Goal: Task Accomplishment & Management: Manage account settings

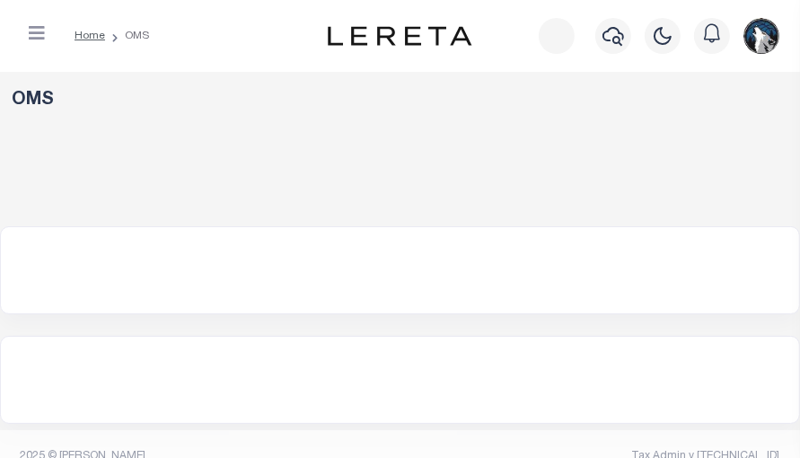
select select "200"
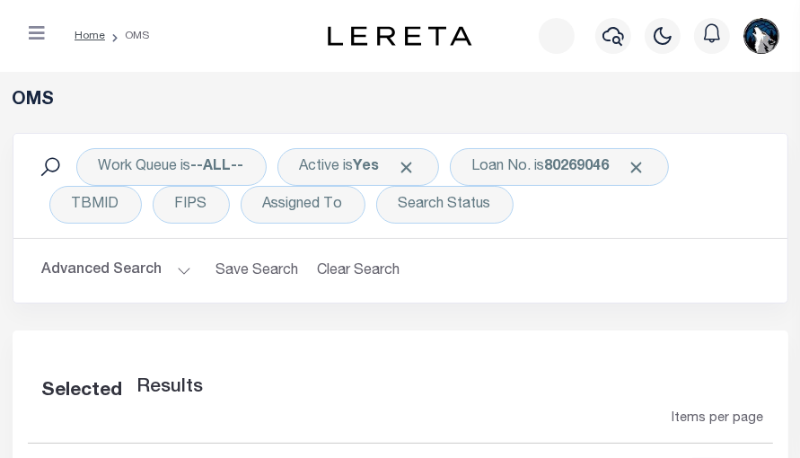
select select "200"
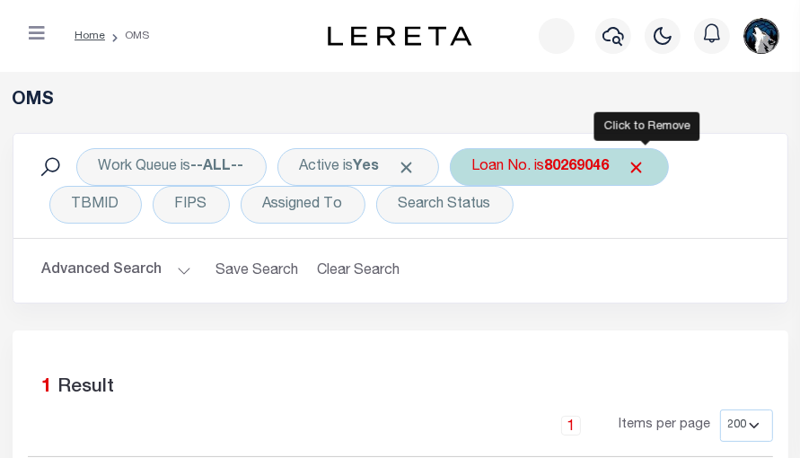
click at [643, 171] on span "Click to Remove" at bounding box center [636, 167] width 19 height 19
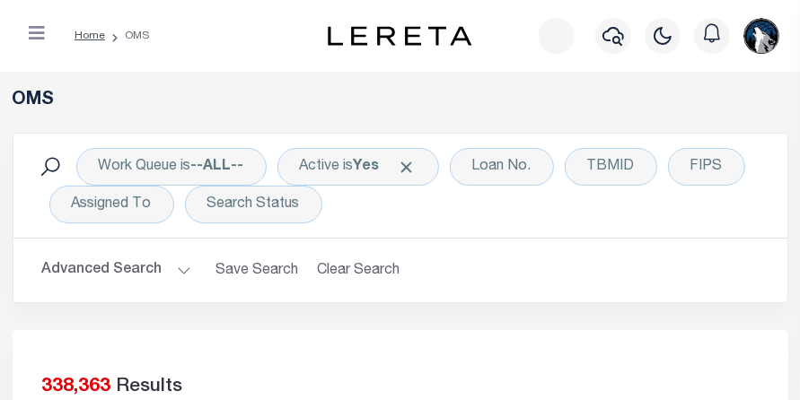
click at [491, 127] on div "OMS" at bounding box center [400, 111] width 802 height 43
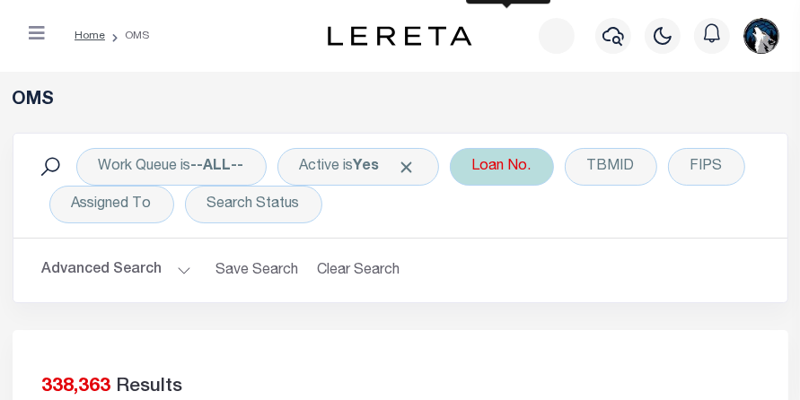
click at [494, 156] on div "Loan No." at bounding box center [502, 167] width 104 height 38
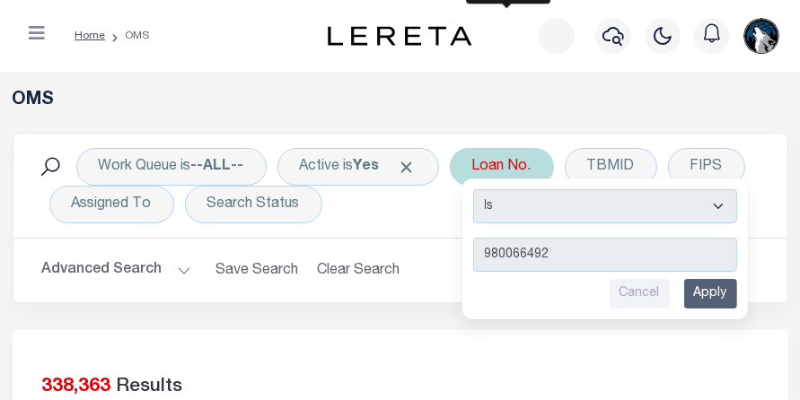
type input "9800664923"
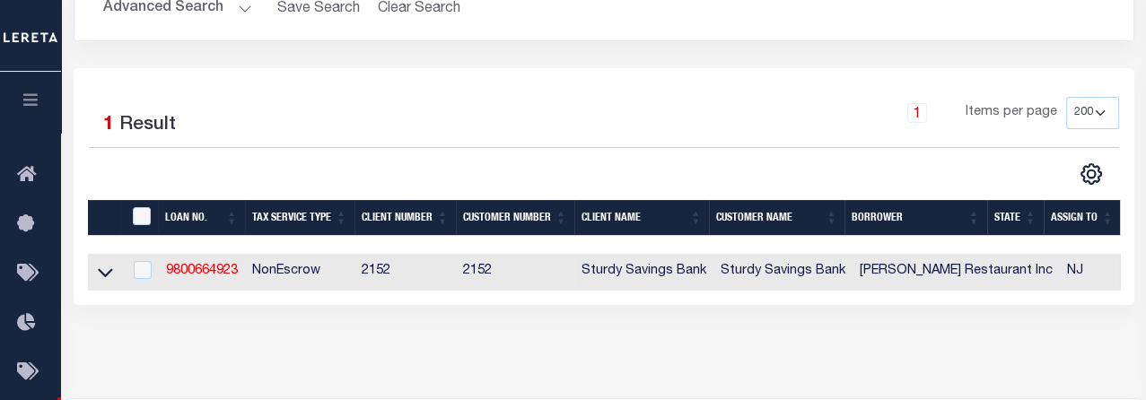
scroll to position [266, 0]
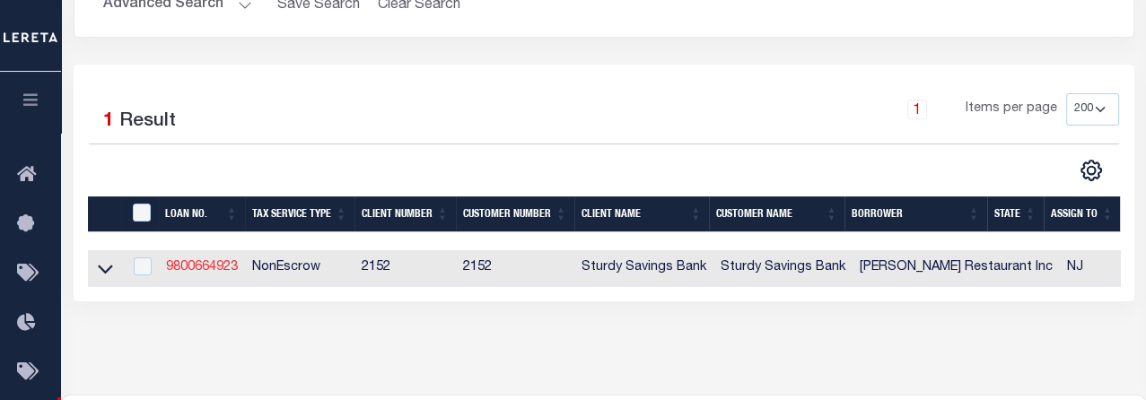
click at [212, 268] on link "9800664923" at bounding box center [202, 267] width 72 height 13
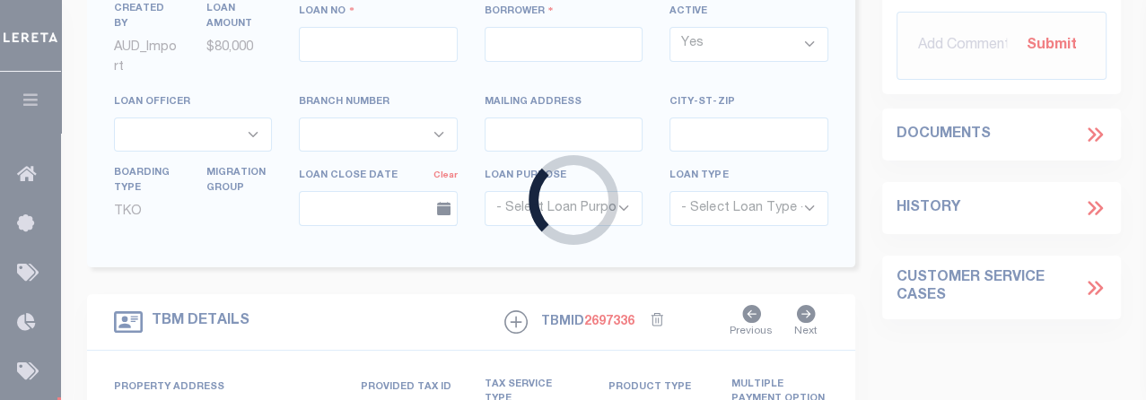
type input "9800664923"
type input "[PERSON_NAME] Restaurant Inc"
select select
select select "NonEscrow"
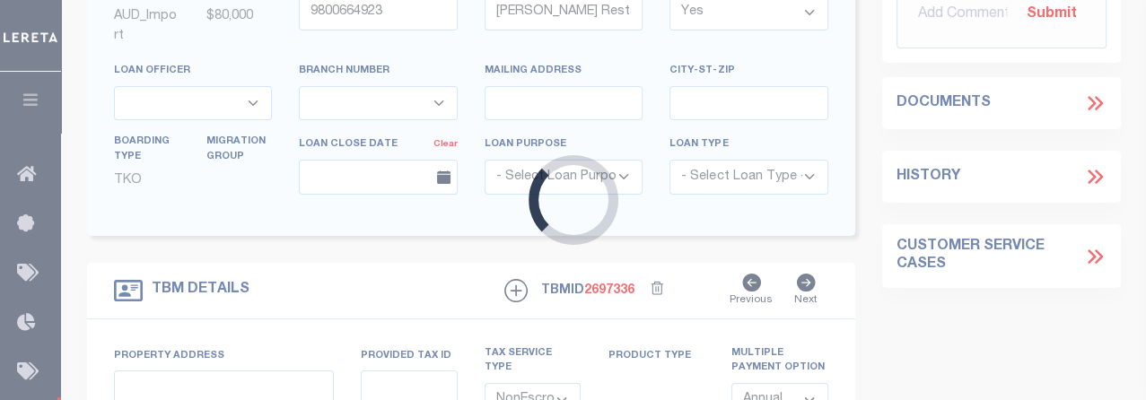
type input "[STREET_ADDRESS]"
select select
type input "[GEOGRAPHIC_DATA]"
type input "NJ"
select select
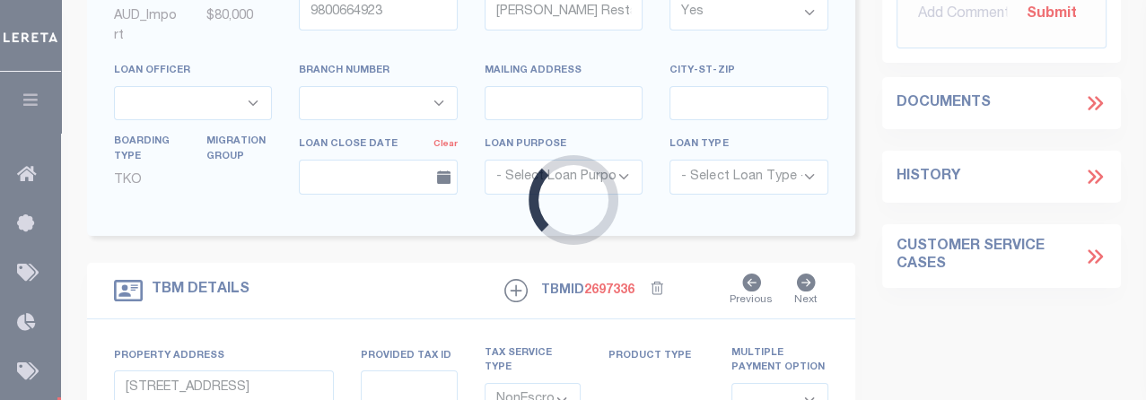
select select "8390"
select select "3333"
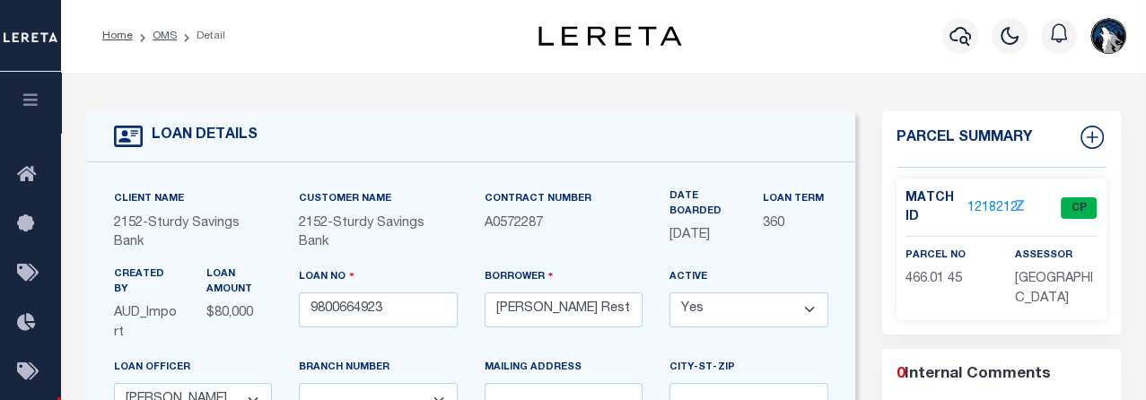
click at [799, 201] on link "1218212" at bounding box center [992, 208] width 50 height 19
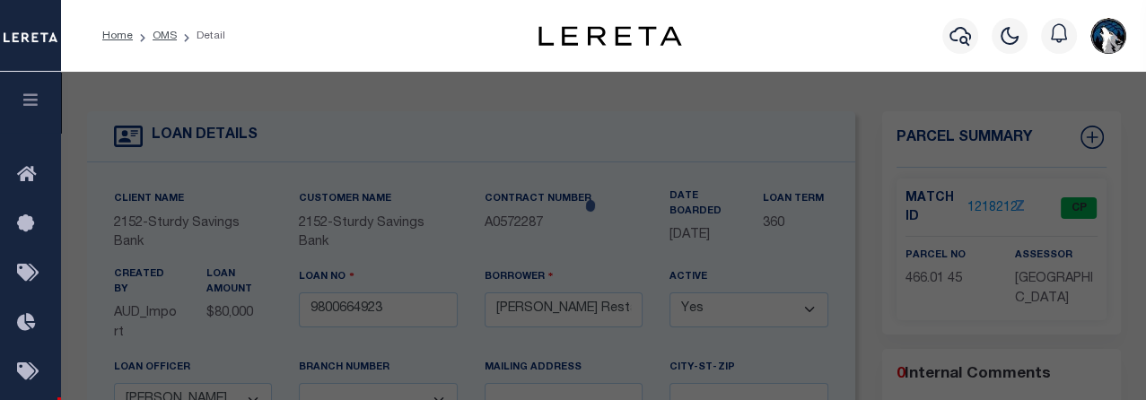
checkbox input "false"
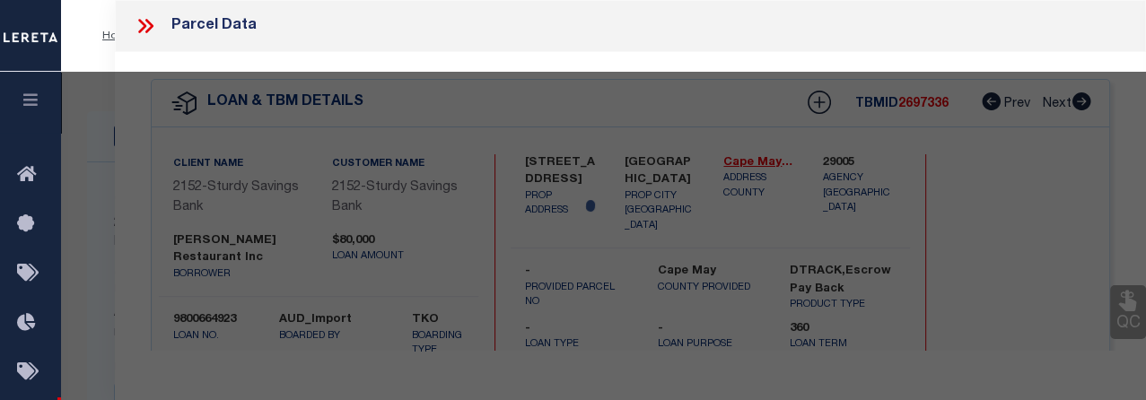
select select "CP"
type input "985 DELSEA DRIVE LLC"
select select
type input "985 RTE 47 S"
checkbox input "false"
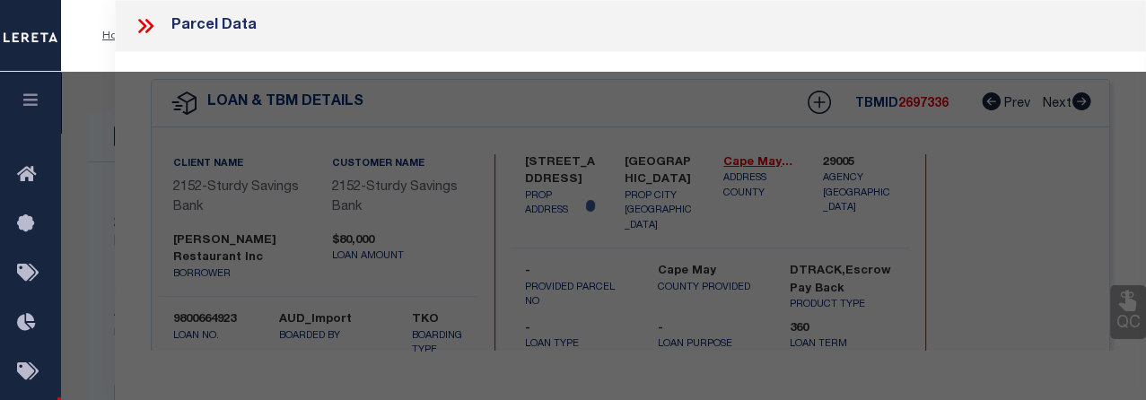
type input "[GEOGRAPHIC_DATA]"
type textarea "BLK 466.01 LT 45 ACREAGE: 3.61"
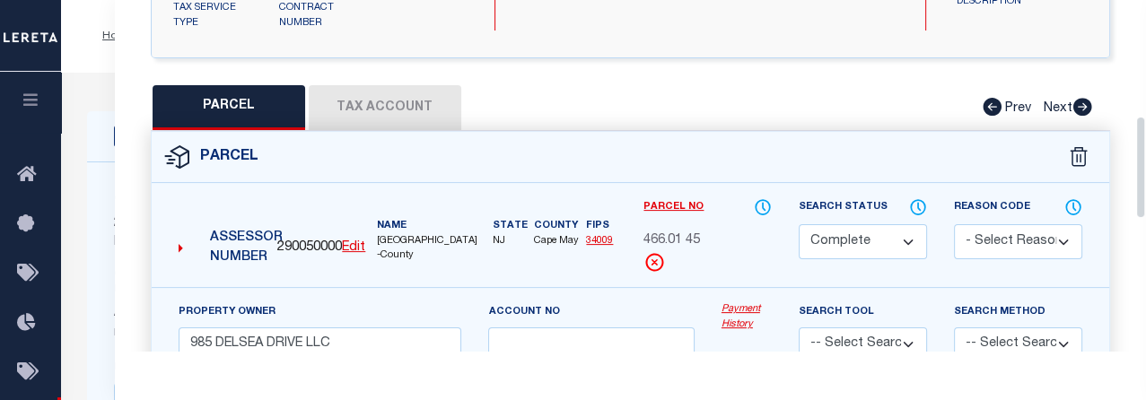
drag, startPoint x: 1140, startPoint y: 64, endPoint x: 1149, endPoint y: 179, distance: 116.1
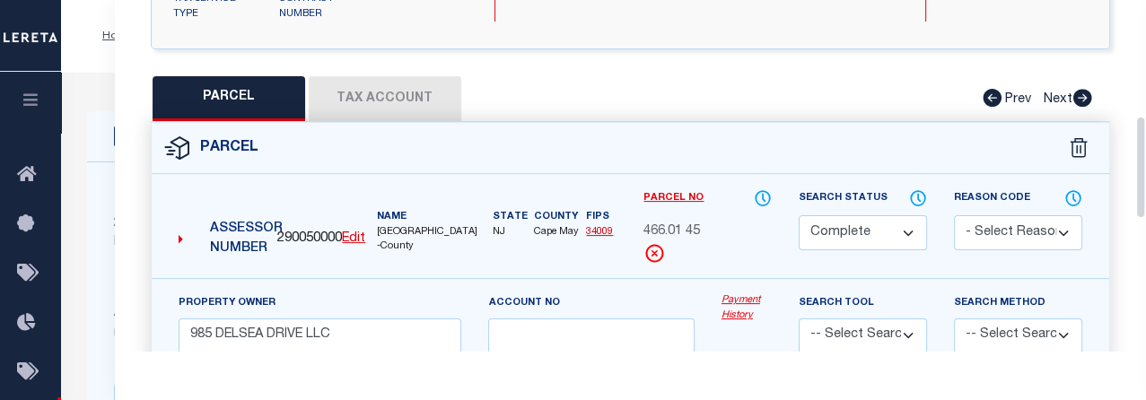
click at [377, 80] on button "Tax Account" at bounding box center [385, 98] width 153 height 45
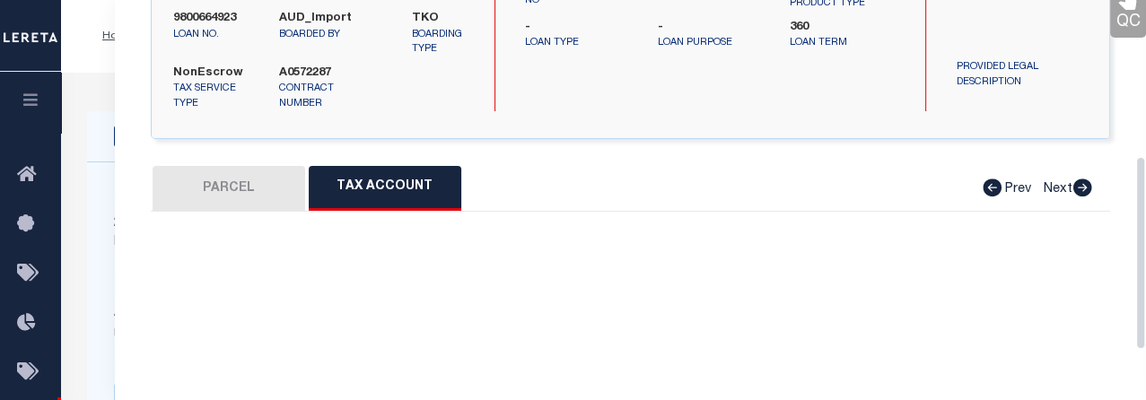
select select "100"
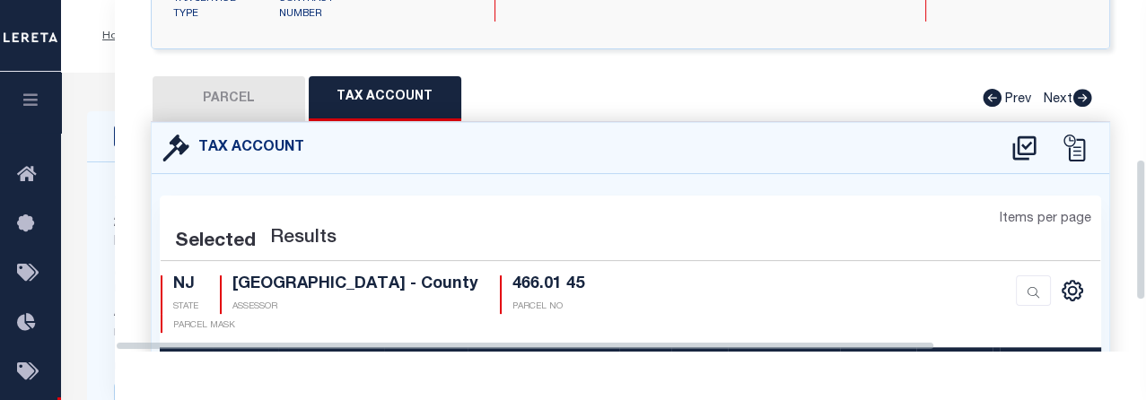
select select "100"
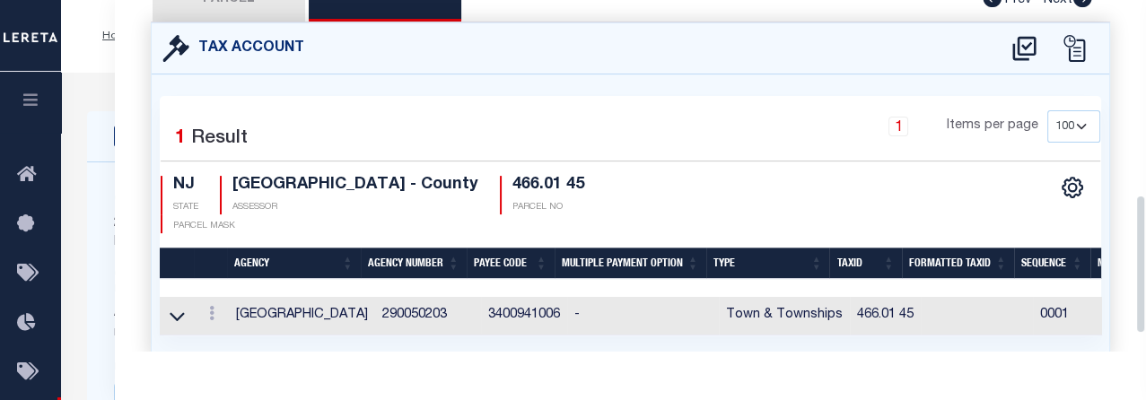
drag, startPoint x: 1139, startPoint y: 205, endPoint x: 1147, endPoint y: 246, distance: 42.1
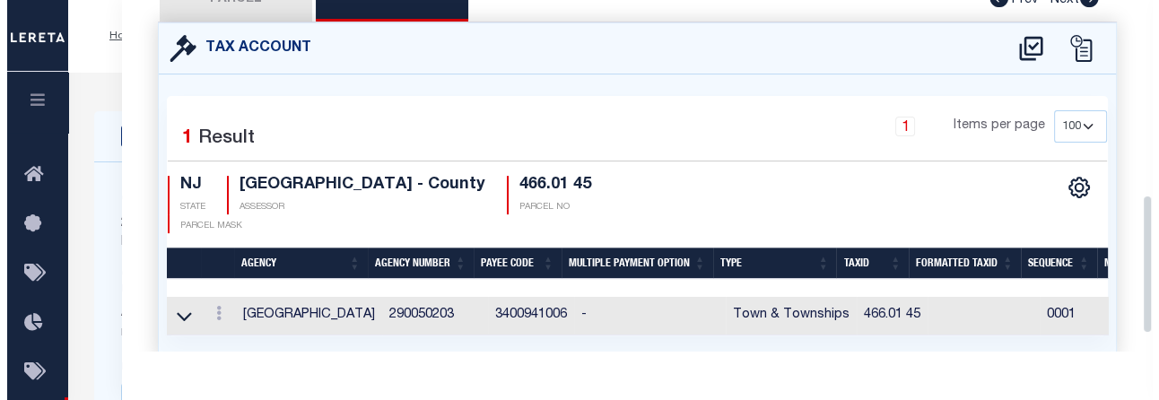
scroll to position [495, 0]
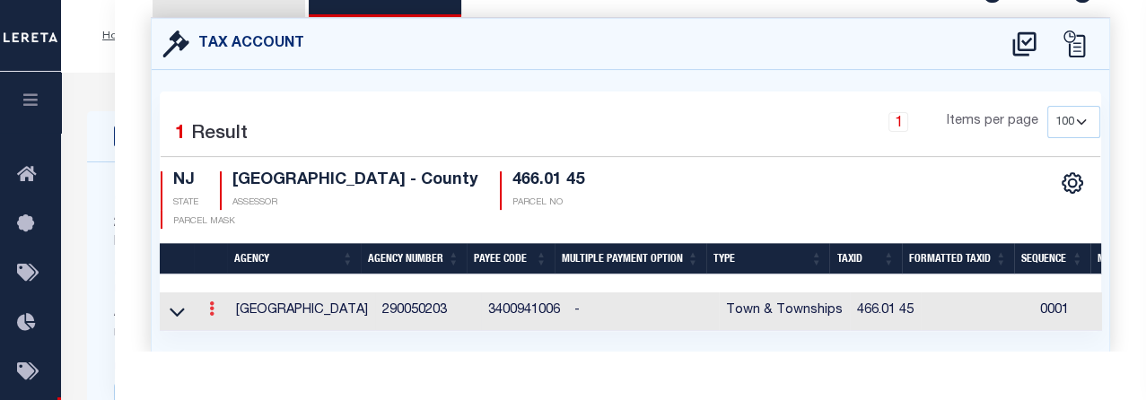
click at [213, 302] on icon at bounding box center [211, 309] width 5 height 14
click at [253, 323] on link at bounding box center [236, 338] width 66 height 30
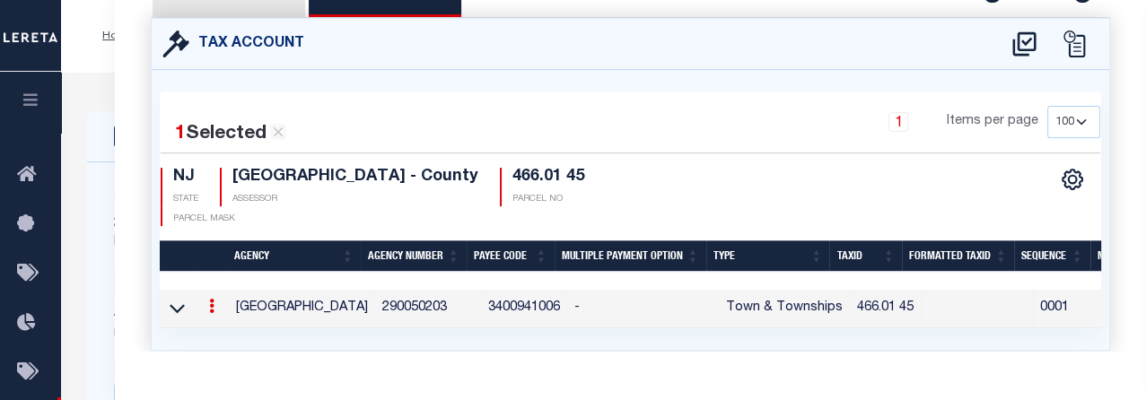
type input "466.01 45"
type textarea "&&&&& XX&&&&& XX *XXXXX &&&&&XXXX&&&&&XXXX *XXXXX $$$$$ $$$$$ $$$$$ $$$$$$$ $$$…"
checkbox input "true"
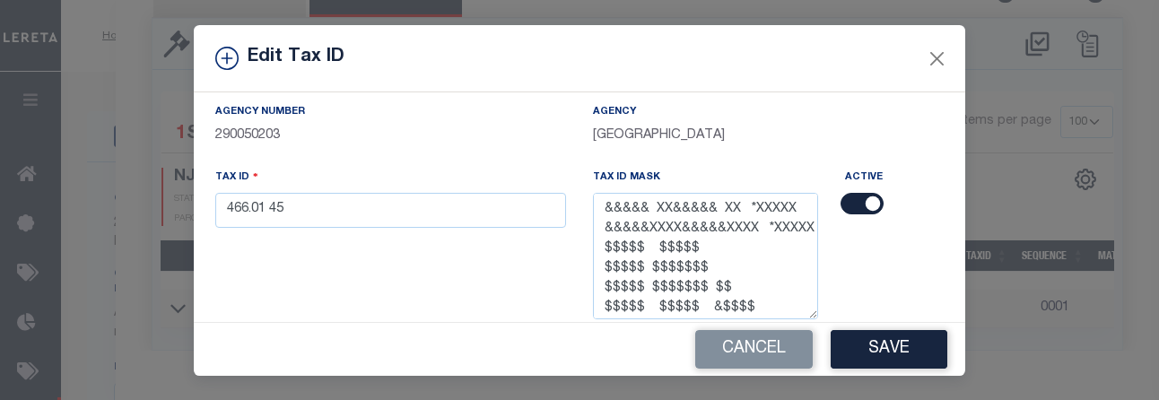
scroll to position [109, 0]
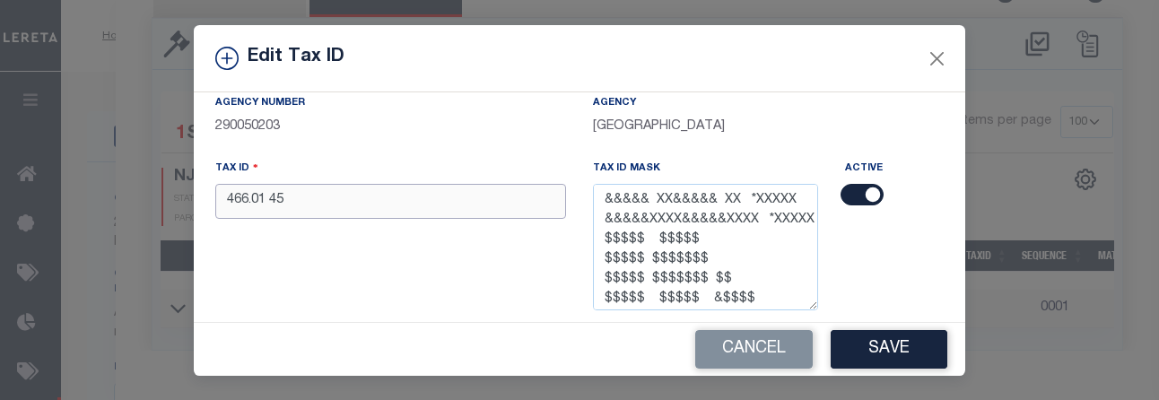
click at [398, 199] on input "466.01 45" at bounding box center [390, 201] width 351 height 35
type input "4"
type input "00466 0100045"
click at [799, 338] on button "Save" at bounding box center [889, 349] width 117 height 39
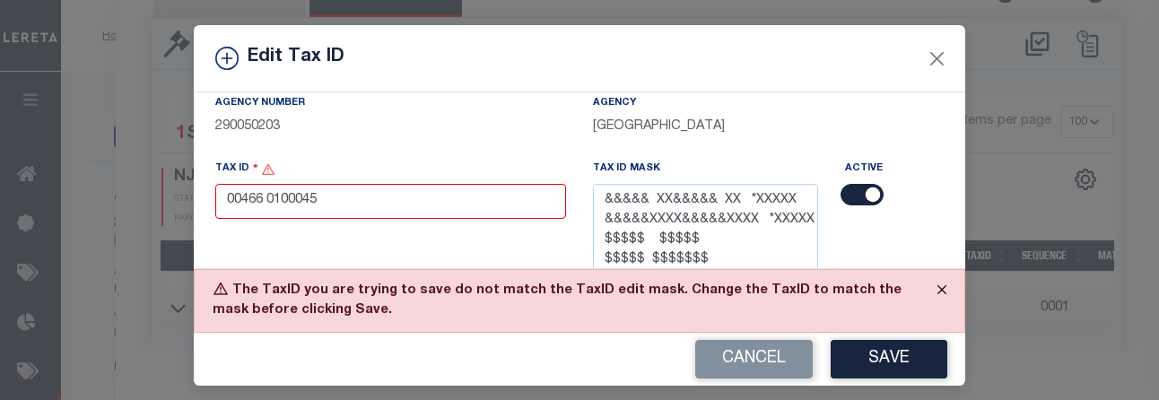
click at [799, 284] on button "Close" at bounding box center [942, 289] width 45 height 39
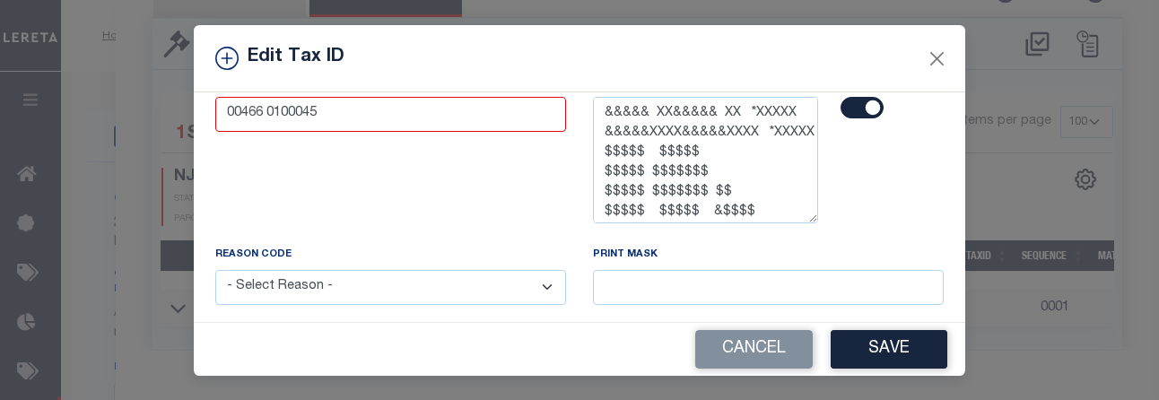
scroll to position [219, 0]
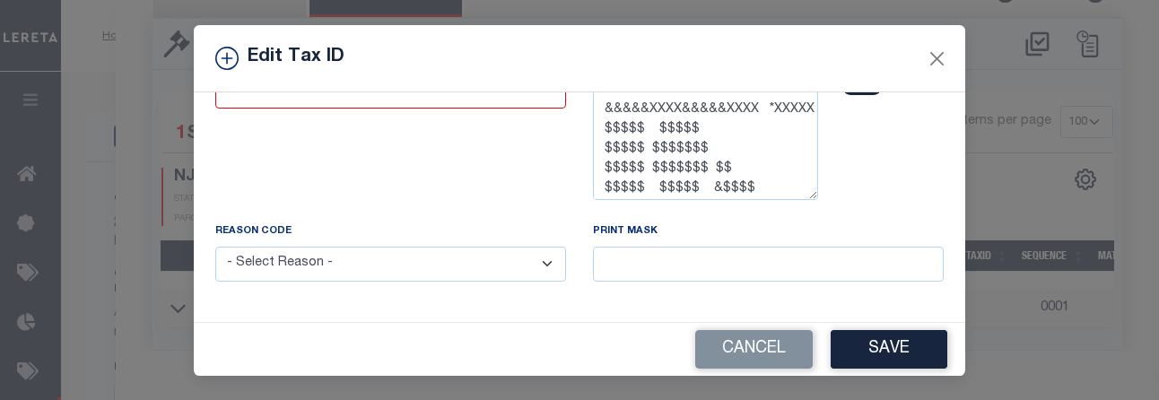
click at [543, 259] on select "- Select Reason - 099 - Other (Provide additional detail) ACT - Agency Changed …" at bounding box center [390, 264] width 351 height 35
select select "099"
click at [215, 249] on select "- Select Reason - 099 - Other (Provide additional detail) ACT - Agency Changed …" at bounding box center [390, 264] width 351 height 35
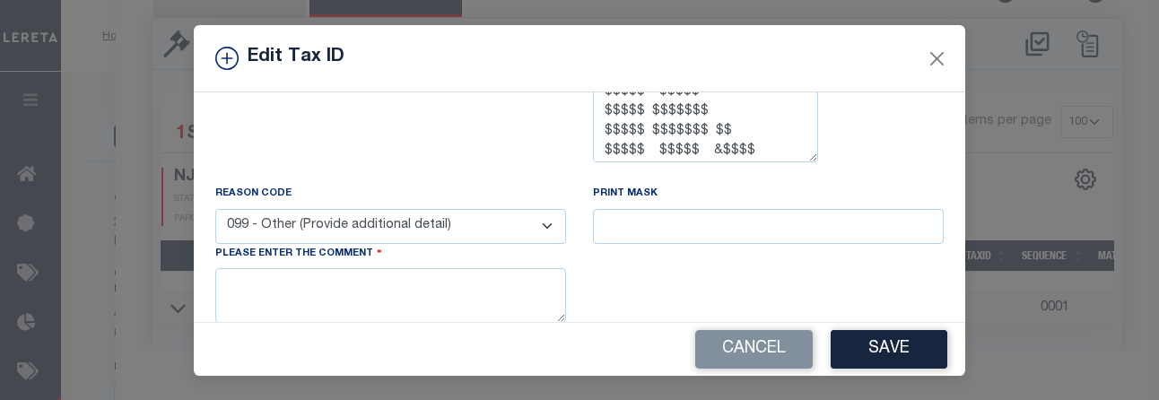
scroll to position [269, 0]
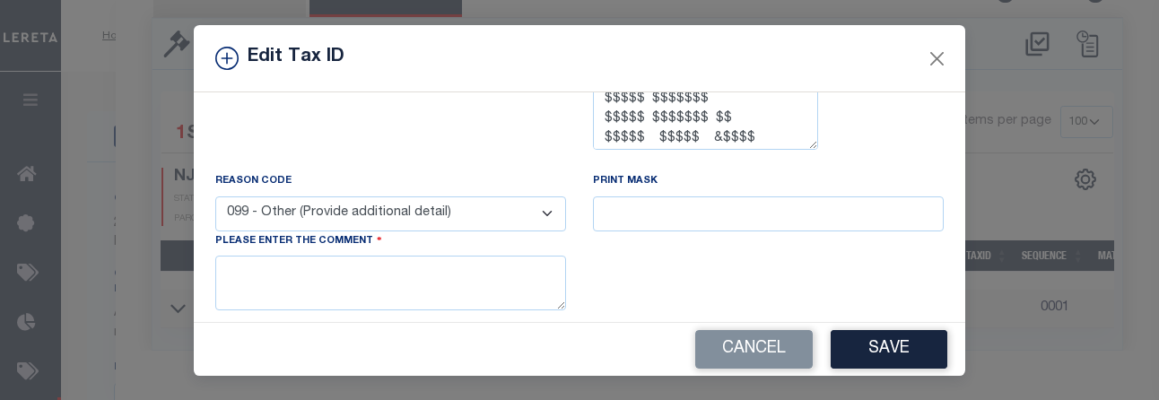
click at [351, 252] on div "Please enter the comment" at bounding box center [390, 271] width 351 height 79
click at [338, 273] on textarea at bounding box center [390, 283] width 351 height 55
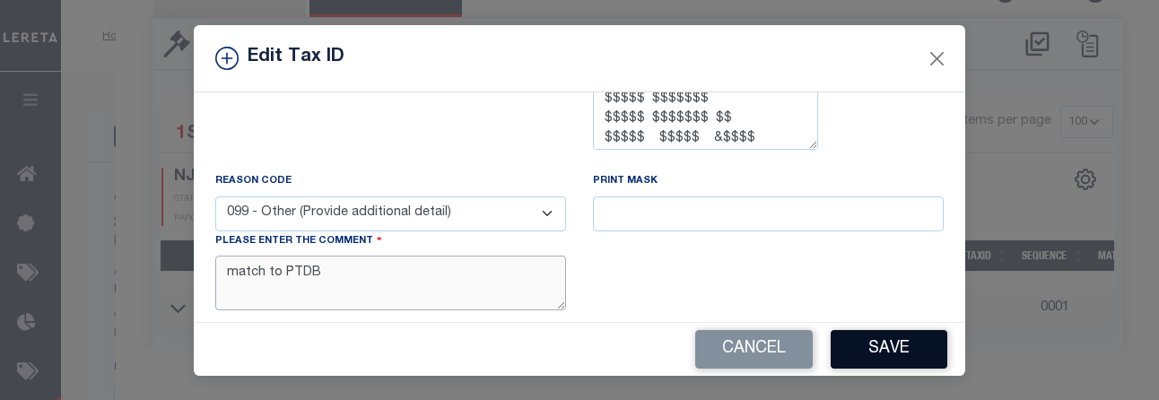
type textarea "match to PTDB"
click at [799, 335] on button "Save" at bounding box center [889, 349] width 117 height 39
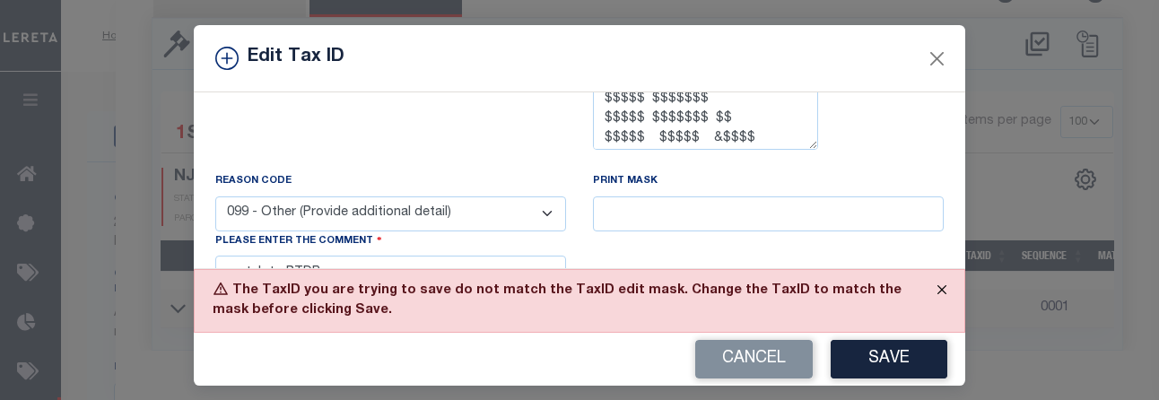
click at [799, 285] on button "Close" at bounding box center [942, 289] width 45 height 39
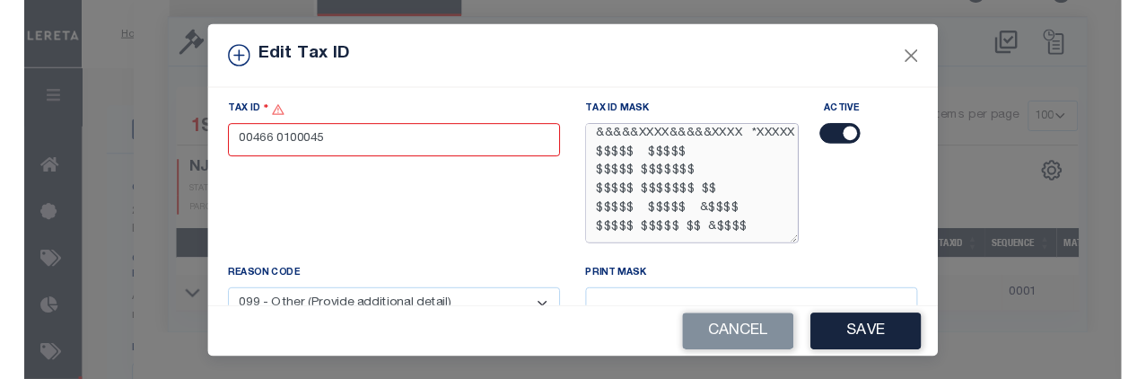
scroll to position [39, 0]
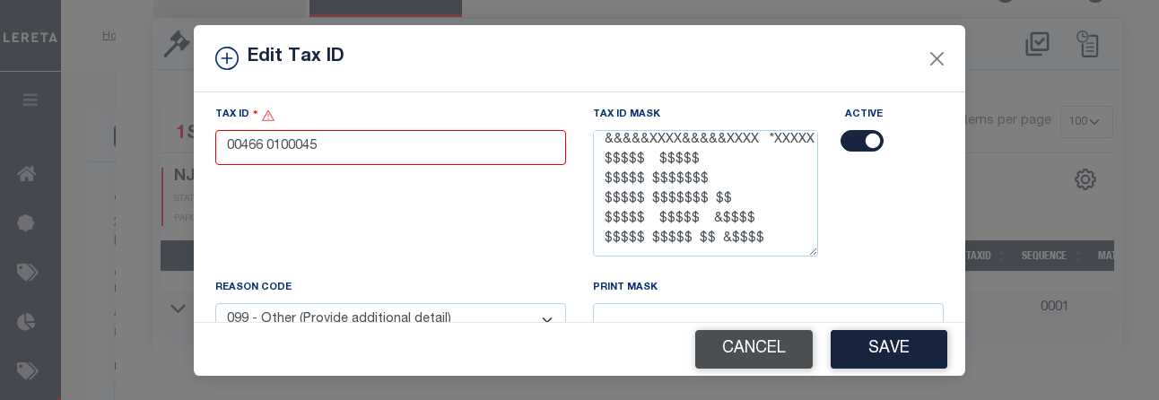
click at [779, 360] on button "Cancel" at bounding box center [754, 349] width 118 height 39
type input "466.01 45"
select select
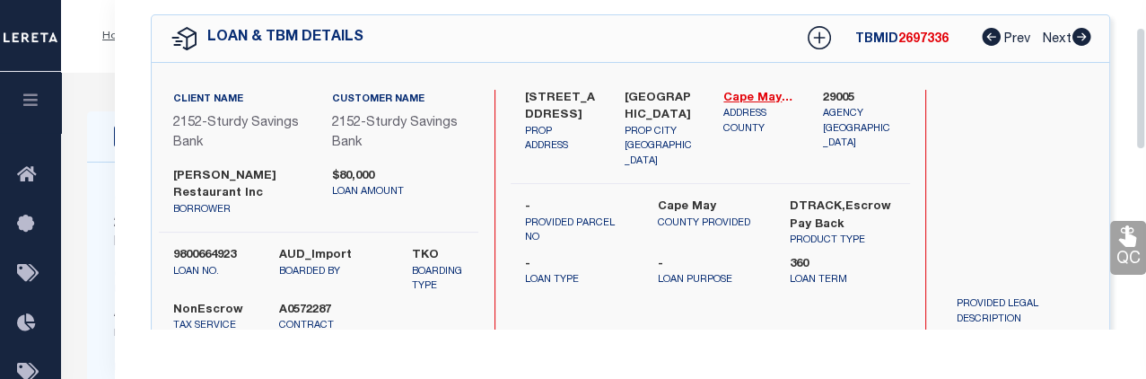
scroll to position [0, 0]
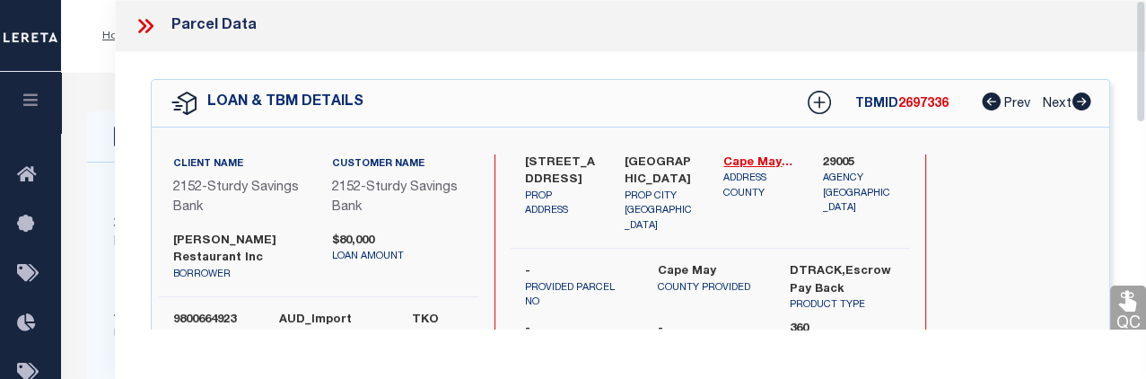
drag, startPoint x: 1143, startPoint y: 216, endPoint x: 1141, endPoint y: -16, distance: 232.4
click at [150, 22] on icon at bounding box center [145, 25] width 23 height 23
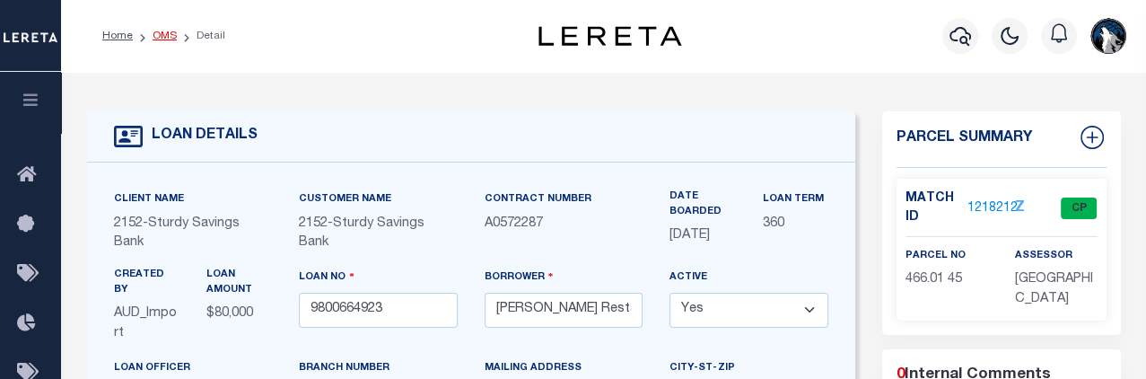
click at [162, 40] on link "OMS" at bounding box center [165, 36] width 24 height 11
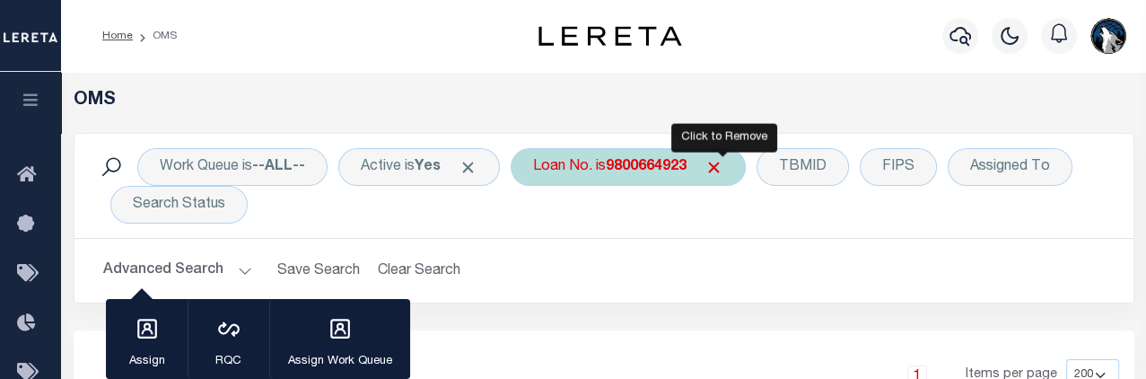
click at [723, 165] on span "Click to Remove" at bounding box center [713, 167] width 19 height 19
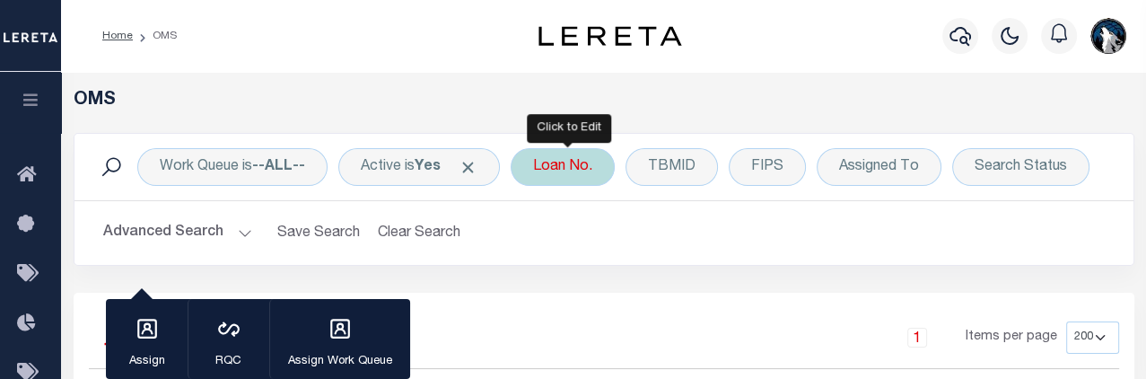
click at [603, 179] on div "Loan No." at bounding box center [563, 167] width 104 height 38
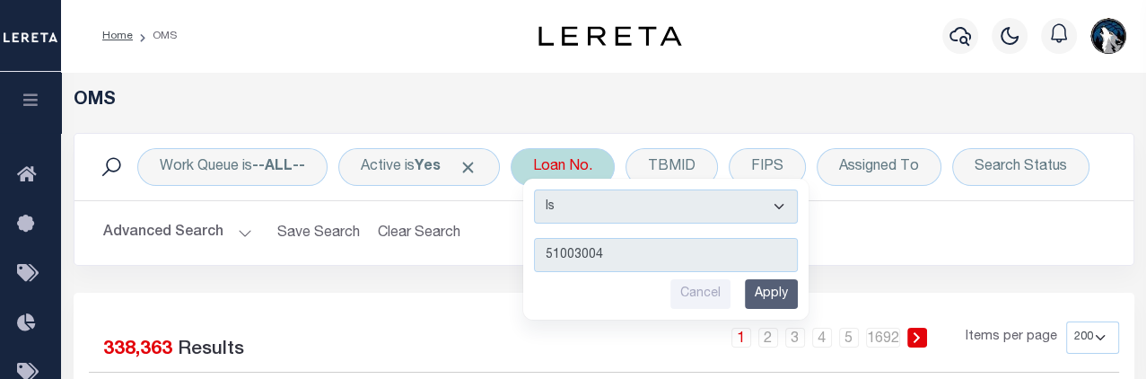
type input "510030045"
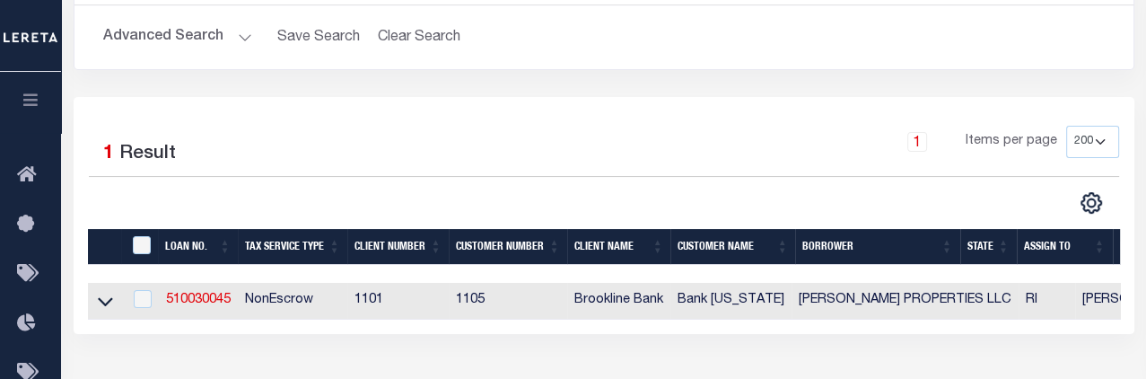
scroll to position [283, 0]
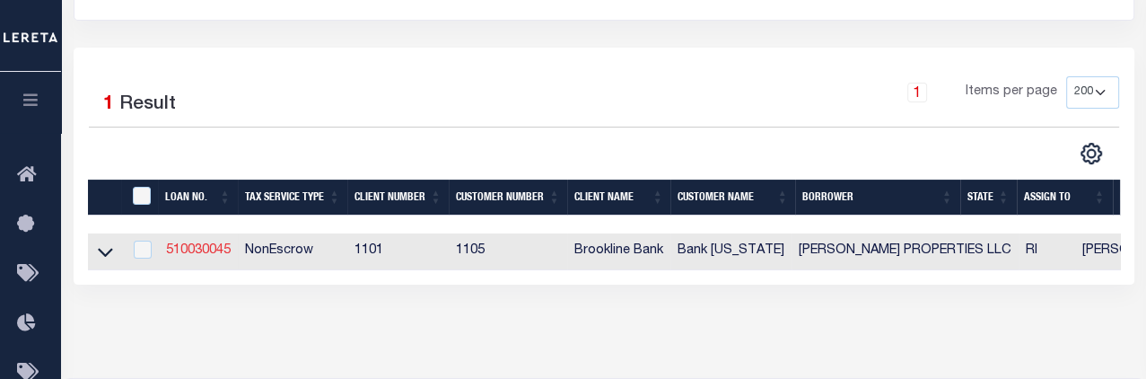
click at [209, 249] on link "510030045" at bounding box center [198, 250] width 65 height 13
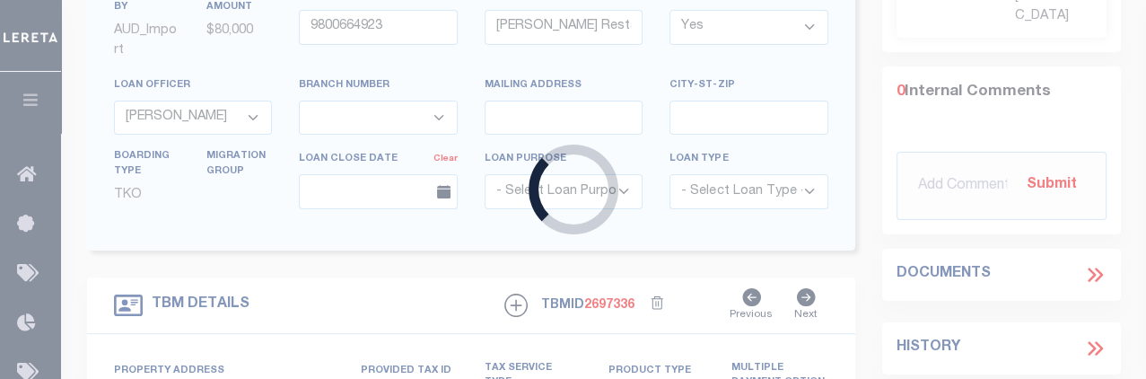
type input "510030045"
type input "[PERSON_NAME] PROPERTIES LLC"
select select
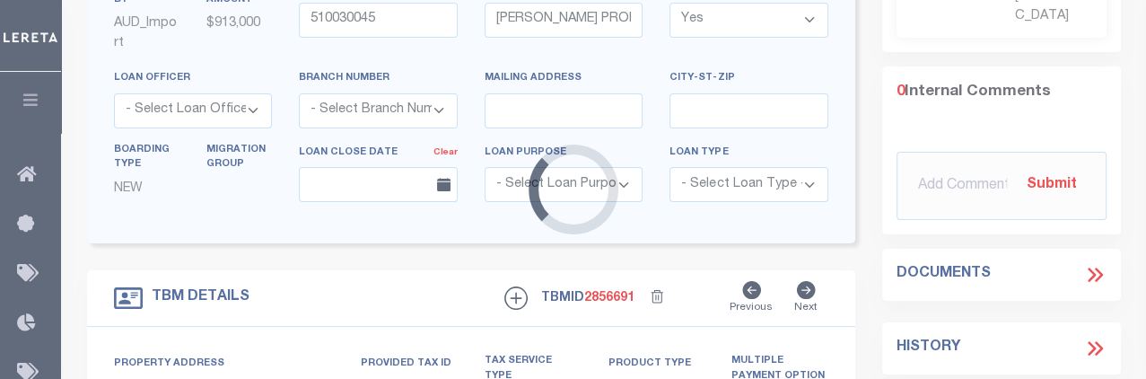
scroll to position [229, 0]
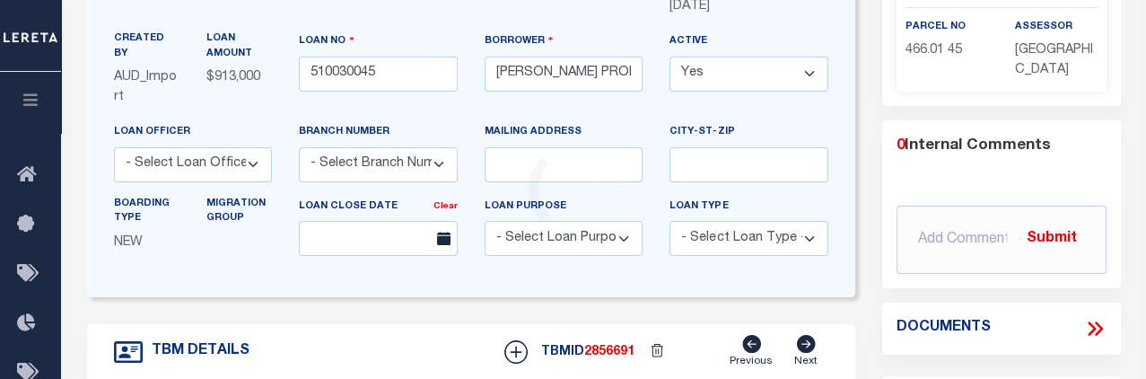
select select "3604"
select select "1705"
type input "600 [PERSON_NAME] [PERSON_NAME]"
type input "184388"
type input "SMITHFIELD RI 02828"
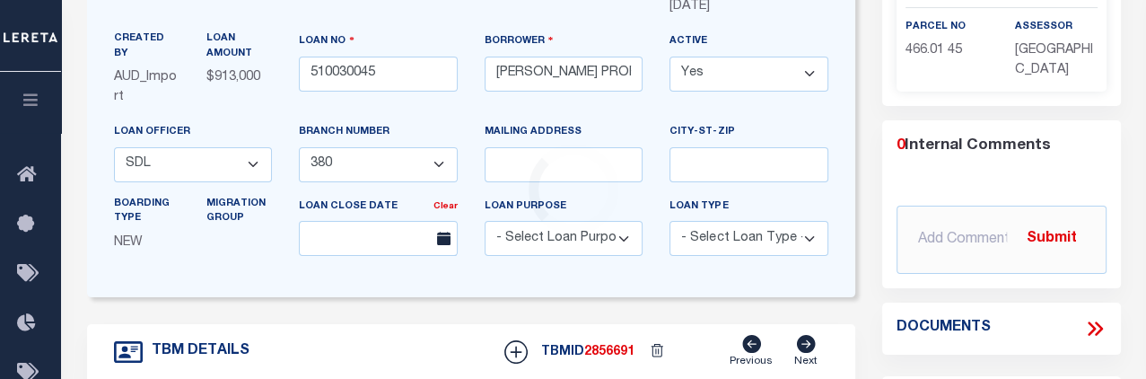
type input "18238"
type input "RI"
select select
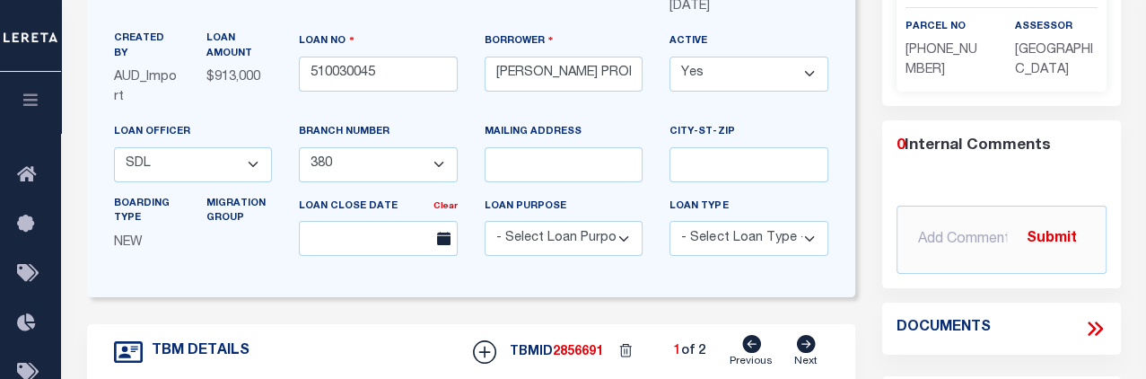
scroll to position [0, 0]
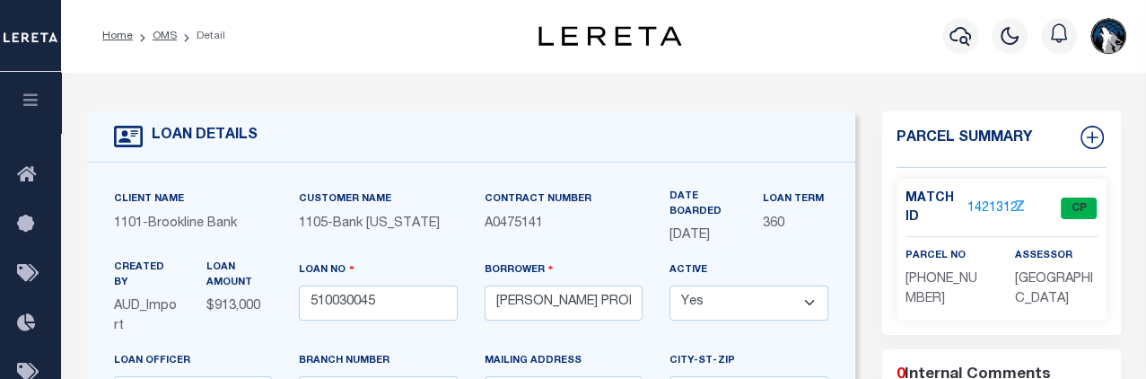
click at [799, 200] on link "1421312" at bounding box center [992, 208] width 50 height 19
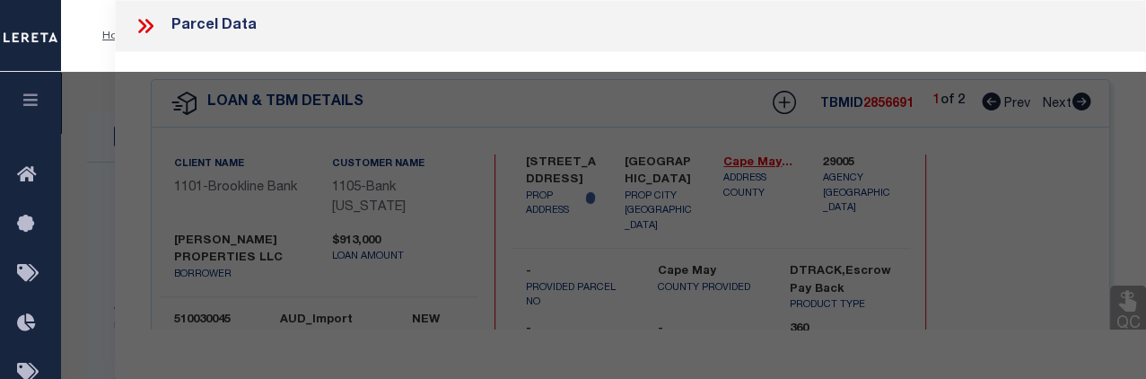
select select "AS"
checkbox input "false"
select select "CP"
type input "[PERSON_NAME] PROPERTIES LLC"
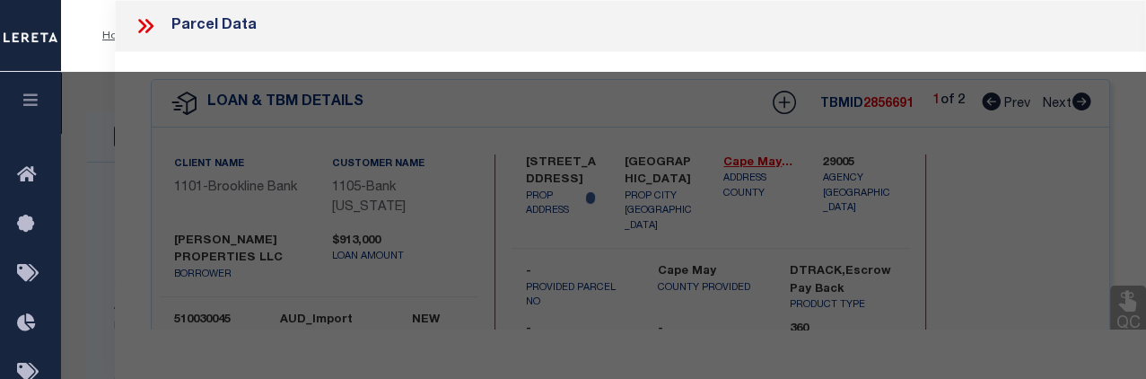
select select
type input "600 [PERSON_NAME] [PERSON_NAME] #102"
checkbox input "false"
type input "RI"
type textarea "PID 184388"
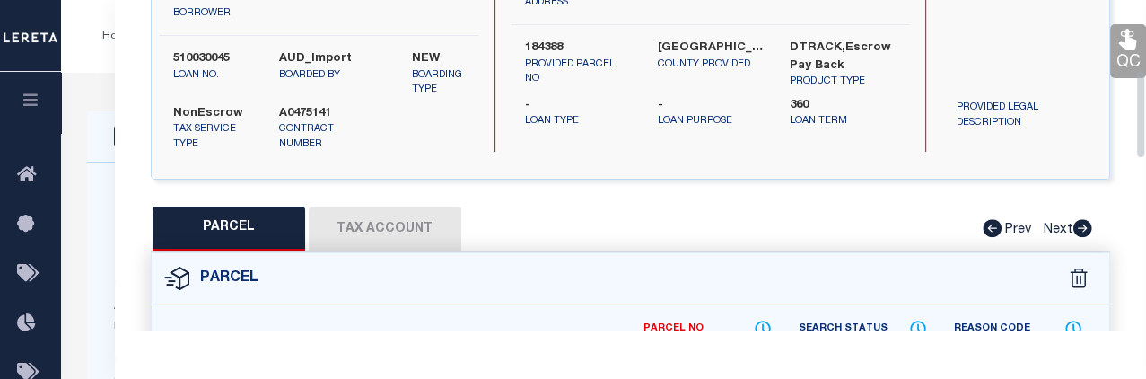
drag, startPoint x: 1139, startPoint y: 48, endPoint x: 1138, endPoint y: 121, distance: 73.6
click at [799, 121] on div "Parcel Data QC QC QC - Select Status - Ready to QC" at bounding box center [630, 164] width 1031 height 329
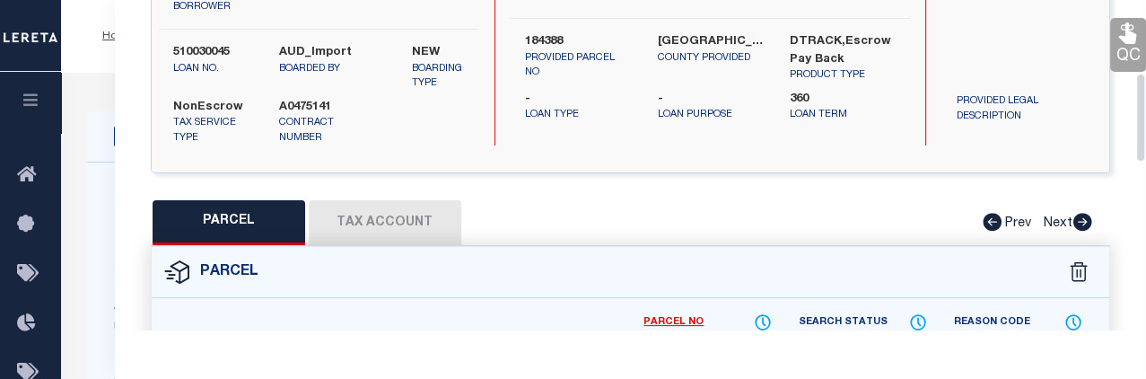
click at [398, 213] on button "Tax Account" at bounding box center [385, 222] width 153 height 45
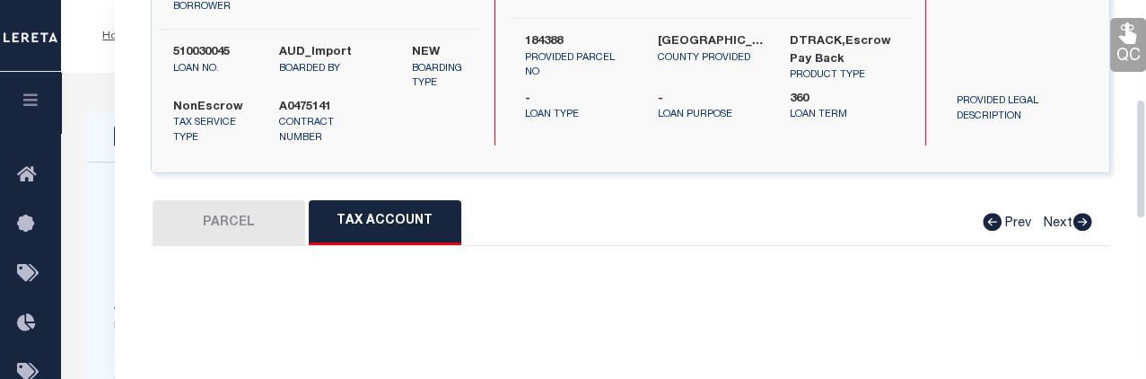
select select "100"
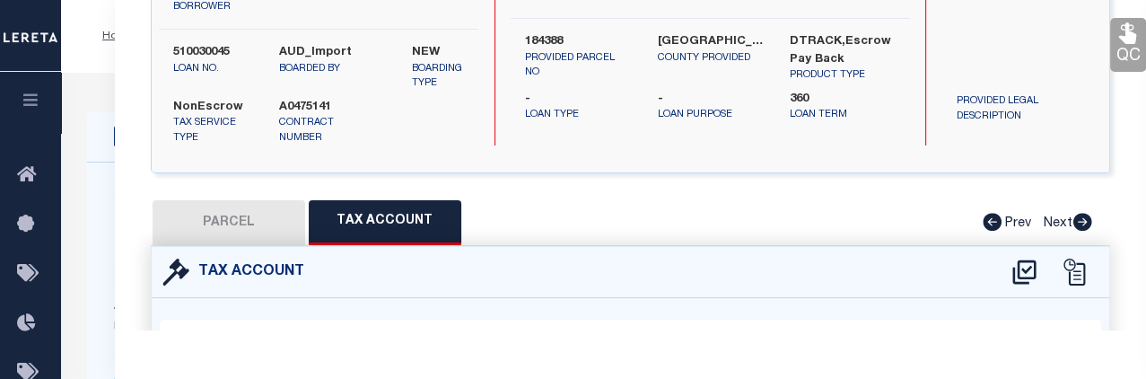
select select "100"
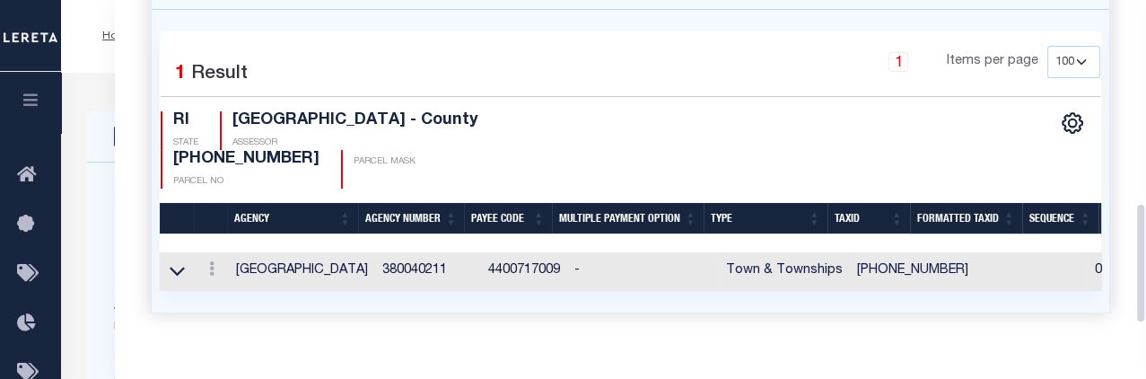
scroll to position [571, 0]
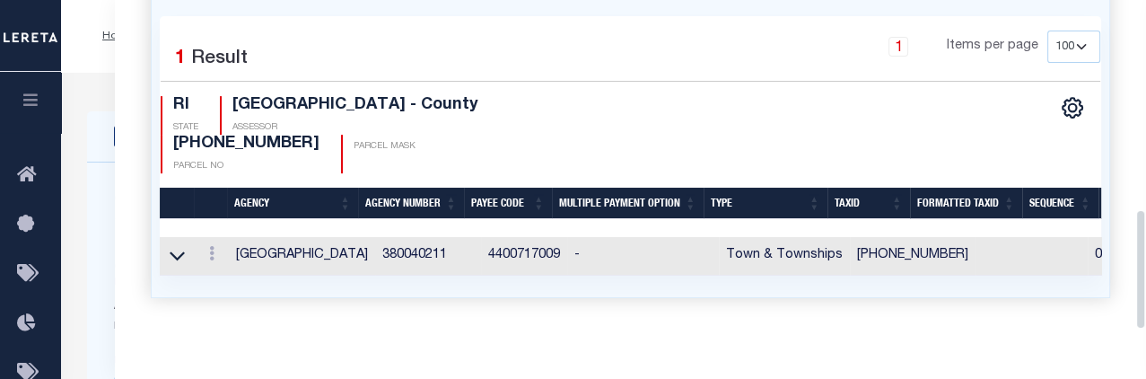
drag, startPoint x: 1134, startPoint y: 179, endPoint x: 1150, endPoint y: 278, distance: 99.9
click at [213, 246] on icon at bounding box center [211, 253] width 5 height 14
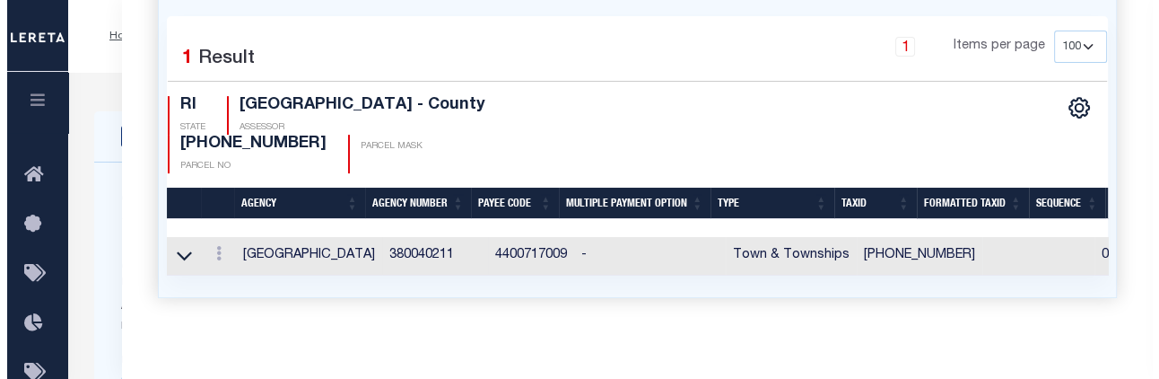
scroll to position [546, 0]
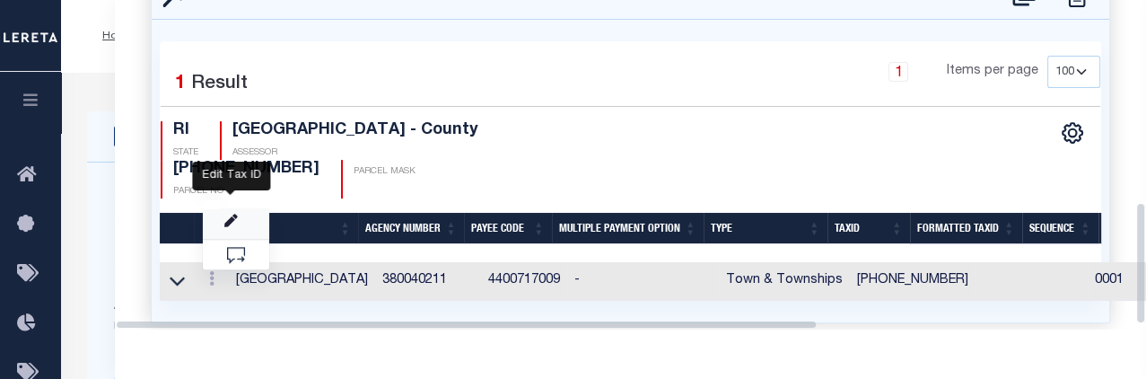
click at [225, 214] on icon "" at bounding box center [230, 220] width 13 height 13
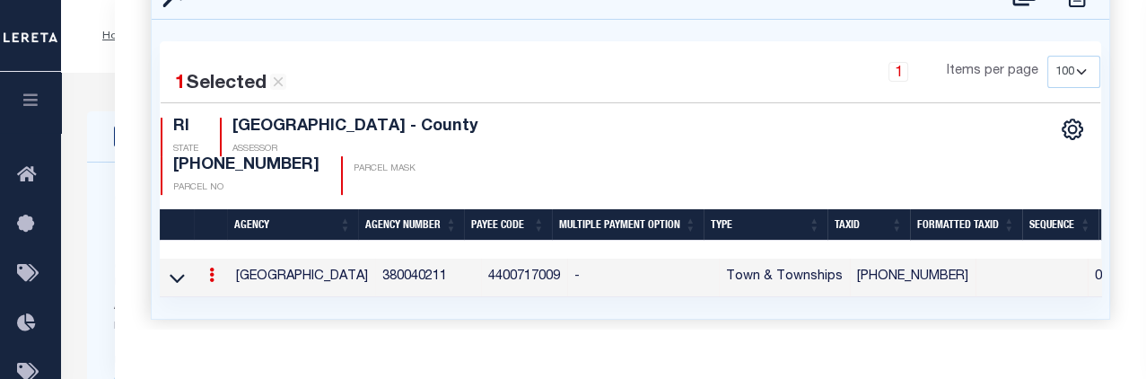
type input "[PHONE_NUMBER]"
type textarea "$$/$$$XXXXXX $$%/$$$XXXXXX"
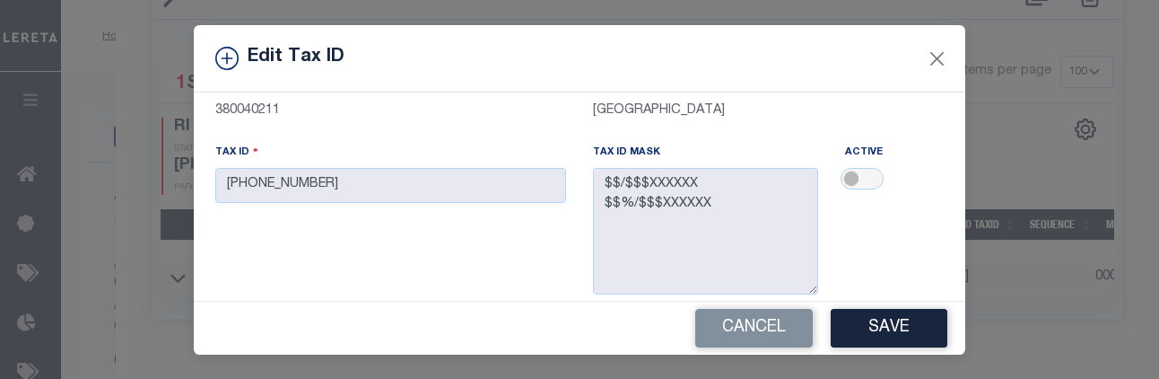
scroll to position [140, 0]
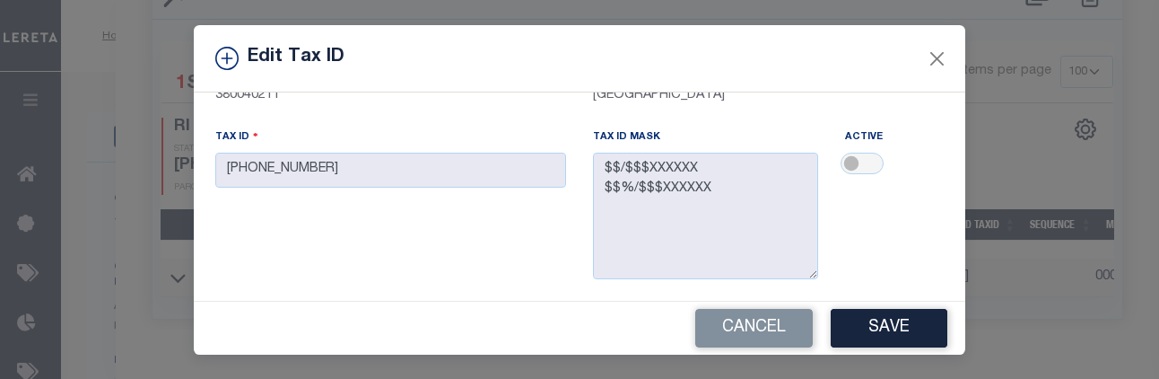
click at [506, 170] on div "Tax ID [PHONE_NUMBER]" at bounding box center [390, 156] width 351 height 59
click at [799, 165] on input "checkbox" at bounding box center [862, 164] width 43 height 22
checkbox input "true"
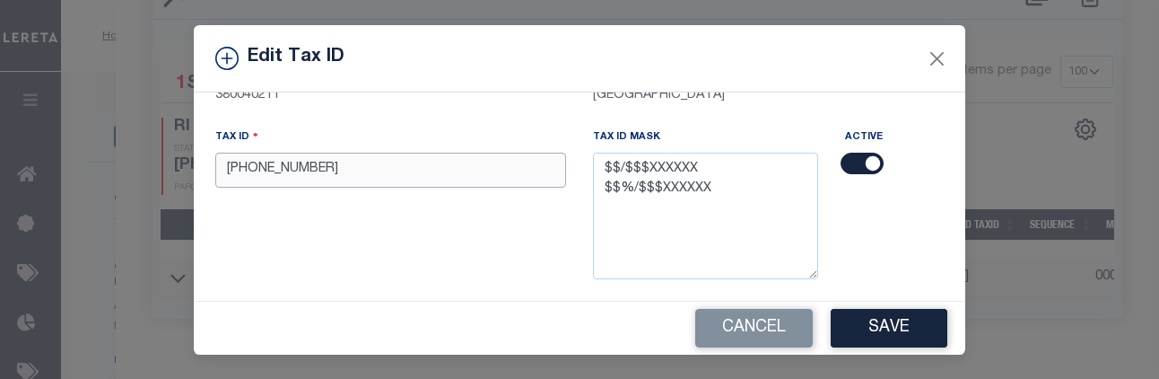
click at [366, 173] on input "[PHONE_NUMBER]" at bounding box center [390, 170] width 351 height 35
type input "0"
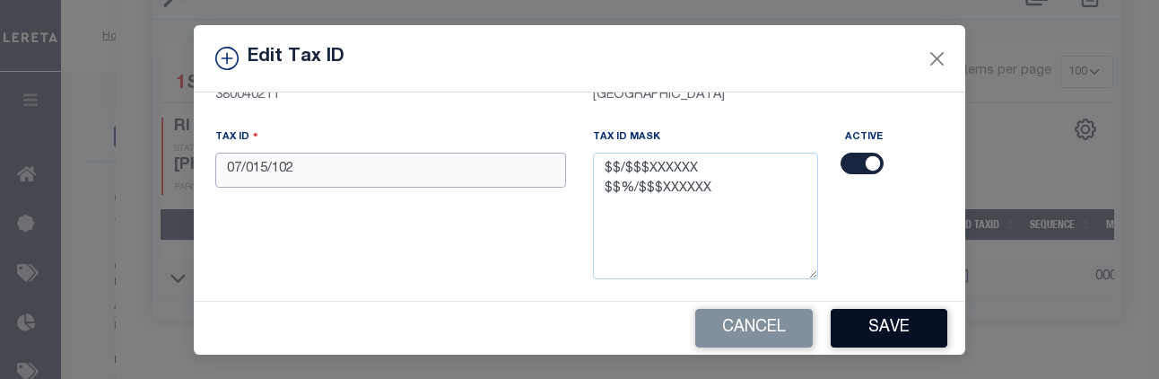
type input "07/015/102"
click at [799, 313] on button "Save" at bounding box center [889, 328] width 117 height 39
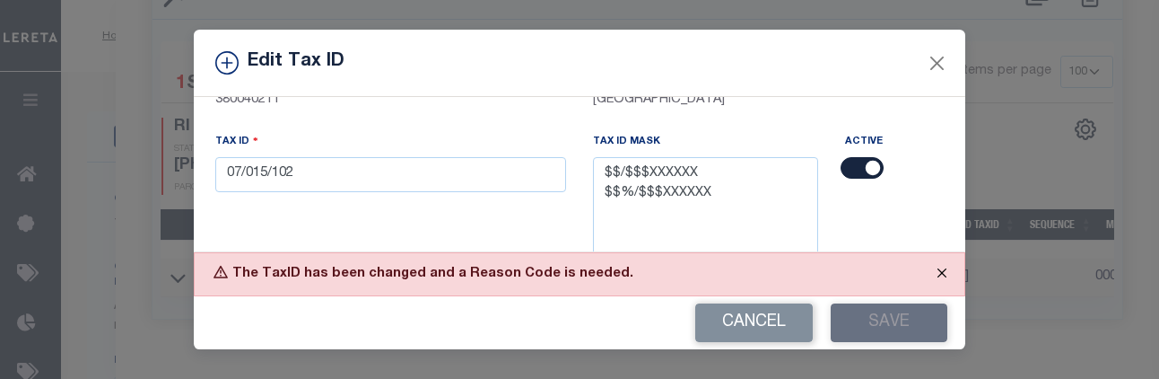
click at [799, 267] on button "Close" at bounding box center [942, 272] width 45 height 39
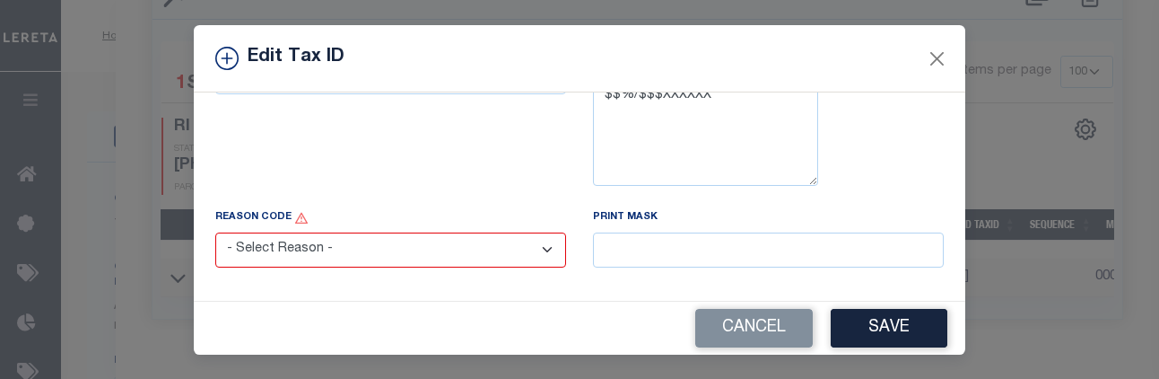
scroll to position [232, 0]
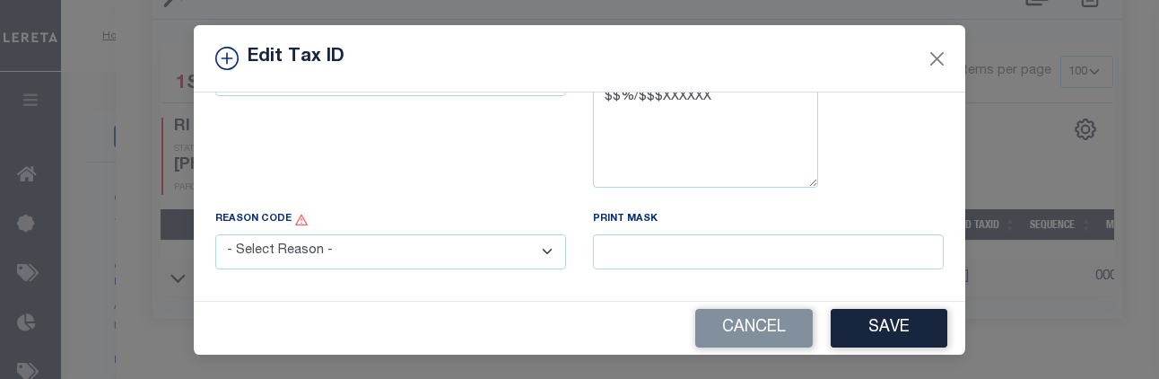
click at [538, 253] on select "- Select Reason - 099 - Other (Provide additional detail) ACT - Agency Changed …" at bounding box center [390, 251] width 351 height 35
select select "099"
click at [215, 235] on select "- Select Reason - 099 - Other (Provide additional detail) ACT - Agency Changed …" at bounding box center [390, 251] width 351 height 35
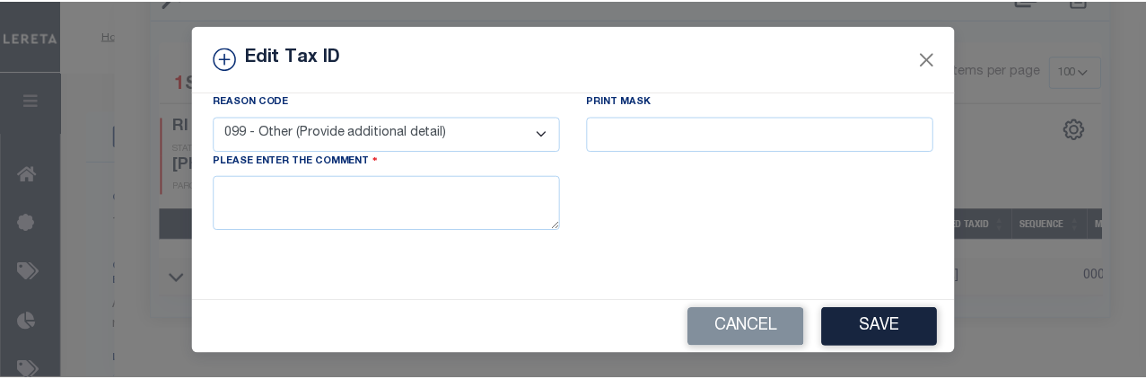
scroll to position [351, 0]
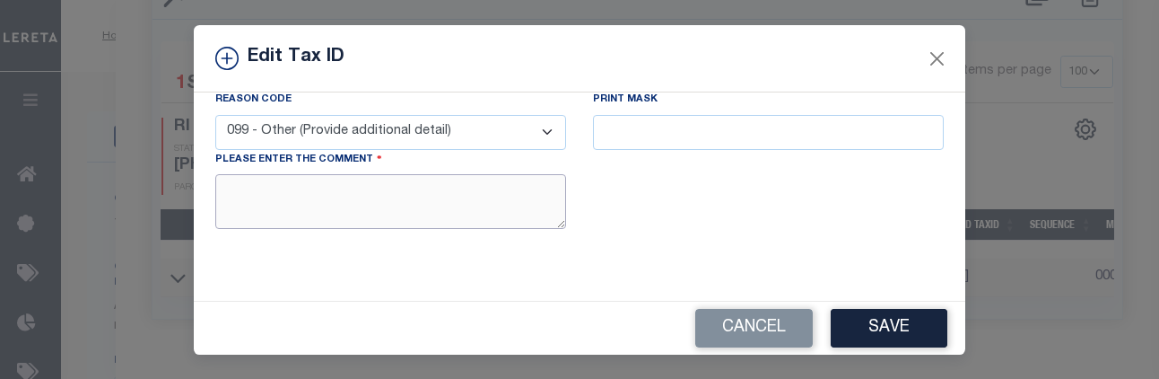
click at [463, 191] on textarea at bounding box center [390, 201] width 351 height 55
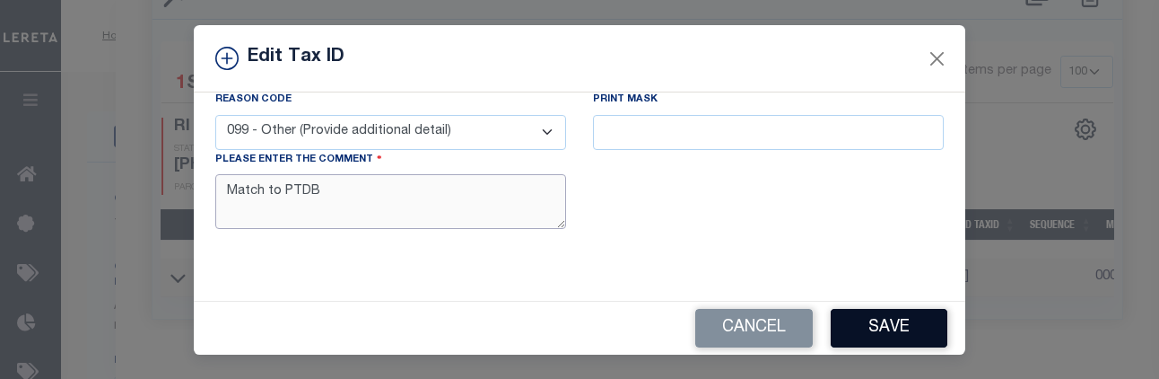
type textarea "Match to PTDB"
click at [799, 332] on button "Save" at bounding box center [889, 328] width 117 height 39
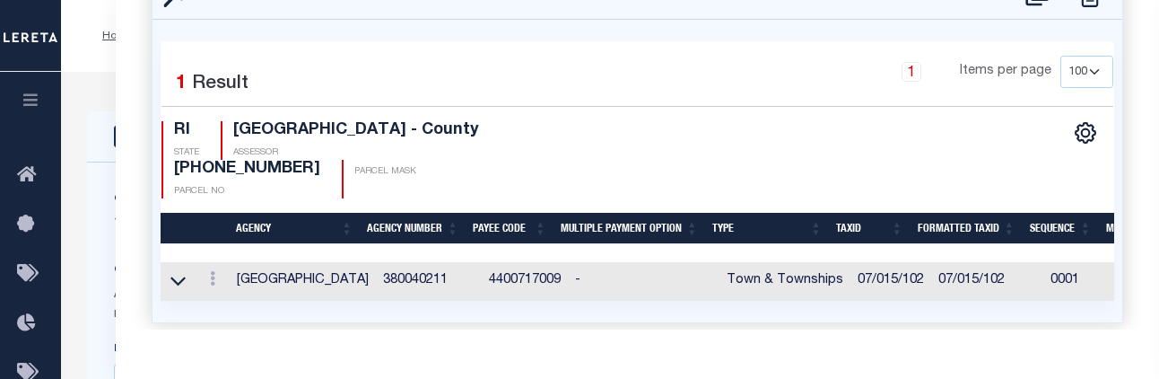
select select
type textarea "TAX ID Update last comment: Match to PTDB"
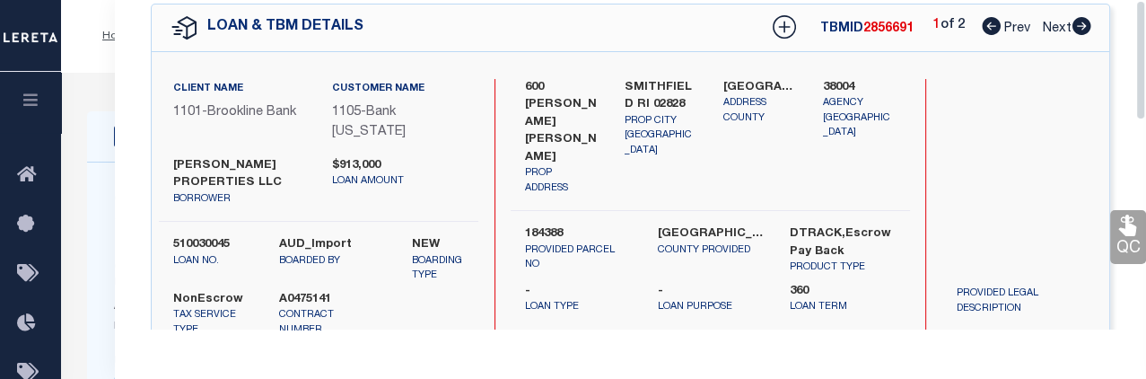
scroll to position [0, 0]
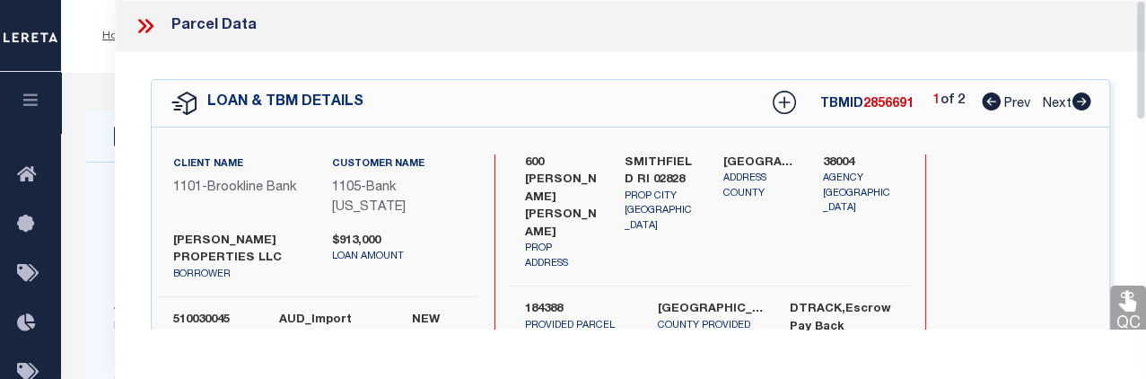
drag, startPoint x: 1144, startPoint y: 223, endPoint x: 1127, endPoint y: -2, distance: 225.9
click at [799, 101] on icon at bounding box center [1081, 101] width 19 height 18
select select "AS"
checkbox input "false"
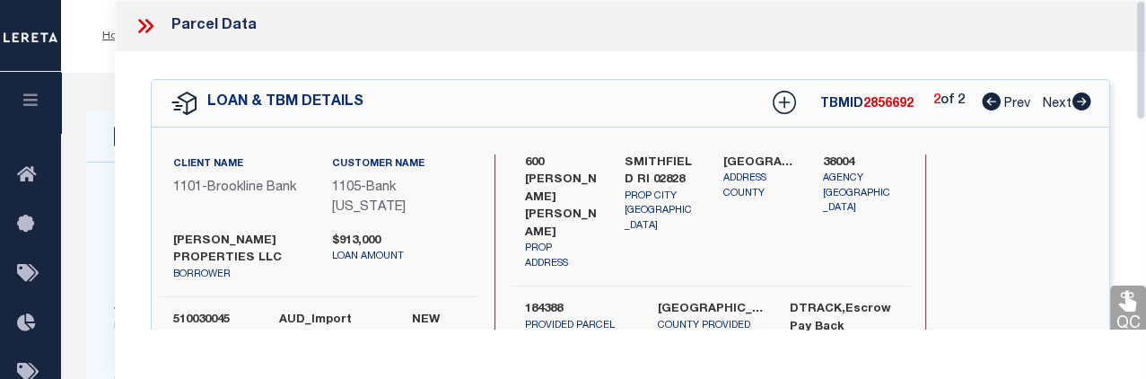
checkbox input "false"
select select "CP"
type input "[PERSON_NAME] PROPERTIES LLC"
select select
type input "604 [PERSON_NAME] [PERSON_NAME] #604"
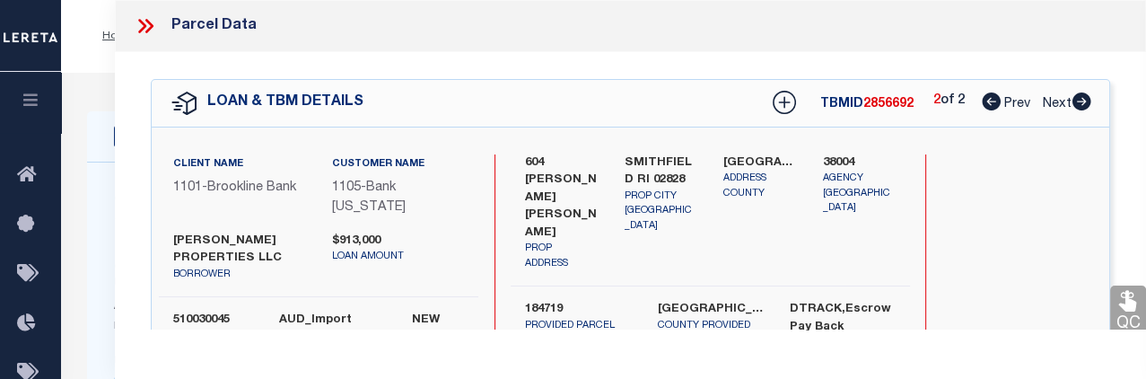
checkbox input "false"
type input "RI"
type textarea "PID 184719"
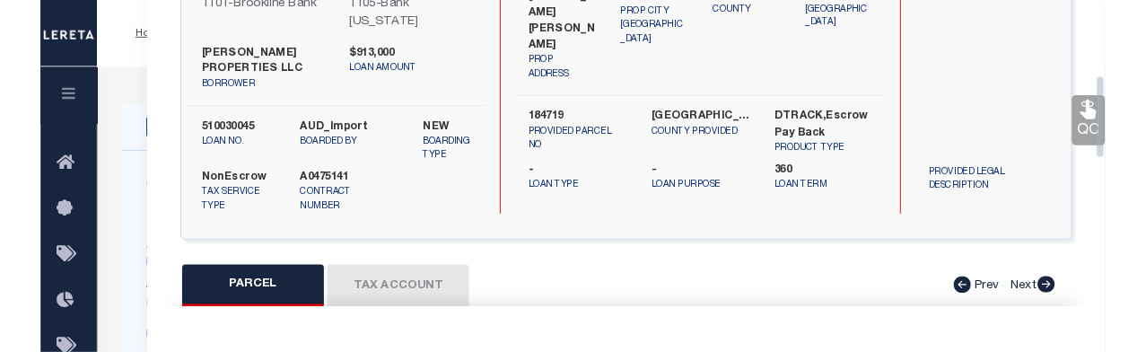
scroll to position [337, 0]
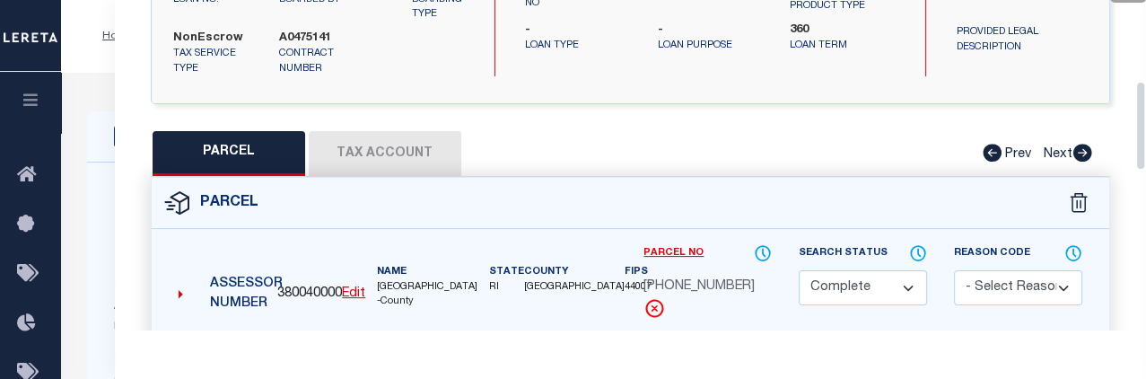
drag, startPoint x: 1140, startPoint y: 81, endPoint x: 1150, endPoint y: 173, distance: 93.0
click at [402, 154] on button "Tax Account" at bounding box center [385, 153] width 153 height 45
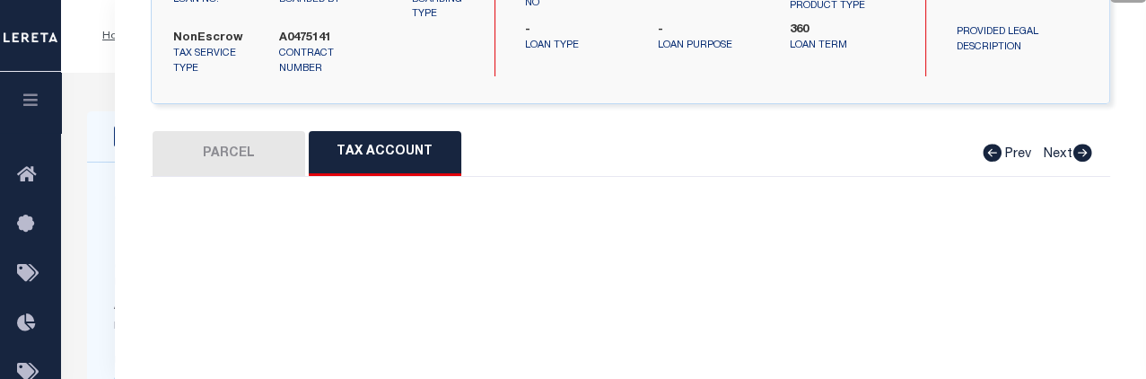
select select "100"
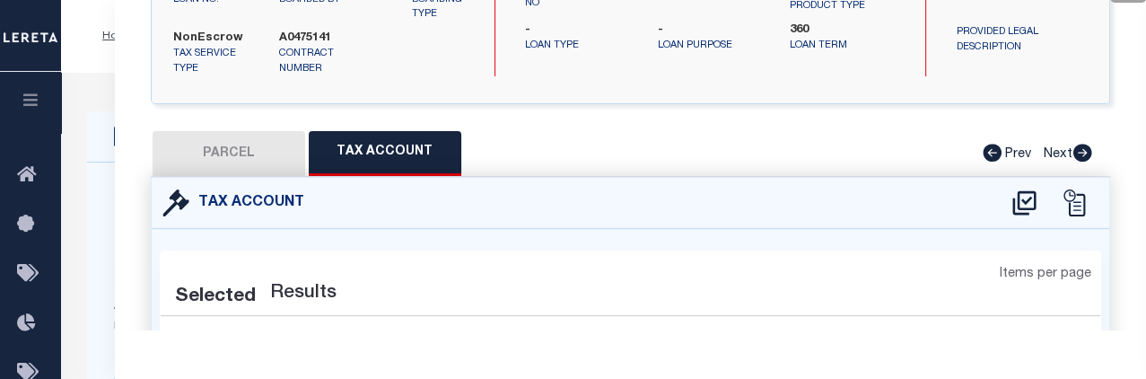
select select "100"
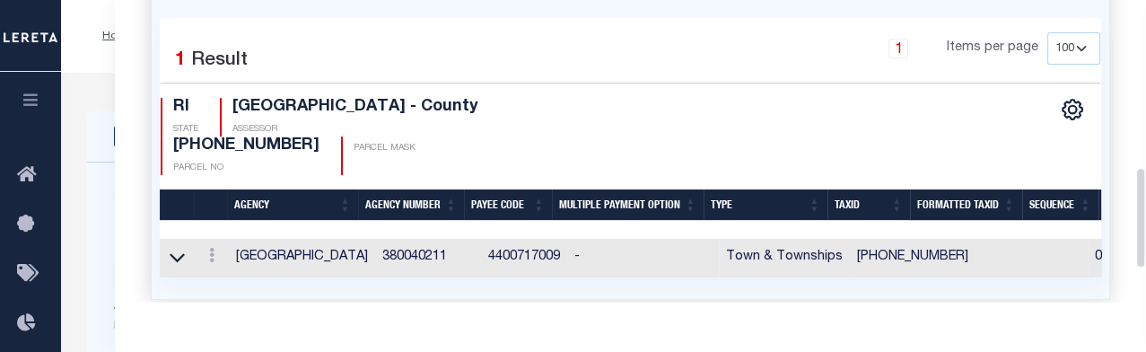
scroll to position [588, 0]
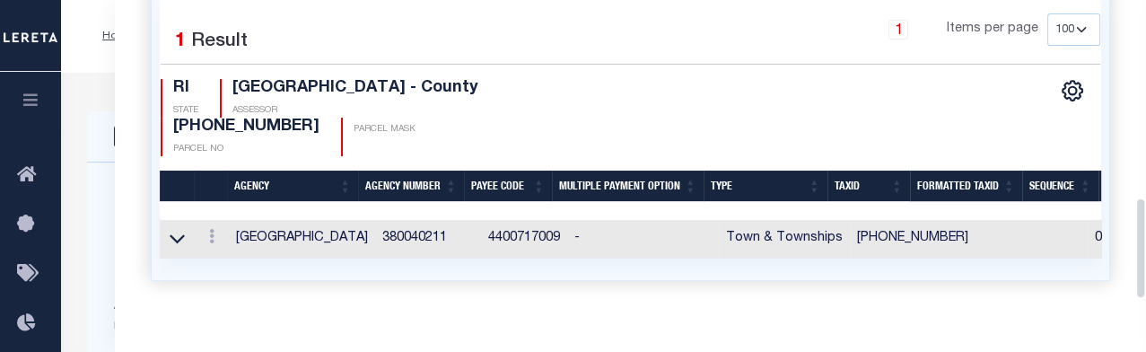
drag, startPoint x: 1139, startPoint y: 163, endPoint x: 1145, endPoint y: 248, distance: 84.6
click at [799, 248] on div "Parcel Data QC QC QC - Select Status - Ready to QC" at bounding box center [630, 151] width 1031 height 302
click at [211, 229] on icon at bounding box center [211, 236] width 5 height 14
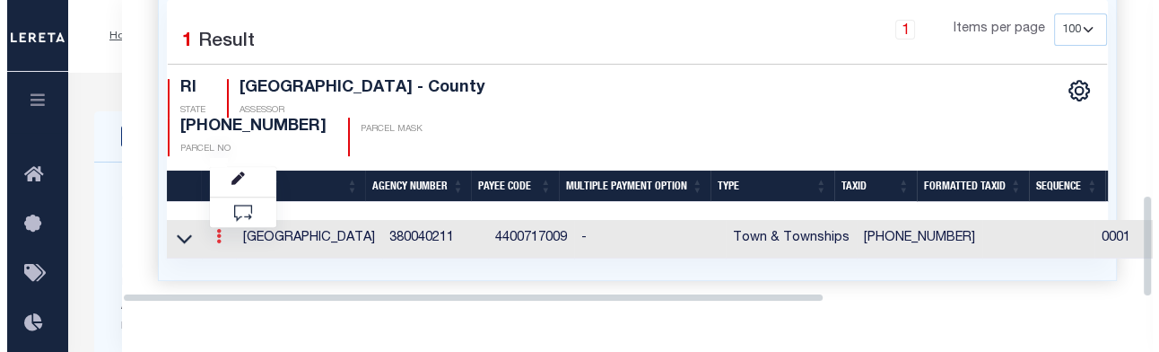
scroll to position [573, 0]
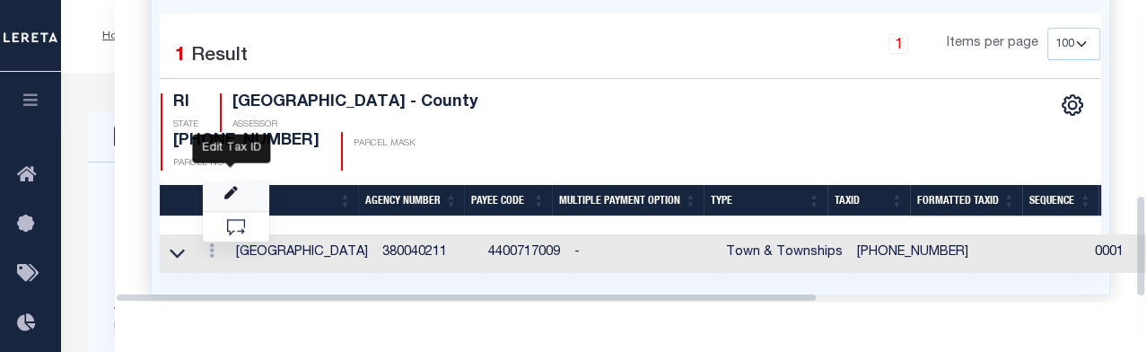
click at [234, 187] on icon "" at bounding box center [230, 193] width 13 height 13
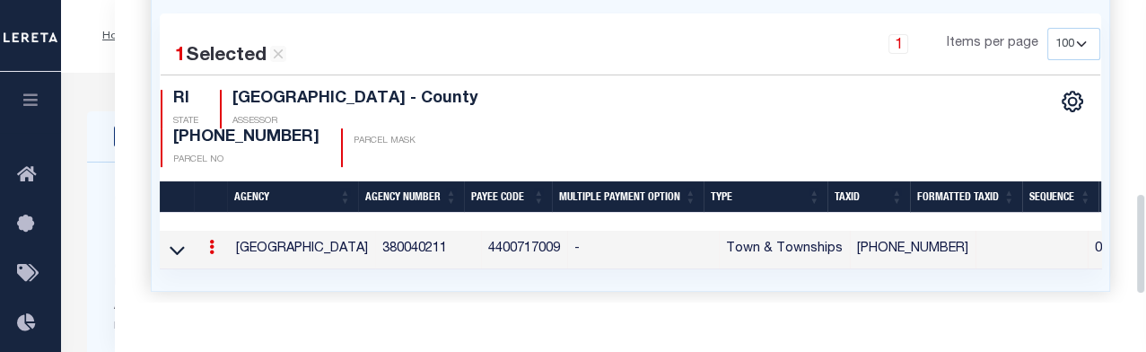
type input "[PHONE_NUMBER]"
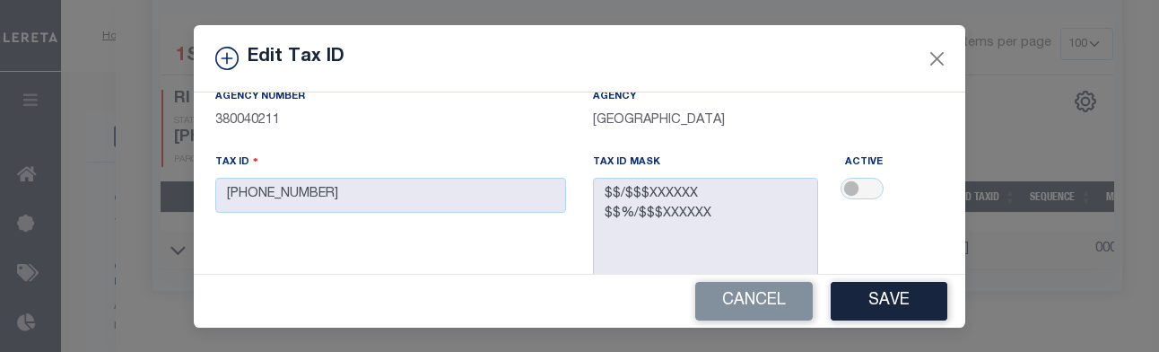
scroll to position [136, 0]
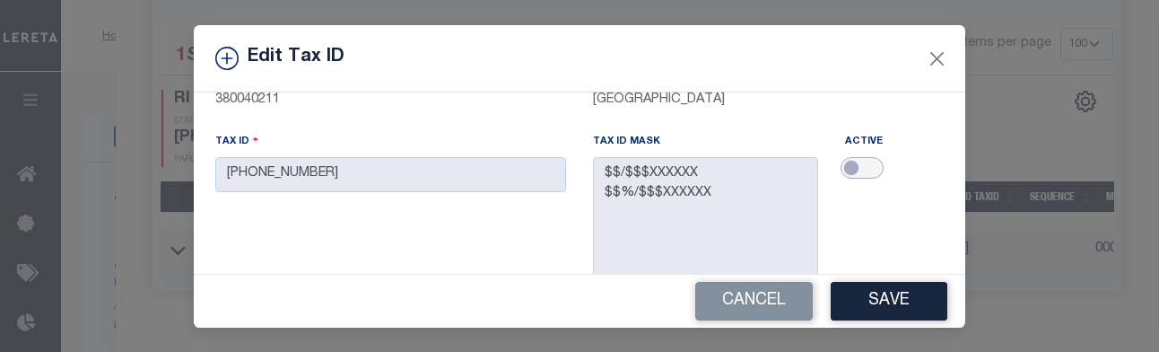
click at [799, 166] on input "checkbox" at bounding box center [862, 168] width 43 height 22
checkbox input "true"
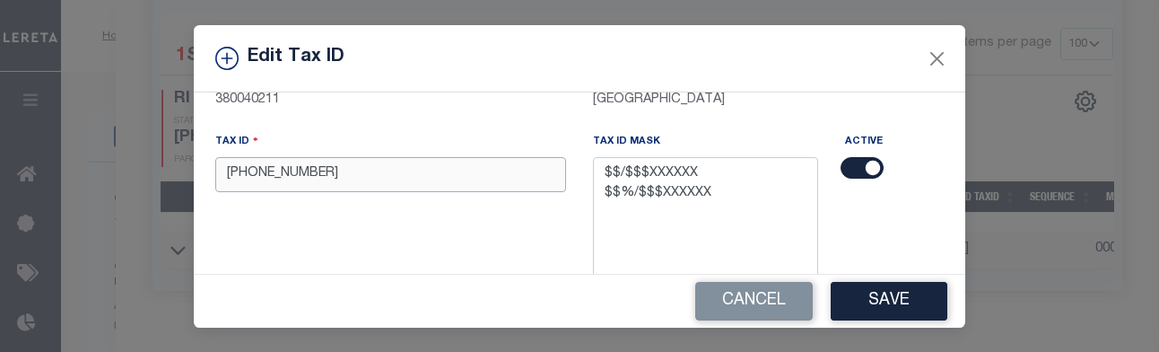
click at [431, 179] on input "[PHONE_NUMBER]" at bounding box center [390, 174] width 351 height 35
type input "0"
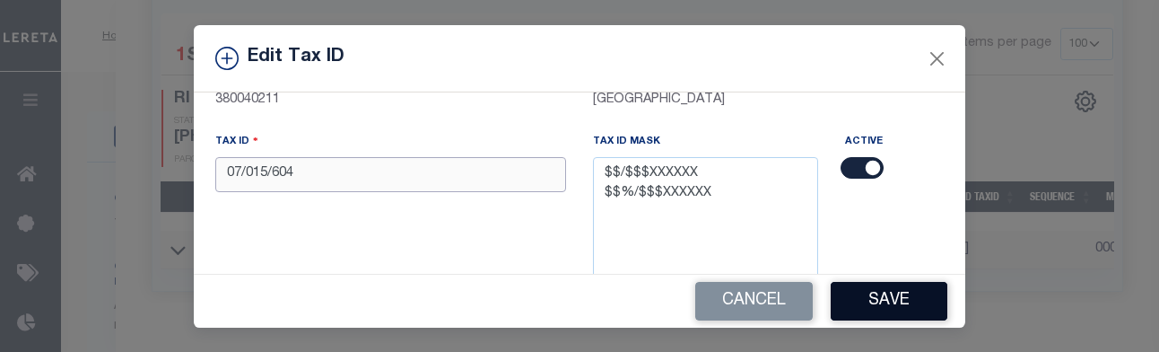
type input "07/015/604"
click at [799, 302] on button "Save" at bounding box center [889, 301] width 117 height 39
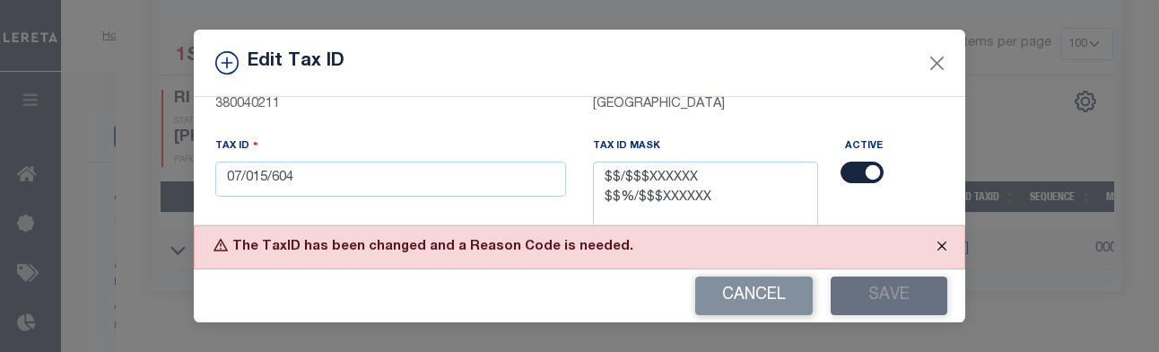
click at [799, 245] on button "Close" at bounding box center [942, 245] width 45 height 39
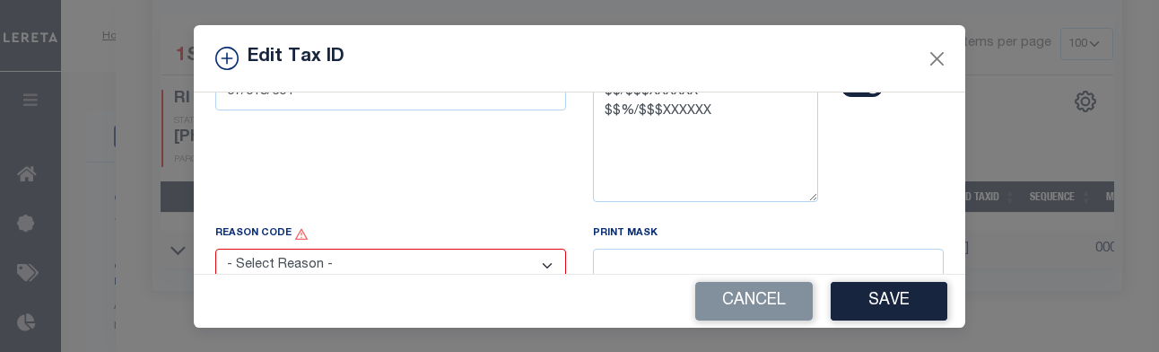
scroll to position [271, 0]
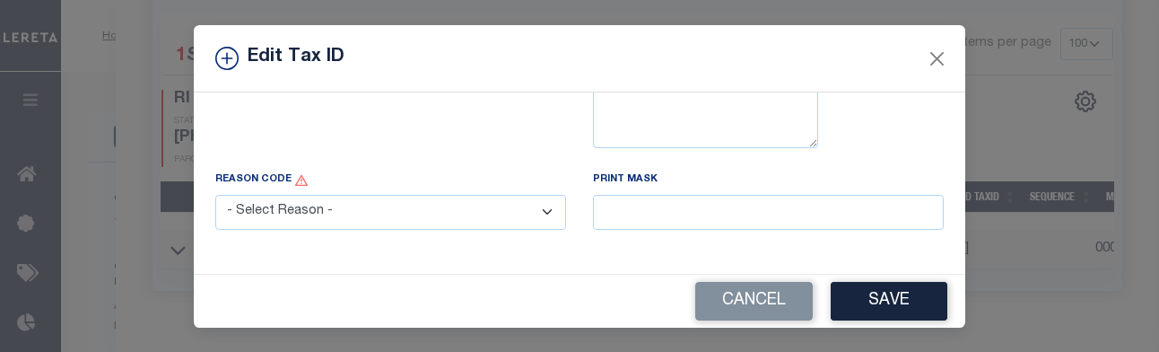
click at [538, 214] on select "- Select Reason - 099 - Other (Provide additional detail) ACT - Agency Changed …" at bounding box center [390, 212] width 351 height 35
select select "099"
click at [215, 196] on select "- Select Reason - 099 - Other (Provide additional detail) ACT - Agency Changed …" at bounding box center [390, 212] width 351 height 35
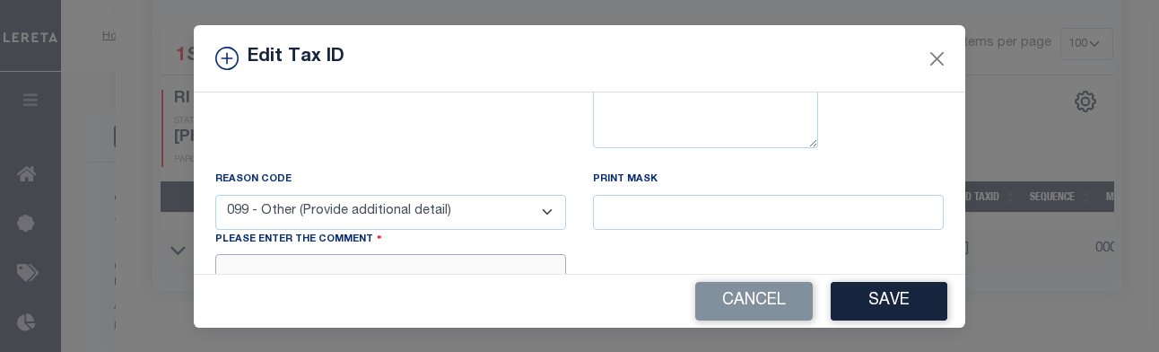
click at [482, 258] on textarea at bounding box center [390, 281] width 351 height 55
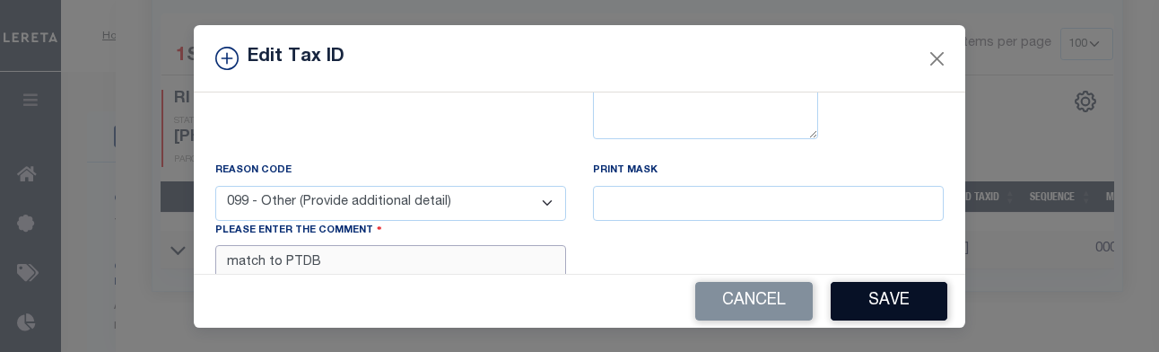
type textarea "match to PTDB"
click at [799, 292] on button "Save" at bounding box center [889, 301] width 117 height 39
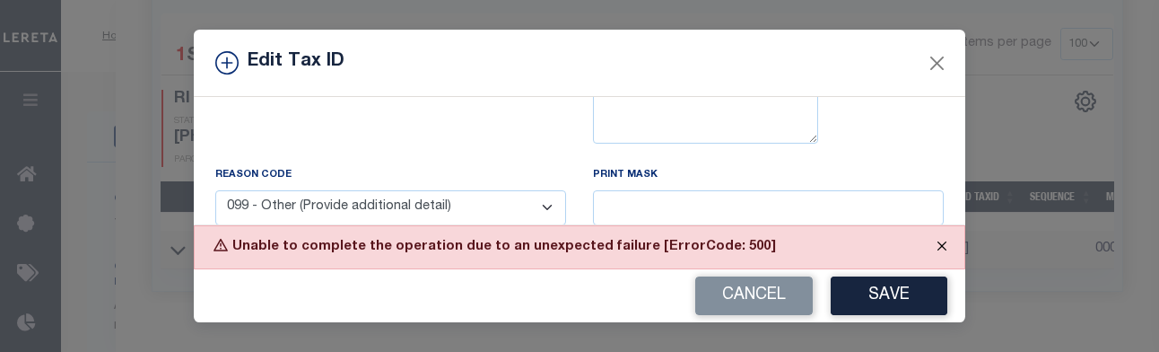
click at [799, 241] on button "Close" at bounding box center [942, 245] width 45 height 39
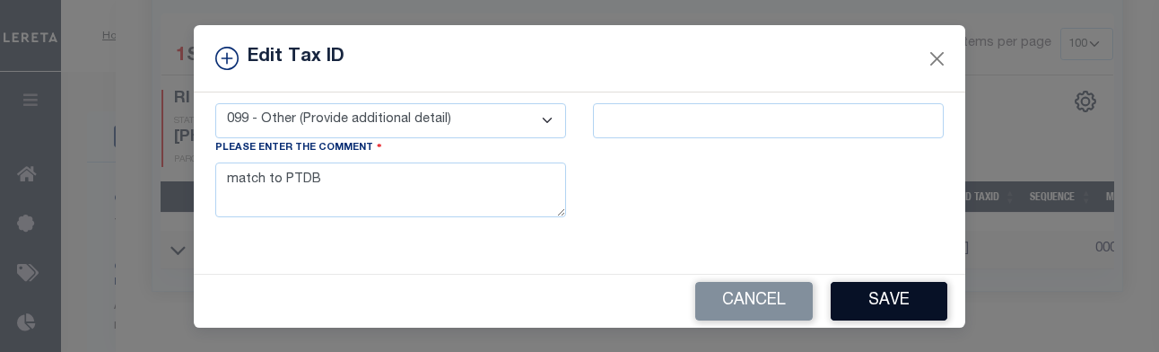
scroll to position [370, 0]
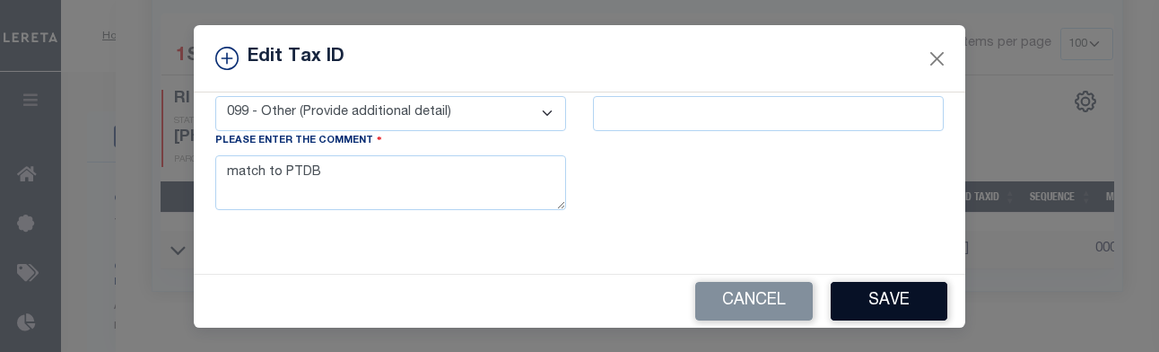
click at [799, 313] on button "Save" at bounding box center [889, 301] width 117 height 39
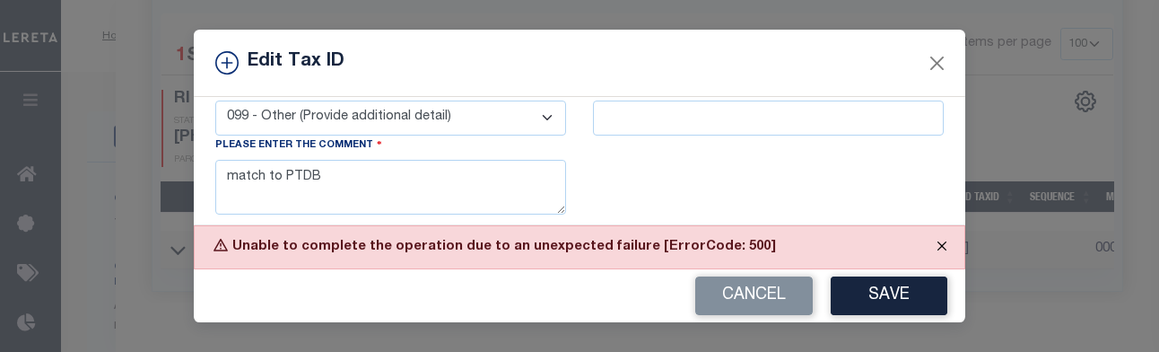
click at [799, 248] on button "Close" at bounding box center [942, 245] width 45 height 39
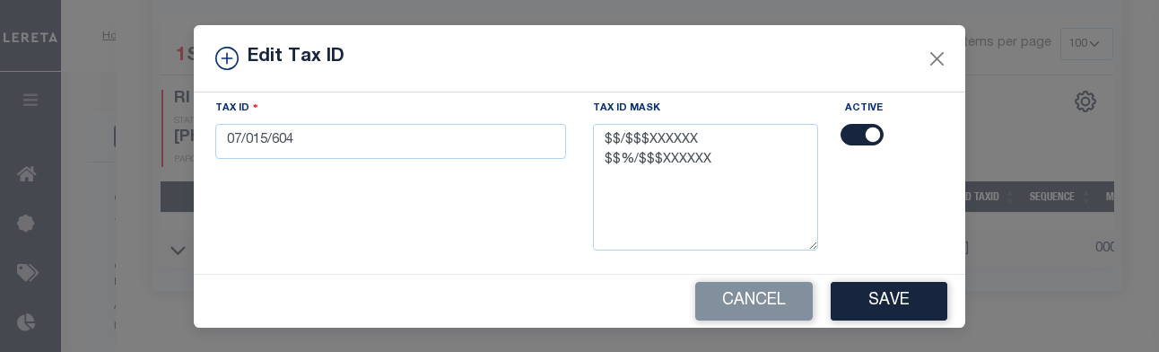
scroll to position [137, 0]
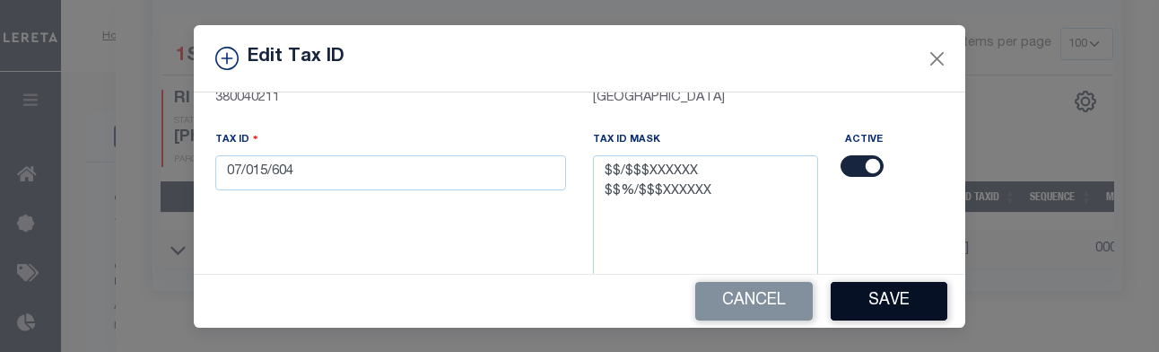
click at [799, 306] on button "Save" at bounding box center [889, 301] width 117 height 39
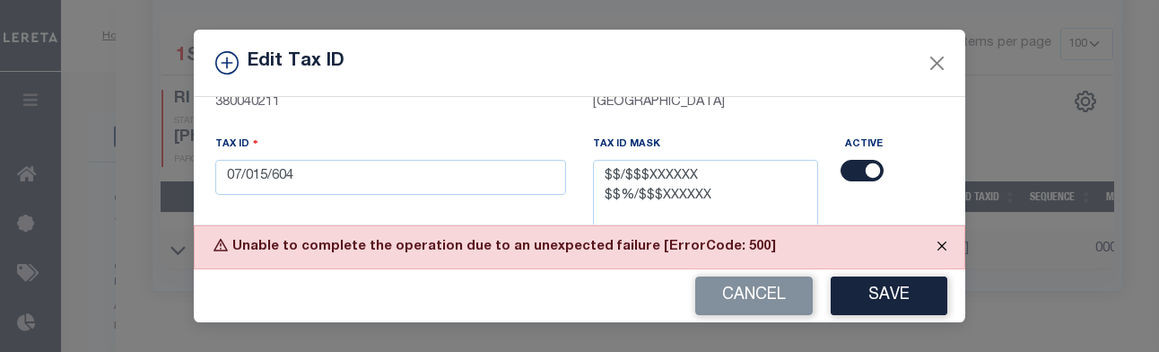
click at [799, 250] on button "Close" at bounding box center [942, 245] width 45 height 39
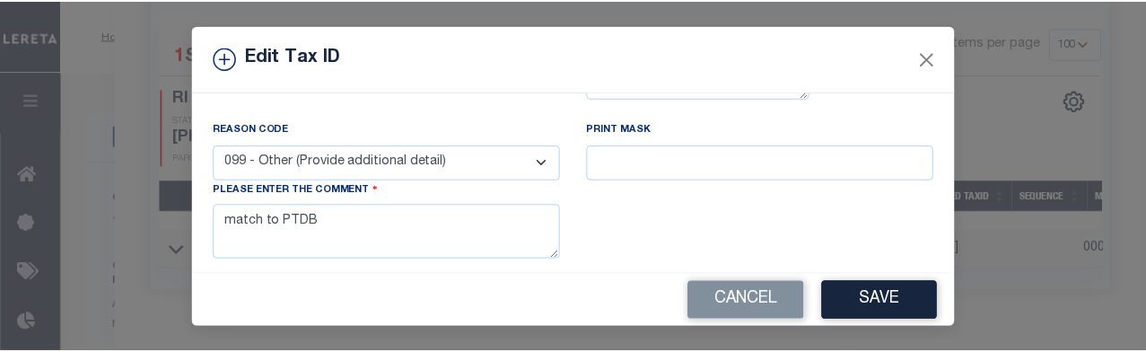
scroll to position [358, 0]
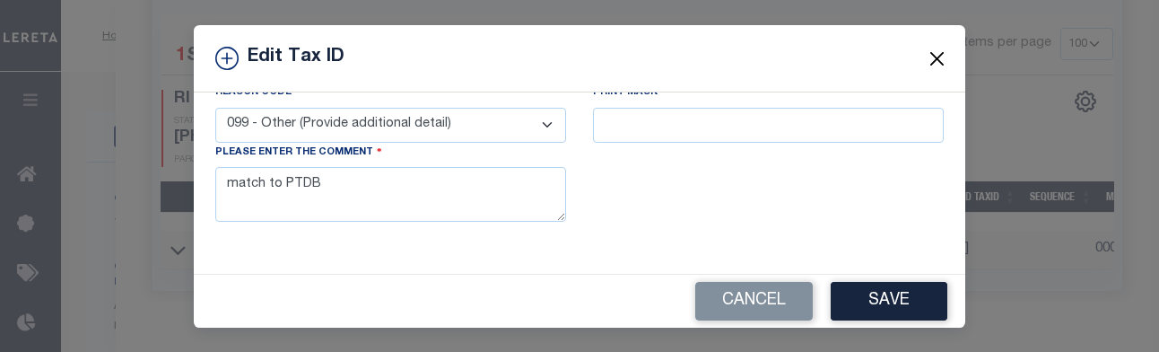
click at [799, 62] on button "Close" at bounding box center [937, 58] width 23 height 23
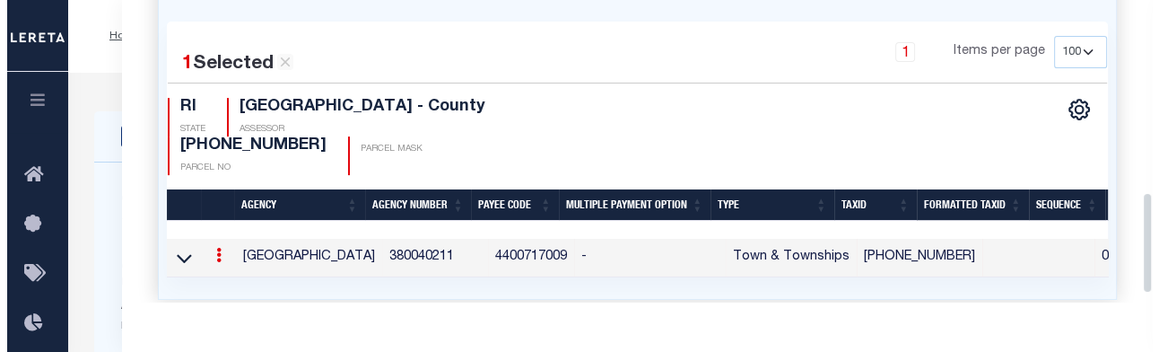
scroll to position [568, 0]
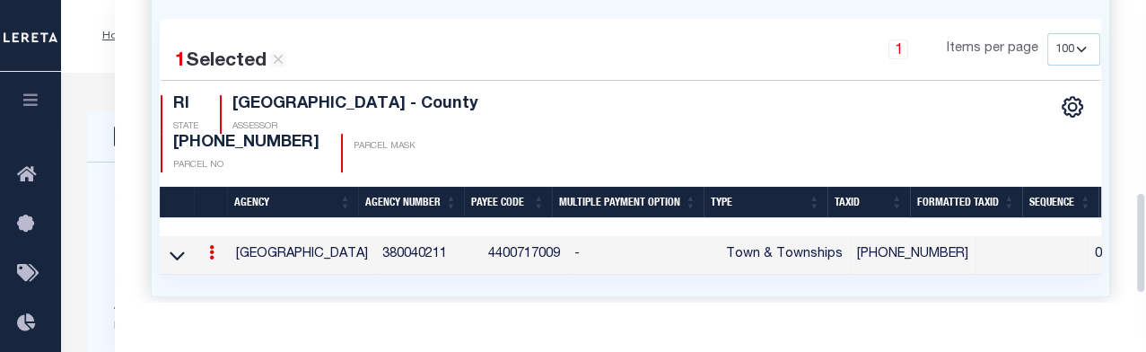
click at [210, 245] on icon at bounding box center [211, 252] width 5 height 14
click at [232, 267] on link at bounding box center [236, 282] width 66 height 30
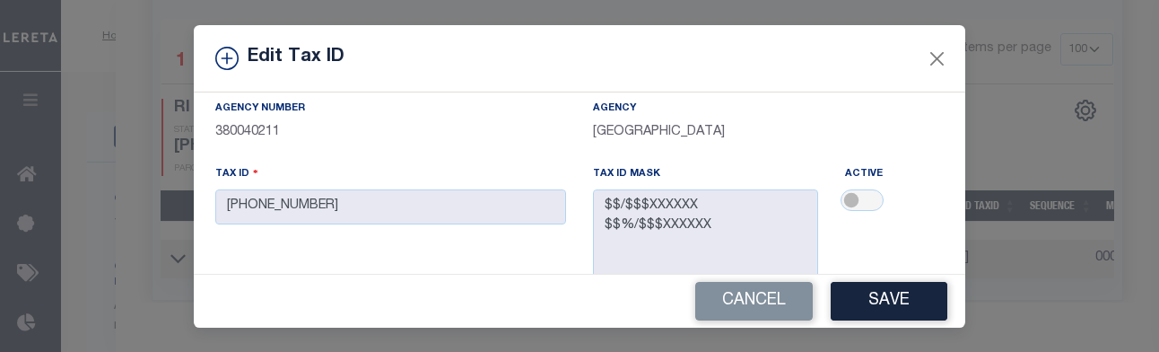
scroll to position [110, 0]
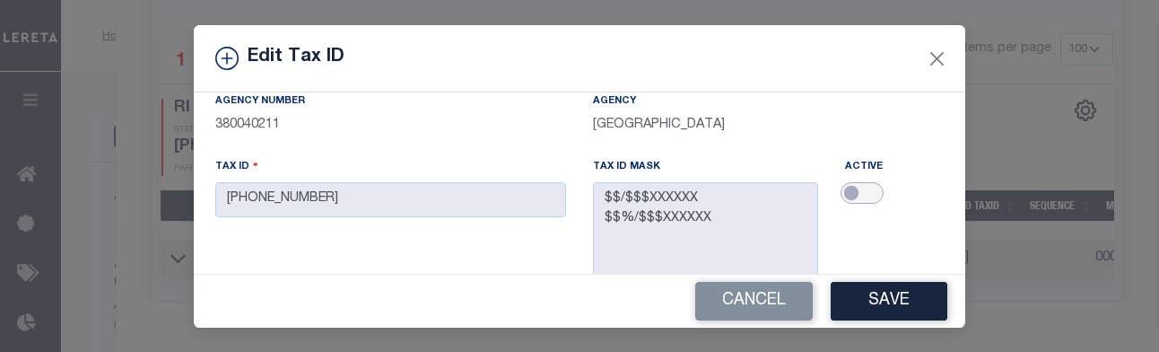
click at [799, 197] on input "checkbox" at bounding box center [862, 193] width 43 height 22
checkbox input "true"
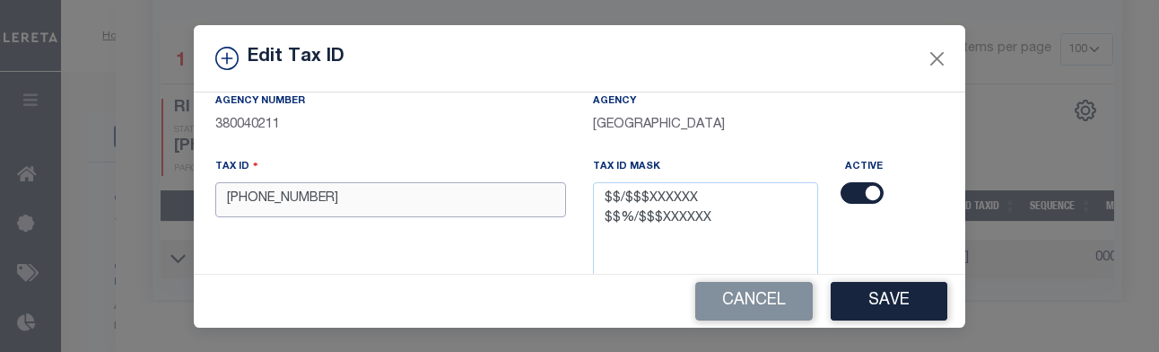
click at [415, 203] on input "[PHONE_NUMBER]" at bounding box center [390, 199] width 351 height 35
type input "0"
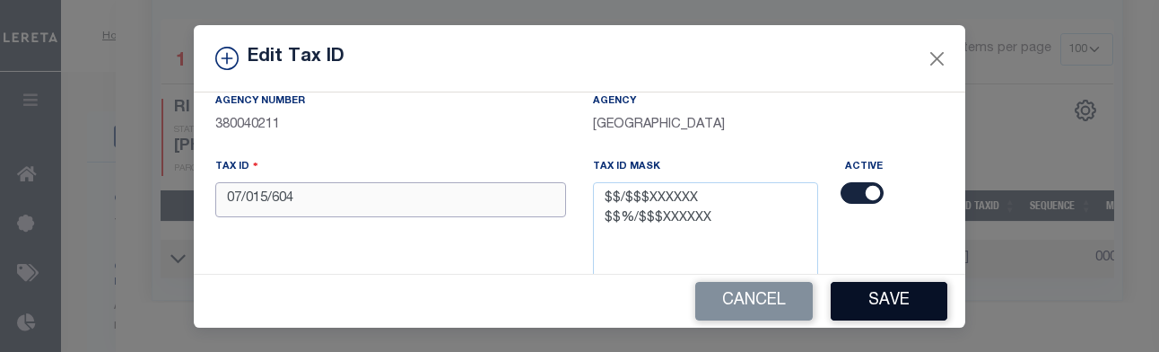
type input "07/015/604"
click at [799, 296] on button "Save" at bounding box center [889, 301] width 117 height 39
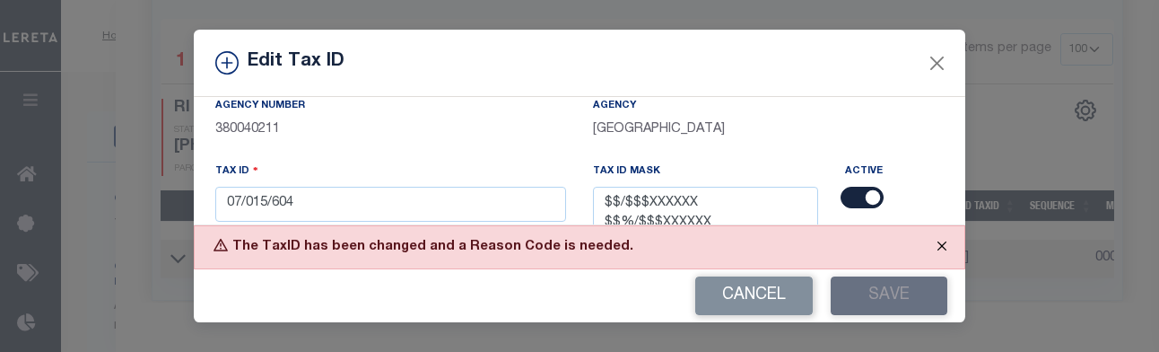
click at [799, 251] on button "Close" at bounding box center [942, 245] width 45 height 39
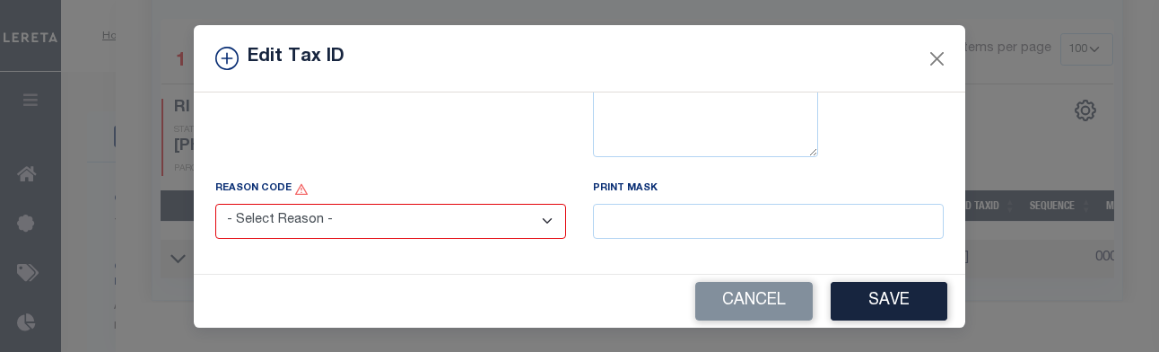
scroll to position [284, 0]
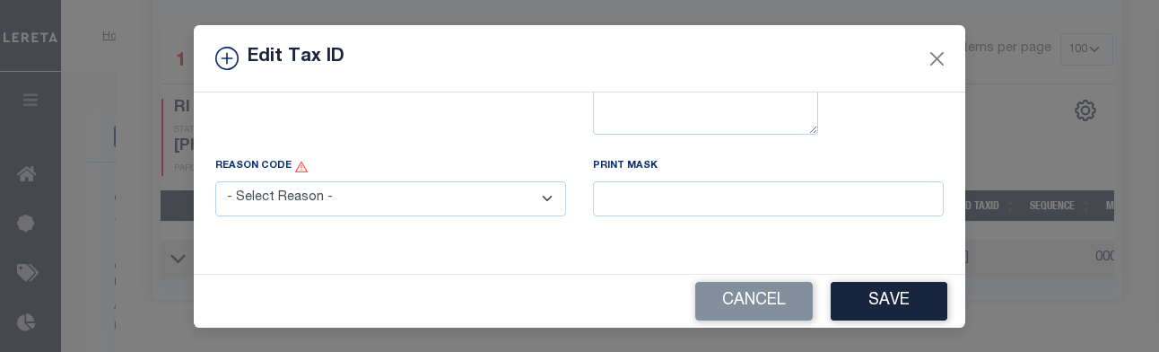
click at [535, 200] on select "- Select Reason - 099 - Other (Provide additional detail) ACT - Agency Changed …" at bounding box center [390, 198] width 351 height 35
select select "099"
click at [215, 182] on select "- Select Reason - 099 - Other (Provide additional detail) ACT - Agency Changed …" at bounding box center [390, 198] width 351 height 35
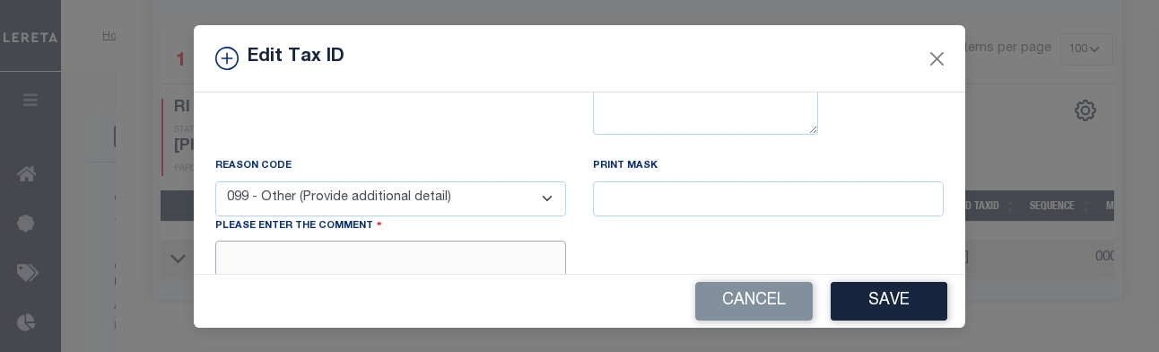
click at [477, 252] on textarea at bounding box center [390, 268] width 351 height 55
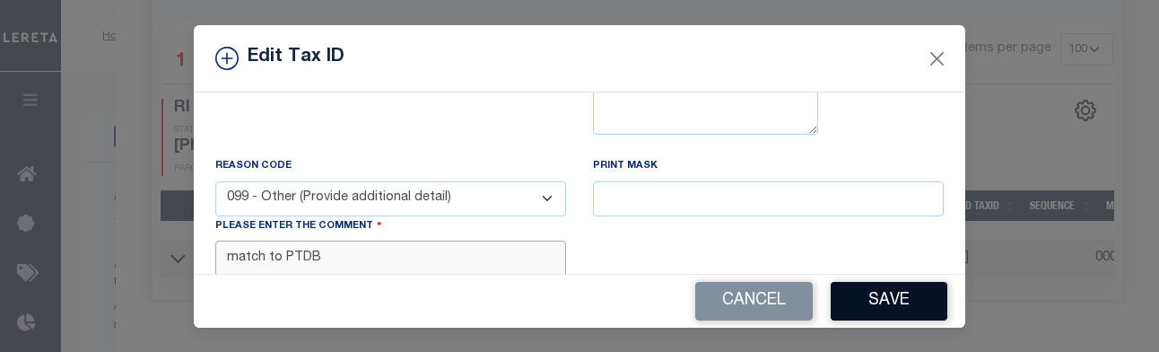
type textarea "match to PTDB"
click at [799, 302] on button "Save" at bounding box center [889, 301] width 117 height 39
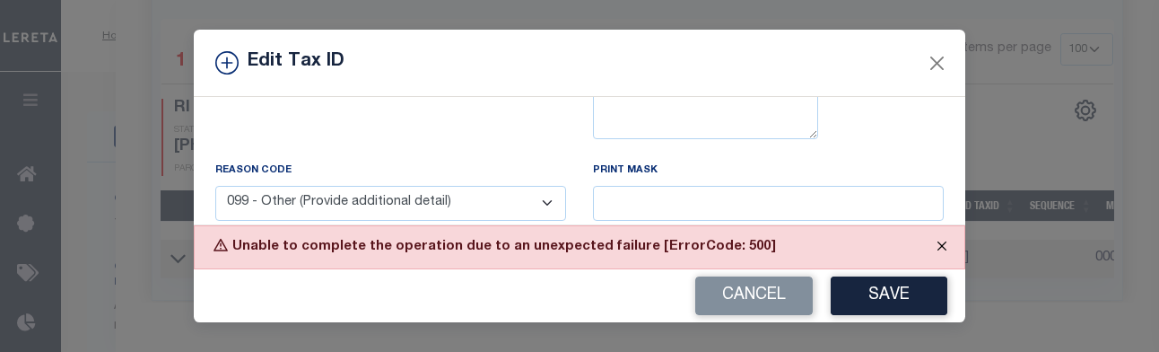
click at [799, 248] on button "Close" at bounding box center [942, 245] width 45 height 39
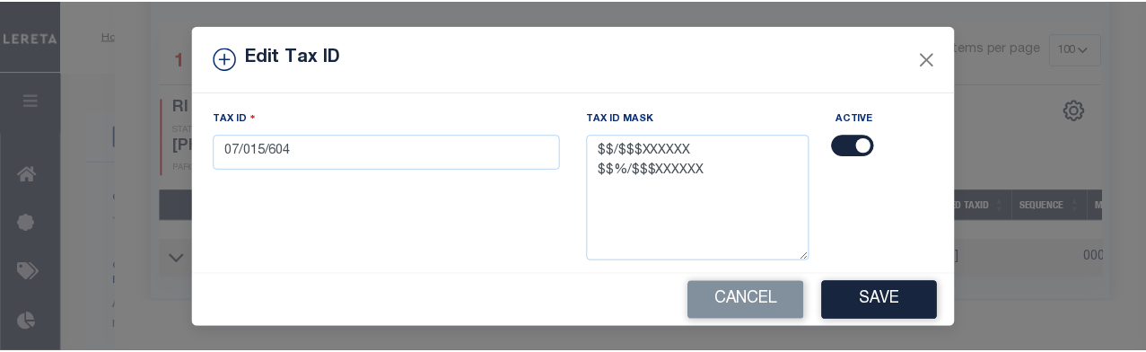
scroll to position [0, 0]
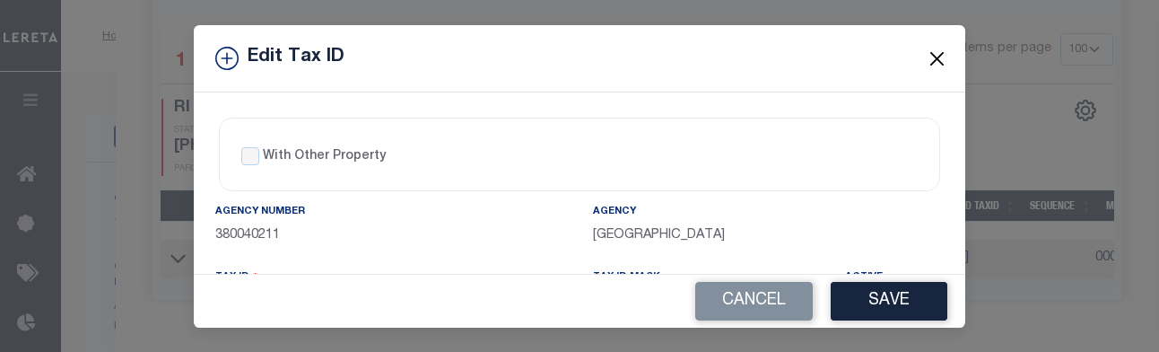
click at [799, 60] on button "Close" at bounding box center [937, 58] width 23 height 23
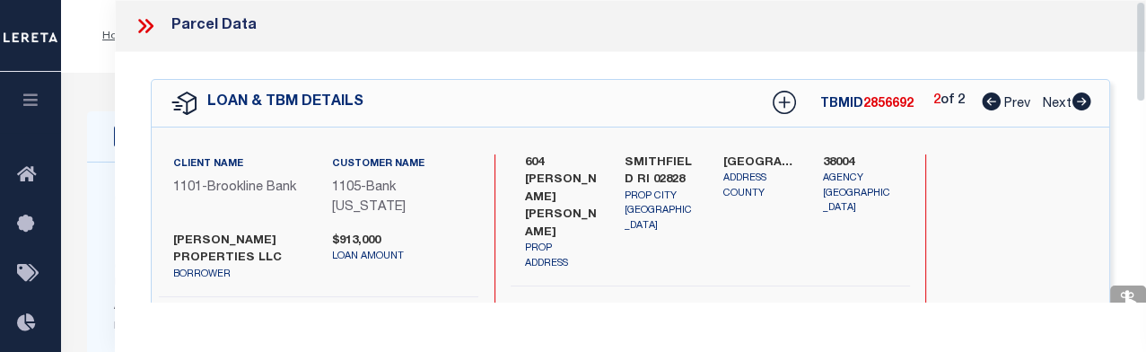
drag, startPoint x: 1141, startPoint y: 233, endPoint x: 1141, endPoint y: 22, distance: 210.9
click at [799, 22] on div "Parcel Data QC QC QC - Select Status - Ready to QC" at bounding box center [630, 151] width 1031 height 302
click at [150, 26] on icon at bounding box center [145, 25] width 23 height 23
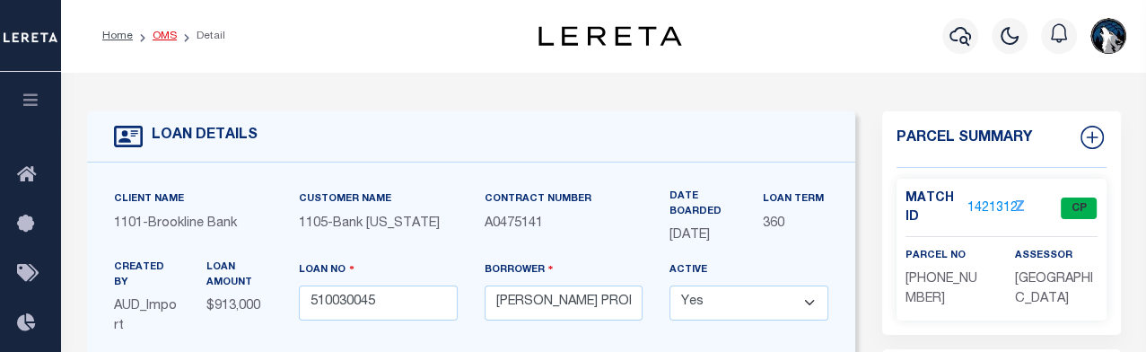
click at [166, 31] on link "OMS" at bounding box center [165, 36] width 24 height 11
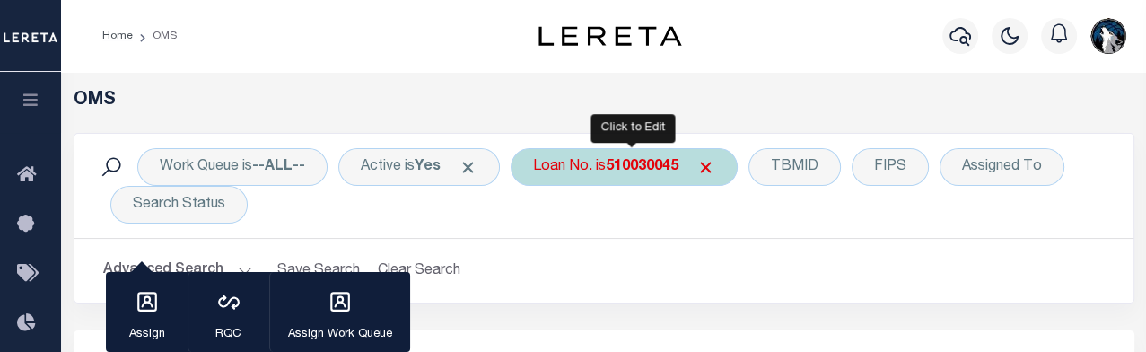
click at [725, 171] on div "Loan No. is 510030045" at bounding box center [624, 167] width 227 height 38
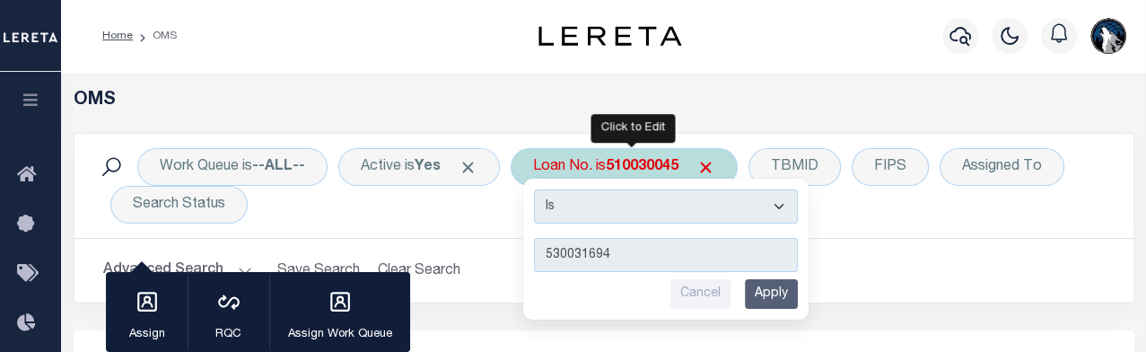
type input "530031694"
click at [790, 291] on input "Apply" at bounding box center [771, 294] width 53 height 30
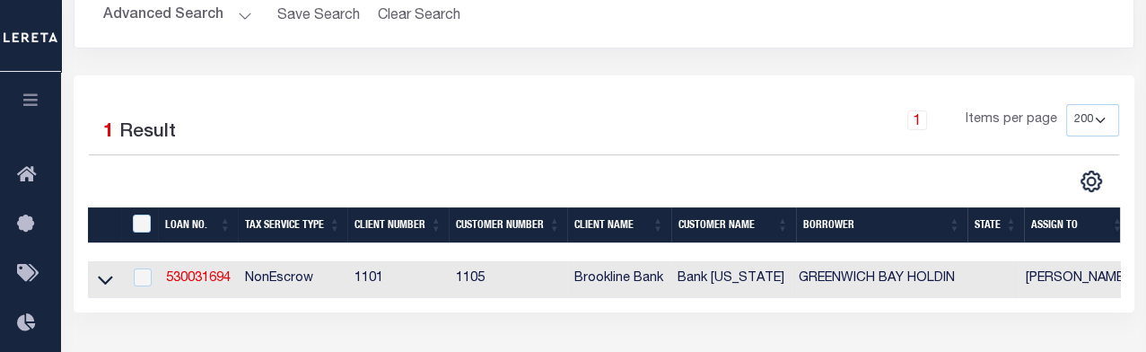
scroll to position [262, 0]
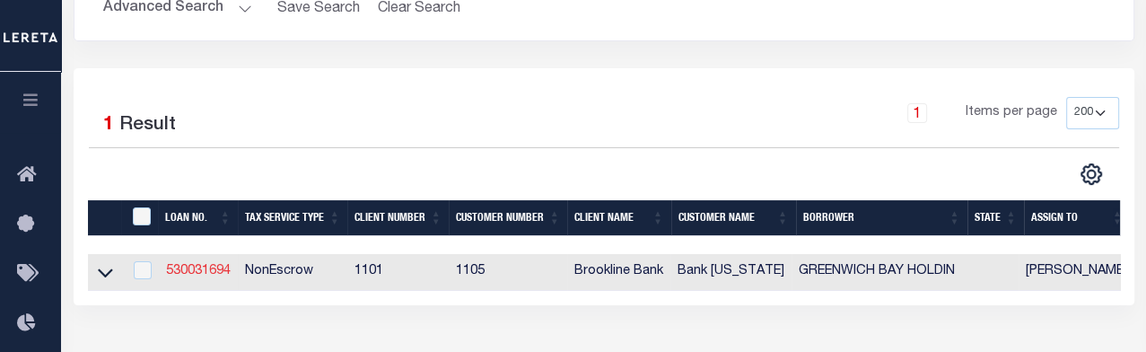
click at [217, 274] on link "530031694" at bounding box center [198, 271] width 65 height 13
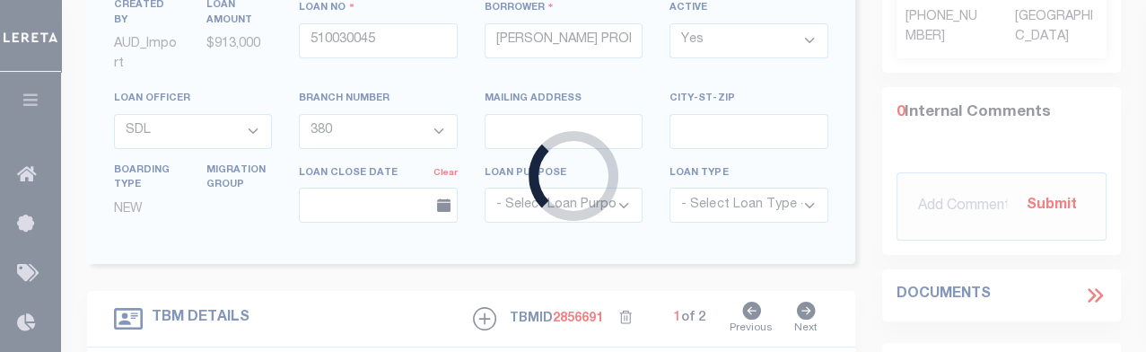
type input "530031694"
type input "GREENWICH BAY HOLDIN"
select select "3610"
select select "1754"
select select
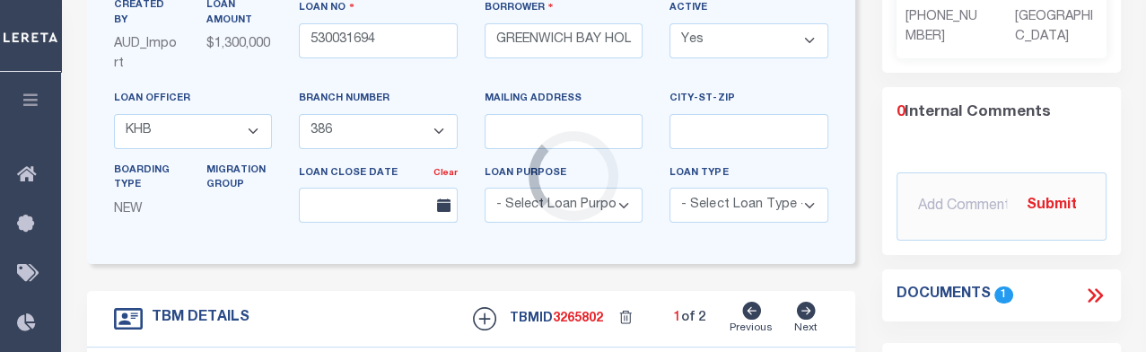
select select "3610"
type input "PARCEL ID:24"
select select
type input "26759"
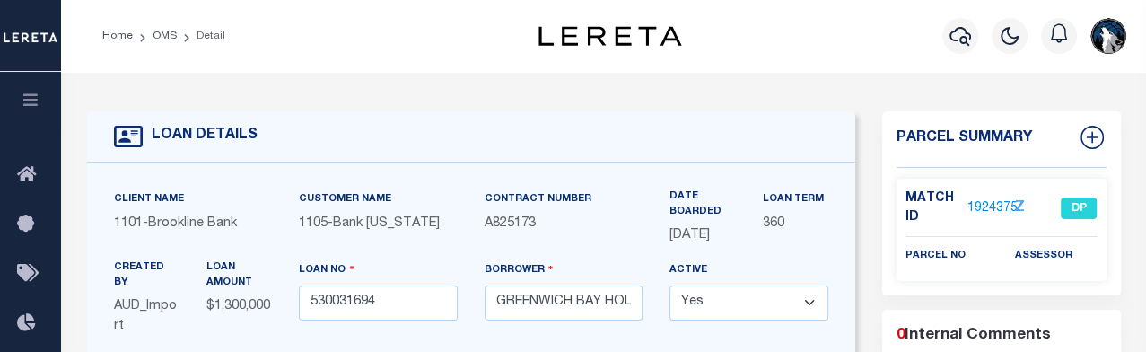
click at [799, 211] on link "1924375" at bounding box center [992, 208] width 50 height 19
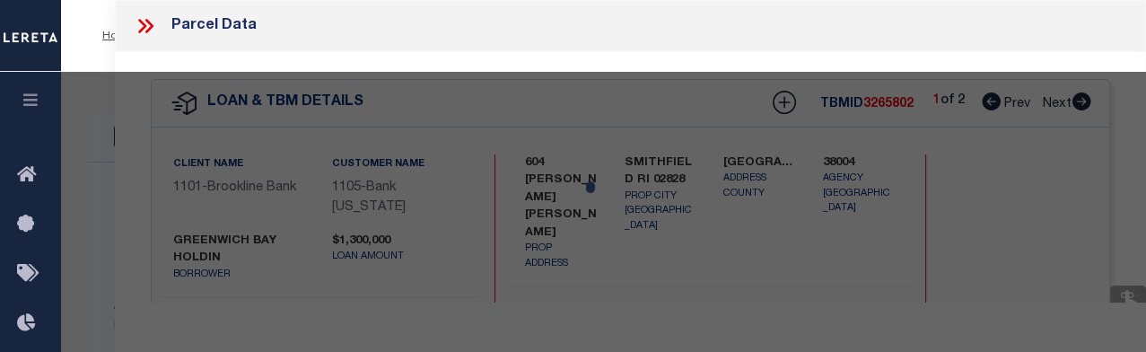
select select "AS"
checkbox input "false"
select select "DP"
checkbox input "false"
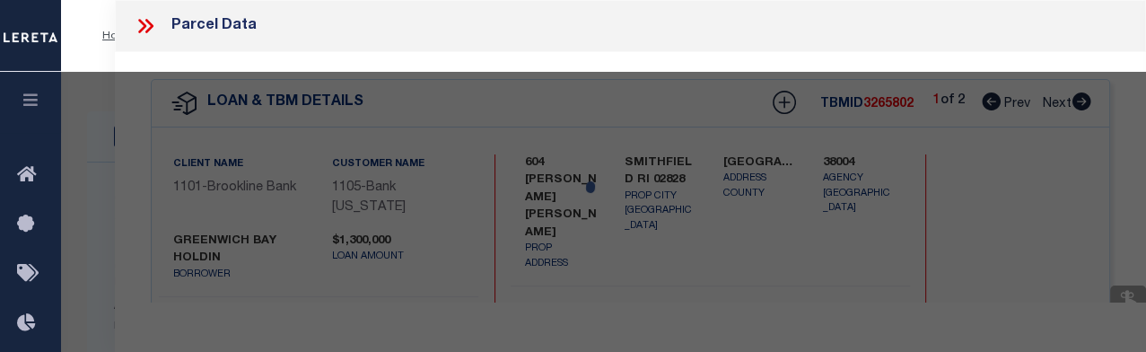
type textarea "Provided Legal have been keyed in this TBMID: 3265803"
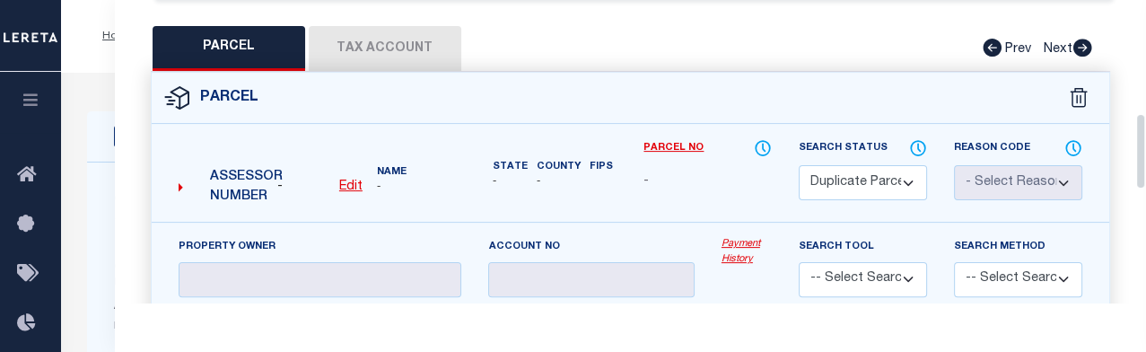
scroll to position [449, 0]
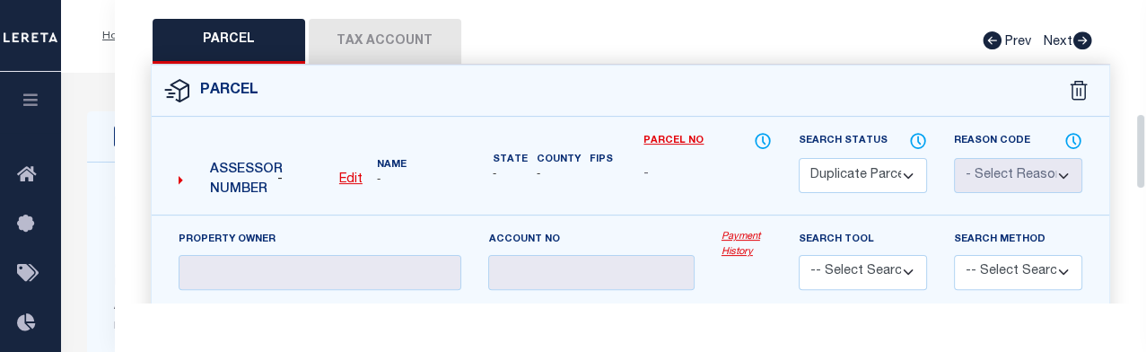
drag, startPoint x: 1139, startPoint y: 56, endPoint x: 1155, endPoint y: 170, distance: 115.1
click at [408, 54] on div "PARCEL Tax Account Prev Next" at bounding box center [630, 41] width 959 height 45
click at [395, 40] on div "PARCEL Tax Account Prev Next" at bounding box center [630, 41] width 959 height 45
click at [367, 48] on div "PARCEL Tax Account Prev Next" at bounding box center [630, 41] width 959 height 45
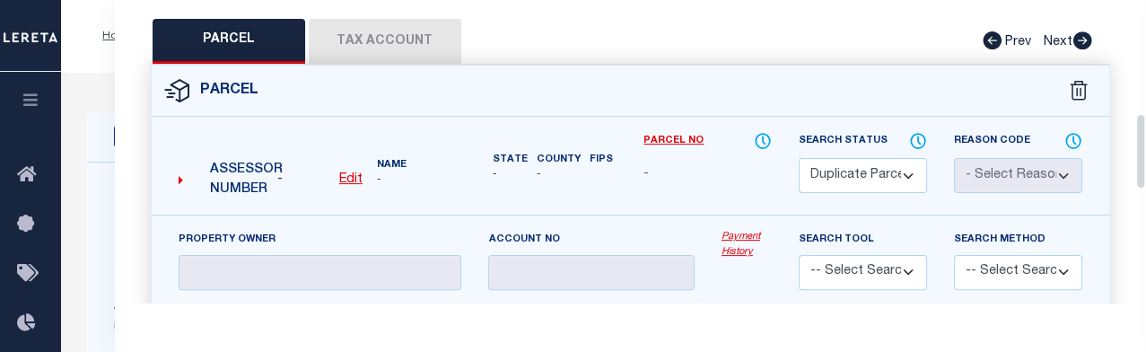
drag, startPoint x: 1145, startPoint y: 161, endPoint x: 1141, endPoint y: 234, distance: 73.7
click at [799, 234] on div "QC QC QC" at bounding box center [630, 175] width 1031 height 1145
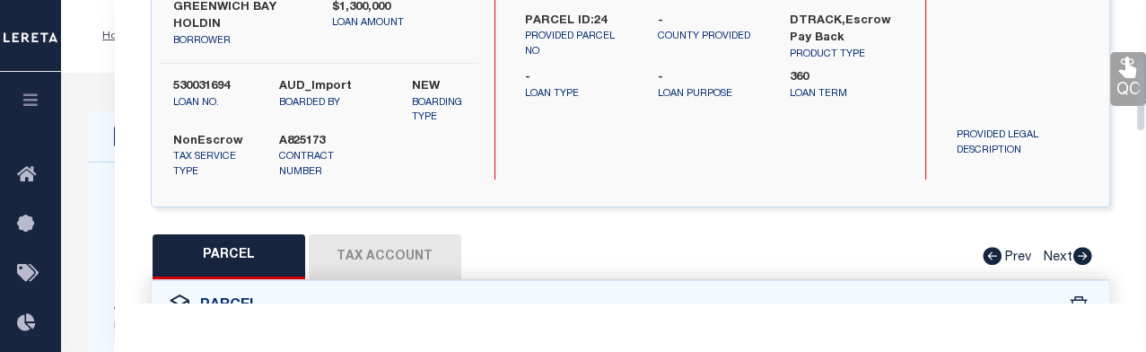
scroll to position [219, 0]
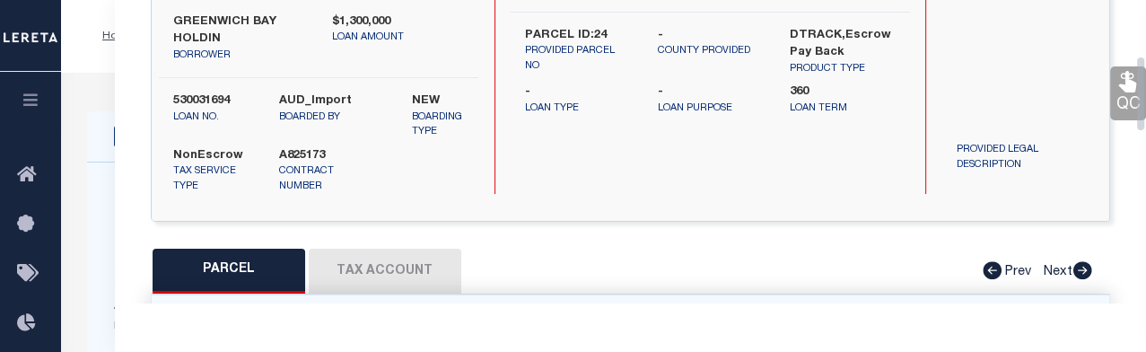
drag, startPoint x: 1140, startPoint y: 176, endPoint x: 1118, endPoint y: 119, distance: 60.5
click at [799, 119] on div "Parcel Data QC QC QC - Select Status - Ready to QC" at bounding box center [630, 151] width 1031 height 302
click at [402, 269] on div "PARCEL Tax Account Prev Next" at bounding box center [630, 271] width 959 height 45
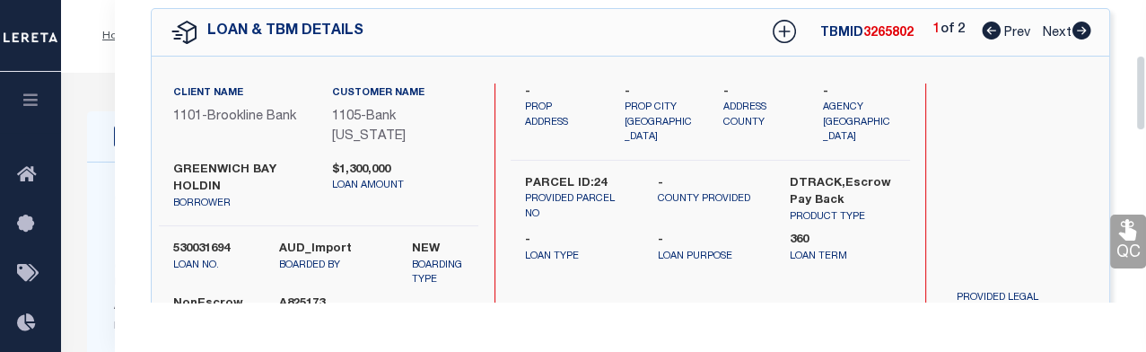
scroll to position [18, 0]
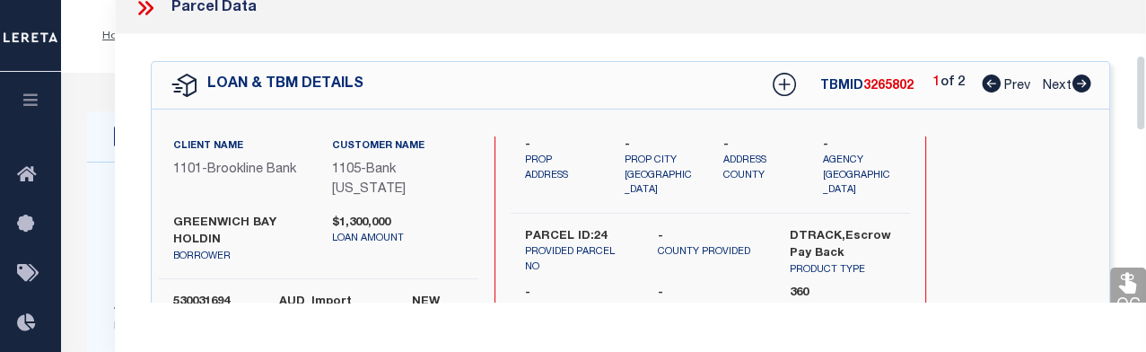
drag, startPoint x: 1141, startPoint y: 127, endPoint x: 1138, endPoint y: 76, distance: 51.3
click at [799, 76] on div "Parcel Data QC QC QC - Select Status - Ready to QC" at bounding box center [630, 151] width 1031 height 302
click at [799, 84] on icon at bounding box center [1081, 83] width 20 height 18
select select "AS"
checkbox input "false"
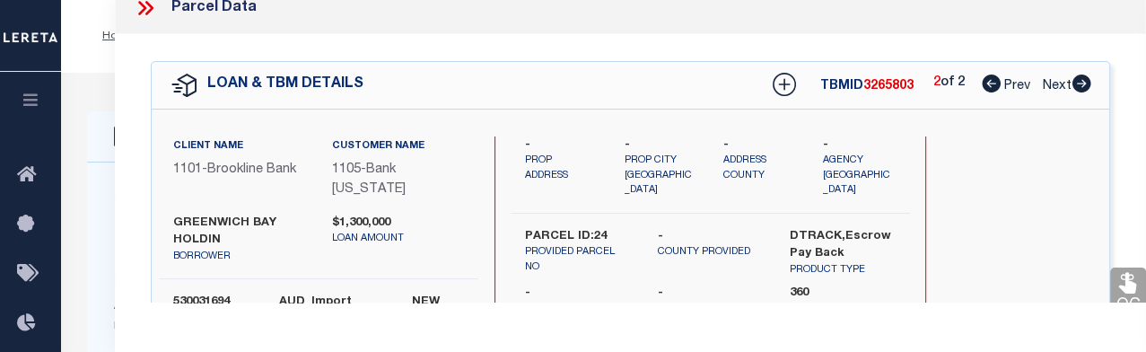
checkbox input "false"
select select "CP"
type input "GREENWICH BAY HOLDINGS LLC"
select select "AGW"
select select
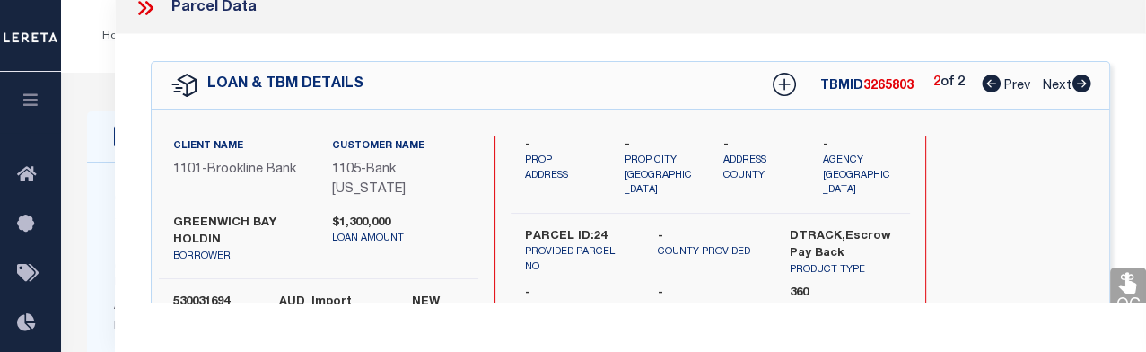
type input "[STREET_ADDRESS]"
type input "RI"
type textarea "Size (Acres) 2.98"
type textarea "Spoke with assessor, Completed based on given document."
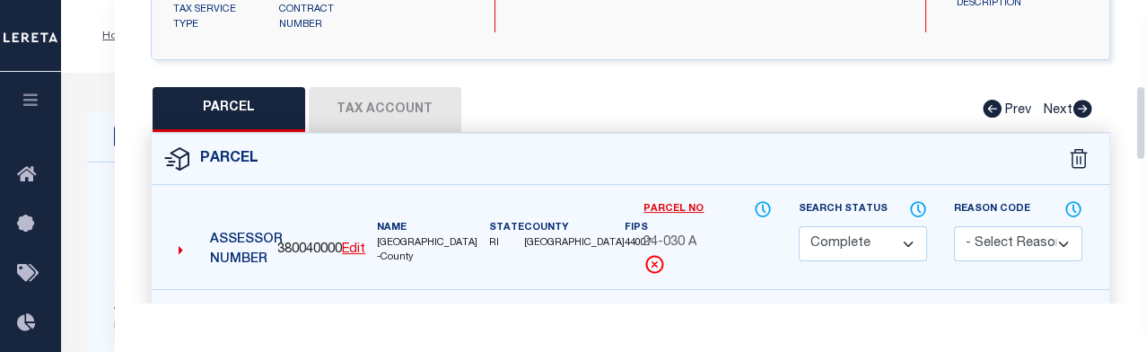
drag, startPoint x: 1141, startPoint y: 57, endPoint x: 1141, endPoint y: 154, distance: 97.8
click at [799, 154] on div "Parcel Data QC QC QC - Select Status - Ready to QC" at bounding box center [630, 151] width 1031 height 302
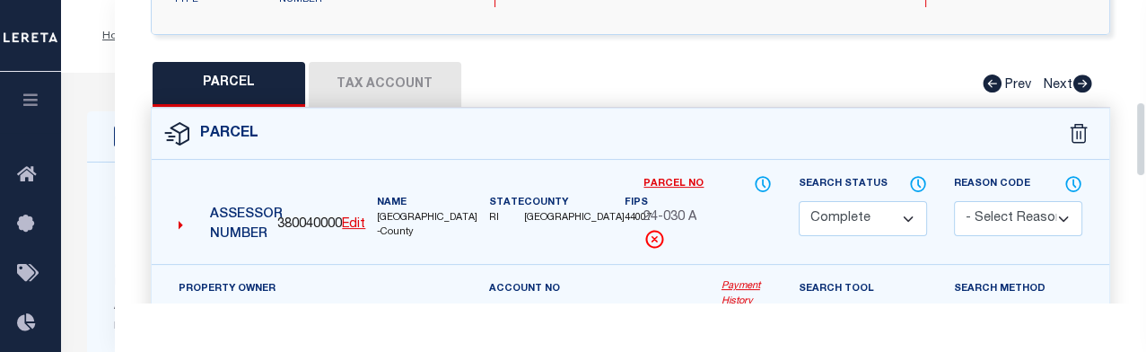
click at [424, 80] on button "Tax Account" at bounding box center [385, 84] width 153 height 45
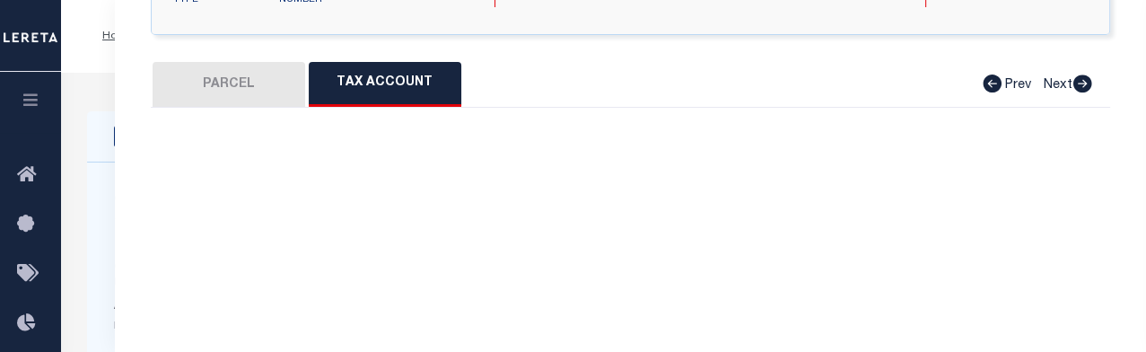
select select "100"
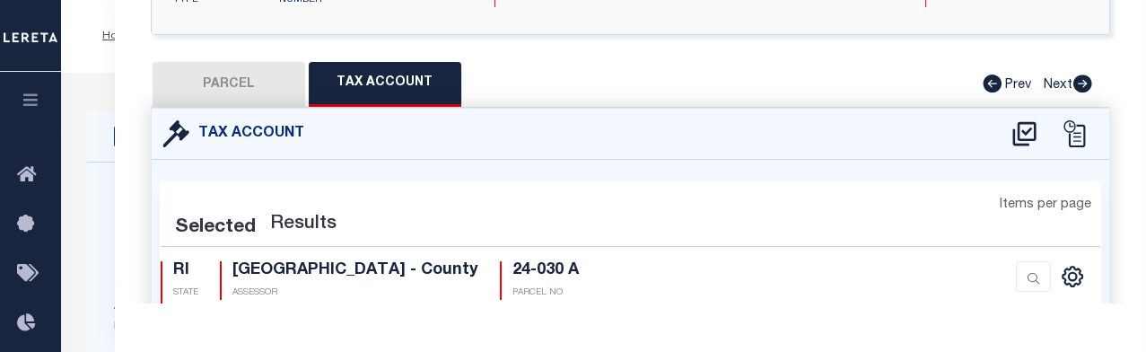
select select "100"
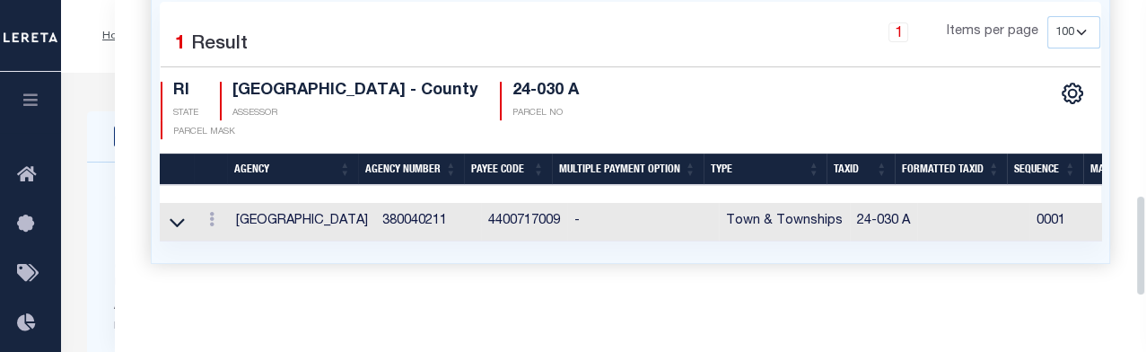
scroll to position [590, 0]
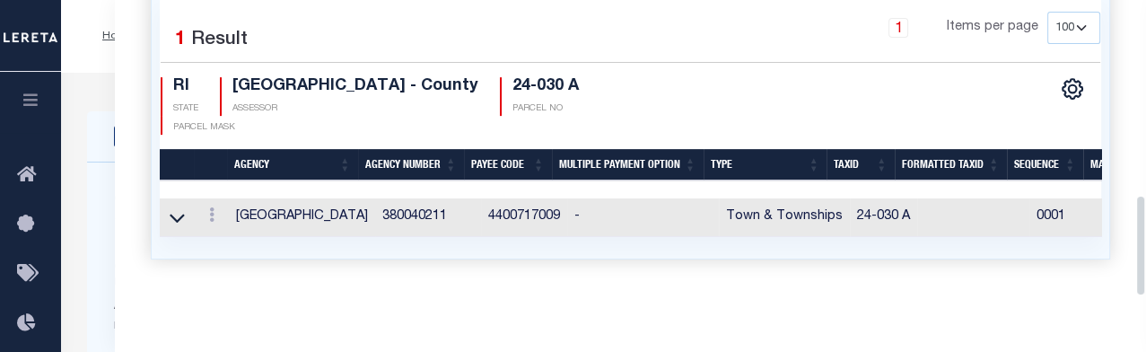
drag, startPoint x: 1138, startPoint y: 177, endPoint x: 1139, endPoint y: 240, distance: 62.8
click at [799, 240] on div "Parcel Data QC QC QC - Select Status - Ready to QC" at bounding box center [630, 151] width 1031 height 302
click at [214, 216] on link at bounding box center [212, 217] width 20 height 14
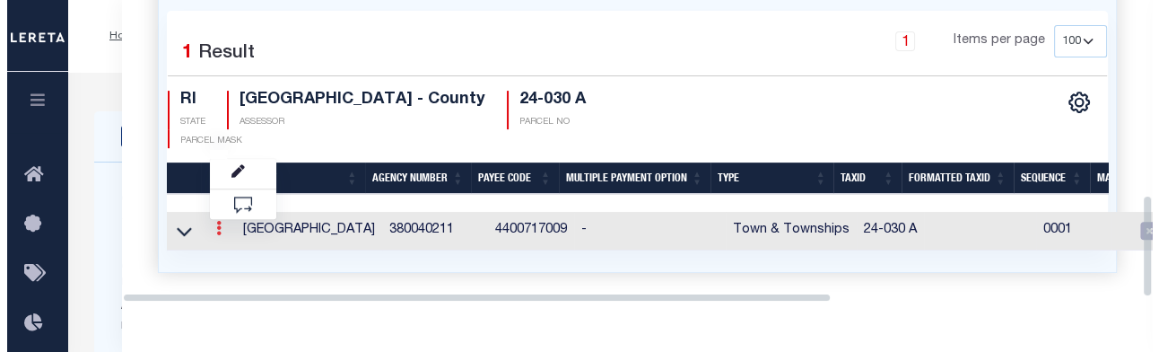
scroll to position [573, 0]
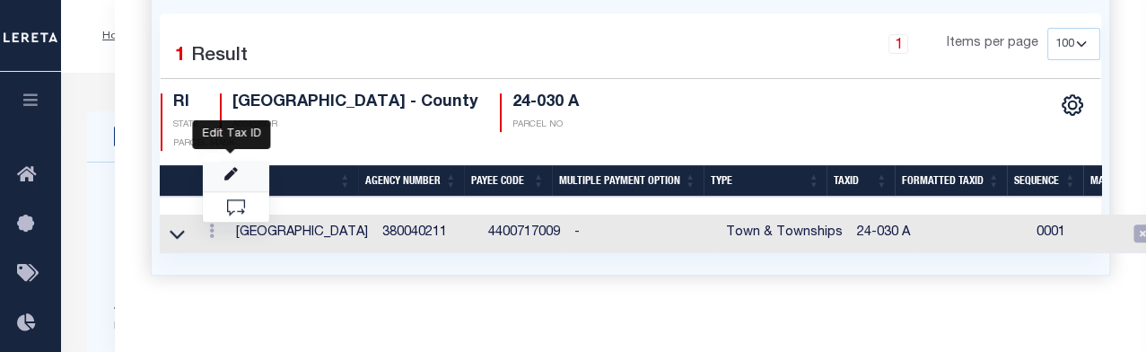
click at [225, 174] on icon "" at bounding box center [230, 174] width 13 height 13
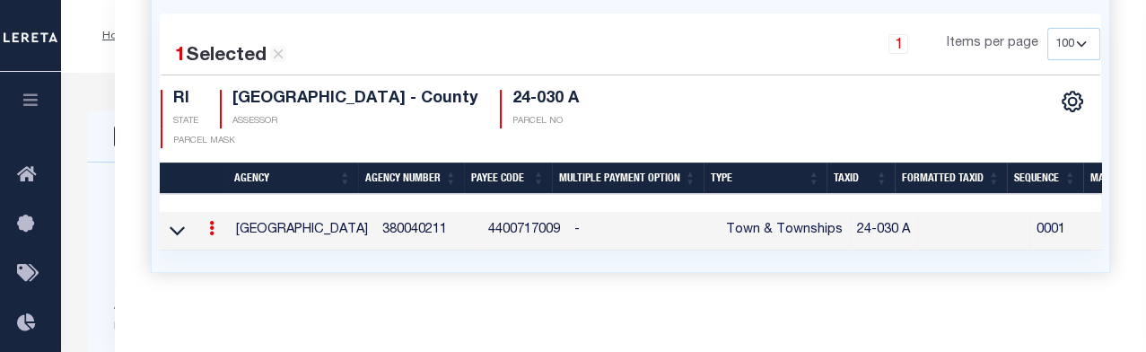
type input "24-030 A"
checkbox input "true"
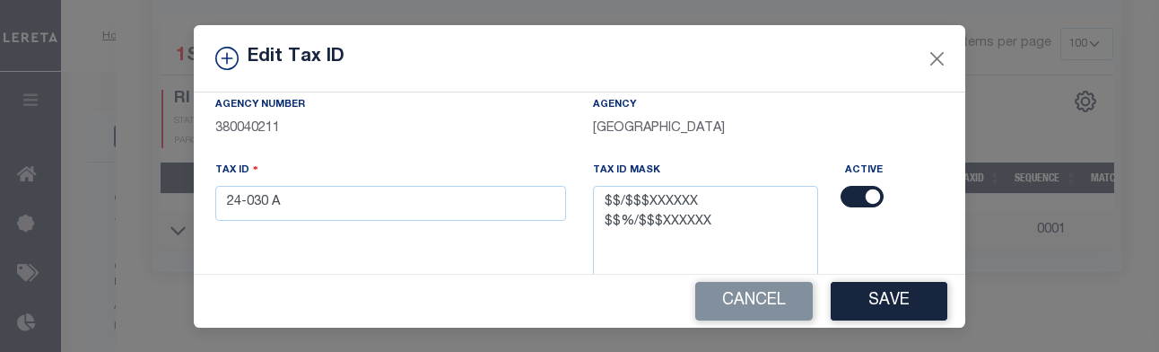
scroll to position [118, 0]
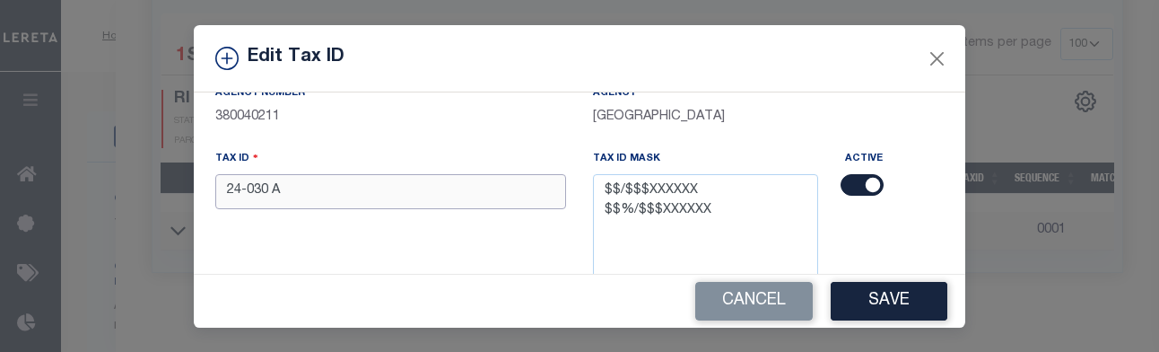
click at [474, 192] on input "24-030 A" at bounding box center [390, 191] width 351 height 35
type input "2"
type input "24/030A"
click at [799, 308] on button "Save" at bounding box center [889, 301] width 117 height 39
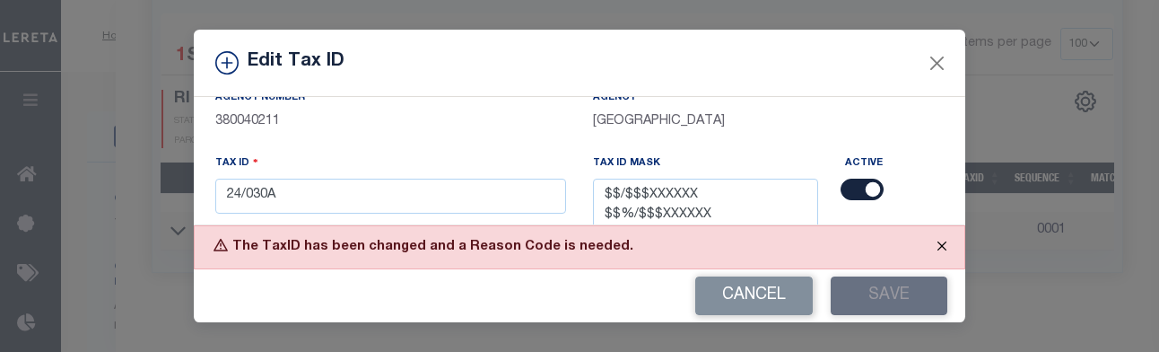
click at [799, 245] on button "Close" at bounding box center [942, 245] width 45 height 39
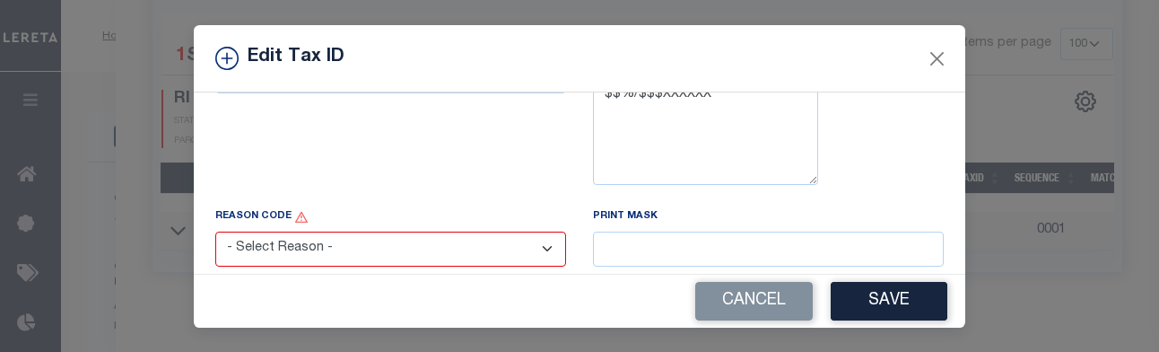
scroll to position [271, 0]
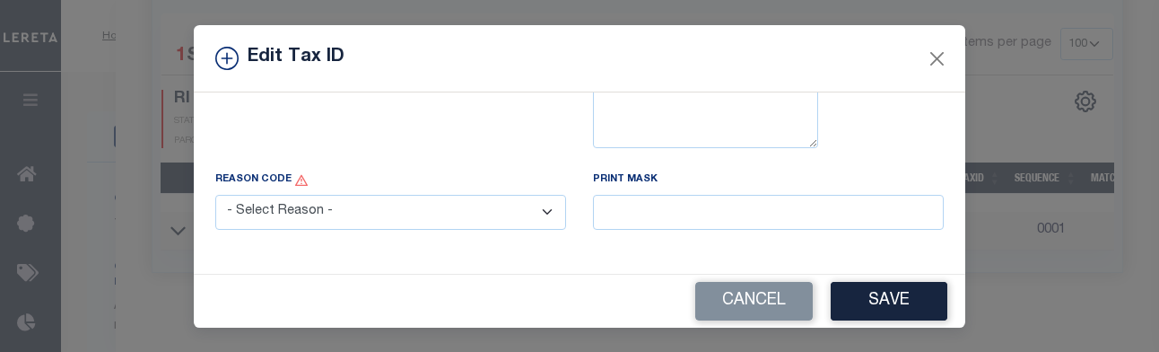
click at [531, 218] on select "- Select Reason - 099 - Other (Provide additional detail) ACT - Agency Changed …" at bounding box center [390, 212] width 351 height 35
select select "099"
click at [215, 196] on select "- Select Reason - 099 - Other (Provide additional detail) ACT - Agency Changed …" at bounding box center [390, 212] width 351 height 35
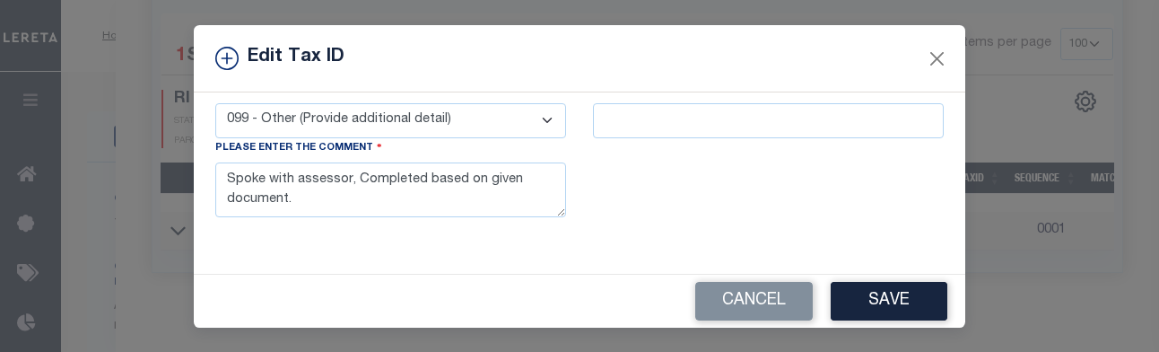
scroll to position [370, 0]
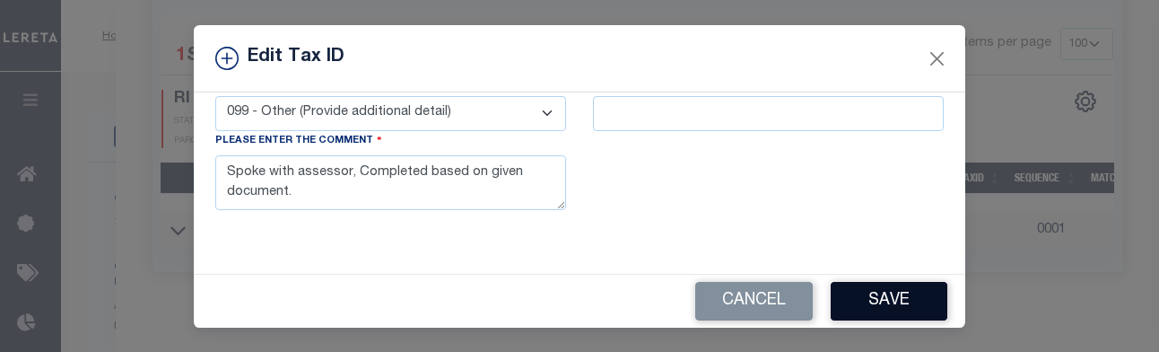
click at [799, 302] on button "Save" at bounding box center [889, 301] width 117 height 39
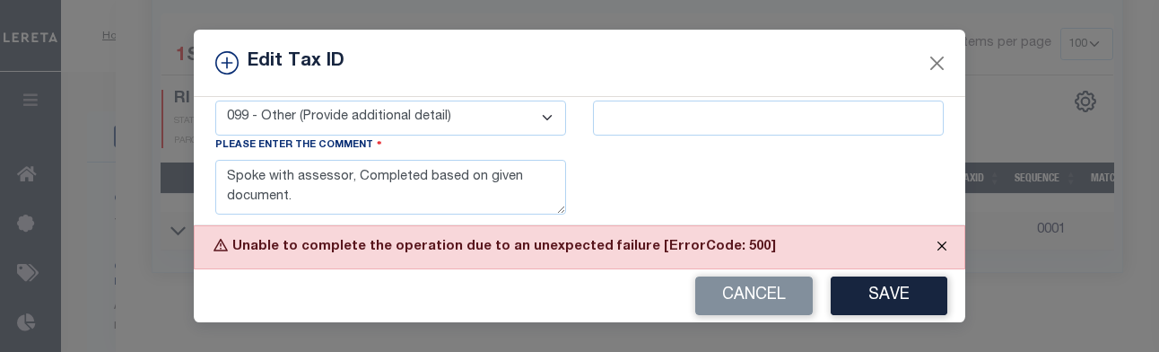
click at [799, 249] on button "Close" at bounding box center [942, 245] width 45 height 39
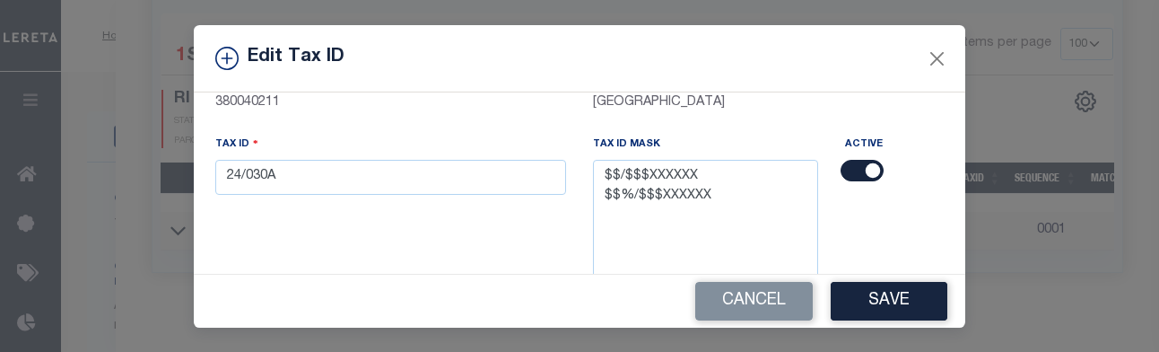
scroll to position [131, 0]
click at [376, 187] on input "24/030A" at bounding box center [390, 179] width 351 height 35
type input "2"
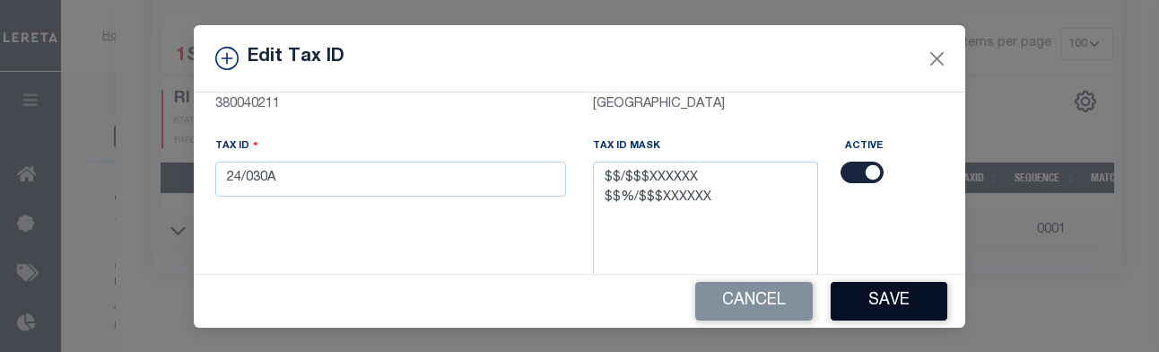
click at [799, 307] on button "Save" at bounding box center [889, 301] width 117 height 39
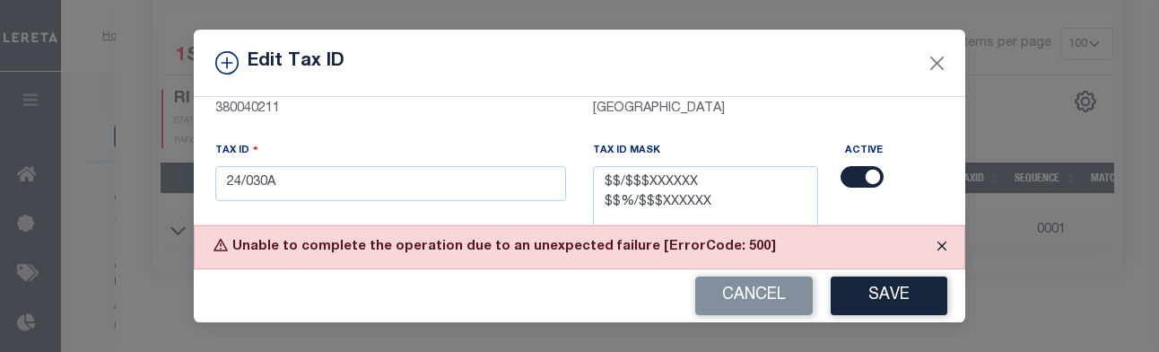
click at [799, 250] on button "Close" at bounding box center [942, 245] width 45 height 39
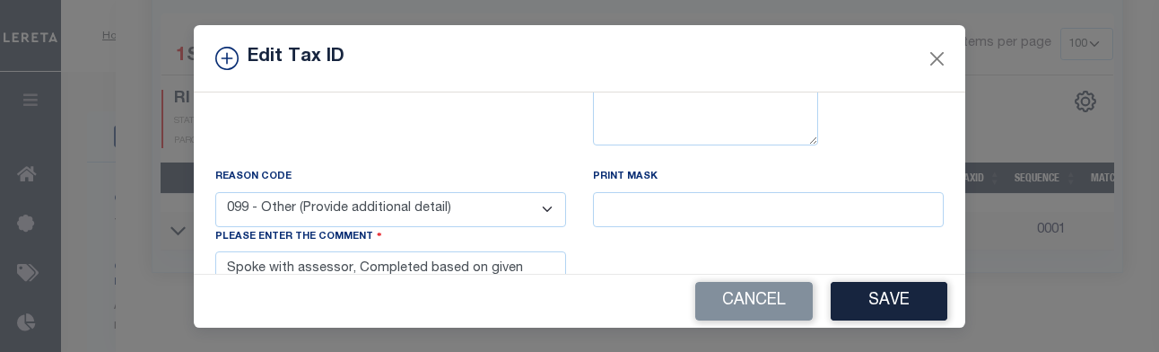
scroll to position [271, 0]
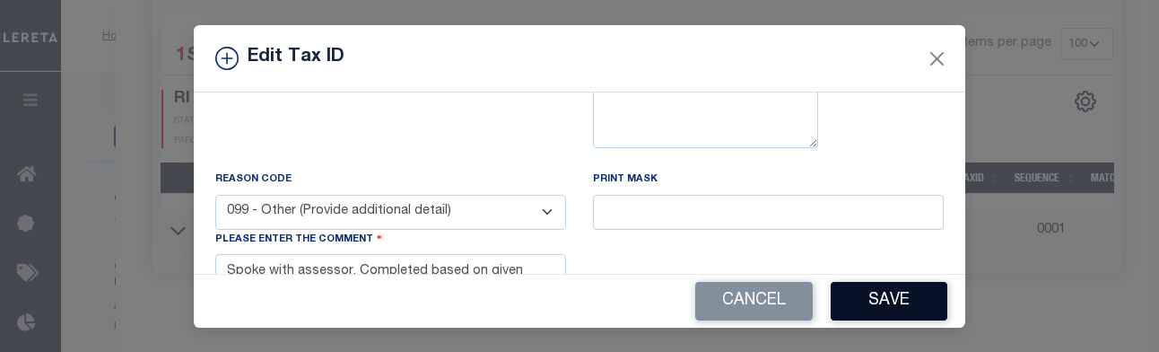
click at [799, 303] on button "Save" at bounding box center [889, 301] width 117 height 39
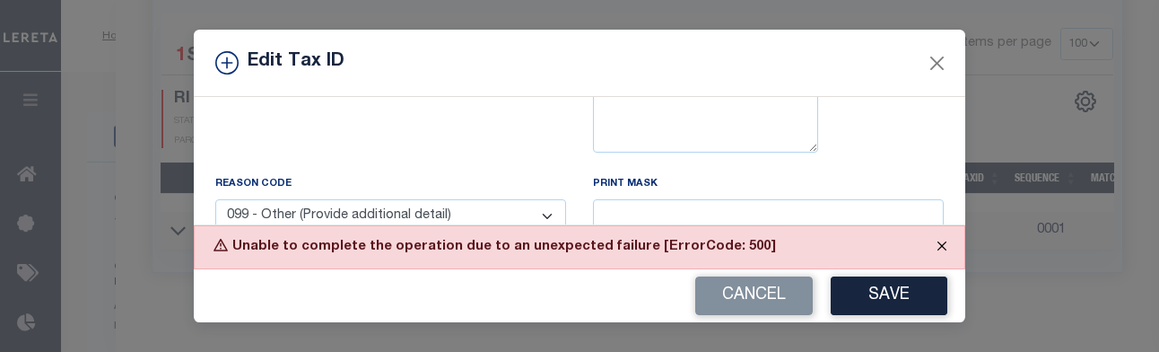
click at [799, 251] on button "Close" at bounding box center [942, 245] width 45 height 39
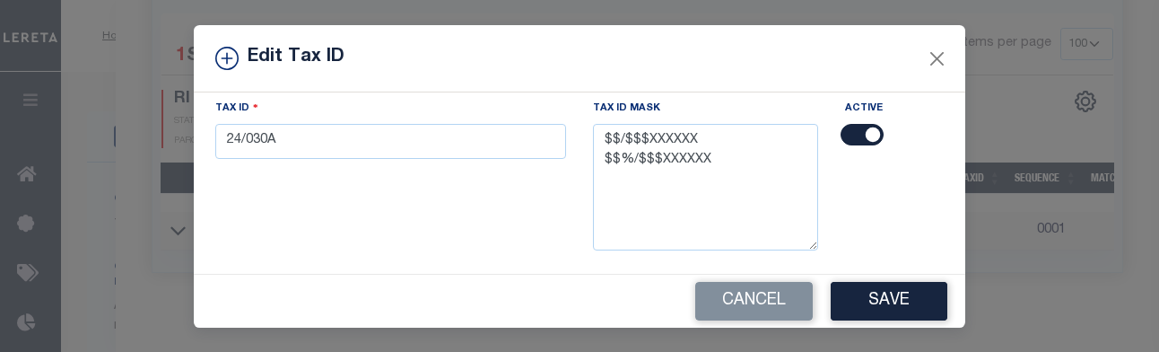
scroll to position [128, 0]
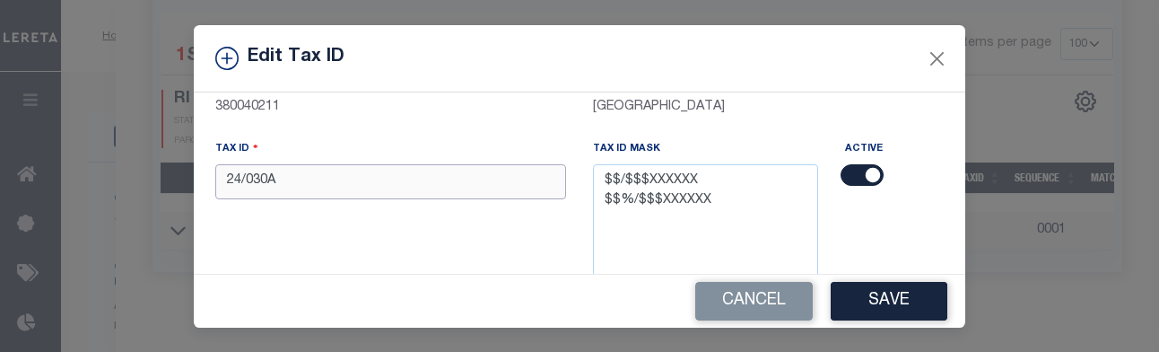
click at [507, 174] on input "24/030A" at bounding box center [390, 181] width 351 height 35
type input "2"
click at [799, 295] on button "Save" at bounding box center [889, 301] width 117 height 39
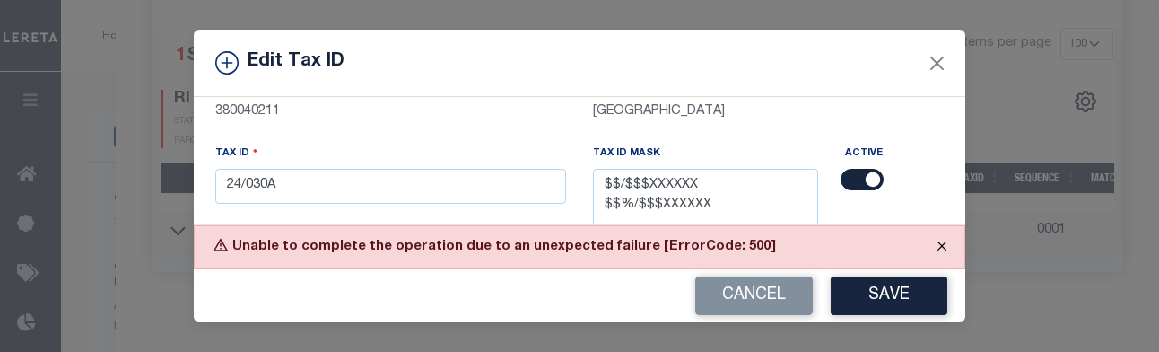
click at [799, 246] on button "Close" at bounding box center [942, 245] width 45 height 39
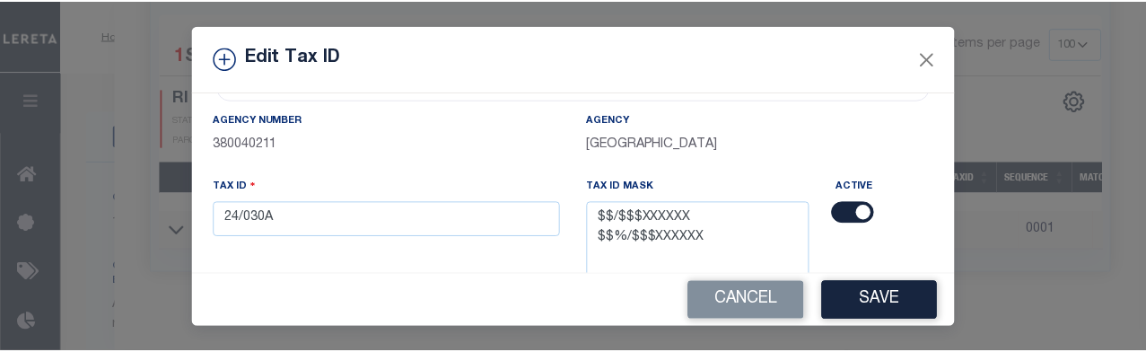
scroll to position [0, 0]
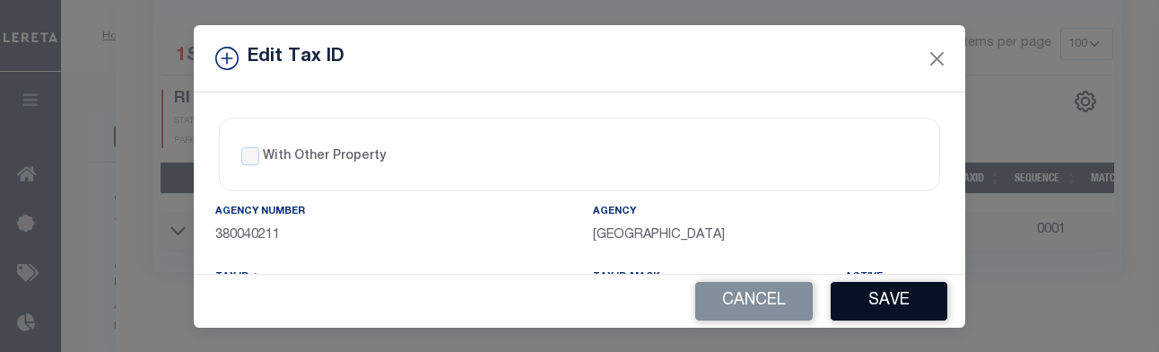
click at [799, 313] on button "Save" at bounding box center [889, 301] width 117 height 39
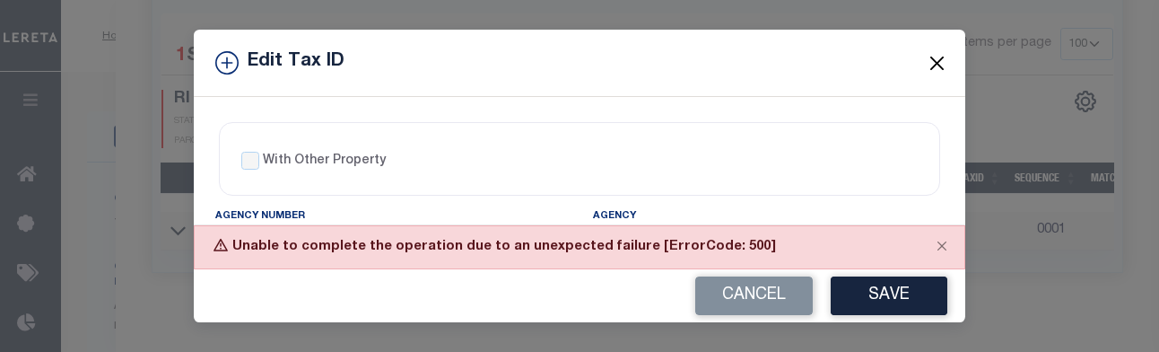
click at [799, 69] on button "Close" at bounding box center [937, 62] width 23 height 23
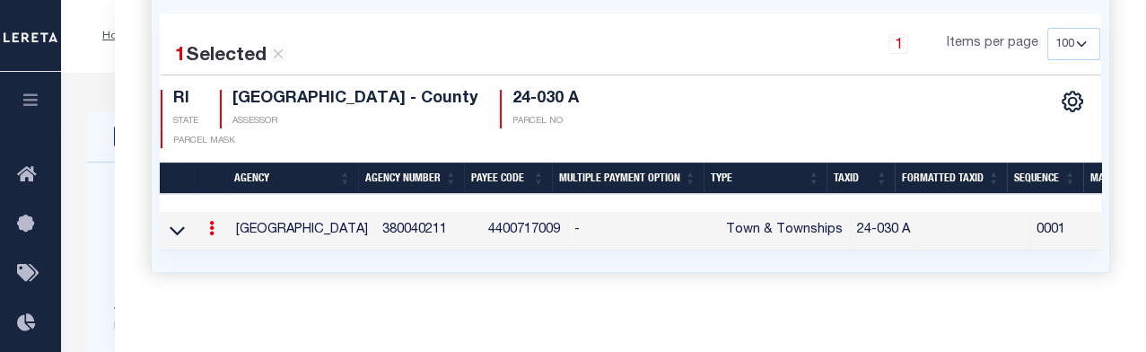
click at [209, 227] on icon at bounding box center [211, 228] width 5 height 14
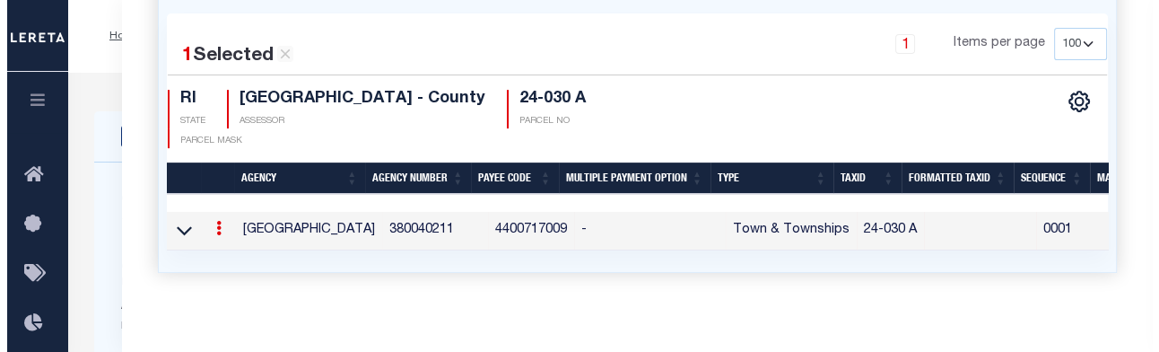
scroll to position [570, 0]
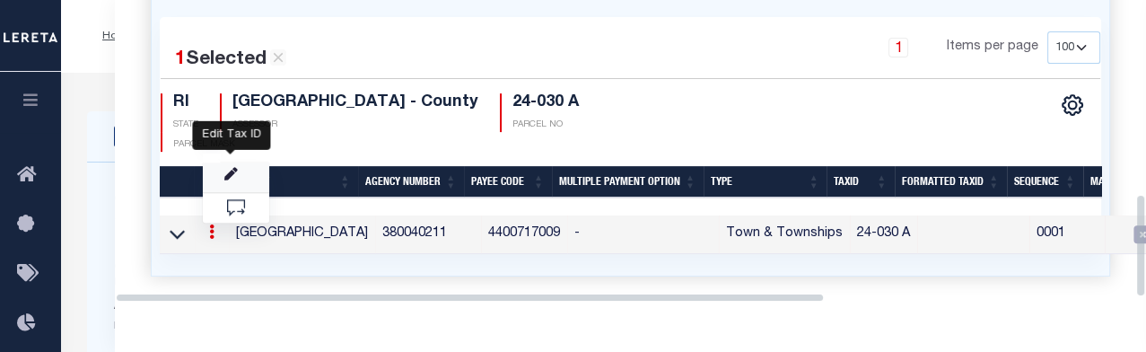
click at [230, 176] on icon "" at bounding box center [230, 174] width 13 height 13
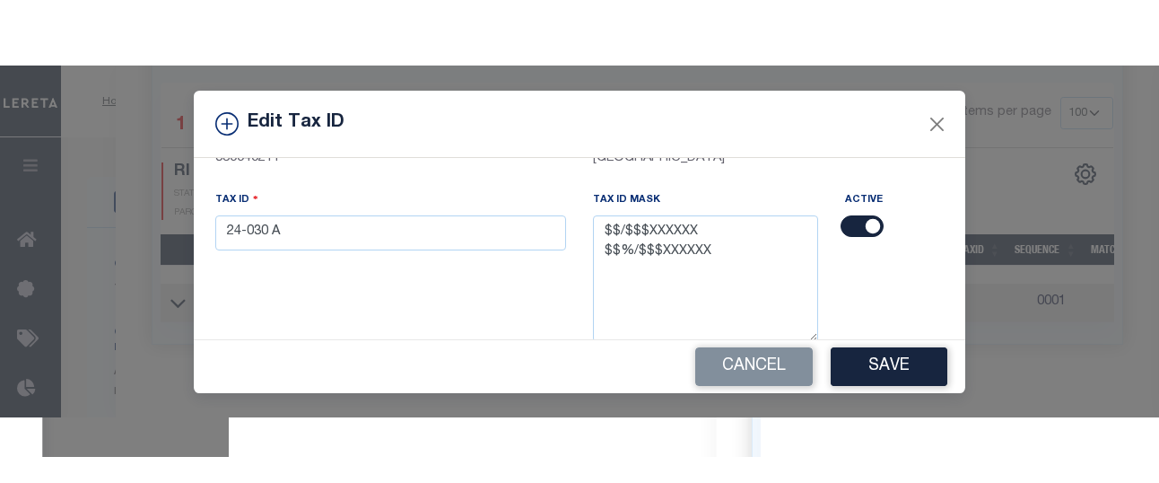
scroll to position [158, 0]
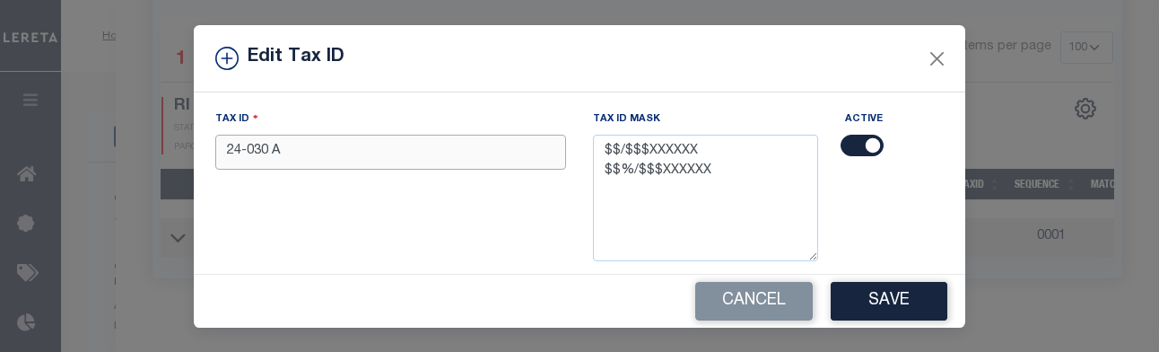
click at [404, 153] on input "24-030 A" at bounding box center [390, 152] width 351 height 35
type input "2"
type input "24/030A"
click at [799, 295] on button "Save" at bounding box center [889, 301] width 117 height 39
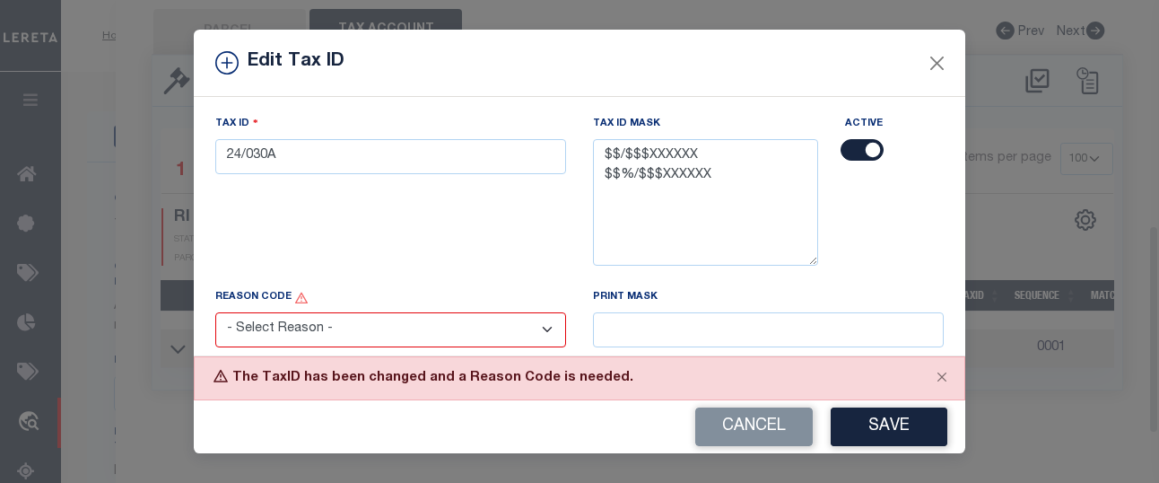
scroll to position [467, 0]
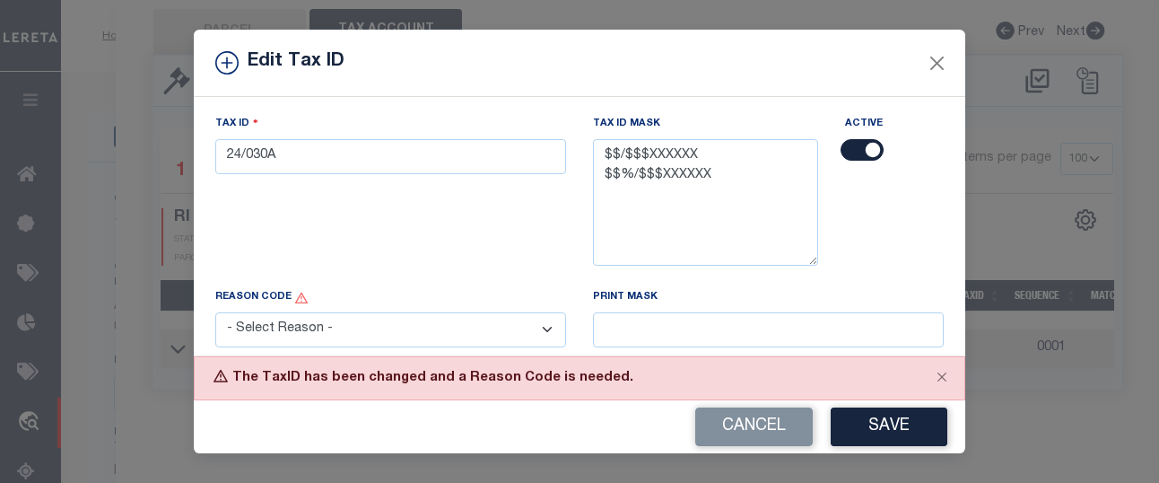
click at [547, 335] on select "- Select Reason - 099 - Other (Provide additional detail) ACT - Agency Changed …" at bounding box center [390, 329] width 351 height 35
select select "099"
click at [215, 314] on select "- Select Reason - 099 - Other (Provide additional detail) ACT - Agency Changed …" at bounding box center [390, 329] width 351 height 35
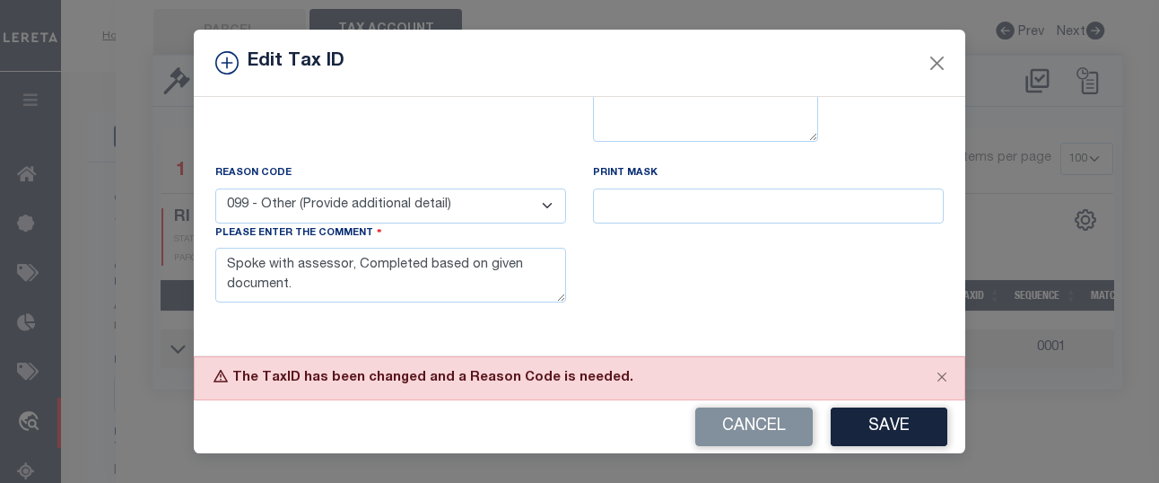
scroll to position [284, 0]
click at [799, 427] on button "Save" at bounding box center [889, 426] width 117 height 39
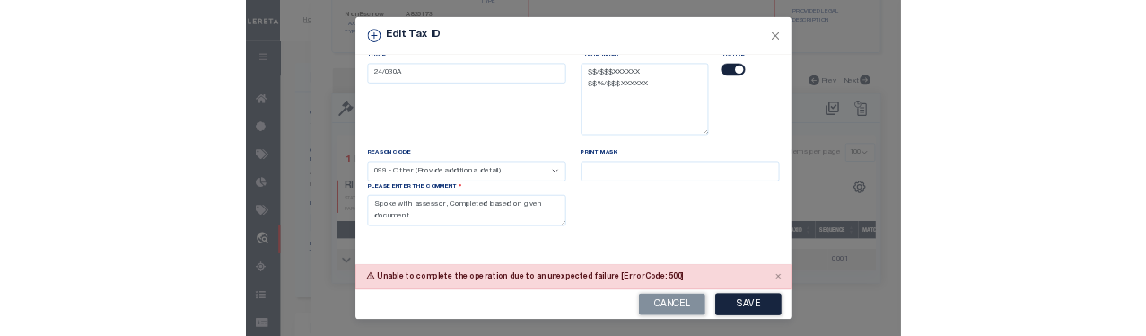
scroll to position [183, 0]
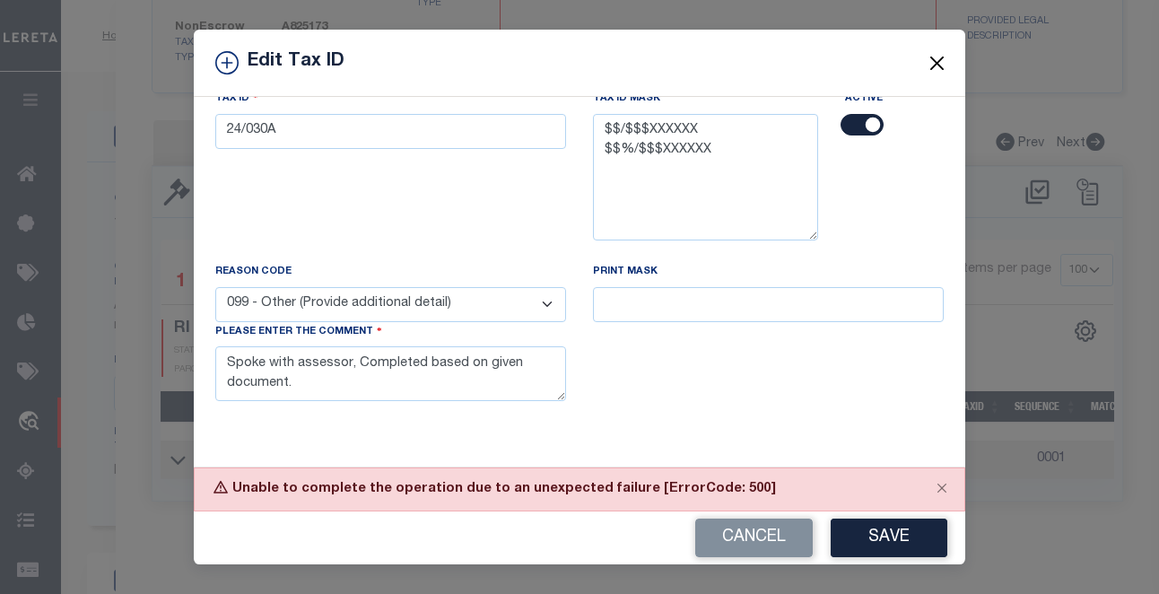
click at [799, 67] on button "Close" at bounding box center [937, 62] width 23 height 23
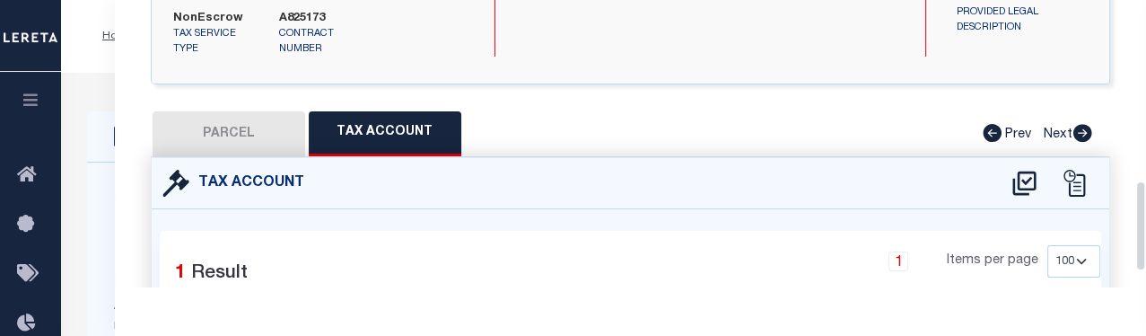
scroll to position [570, 0]
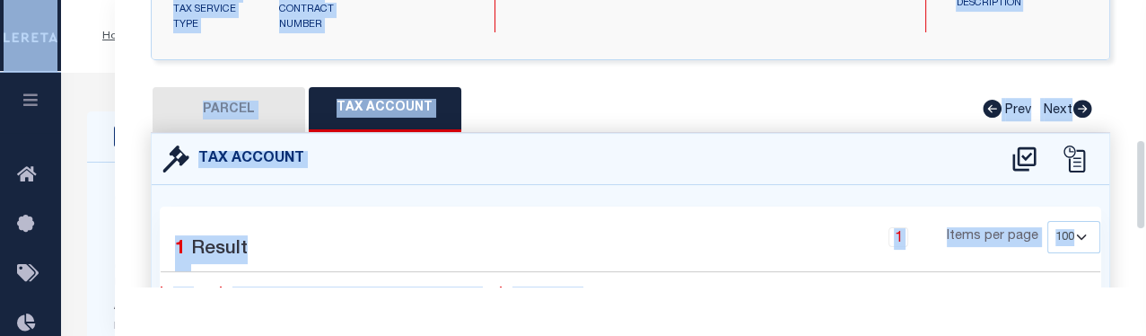
drag, startPoint x: 1136, startPoint y: 201, endPoint x: 1141, endPoint y: 55, distance: 146.4
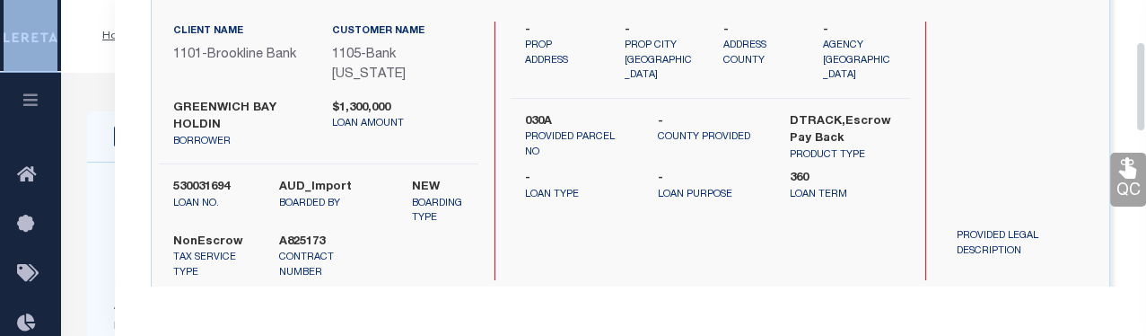
scroll to position [0, 0]
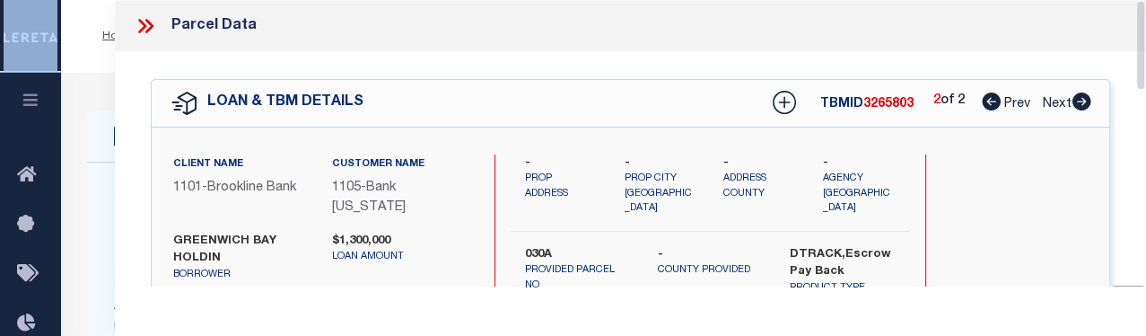
drag, startPoint x: 1139, startPoint y: 98, endPoint x: 1141, endPoint y: 26, distance: 71.8
click at [799, 26] on div "Parcel Data QC QC QC - Select Status - Ready to QC" at bounding box center [630, 143] width 1031 height 286
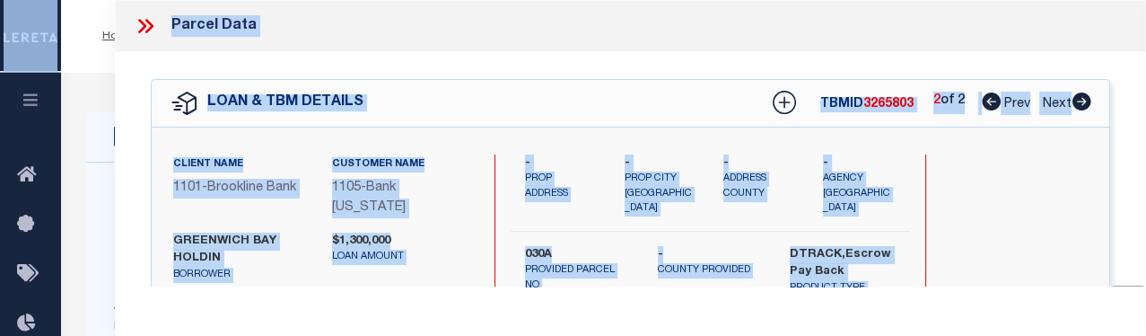
click at [143, 28] on icon at bounding box center [142, 26] width 8 height 14
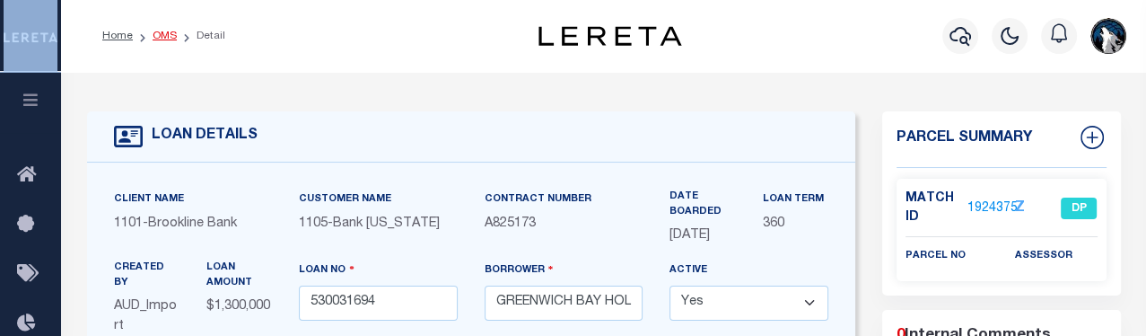
click at [161, 34] on link "OMS" at bounding box center [165, 36] width 24 height 11
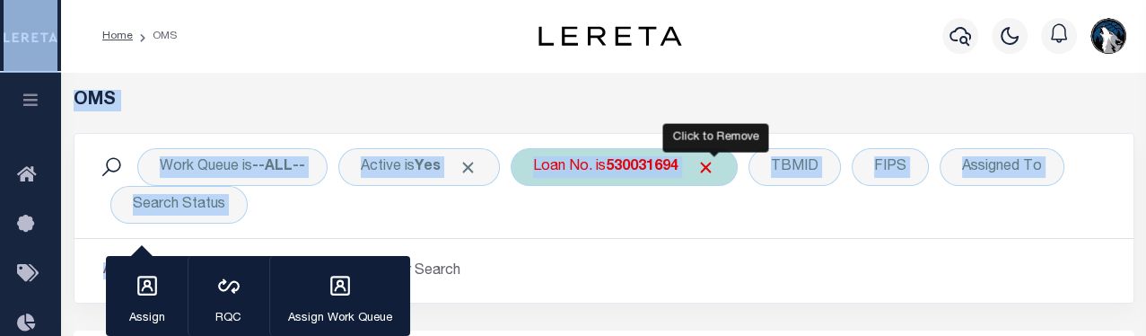
click at [715, 164] on span "Click to Remove" at bounding box center [705, 167] width 19 height 19
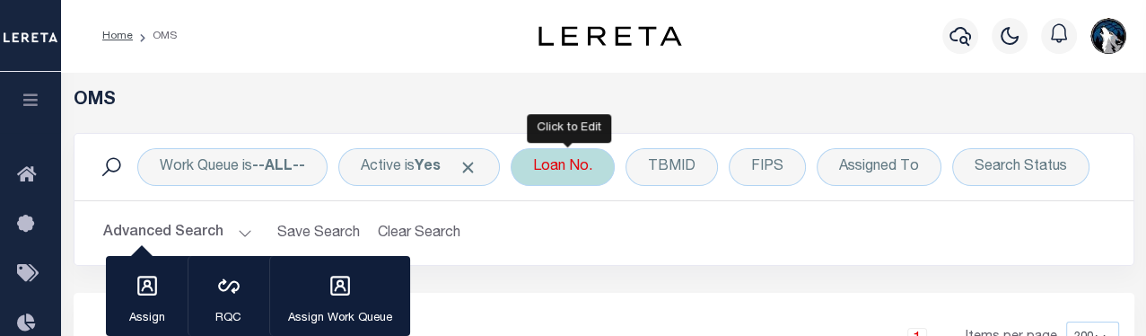
click at [576, 171] on div "Loan No." at bounding box center [563, 167] width 104 height 38
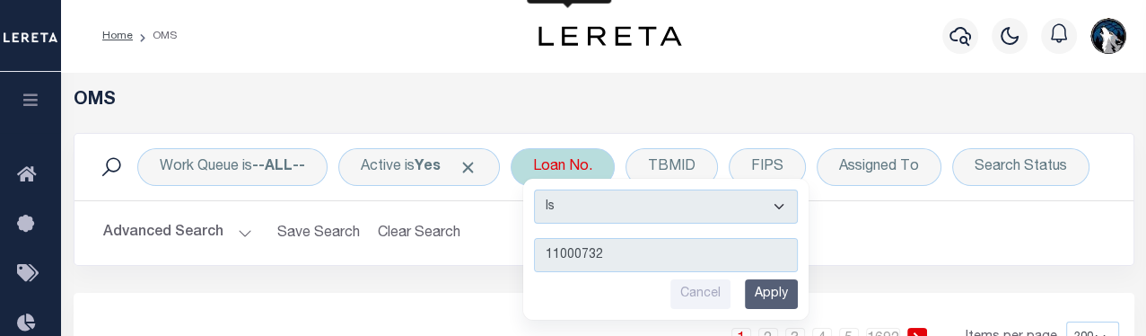
type input "110007327"
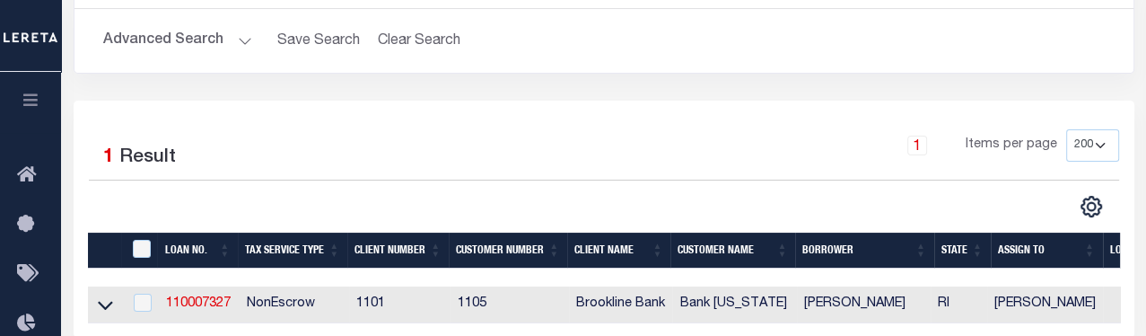
scroll to position [276, 0]
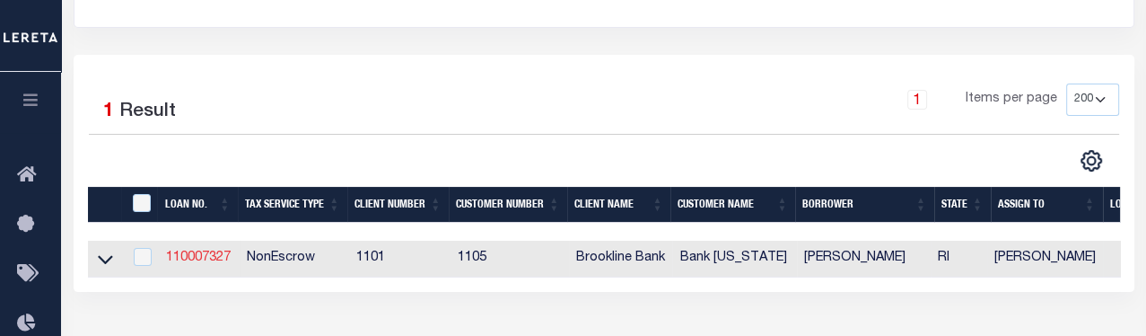
click at [213, 257] on link "110007327" at bounding box center [198, 257] width 65 height 13
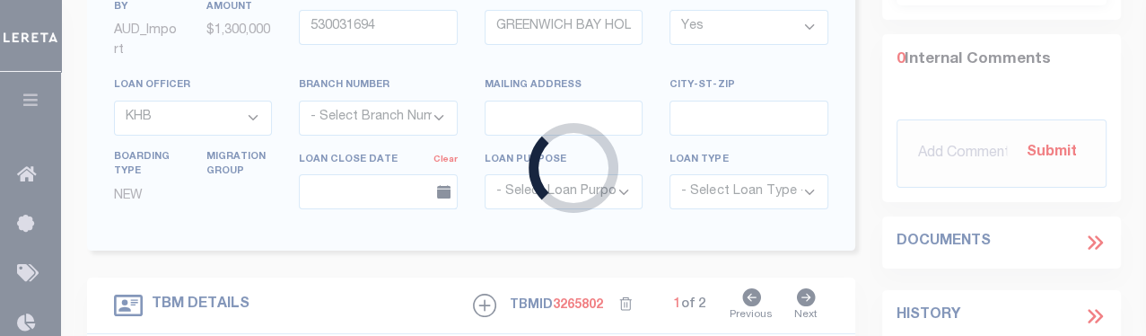
type input "110007327"
type input "[PERSON_NAME]"
select select
select select "1755"
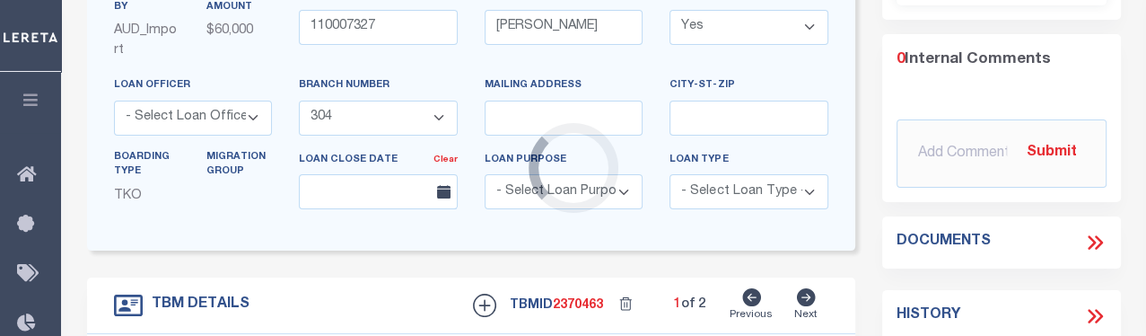
scroll to position [86, 0]
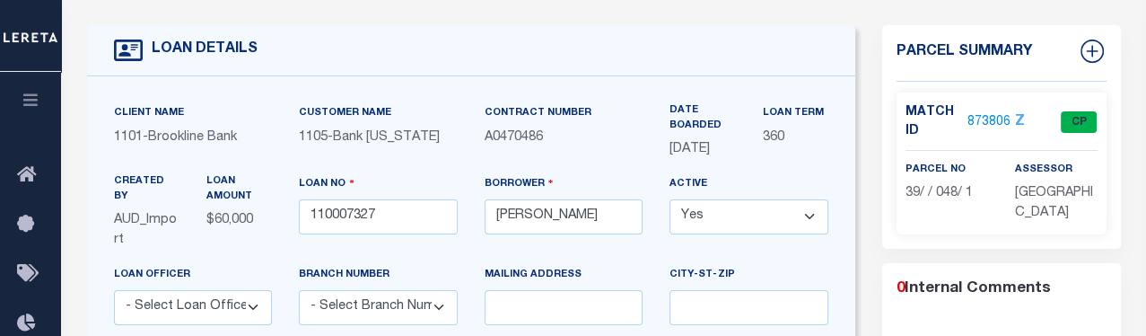
select select
select select "1755"
type input "[STREET_ADDRESS][PERSON_NAME] a/k/a [STREET_ADDRESS]"
type input "39/048/01"
type input "SMITHFIELD RI 02917"
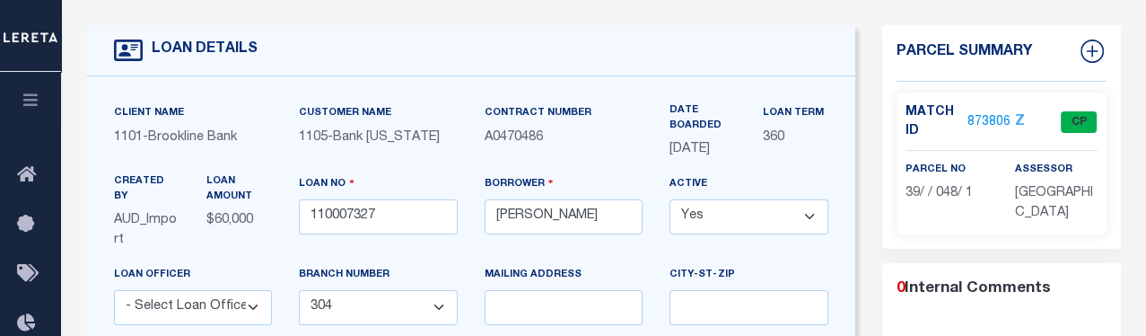
type input "4259"
type input "RI"
type textarea "SMITHFIELD TOWN * - 39/048/01 Per [PERSON_NAME] Email"
select select
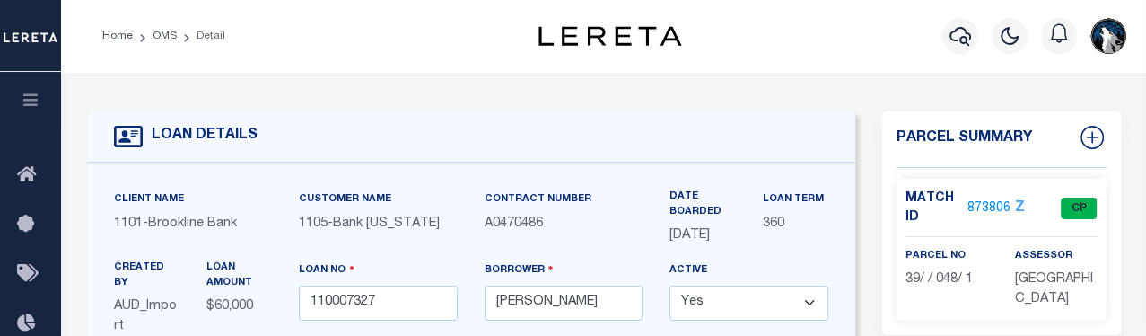
click at [799, 199] on link "873806" at bounding box center [988, 208] width 43 height 19
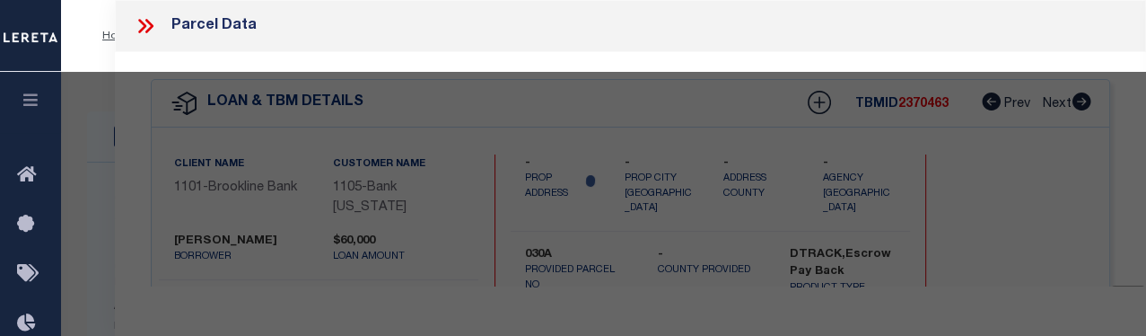
select select "AS"
select select
checkbox input "false"
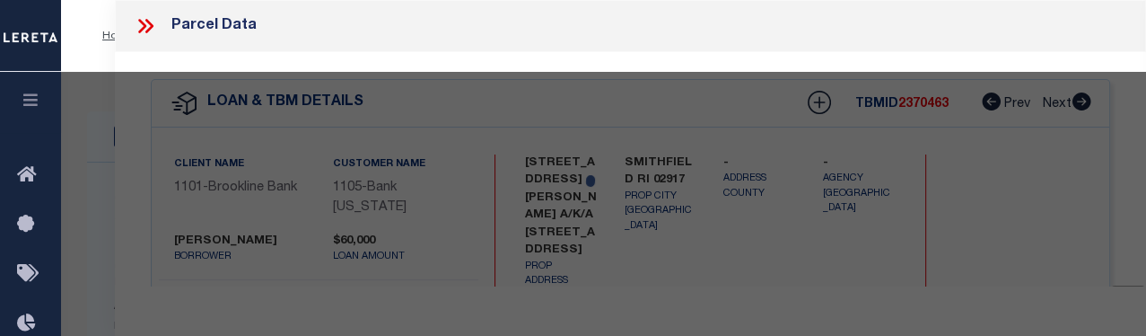
select select "CP"
type input "[PERSON_NAME]"
type input "[PHONE_NUMBER]"
type input "[STREET_ADDRESS]"
checkbox input "false"
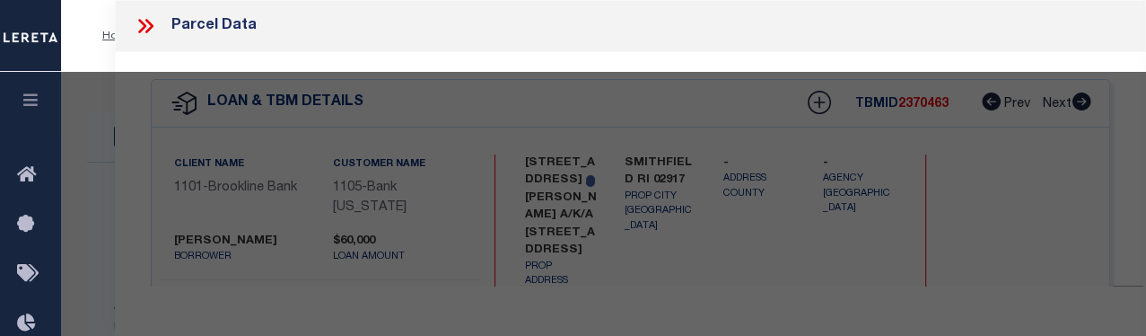
type input "RI"
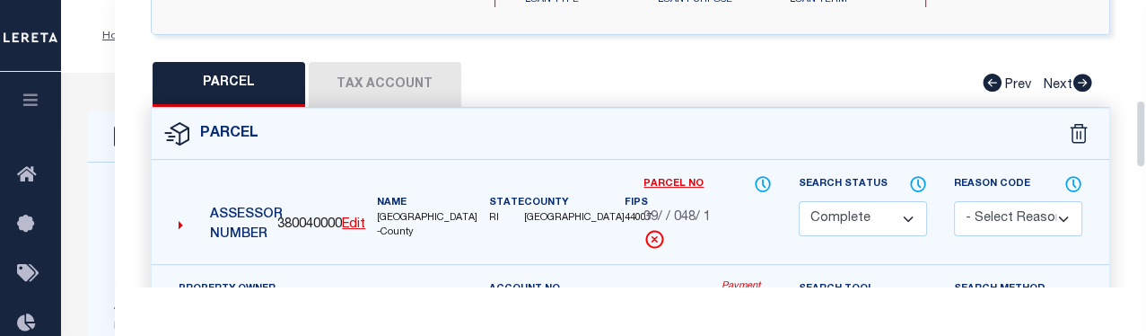
scroll to position [412, 0]
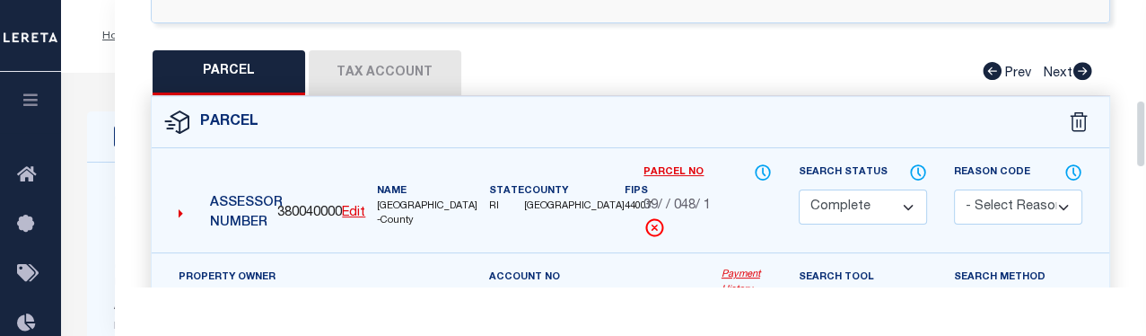
drag, startPoint x: 1138, startPoint y: 40, endPoint x: 1145, endPoint y: 140, distance: 99.9
click at [395, 50] on button "Tax Account" at bounding box center [385, 72] width 153 height 45
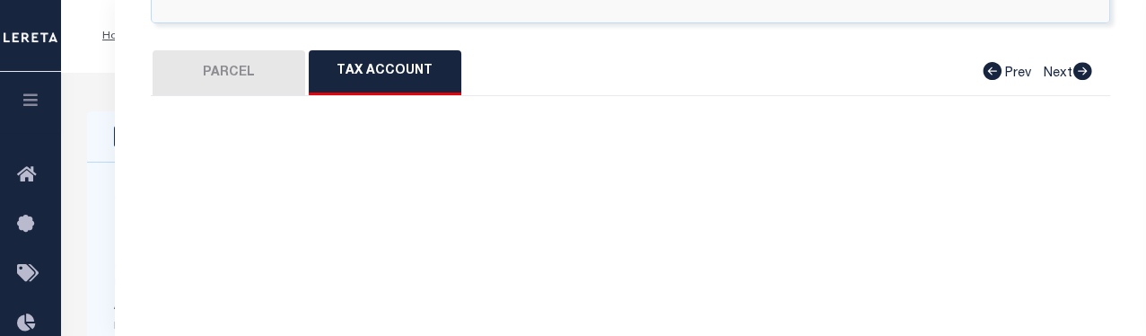
select select "100"
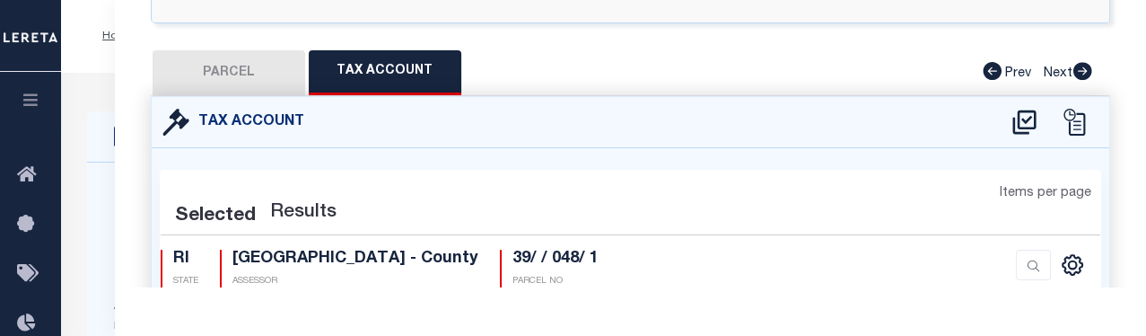
select select "100"
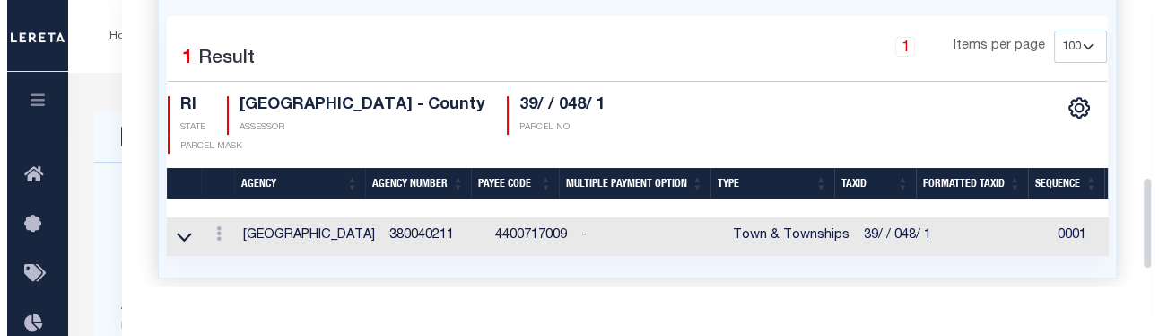
scroll to position [571, 0]
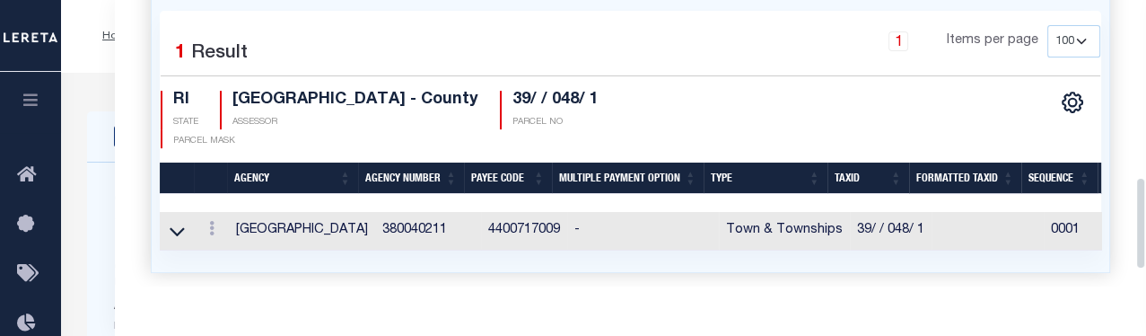
drag, startPoint x: 1143, startPoint y: 154, endPoint x: 1141, endPoint y: 206, distance: 52.1
click at [799, 206] on div "Parcel Data QC QC QC - Select Status - Ready to QC" at bounding box center [630, 143] width 1031 height 286
click at [209, 221] on icon at bounding box center [211, 228] width 5 height 14
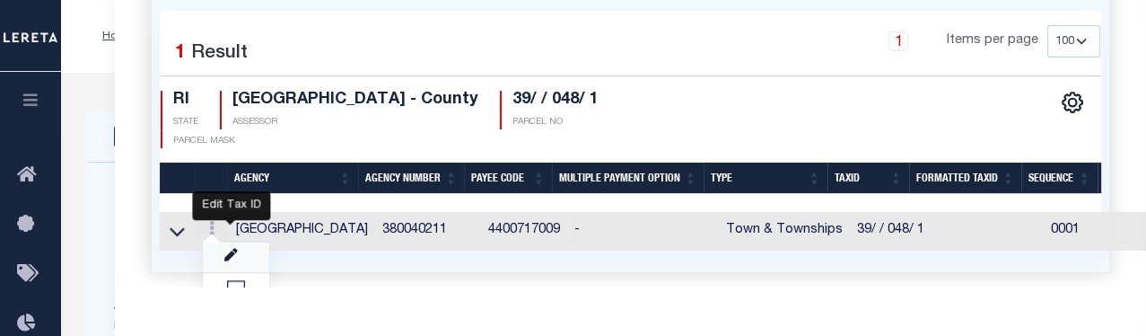
click at [230, 249] on icon "" at bounding box center [230, 255] width 13 height 13
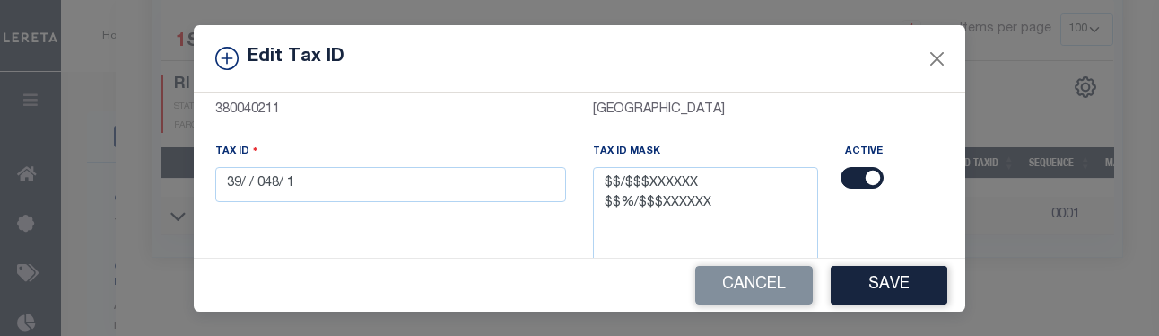
scroll to position [136, 0]
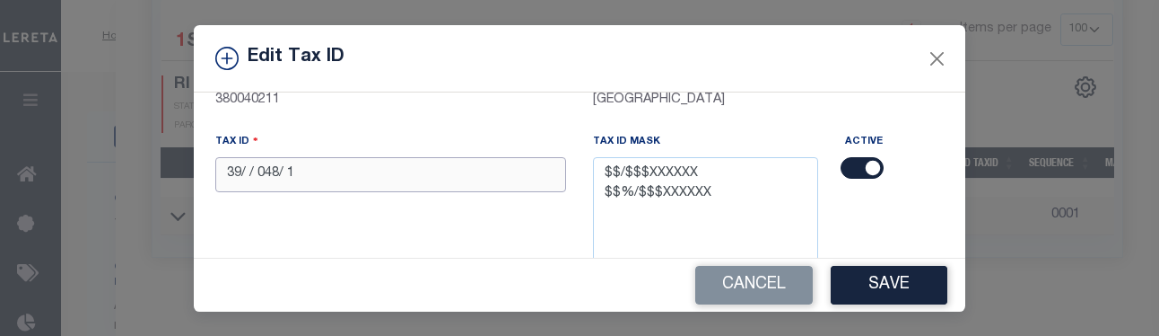
click at [356, 173] on input "39/ / 048/ 1" at bounding box center [390, 174] width 351 height 35
type input "3"
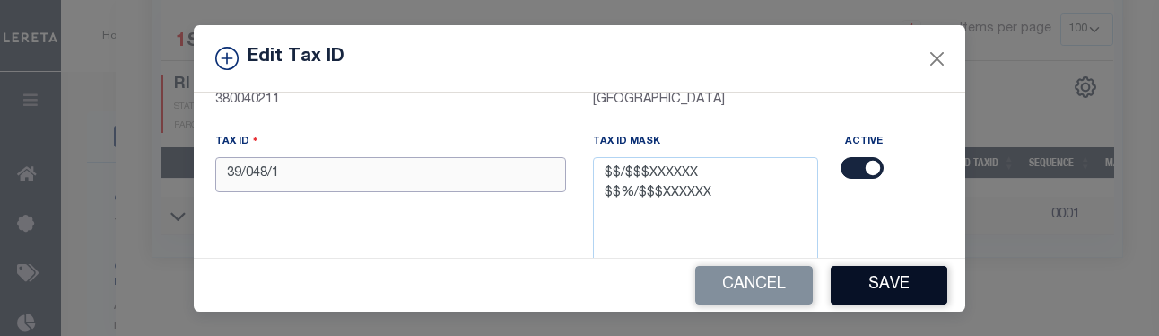
type input "39/048/1"
click at [799, 270] on button "Save" at bounding box center [889, 285] width 117 height 39
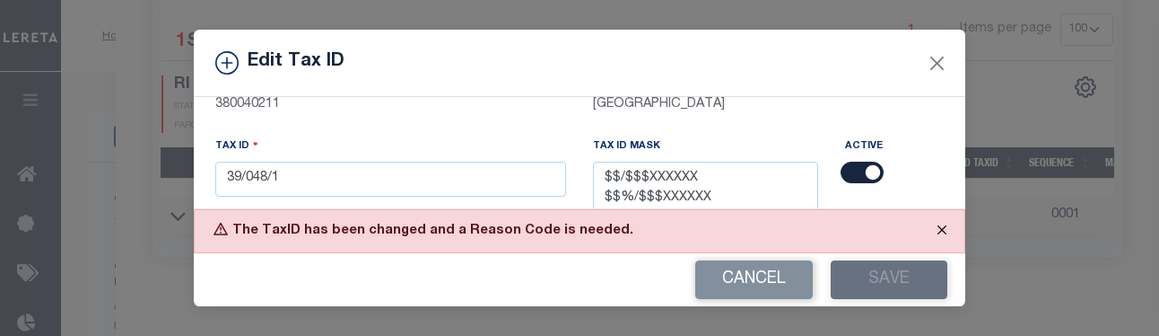
click at [799, 225] on button "Close" at bounding box center [942, 229] width 45 height 39
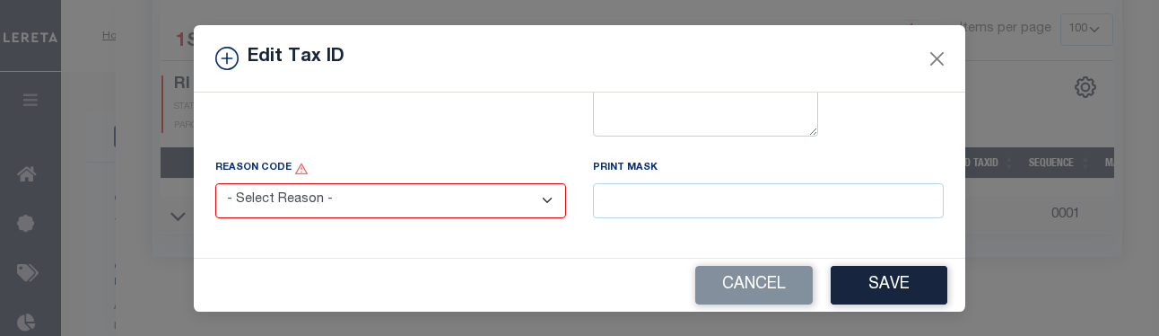
scroll to position [319, 0]
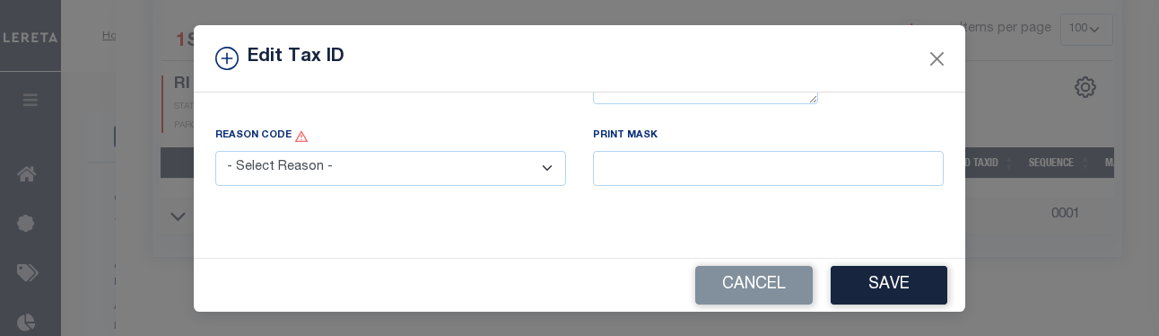
click at [535, 171] on select "- Select Reason - 099 - Other (Provide additional detail) ACT - Agency Changed …" at bounding box center [390, 168] width 351 height 35
select select "099"
click at [215, 151] on select "- Select Reason - 099 - Other (Provide additional detail) ACT - Agency Changed …" at bounding box center [390, 168] width 351 height 35
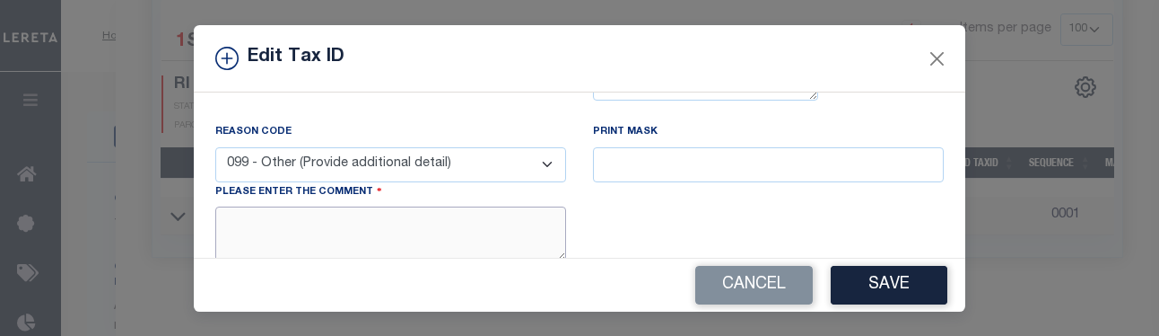
click at [494, 229] on textarea at bounding box center [390, 233] width 351 height 55
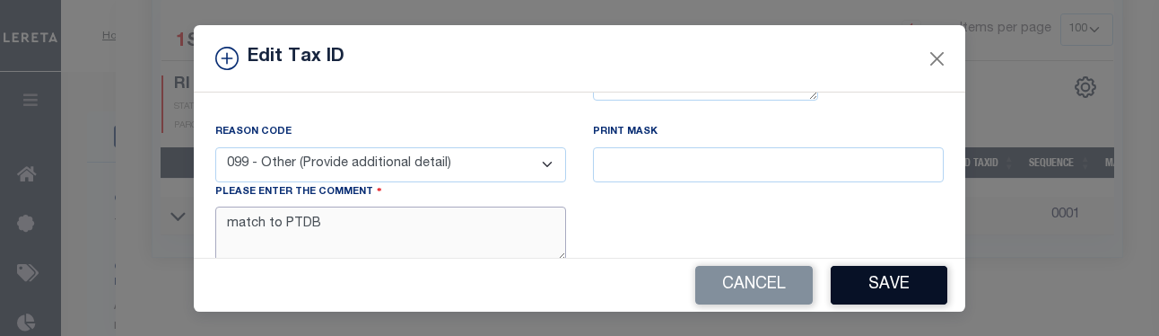
type textarea "match to PTDB"
click at [799, 280] on button "Save" at bounding box center [889, 285] width 117 height 39
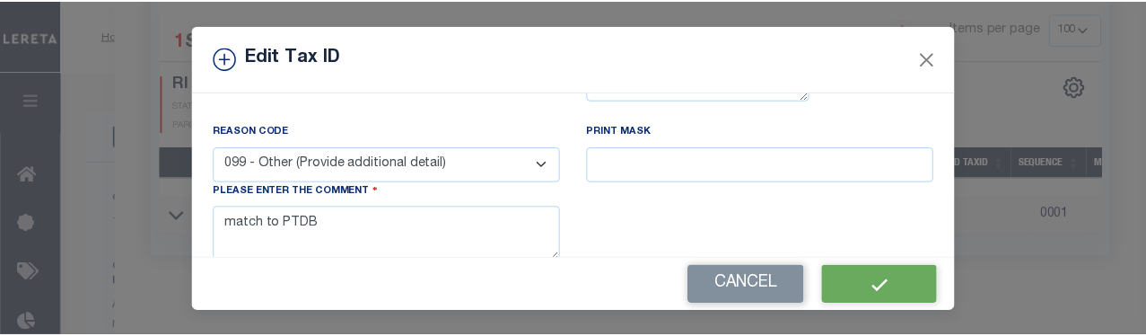
scroll to position [309, 0]
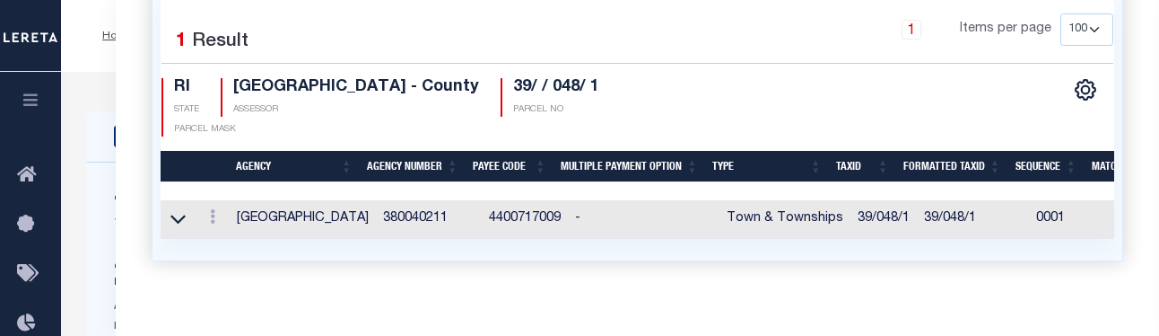
type textarea "TAX ID Update last comment: match to PTDB"
drag, startPoint x: 951, startPoint y: 211, endPoint x: 956, endPoint y: 148, distance: 63.0
select select
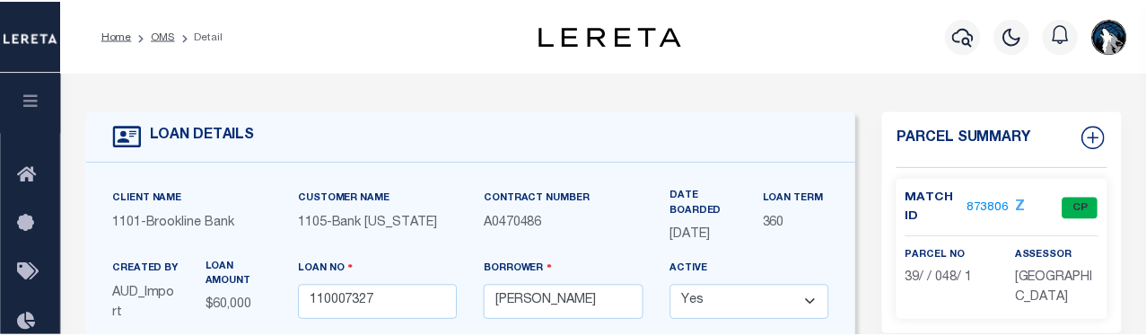
scroll to position [0, 0]
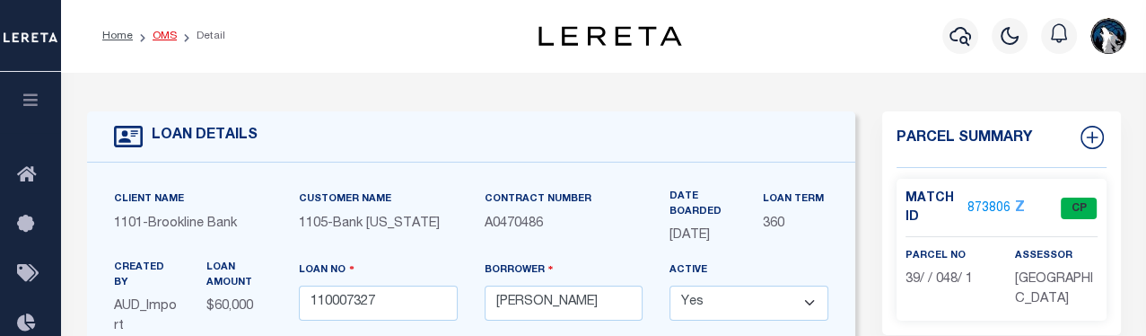
click at [168, 33] on link "OMS" at bounding box center [165, 36] width 24 height 11
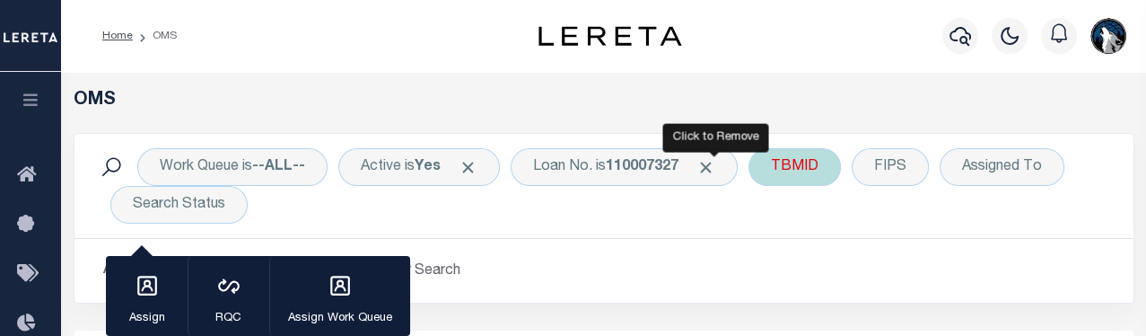
click at [710, 162] on span "Click to Remove" at bounding box center [705, 167] width 19 height 19
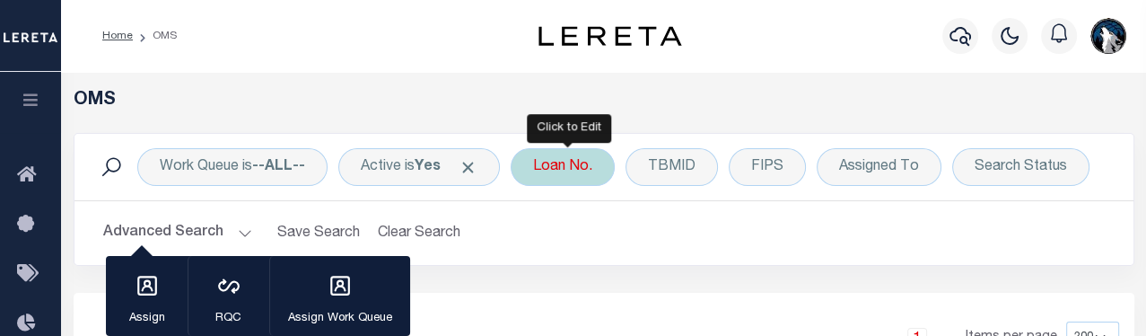
click at [563, 174] on div "Loan No." at bounding box center [563, 167] width 104 height 38
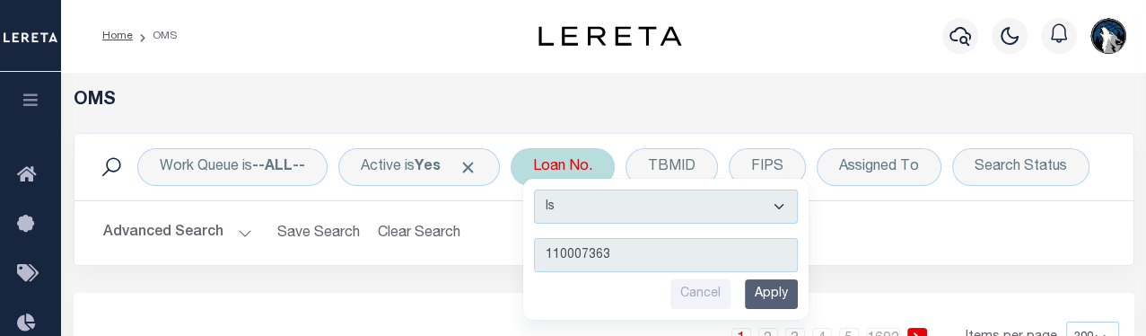
type input "110007363"
click at [777, 293] on input "Apply" at bounding box center [771, 294] width 53 height 30
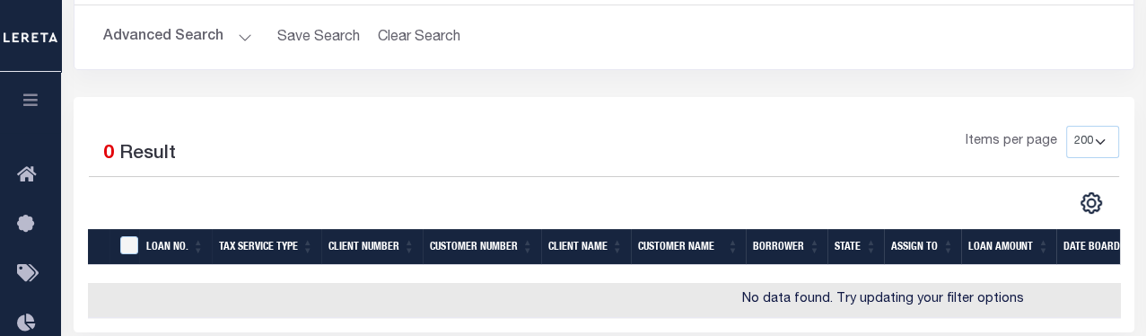
scroll to position [46, 0]
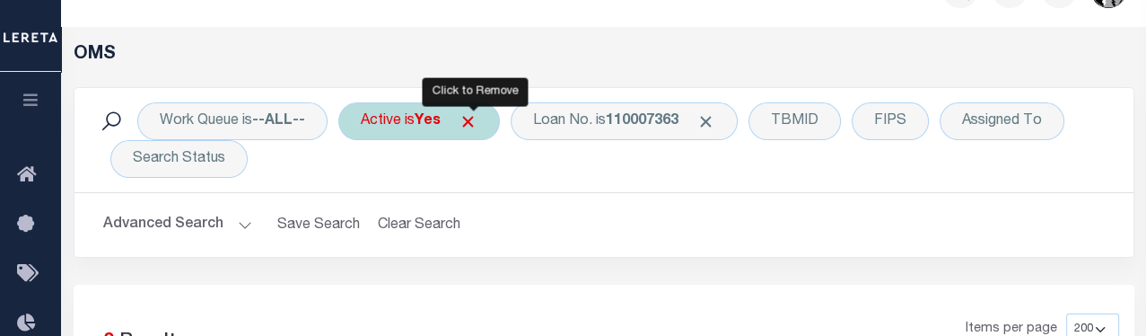
click at [470, 127] on span "Click to Remove" at bounding box center [468, 121] width 19 height 19
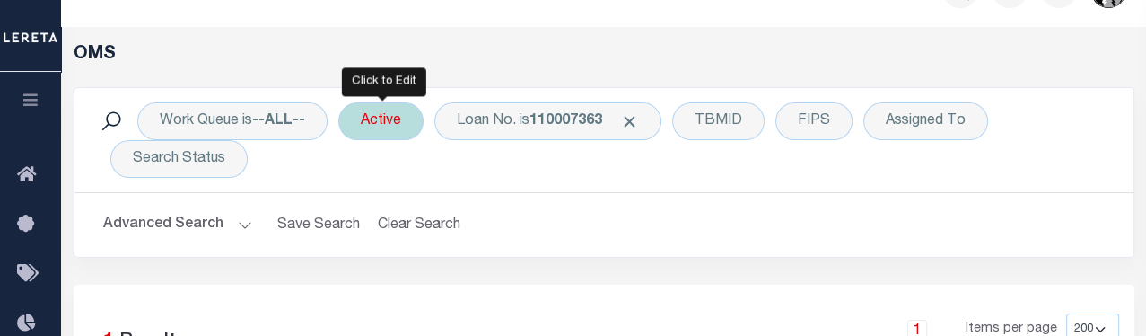
click at [402, 122] on div "Active" at bounding box center [380, 121] width 85 height 38
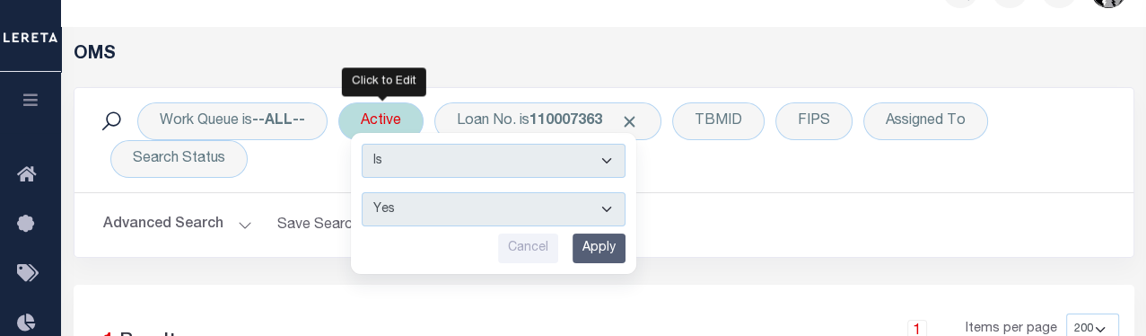
click at [610, 212] on select "Yes No" at bounding box center [494, 209] width 264 height 34
select select "false"
click at [363, 192] on select "Yes No" at bounding box center [494, 209] width 264 height 34
click at [600, 250] on input "Apply" at bounding box center [599, 248] width 53 height 30
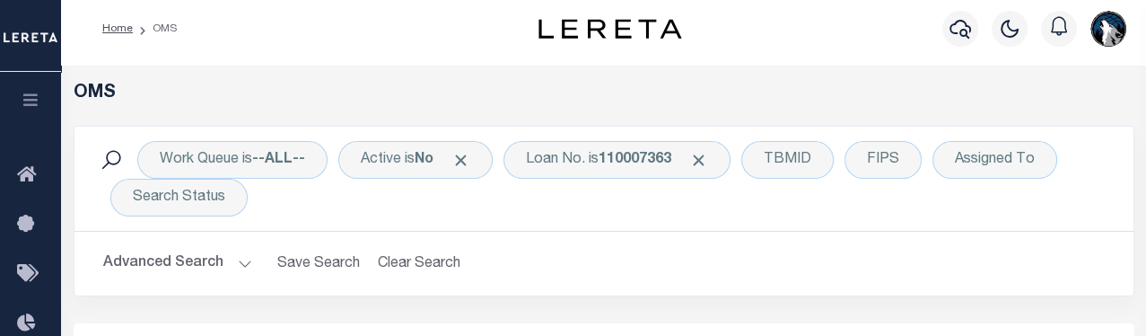
scroll to position [0, 0]
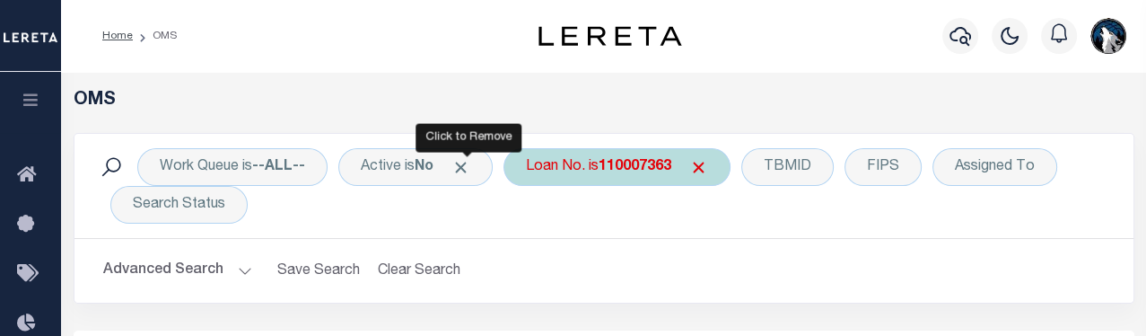
click at [470, 166] on span "Click to Remove" at bounding box center [460, 167] width 19 height 19
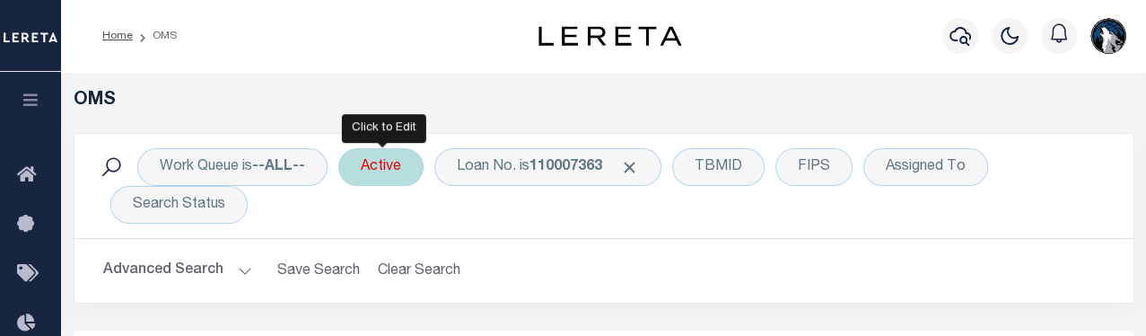
click at [403, 167] on div "Active" at bounding box center [380, 167] width 85 height 38
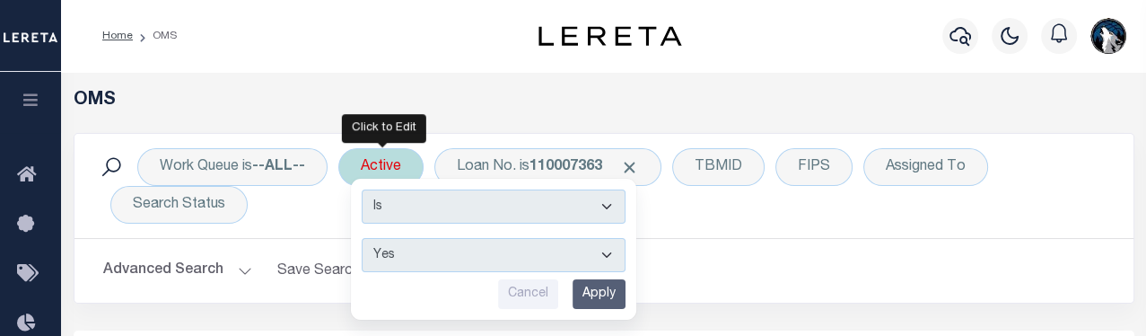
click at [600, 290] on input "Apply" at bounding box center [599, 294] width 53 height 30
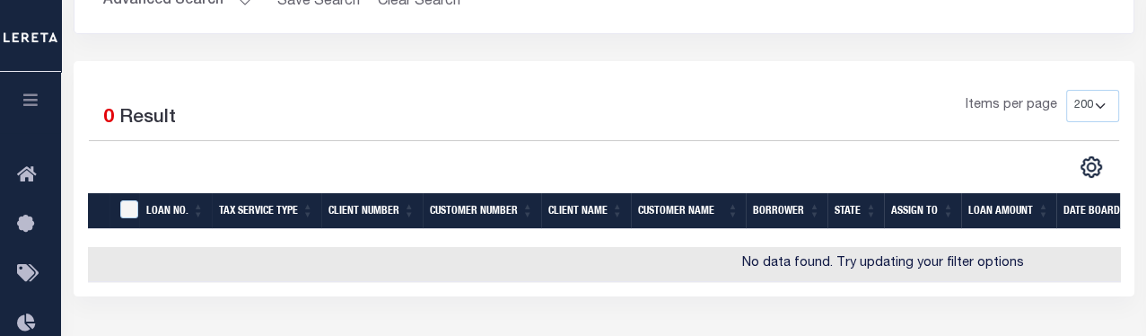
scroll to position [25, 0]
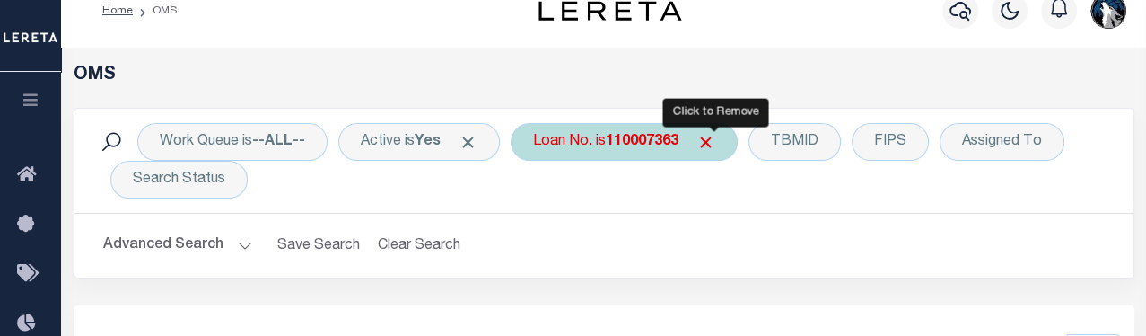
click at [711, 140] on span "Click to Remove" at bounding box center [705, 142] width 19 height 19
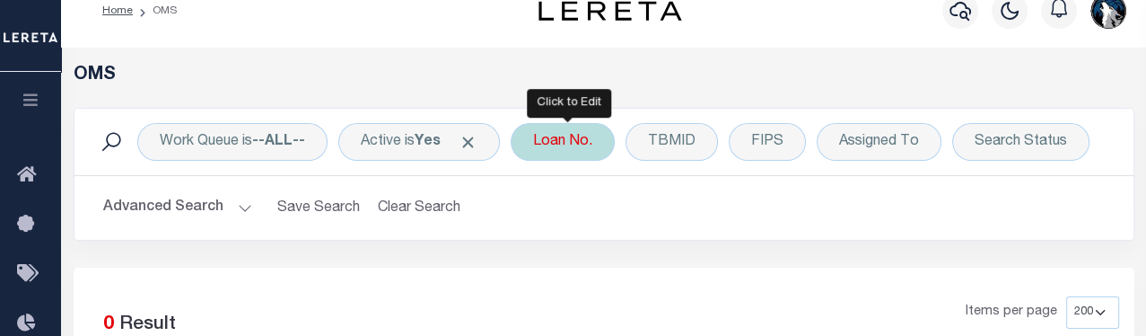
click at [590, 144] on div "Loan No." at bounding box center [563, 142] width 104 height 38
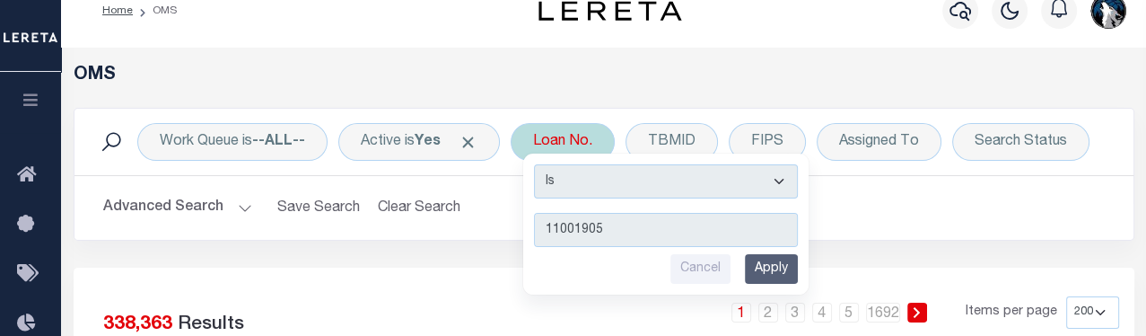
type input "110019054"
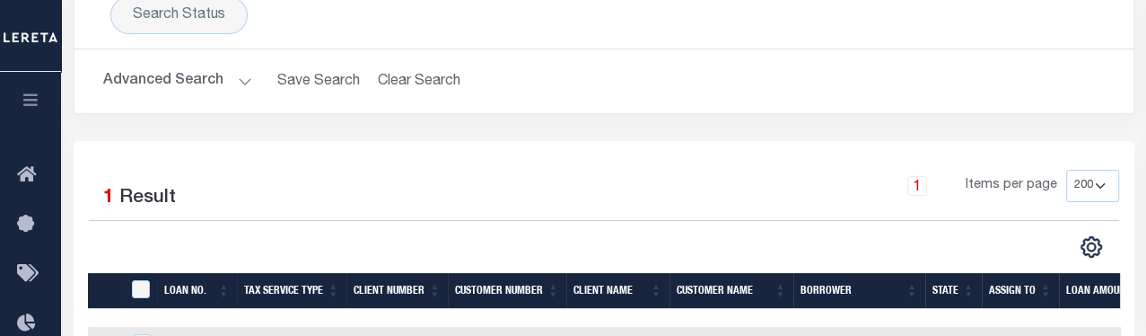
scroll to position [282, 0]
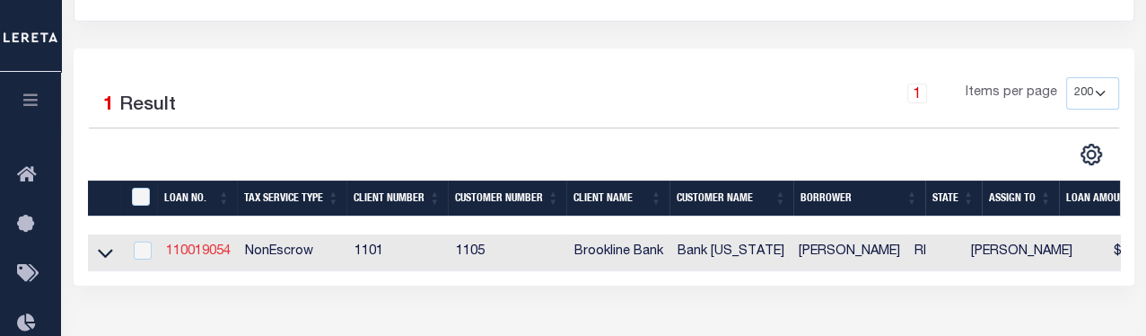
click at [219, 254] on link "110019054" at bounding box center [198, 251] width 65 height 13
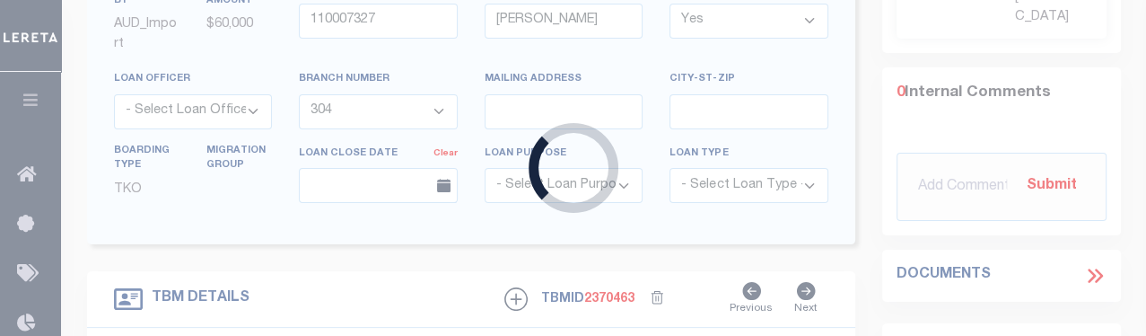
type input "110019054"
type input "[PERSON_NAME]"
select select "9088"
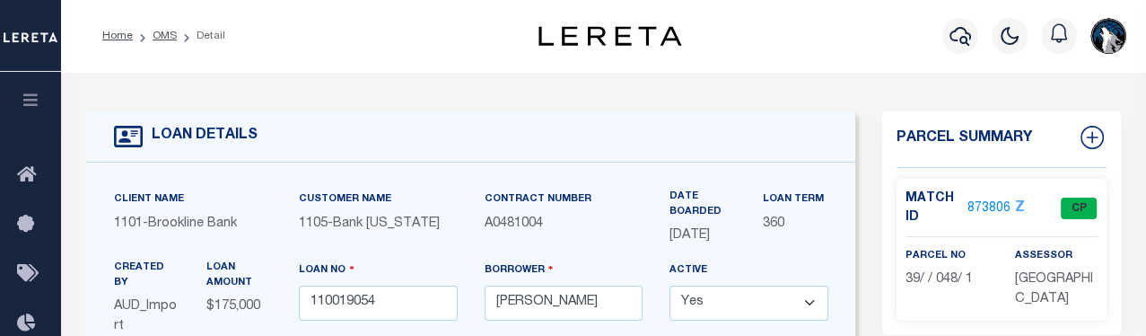
type input "15 CAMBRIDGE CIRCLE UNIT 51"
type input "42/127/051"
type input "18586"
select select
select select "9088"
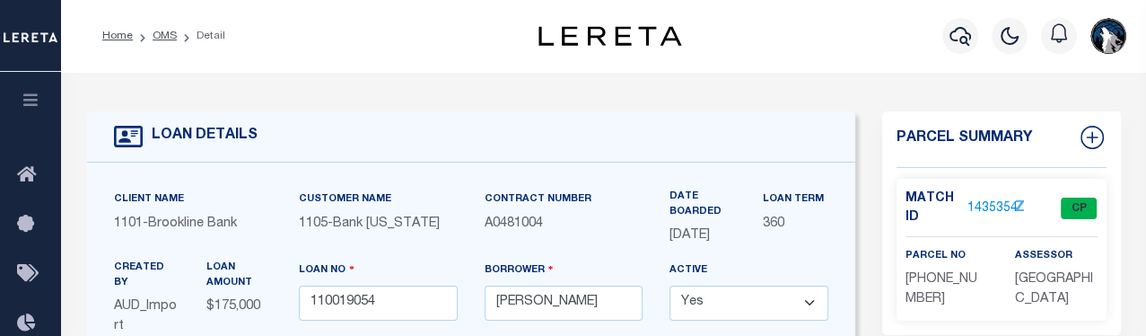
click at [799, 202] on link "1435354" at bounding box center [992, 208] width 50 height 19
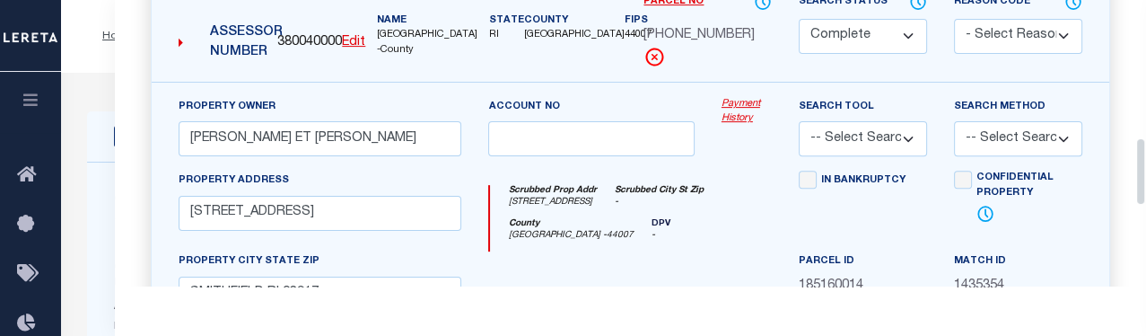
drag, startPoint x: 1144, startPoint y: 173, endPoint x: 1141, endPoint y: 203, distance: 29.7
click at [799, 203] on div "QC QC QC" at bounding box center [630, 48] width 1031 height 1134
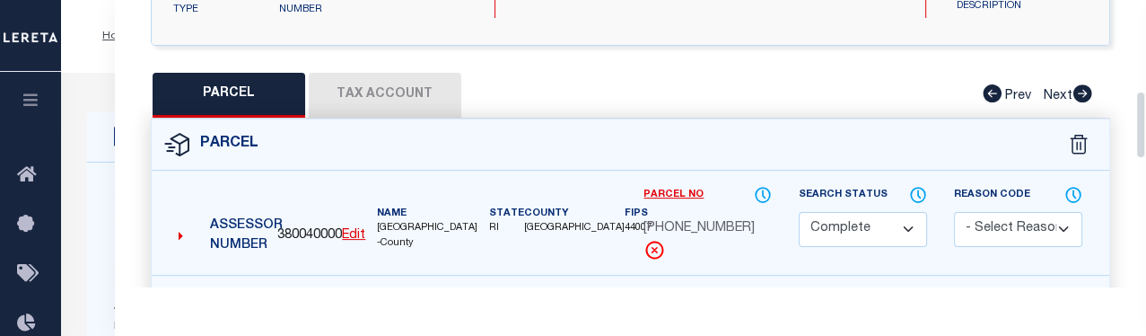
scroll to position [371, 0]
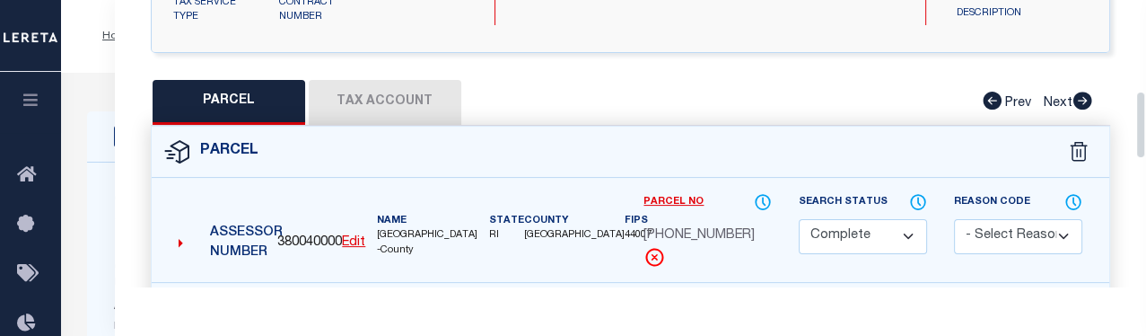
drag, startPoint x: 1143, startPoint y: 165, endPoint x: 1135, endPoint y: 118, distance: 48.2
click at [799, 118] on div "Parcel Data QC QC QC - Select Status - Ready to QC" at bounding box center [630, 143] width 1031 height 286
click at [663, 137] on div "Parcel" at bounding box center [631, 152] width 958 height 51
click at [378, 98] on button "Tax Account" at bounding box center [385, 102] width 153 height 45
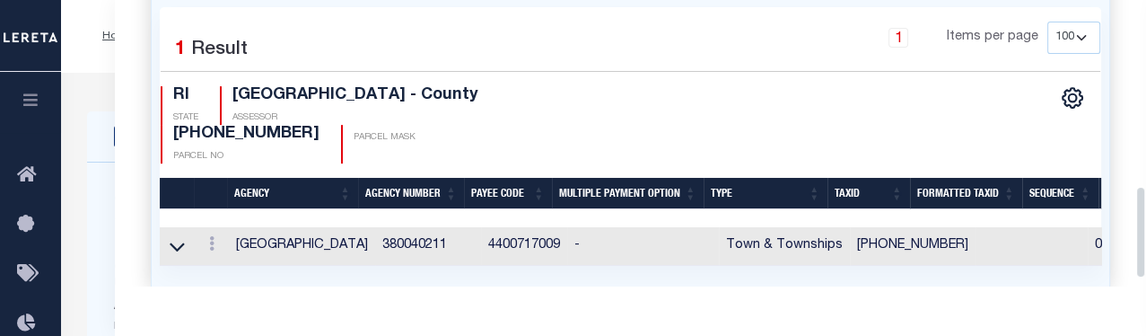
scroll to position [576, 0]
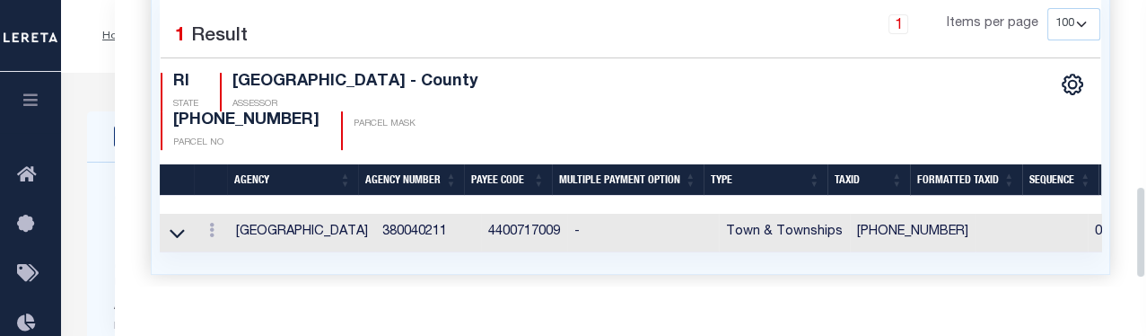
drag, startPoint x: 1140, startPoint y: 127, endPoint x: 1145, endPoint y: 195, distance: 67.5
click at [799, 195] on div "Parcel Data QC QC QC - Select Status - Ready to QC" at bounding box center [630, 143] width 1031 height 286
click at [209, 223] on icon at bounding box center [211, 230] width 5 height 14
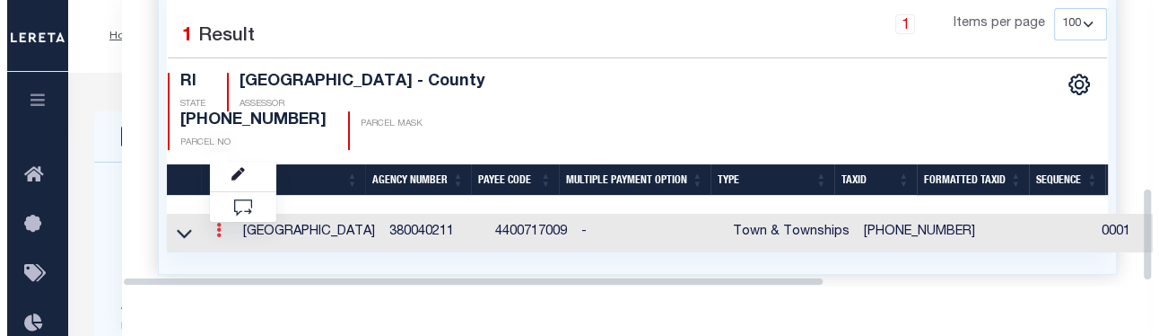
scroll to position [572, 0]
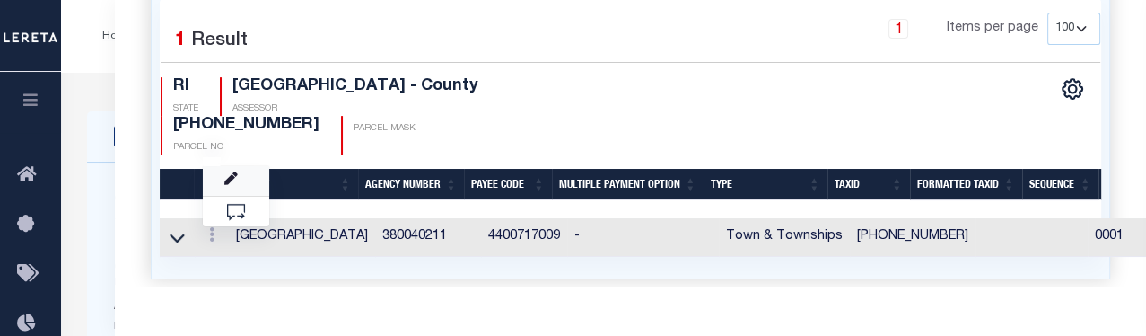
click at [243, 166] on link at bounding box center [236, 181] width 66 height 30
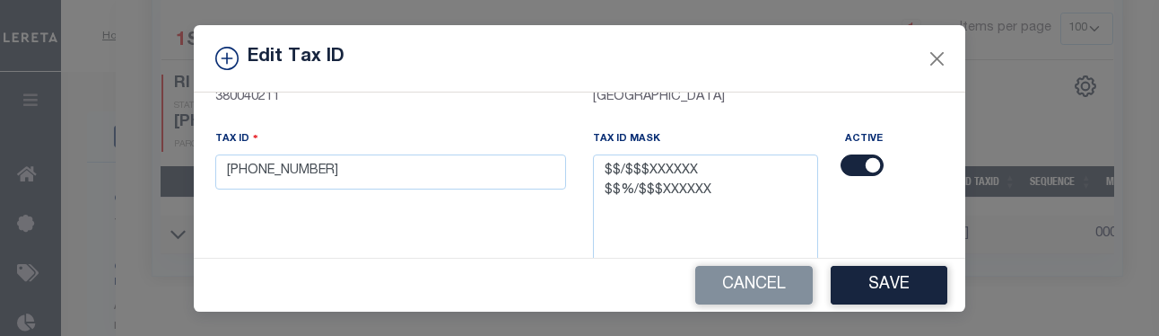
scroll to position [170, 0]
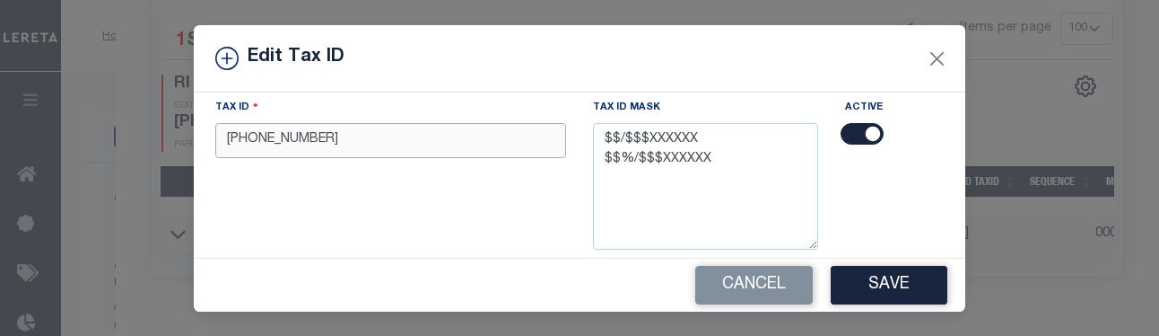
click at [495, 150] on input "[PHONE_NUMBER]" at bounding box center [390, 140] width 351 height 35
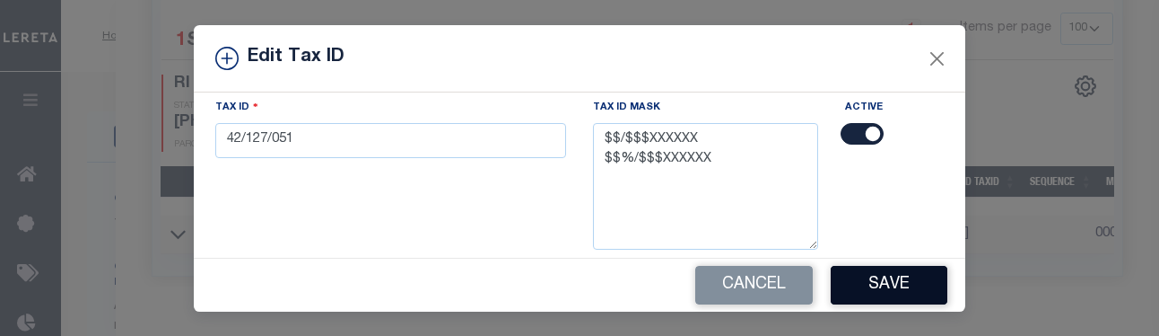
click at [799, 275] on button "Save" at bounding box center [889, 285] width 117 height 39
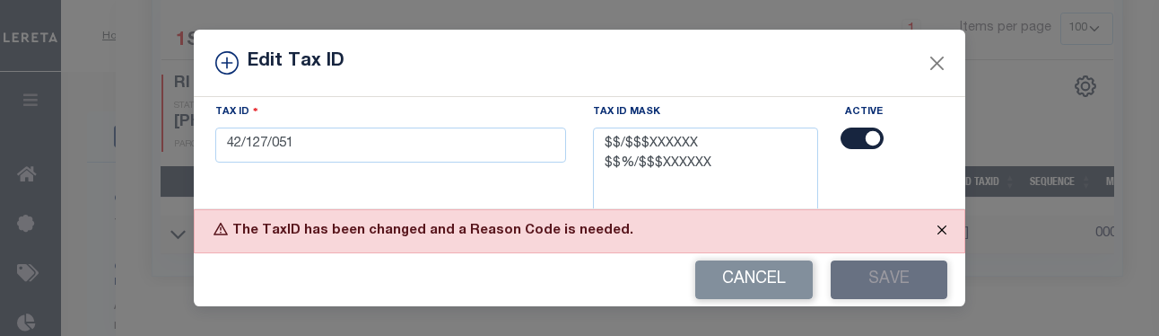
click at [799, 231] on button "Close" at bounding box center [942, 229] width 45 height 39
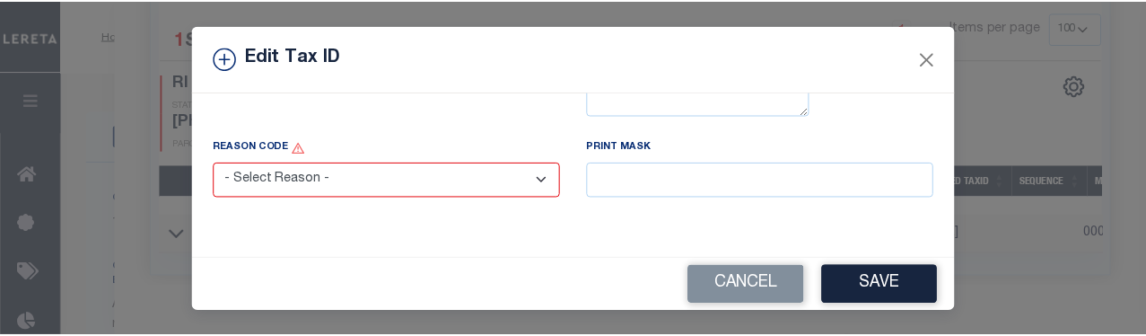
scroll to position [308, 0]
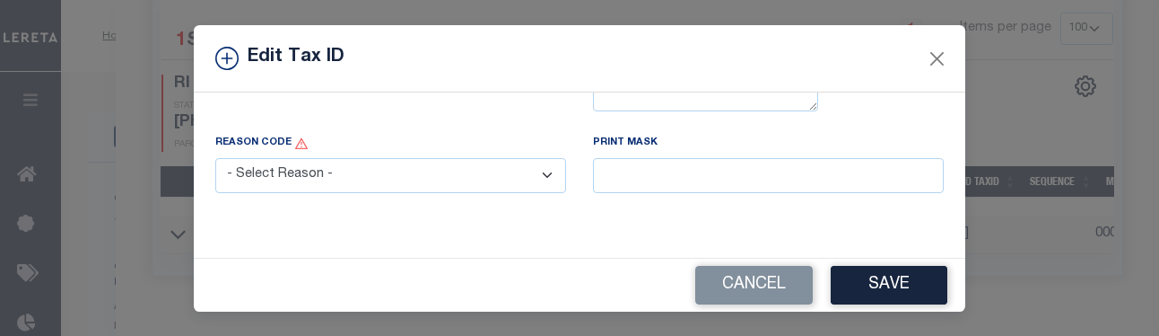
click at [536, 179] on select "- Select Reason - 099 - Other (Provide additional detail) ACT - Agency Changed …" at bounding box center [390, 175] width 351 height 35
click at [215, 159] on select "- Select Reason - 099 - Other (Provide additional detail) ACT - Agency Changed …" at bounding box center [390, 175] width 351 height 35
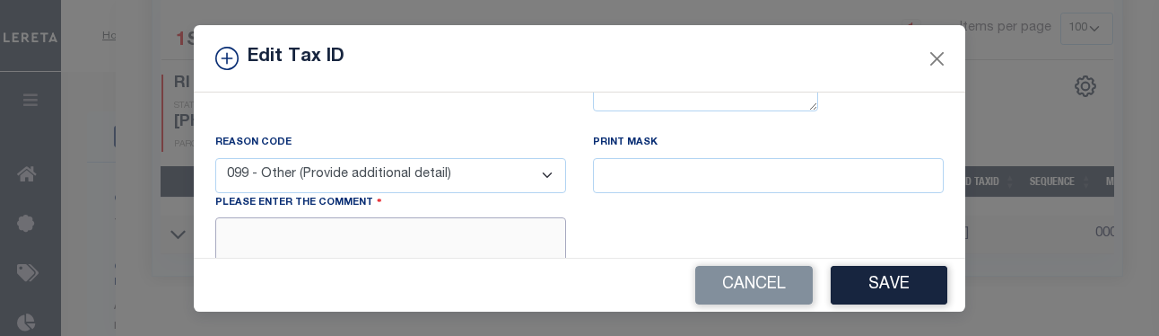
click at [481, 234] on textarea at bounding box center [390, 244] width 351 height 55
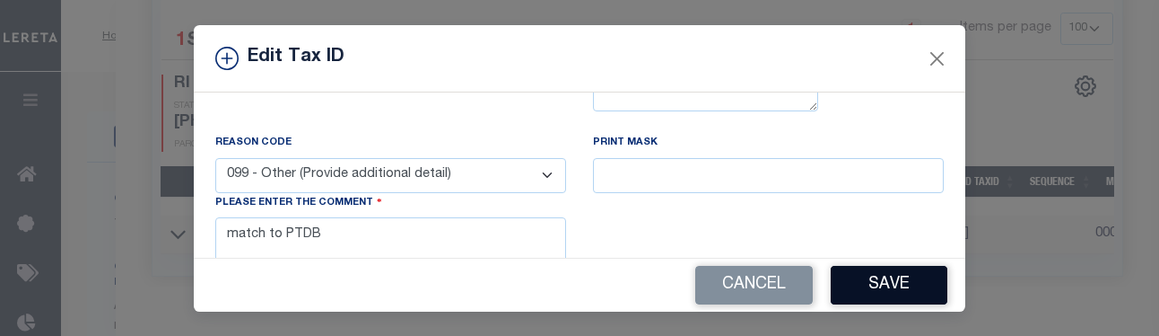
click at [799, 283] on button "Save" at bounding box center [889, 285] width 117 height 39
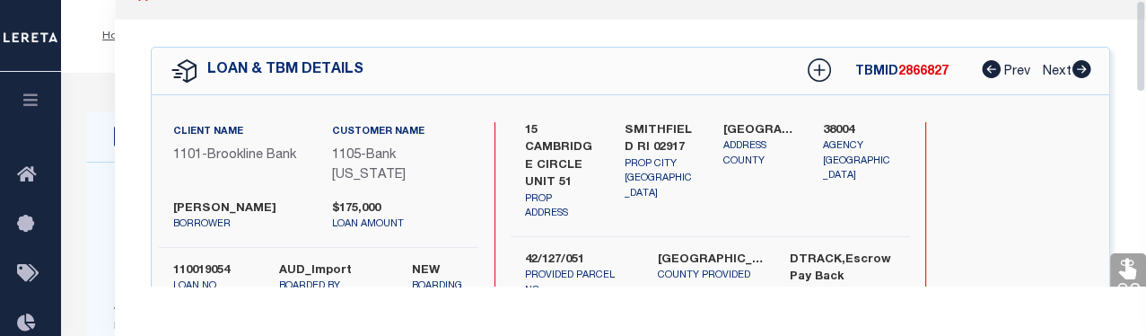
scroll to position [0, 0]
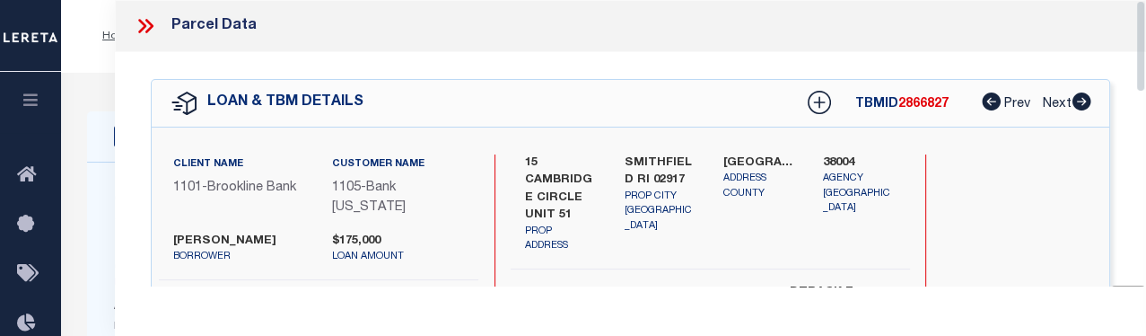
drag, startPoint x: 1141, startPoint y: 241, endPoint x: 1140, endPoint y: 39, distance: 202.8
click at [799, 39] on div "Parcel Data QC QC QC - Select Status - Ready to QC" at bounding box center [630, 143] width 1031 height 286
click at [147, 28] on icon at bounding box center [145, 25] width 23 height 23
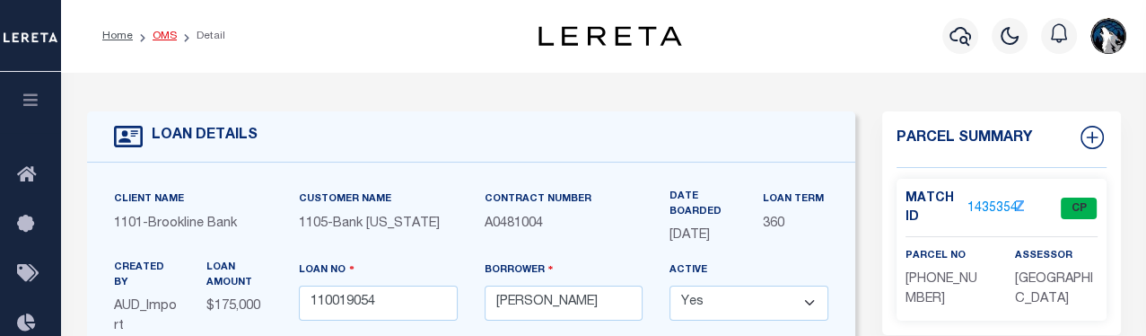
click at [165, 36] on link "OMS" at bounding box center [165, 36] width 24 height 11
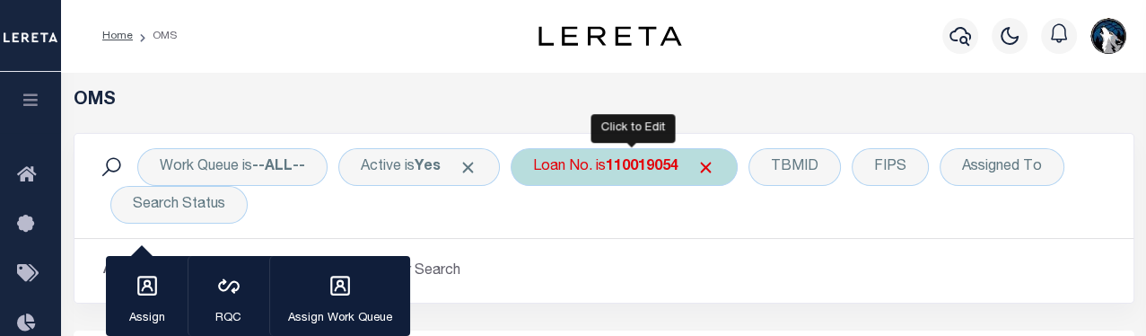
click at [725, 166] on div "Loan No. is 110019054" at bounding box center [624, 167] width 227 height 38
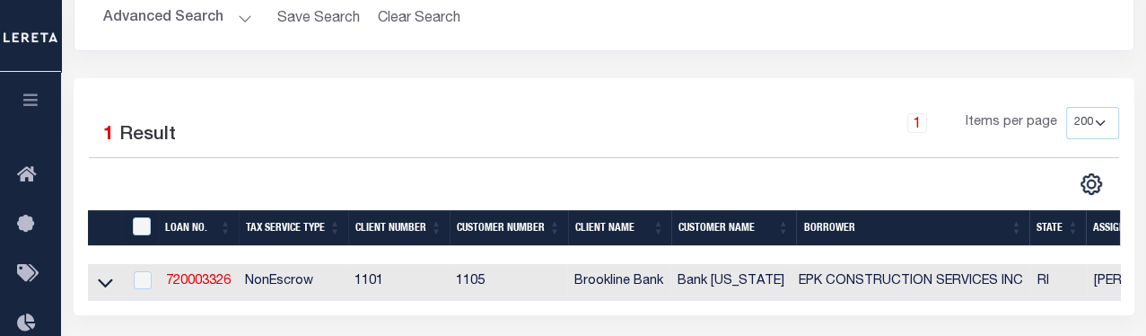
scroll to position [255, 0]
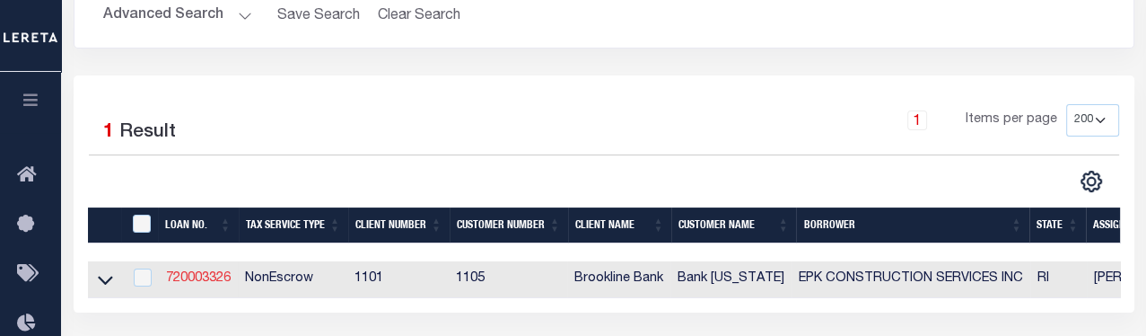
click at [179, 283] on link "720003326" at bounding box center [198, 278] width 65 height 13
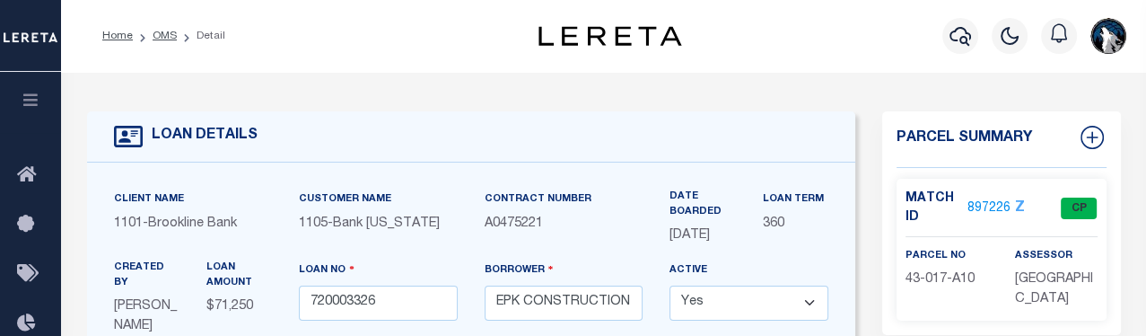
click at [799, 209] on link "897226" at bounding box center [988, 208] width 43 height 19
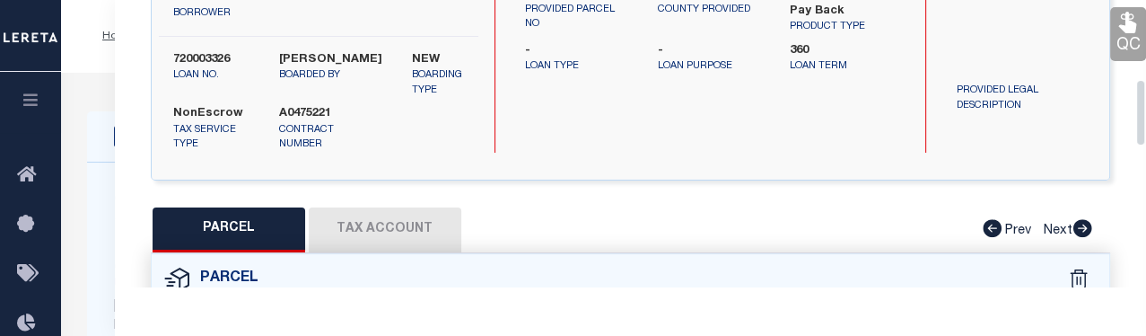
scroll to position [331, 0]
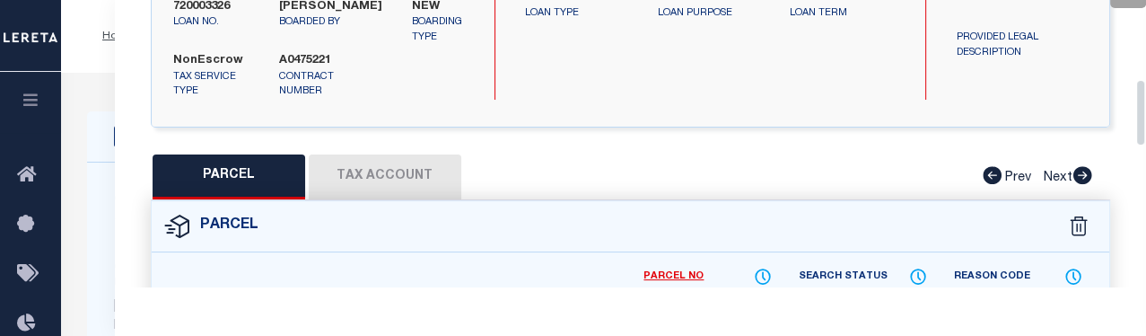
drag, startPoint x: 1139, startPoint y: 51, endPoint x: 1142, endPoint y: 130, distance: 79.1
click at [799, 130] on div "Parcel Data QC QC QC - Select Status - Ready to QC" at bounding box center [630, 143] width 1031 height 286
click at [406, 154] on button "Tax Account" at bounding box center [385, 176] width 153 height 45
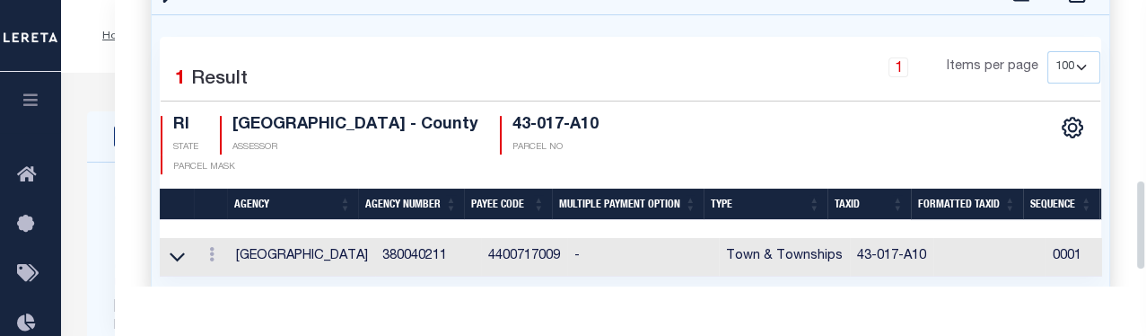
drag, startPoint x: 1139, startPoint y: 128, endPoint x: 1141, endPoint y: 203, distance: 74.5
click at [799, 203] on div "Parcel Data QC QC QC - Select Status - Ready to QC" at bounding box center [630, 143] width 1031 height 286
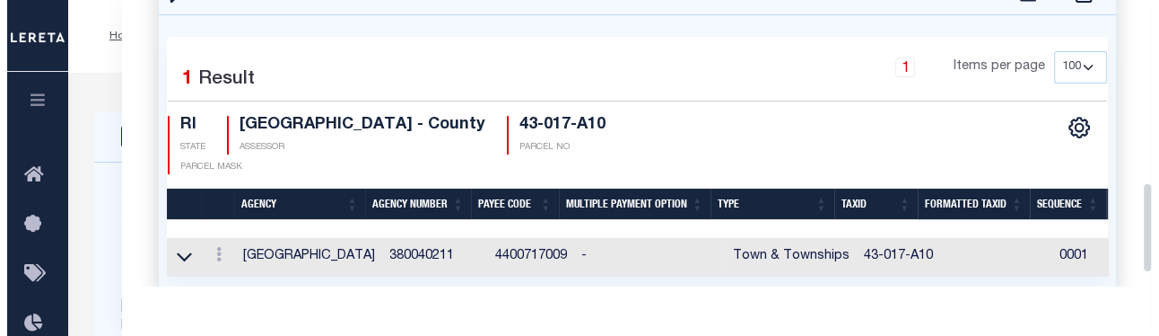
scroll to position [574, 0]
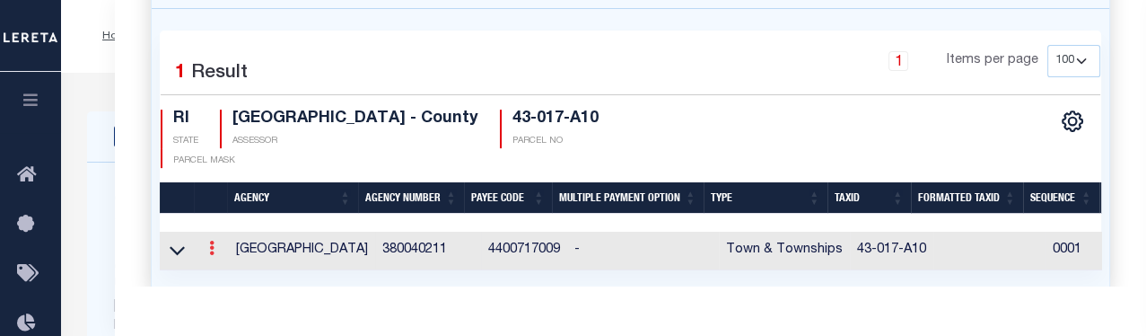
click at [209, 241] on icon at bounding box center [211, 248] width 5 height 14
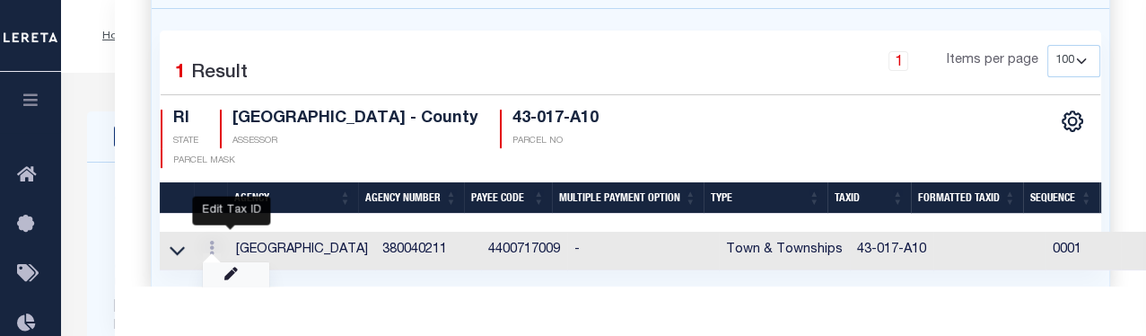
click at [229, 267] on icon "" at bounding box center [230, 273] width 13 height 13
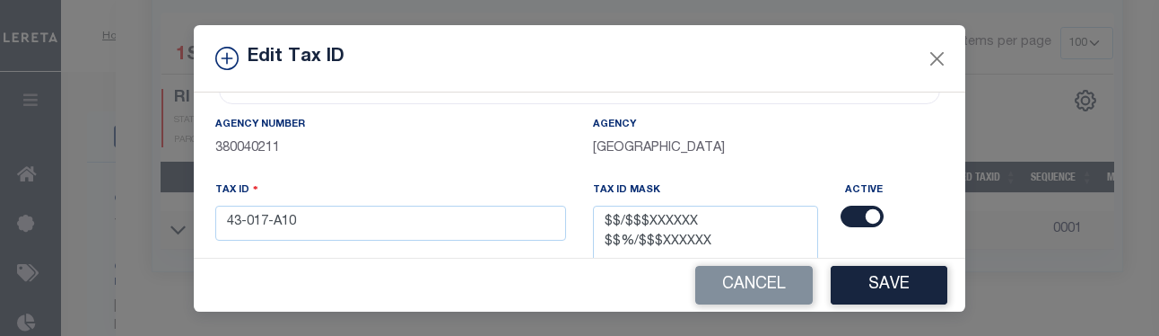
scroll to position [121, 0]
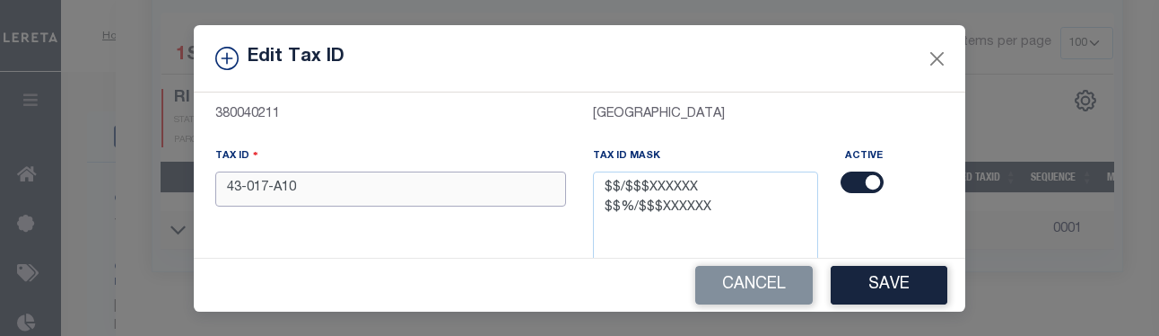
click at [452, 194] on input "43-017-A10" at bounding box center [390, 188] width 351 height 35
click at [799, 272] on button "Save" at bounding box center [889, 285] width 117 height 39
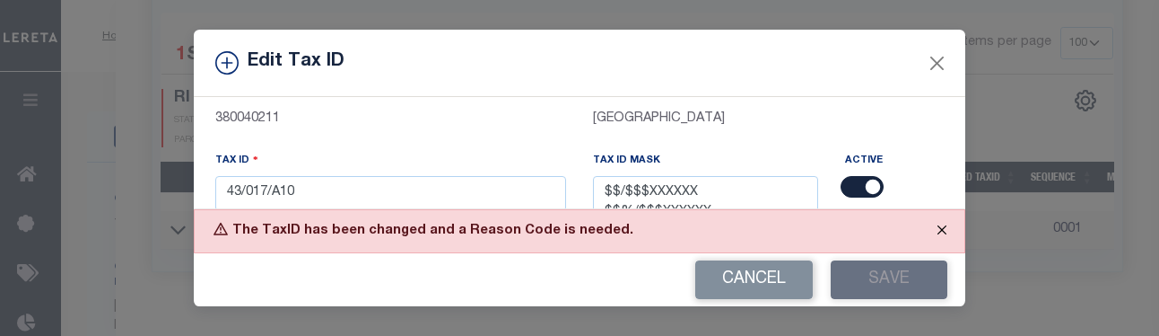
click at [799, 225] on button "Close" at bounding box center [942, 229] width 45 height 39
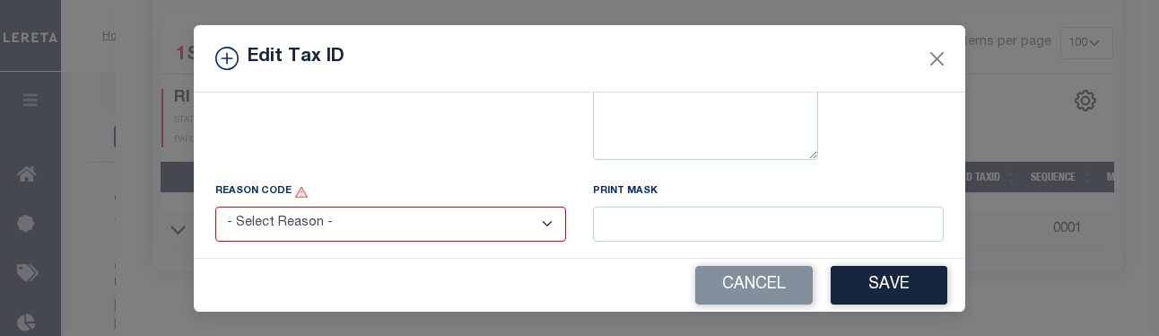
scroll to position [276, 0]
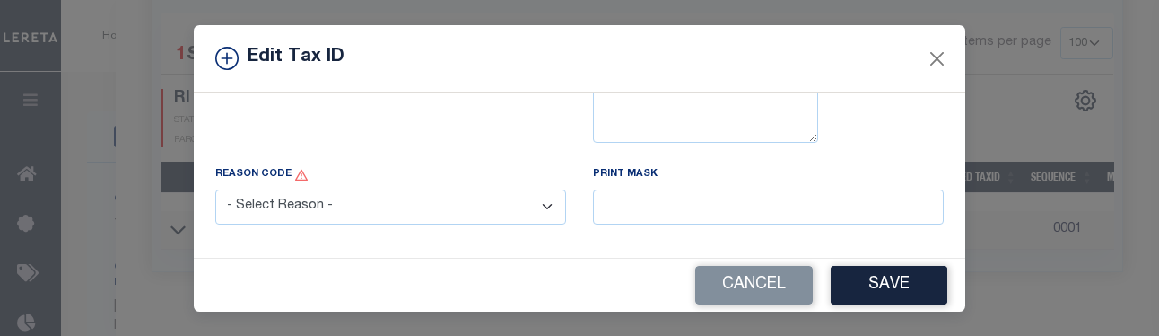
click at [538, 207] on select "- Select Reason - 099 - Other (Provide additional detail) ACT - Agency Changed …" at bounding box center [390, 206] width 351 height 35
click at [215, 191] on select "- Select Reason - 099 - Other (Provide additional detail) ACT - Agency Changed …" at bounding box center [390, 206] width 351 height 35
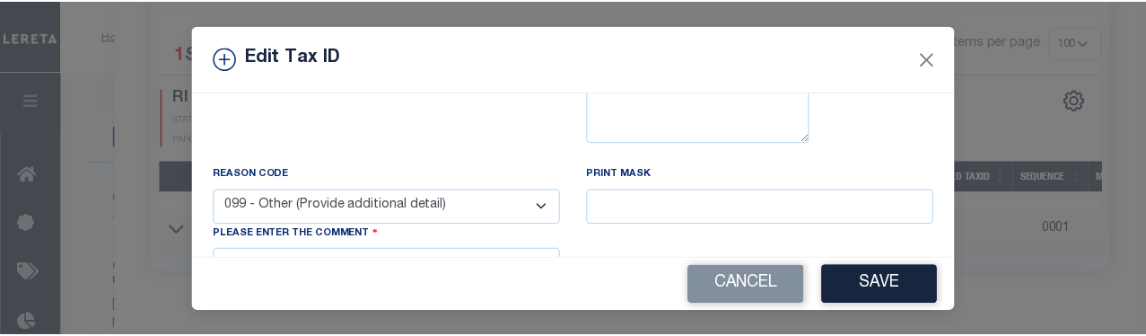
scroll to position [365, 0]
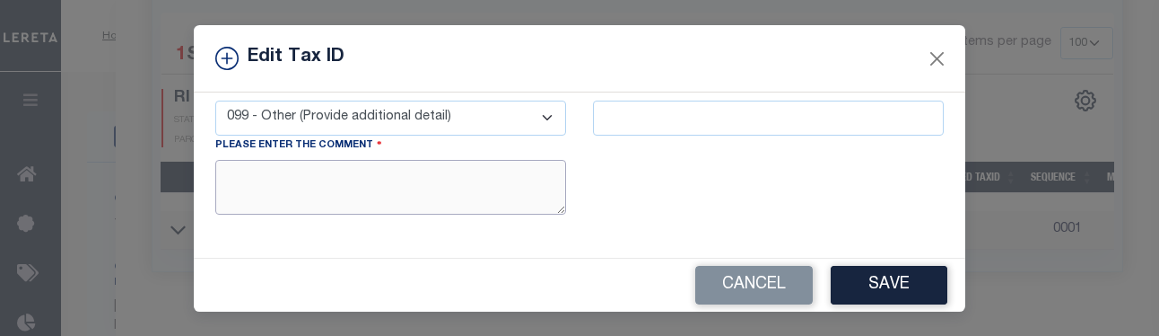
click at [496, 188] on textarea at bounding box center [390, 187] width 351 height 55
click at [799, 284] on button "Save" at bounding box center [889, 285] width 117 height 39
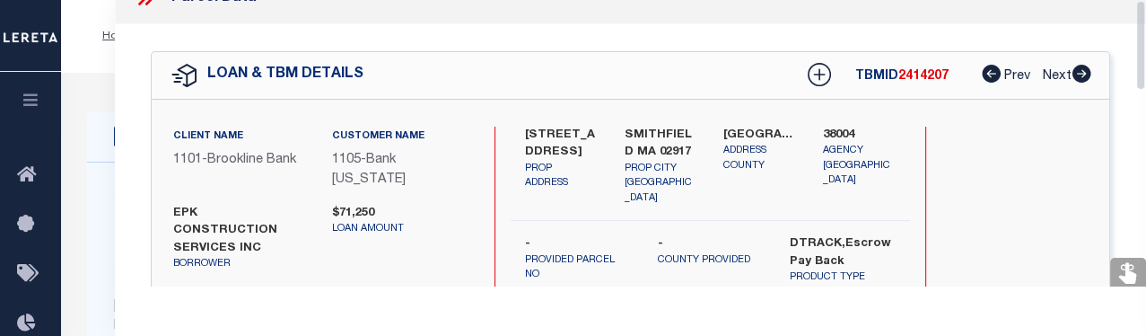
scroll to position [0, 0]
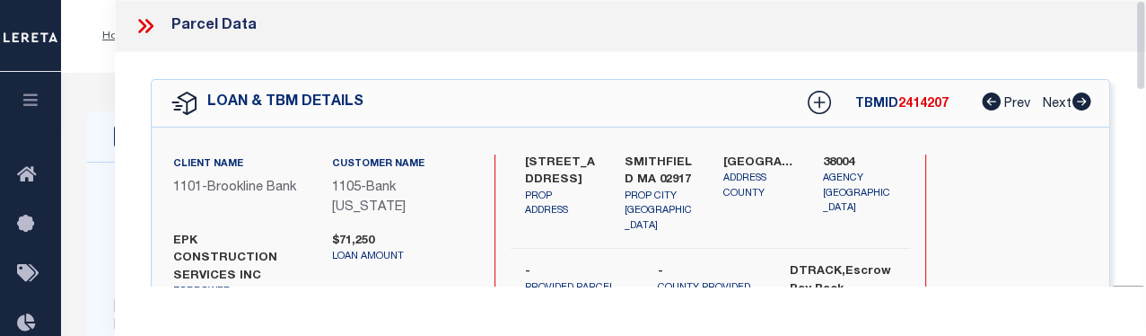
drag, startPoint x: 1138, startPoint y: 199, endPoint x: 1130, endPoint y: 1, distance: 198.5
click at [799, 1] on div "Parcel Data QC QC QC - Select Status - Ready to QC" at bounding box center [630, 143] width 1031 height 286
click at [147, 27] on icon at bounding box center [145, 25] width 23 height 23
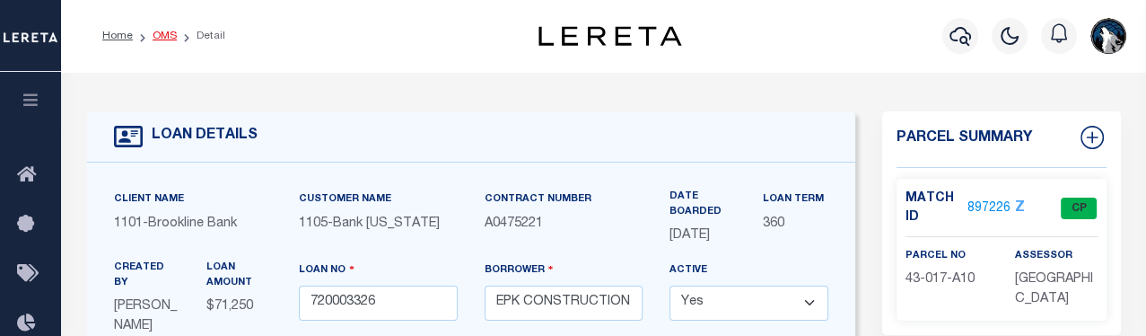
click at [174, 39] on ol "Home OMS Detail" at bounding box center [164, 36] width 152 height 38
click at [165, 32] on link "OMS" at bounding box center [165, 36] width 24 height 11
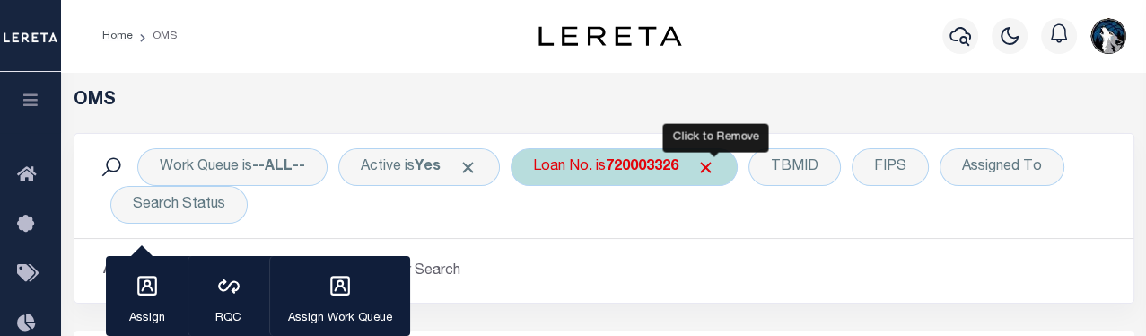
click at [715, 170] on span "Click to Remove" at bounding box center [705, 167] width 19 height 19
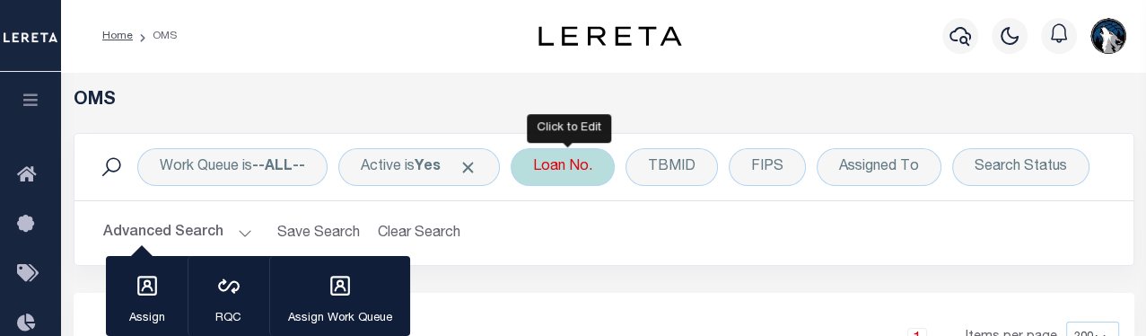
click at [590, 173] on div "Loan No." at bounding box center [563, 167] width 104 height 38
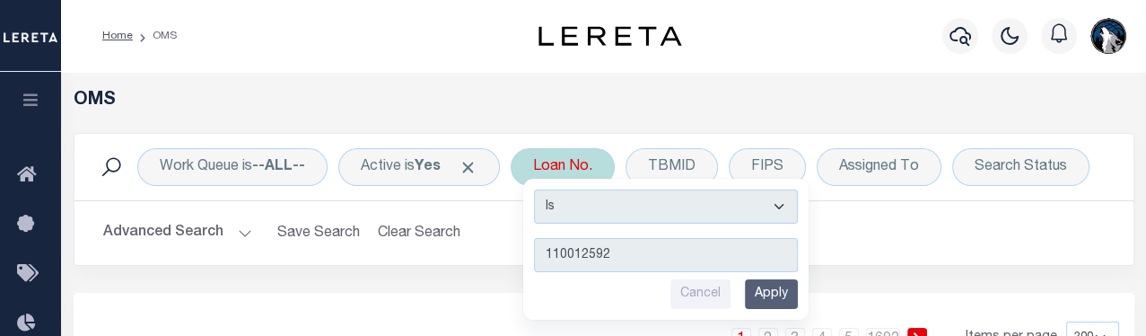
click at [776, 288] on input "Apply" at bounding box center [771, 294] width 53 height 30
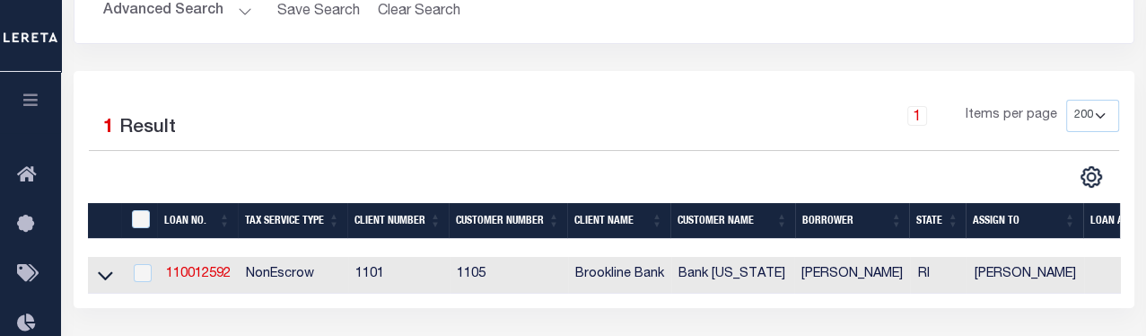
scroll to position [269, 0]
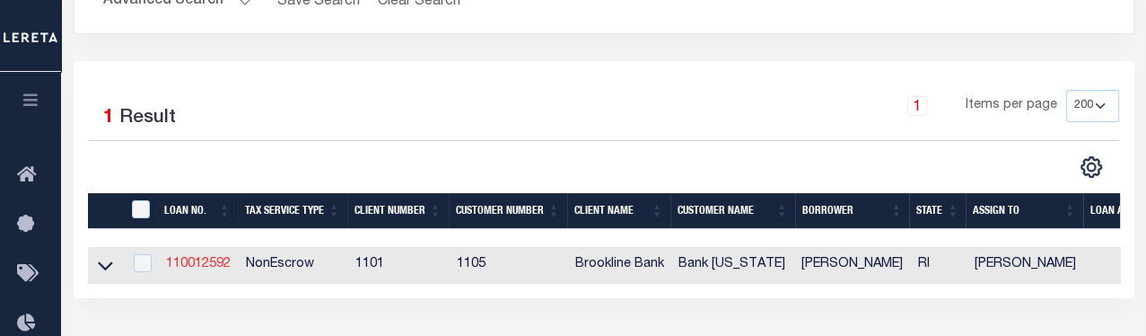
click at [187, 258] on link "110012592" at bounding box center [198, 264] width 65 height 13
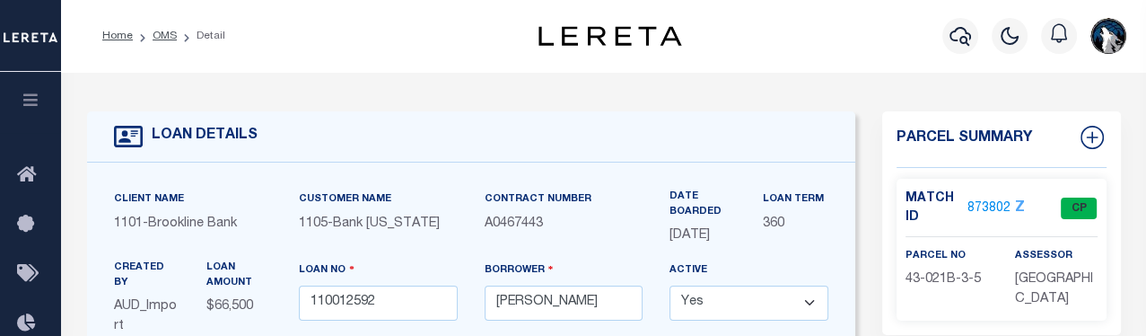
click at [799, 203] on link "873802" at bounding box center [988, 208] width 43 height 19
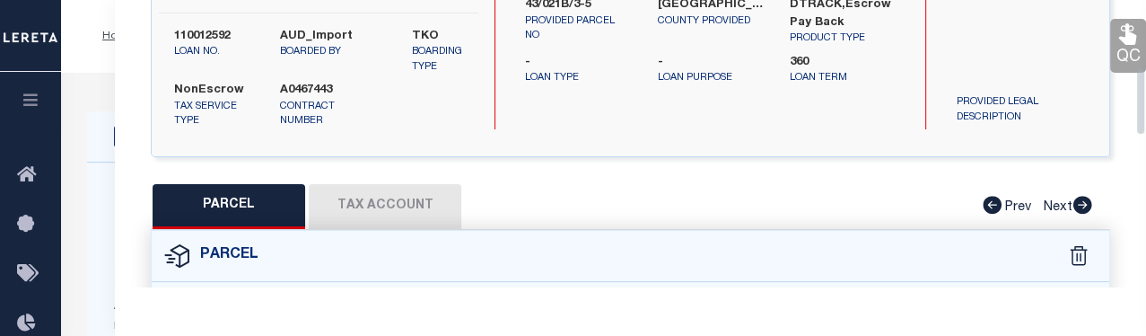
scroll to position [374, 0]
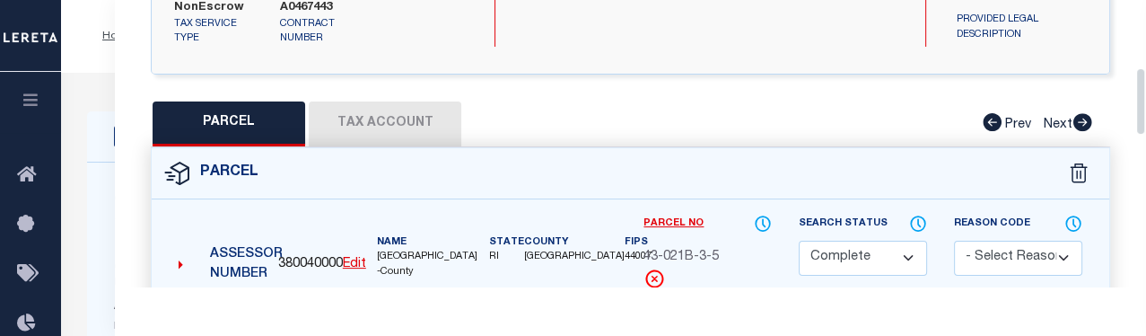
drag, startPoint x: 1141, startPoint y: 39, endPoint x: 1141, endPoint y: 130, distance: 90.6
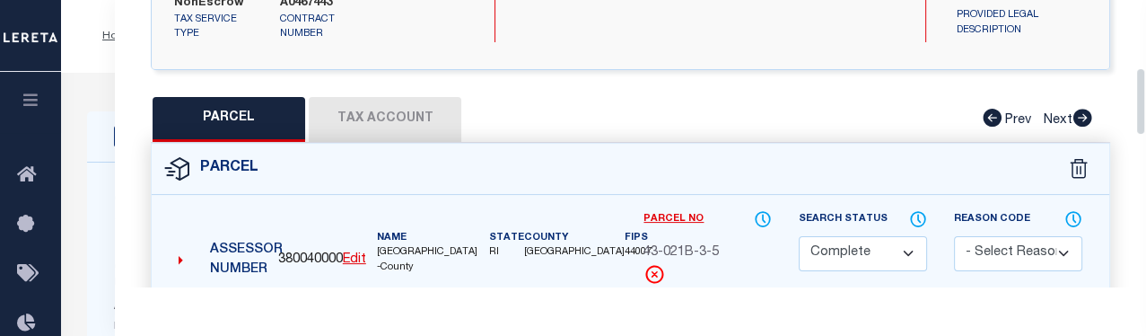
click at [799, 130] on div "Parcel Data QC QC QC - Select Status - Ready to QC" at bounding box center [630, 143] width 1031 height 286
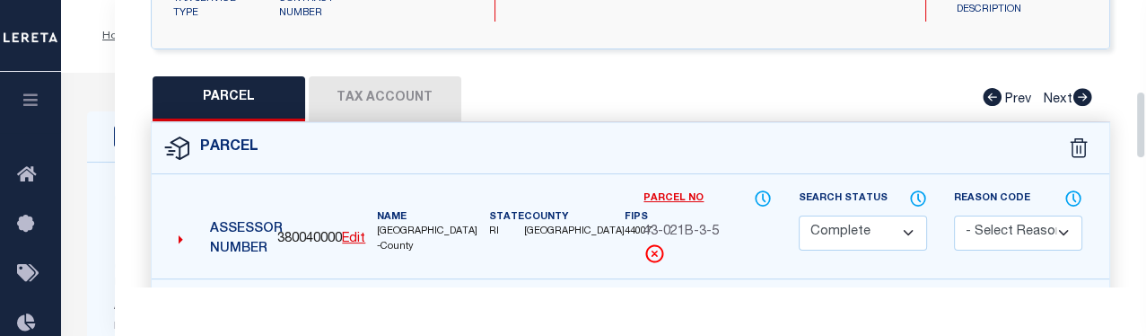
click at [401, 117] on button "Tax Account" at bounding box center [385, 98] width 153 height 45
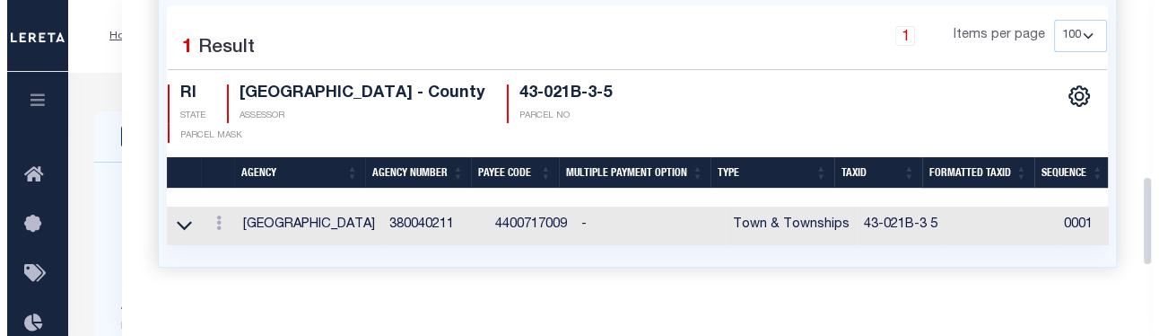
scroll to position [573, 0]
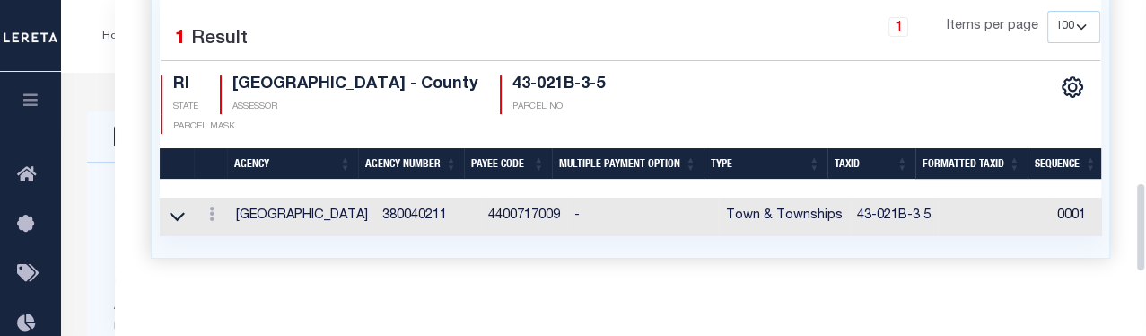
drag, startPoint x: 1141, startPoint y: 140, endPoint x: 1142, endPoint y: 204, distance: 63.7
click at [799, 204] on div "Parcel Data QC QC QC - Select Status - Ready to QC" at bounding box center [630, 143] width 1031 height 286
click at [209, 221] on icon at bounding box center [211, 213] width 5 height 14
click at [230, 247] on link at bounding box center [236, 243] width 66 height 30
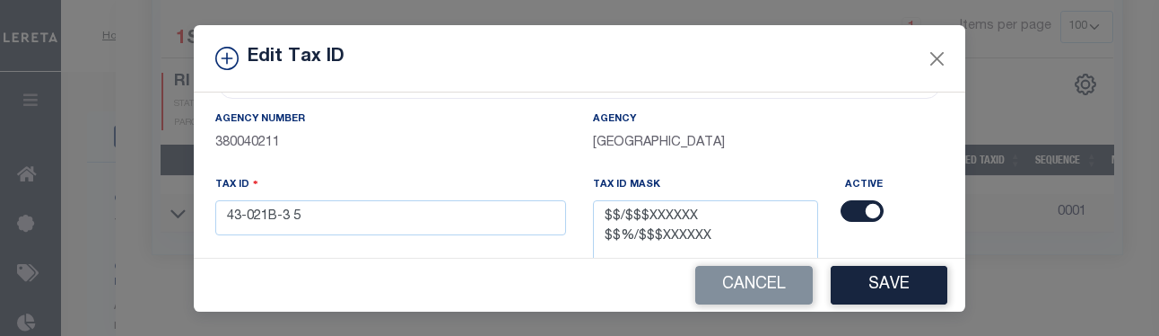
scroll to position [107, 0]
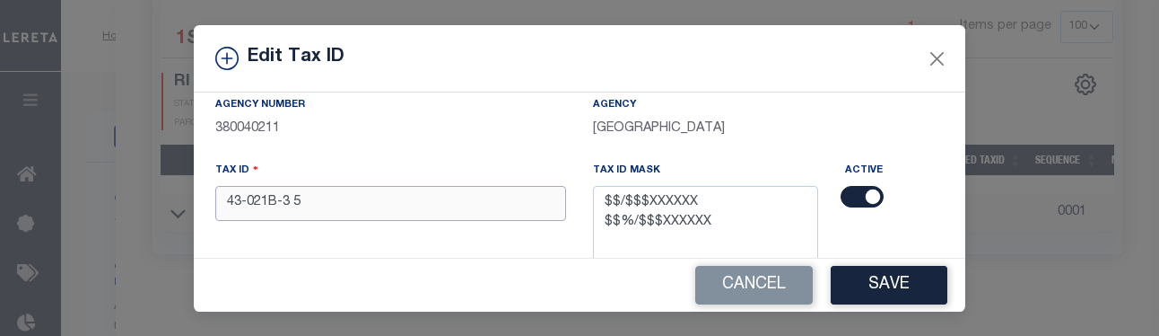
click at [407, 209] on input "43-021B-3 5" at bounding box center [390, 203] width 351 height 35
click at [799, 286] on button "Save" at bounding box center [889, 285] width 117 height 39
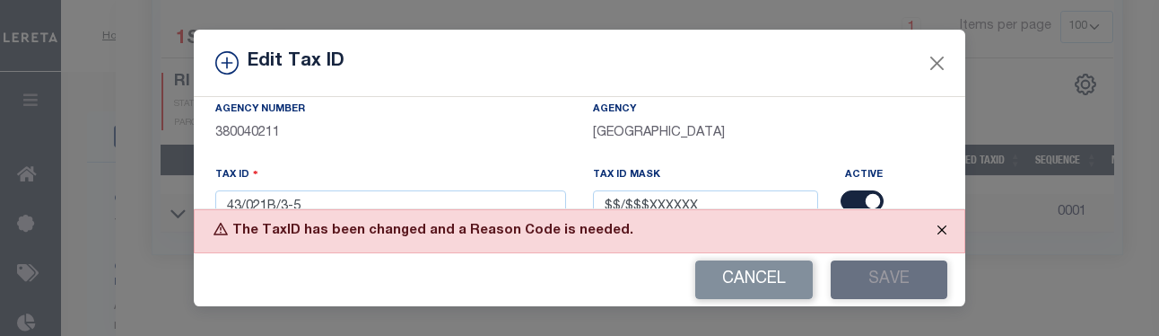
click at [799, 220] on button "Close" at bounding box center [942, 229] width 45 height 39
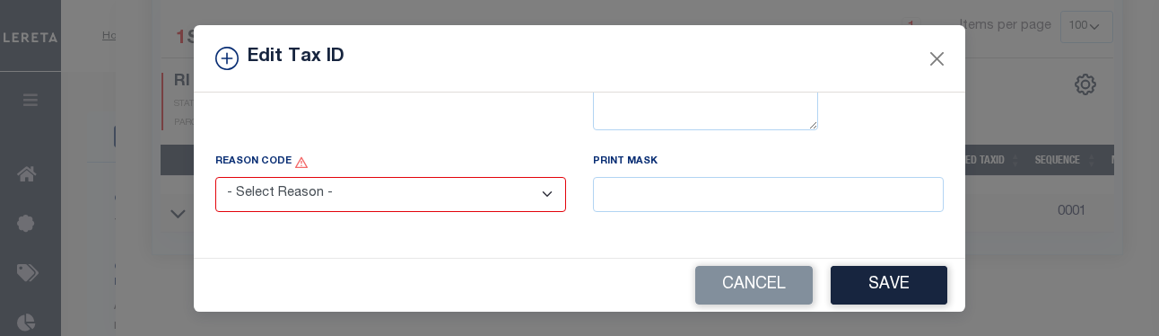
scroll to position [291, 0]
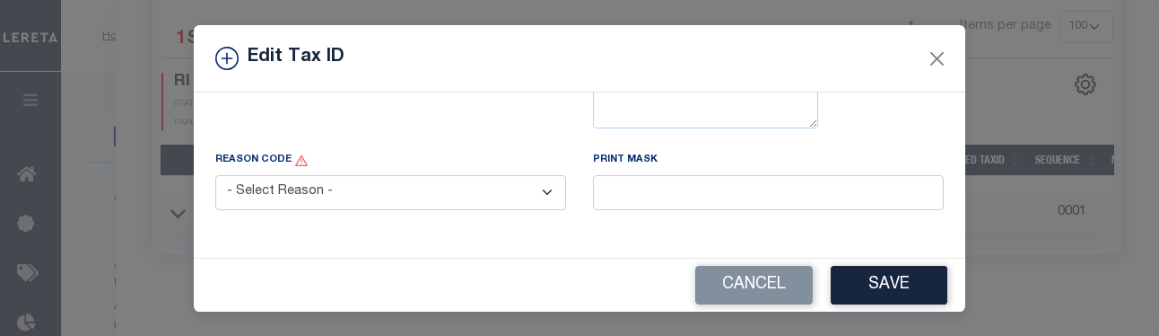
click at [537, 188] on select "- Select Reason - 099 - Other (Provide additional detail) ACT - Agency Changed …" at bounding box center [390, 192] width 351 height 35
click at [215, 176] on select "- Select Reason - 099 - Other (Provide additional detail) ACT - Agency Changed …" at bounding box center [390, 192] width 351 height 35
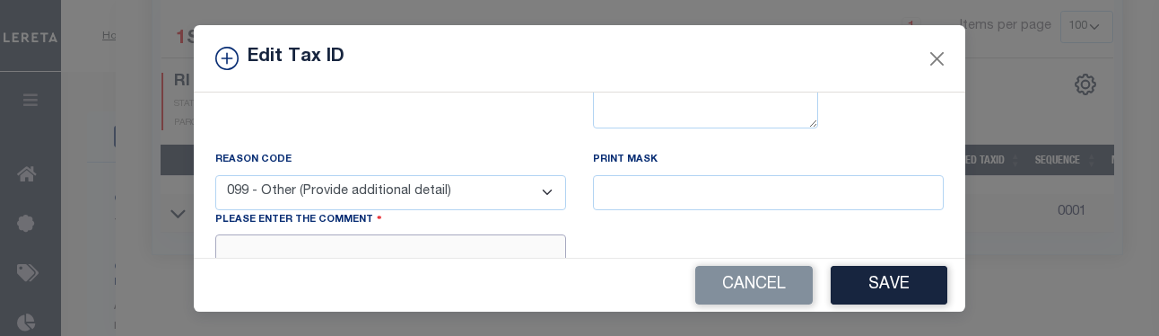
click at [501, 252] on textarea at bounding box center [390, 261] width 351 height 55
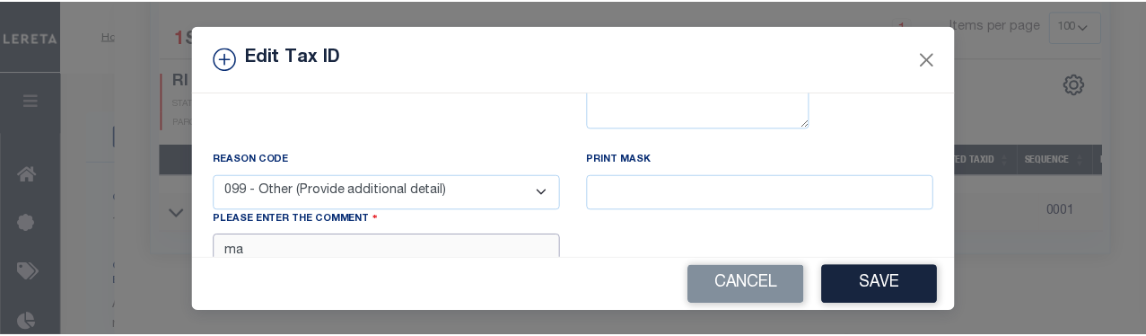
scroll to position [296, 0]
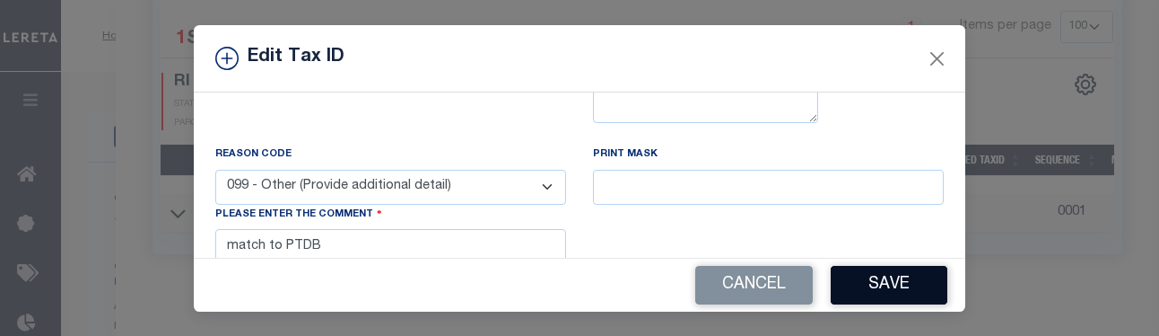
click at [799, 285] on button "Save" at bounding box center [889, 285] width 117 height 39
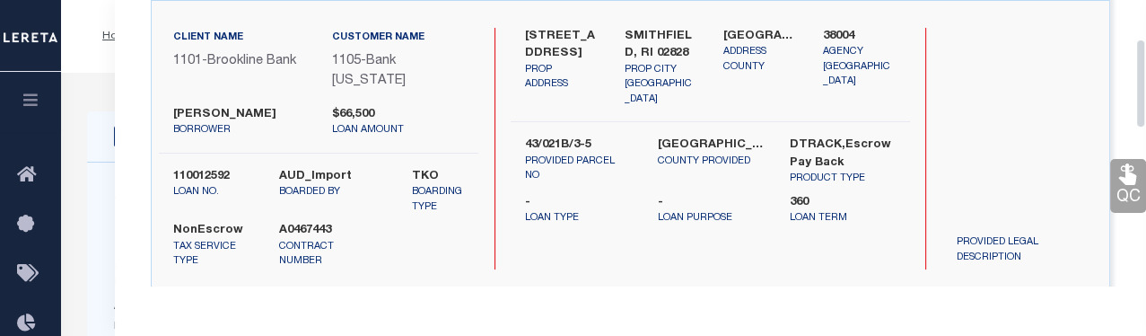
scroll to position [0, 0]
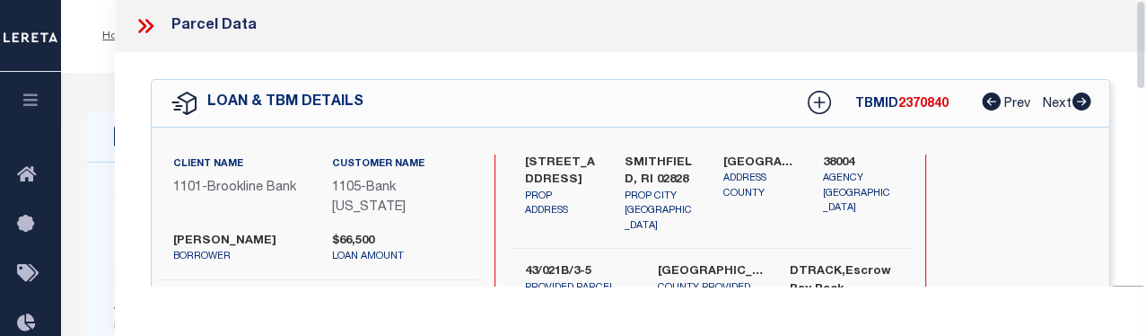
drag, startPoint x: 1141, startPoint y: 211, endPoint x: 1154, endPoint y: -51, distance: 262.3
click at [138, 20] on icon at bounding box center [142, 26] width 8 height 14
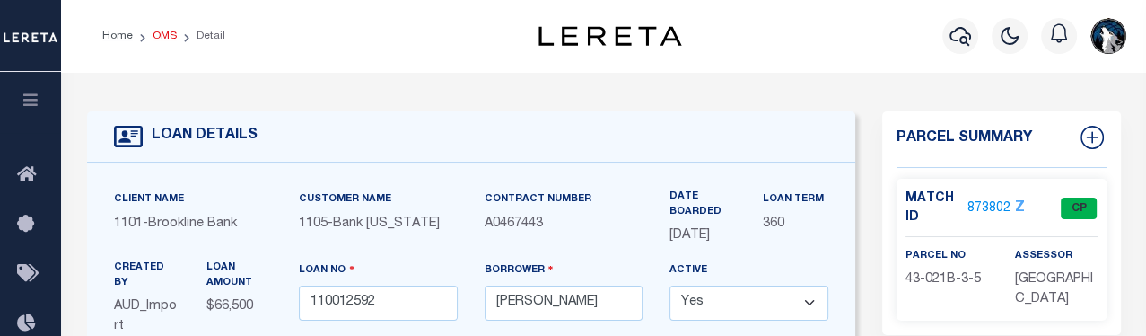
click at [162, 39] on link "OMS" at bounding box center [165, 36] width 24 height 11
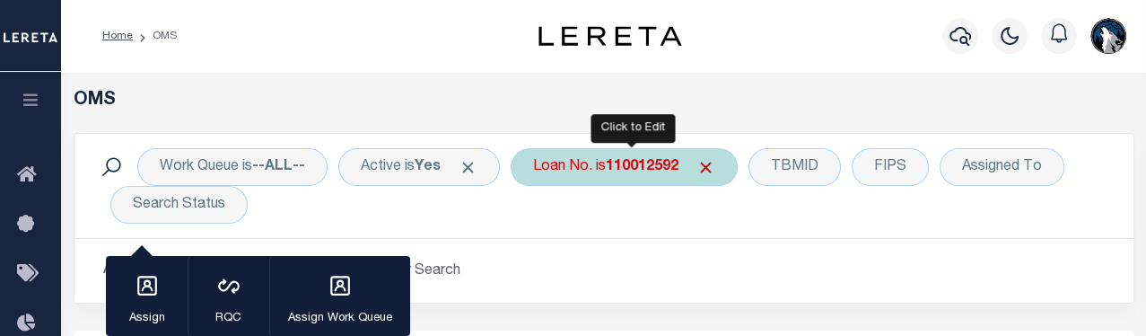
click at [704, 168] on div "Loan No. is 110012592" at bounding box center [624, 167] width 227 height 38
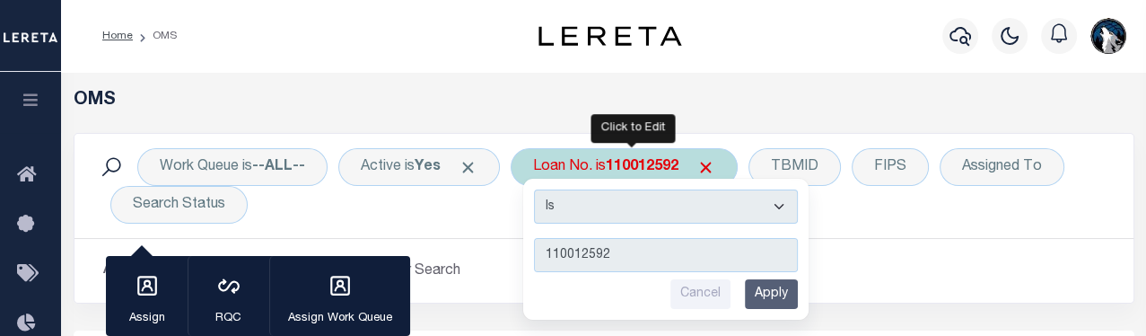
drag, startPoint x: 634, startPoint y: 194, endPoint x: 628, endPoint y: 236, distance: 42.5
click at [628, 236] on div "Is Contains 110012592 Cancel Apply" at bounding box center [665, 249] width 285 height 141
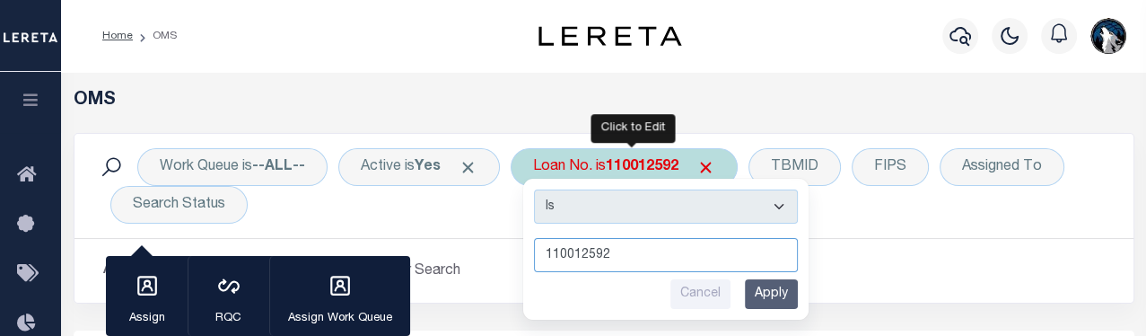
click at [636, 267] on input "110012592" at bounding box center [666, 255] width 264 height 34
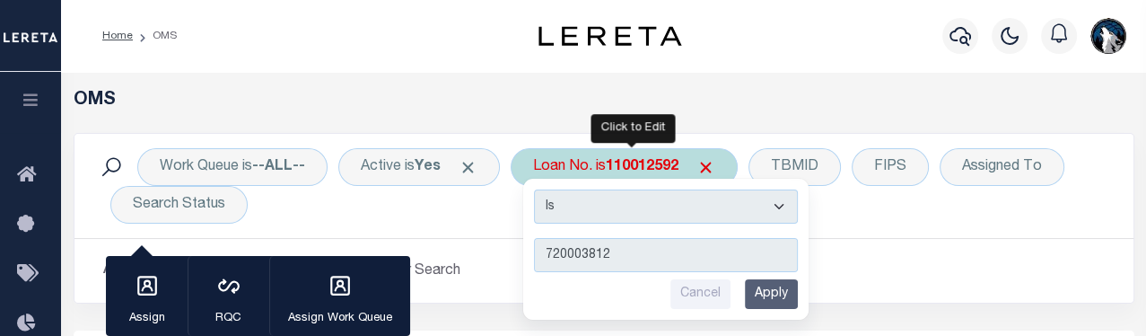
click at [759, 288] on input "Apply" at bounding box center [771, 294] width 53 height 30
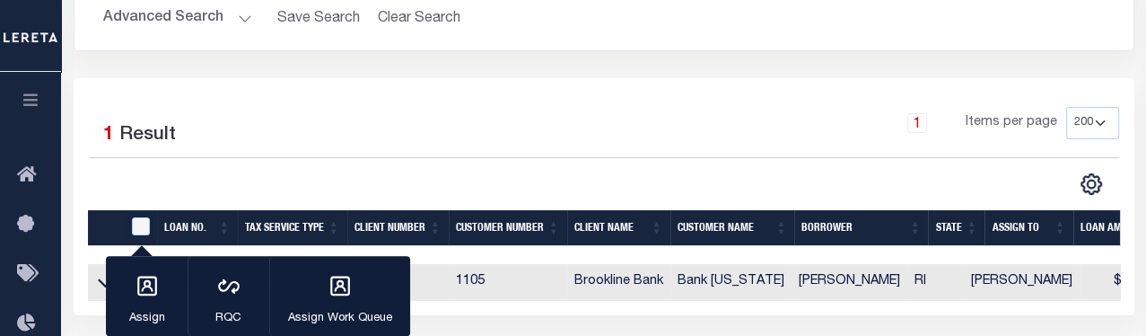
scroll to position [267, 0]
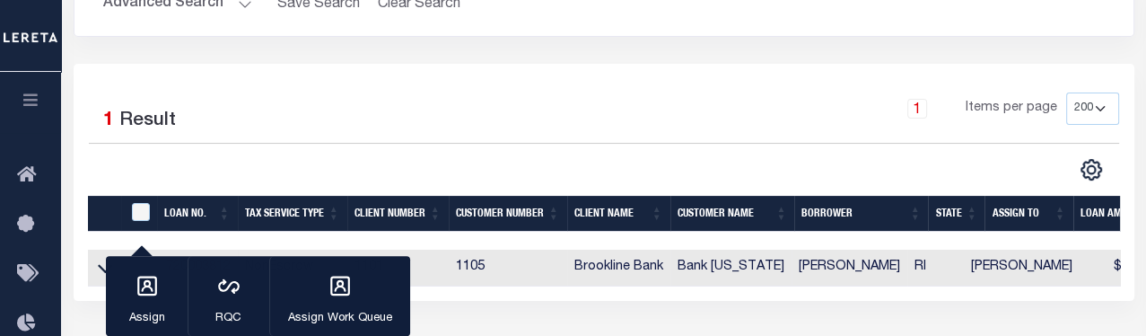
click at [199, 263] on link "720003812" at bounding box center [198, 266] width 65 height 13
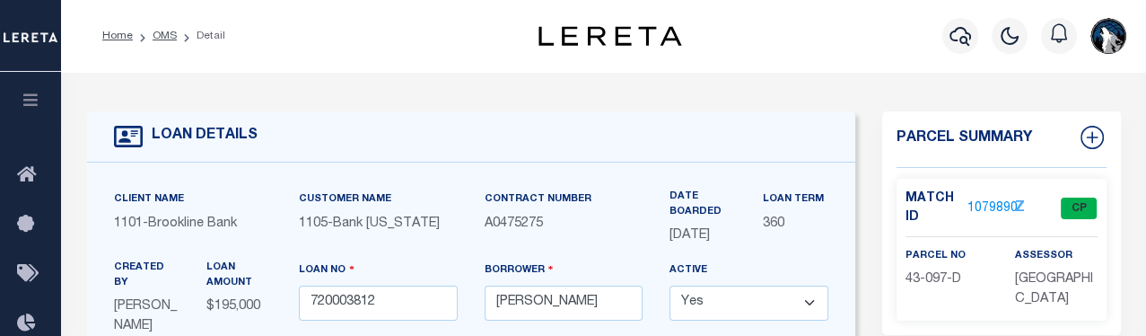
click at [799, 204] on link "1079890" at bounding box center [992, 208] width 50 height 19
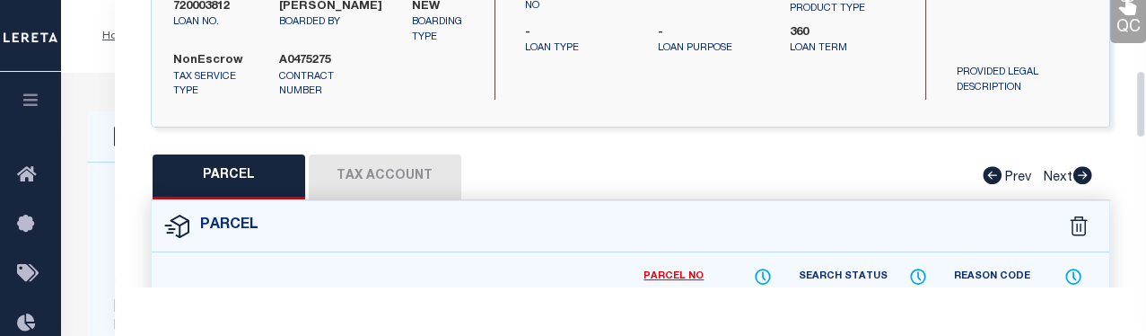
drag, startPoint x: 1141, startPoint y: 69, endPoint x: 1141, endPoint y: 131, distance: 61.9
click at [799, 131] on div "Parcel Data QC QC QC - Select Status - Ready to QC" at bounding box center [630, 143] width 1031 height 286
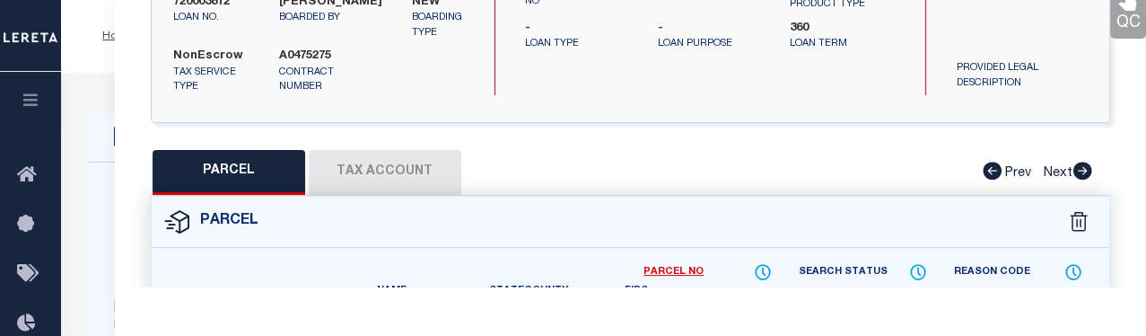
click at [416, 159] on button "Tax Account" at bounding box center [385, 172] width 153 height 45
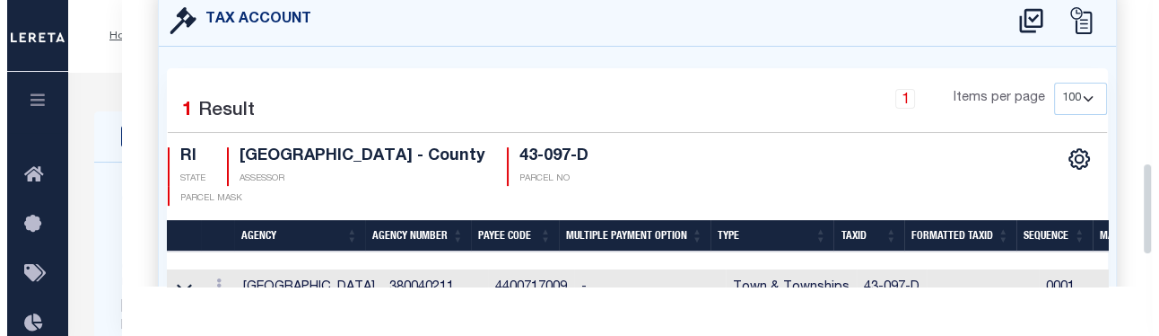
scroll to position [546, 0]
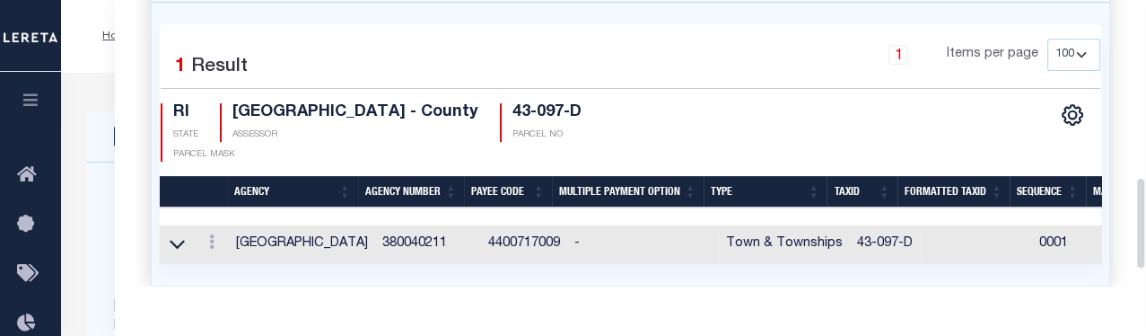
drag, startPoint x: 1140, startPoint y: 165, endPoint x: 1141, endPoint y: 245, distance: 79.9
click at [799, 245] on div "Parcel Data QC QC QC - Select Status - Ready to QC" at bounding box center [630, 143] width 1031 height 286
click at [213, 237] on icon at bounding box center [211, 241] width 5 height 14
click at [237, 258] on link at bounding box center [236, 271] width 66 height 30
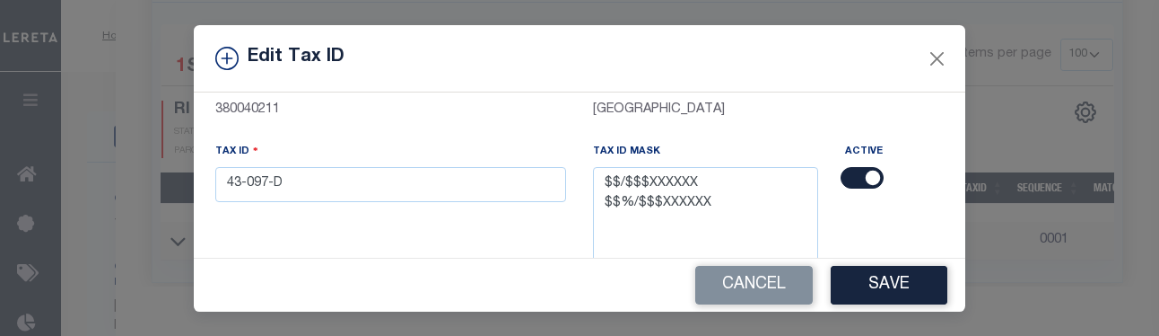
scroll to position [129, 0]
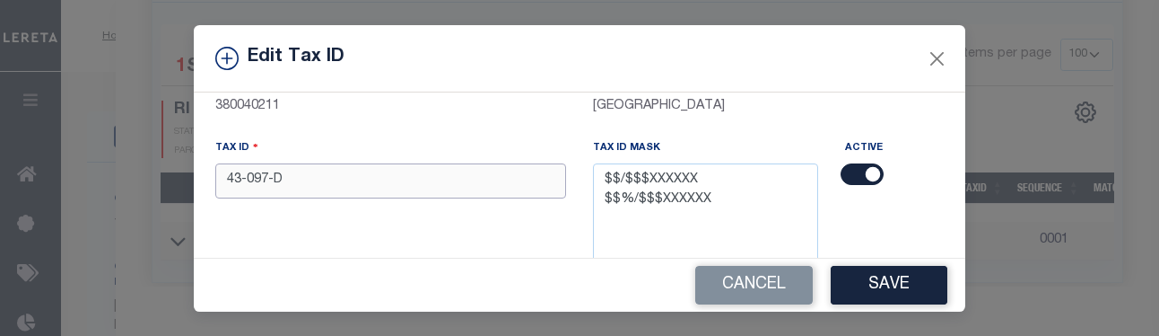
click at [490, 189] on input "43-097-D" at bounding box center [390, 180] width 351 height 35
click at [799, 289] on button "Save" at bounding box center [889, 285] width 117 height 39
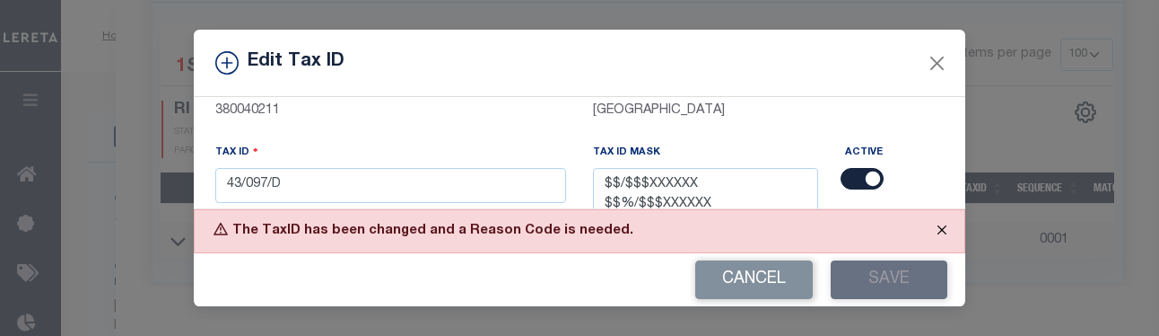
click at [799, 230] on button "Close" at bounding box center [942, 229] width 45 height 39
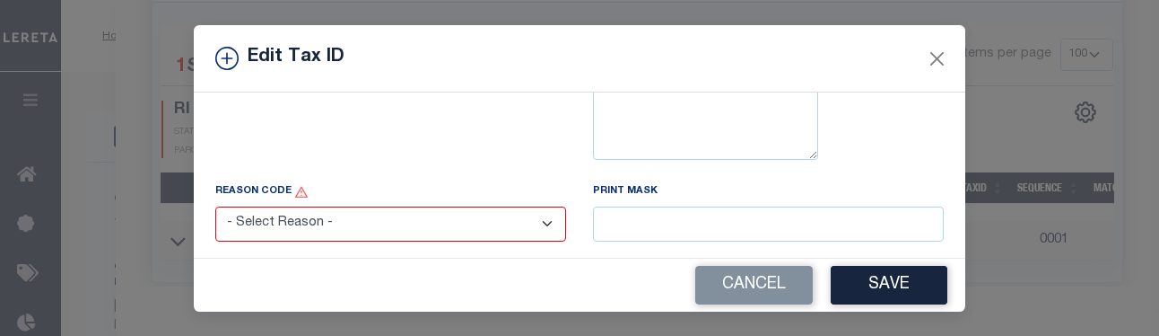
scroll to position [291, 0]
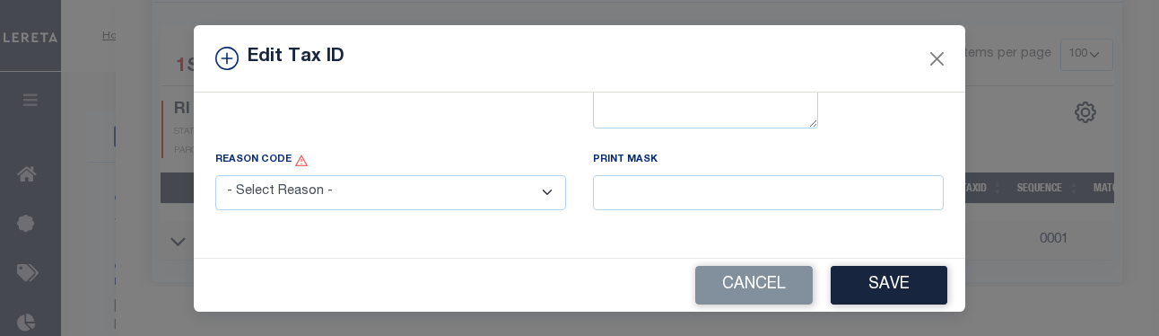
click at [540, 198] on select "- Select Reason - 099 - Other (Provide additional detail) ACT - Agency Changed …" at bounding box center [390, 192] width 351 height 35
click at [215, 177] on select "- Select Reason - 099 - Other (Provide additional detail) ACT - Agency Changed …" at bounding box center [390, 192] width 351 height 35
click at [530, 191] on select "- Select Reason - 099 - Other (Provide additional detail) ACT - Agency Changed …" at bounding box center [390, 192] width 351 height 35
click at [215, 177] on select "- Select Reason - 099 - Other (Provide additional detail) ACT - Agency Changed …" at bounding box center [390, 192] width 351 height 35
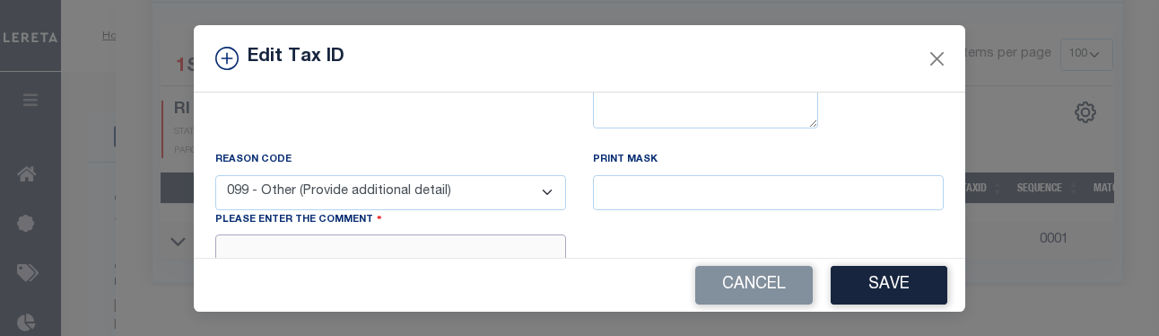
click at [452, 243] on textarea at bounding box center [390, 261] width 351 height 55
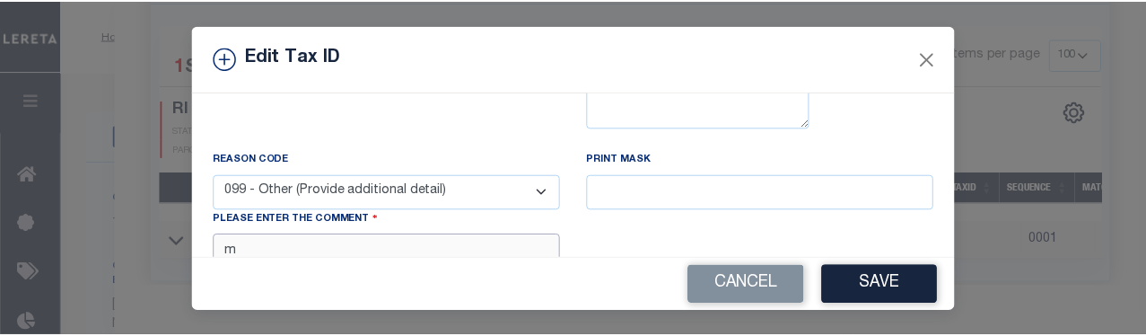
scroll to position [296, 0]
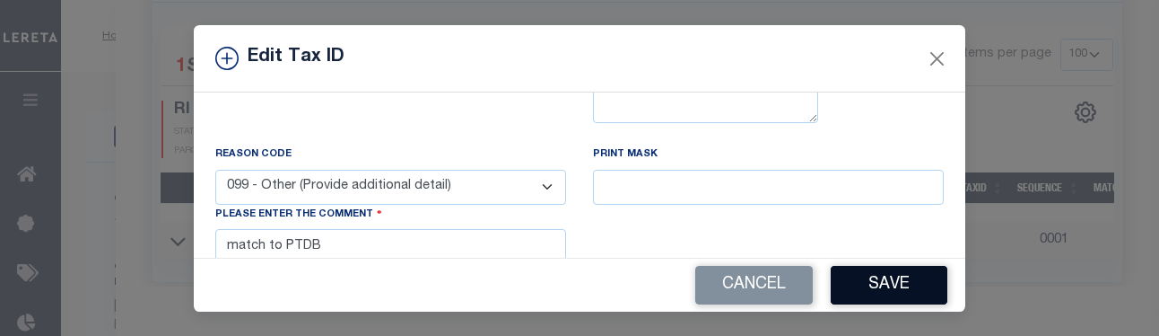
click at [799, 288] on button "Save" at bounding box center [889, 285] width 117 height 39
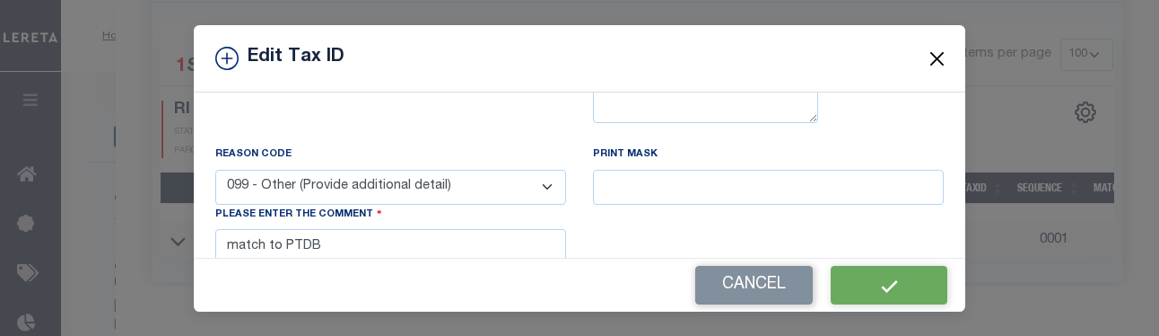
click at [799, 57] on button "Close" at bounding box center [937, 58] width 23 height 23
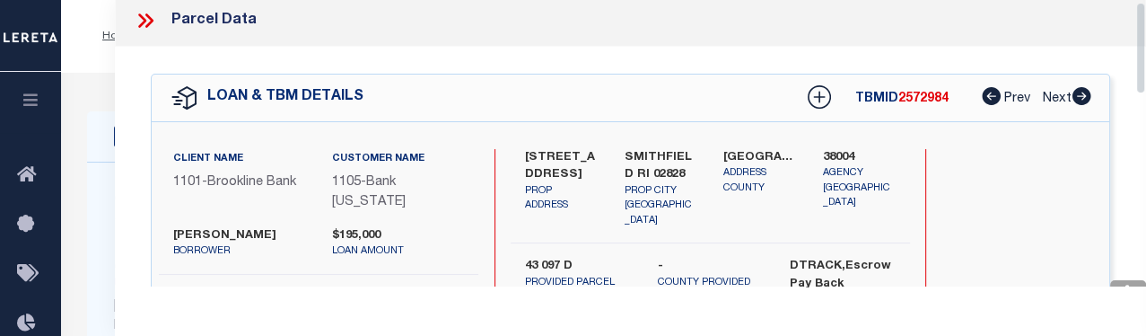
scroll to position [0, 0]
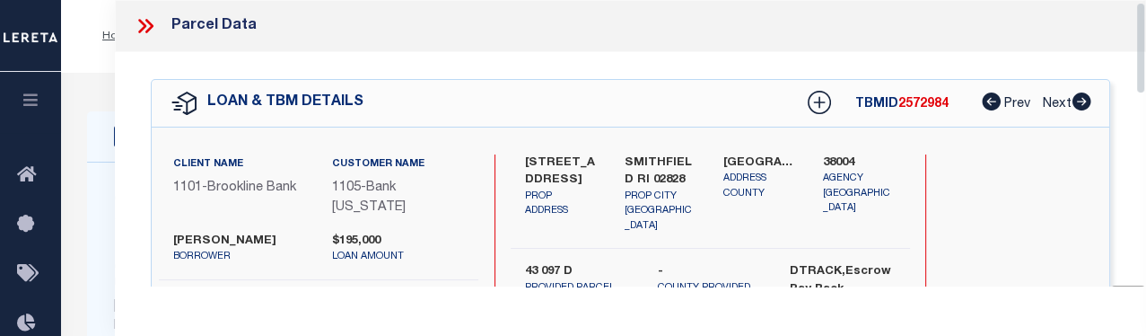
drag, startPoint x: 1139, startPoint y: 214, endPoint x: 1138, endPoint y: -16, distance: 230.6
click at [139, 33] on icon at bounding box center [145, 25] width 23 height 23
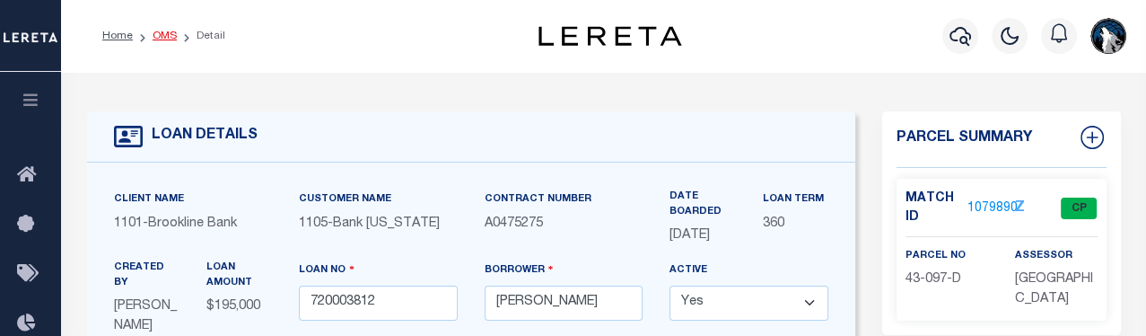
click at [157, 36] on link "OMS" at bounding box center [165, 36] width 24 height 11
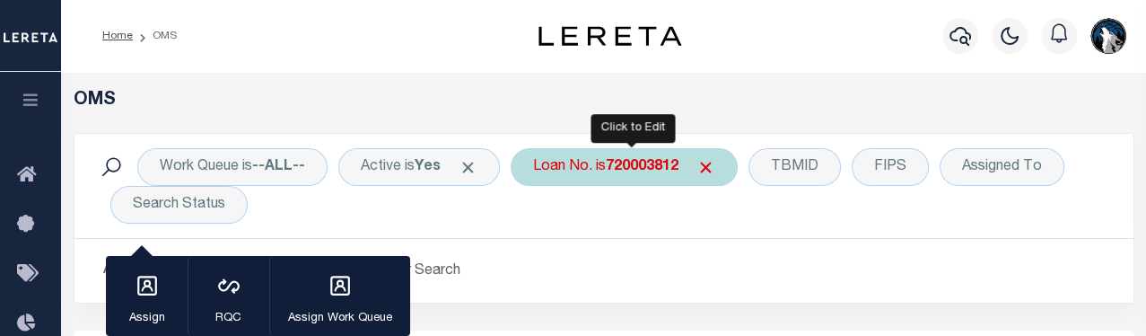
click at [724, 164] on div "Loan No. is 720003812" at bounding box center [624, 167] width 227 height 38
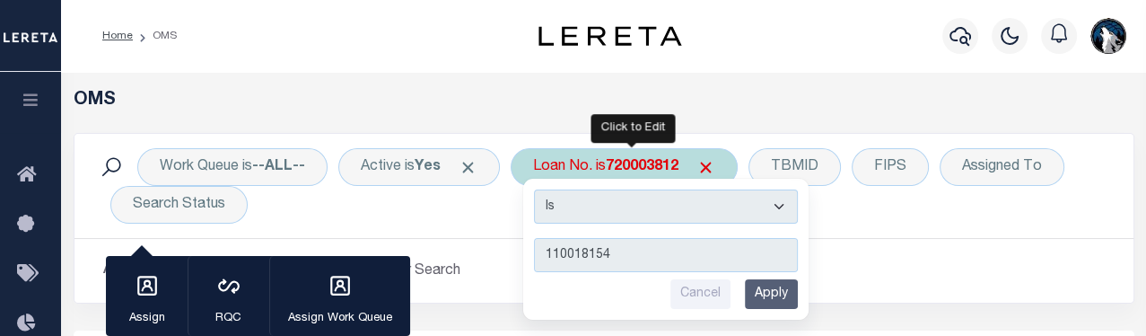
click at [786, 297] on input "Apply" at bounding box center [771, 294] width 53 height 30
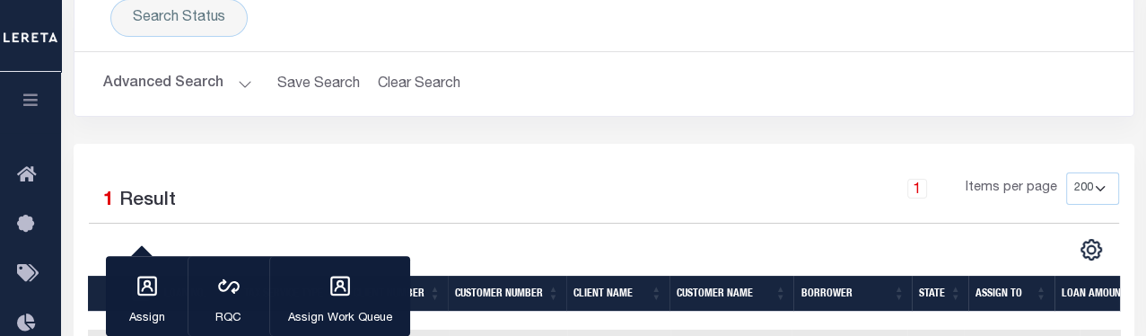
scroll to position [301, 0]
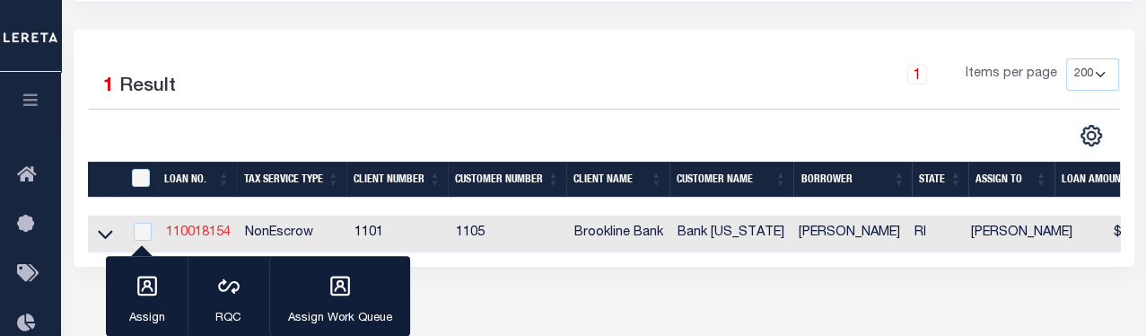
click at [207, 238] on link "110018154" at bounding box center [198, 232] width 65 height 13
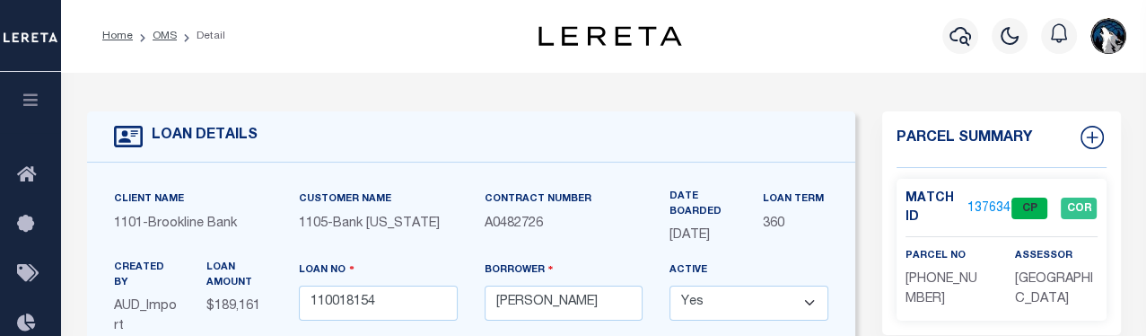
click at [799, 203] on link "1376347" at bounding box center [992, 208] width 50 height 19
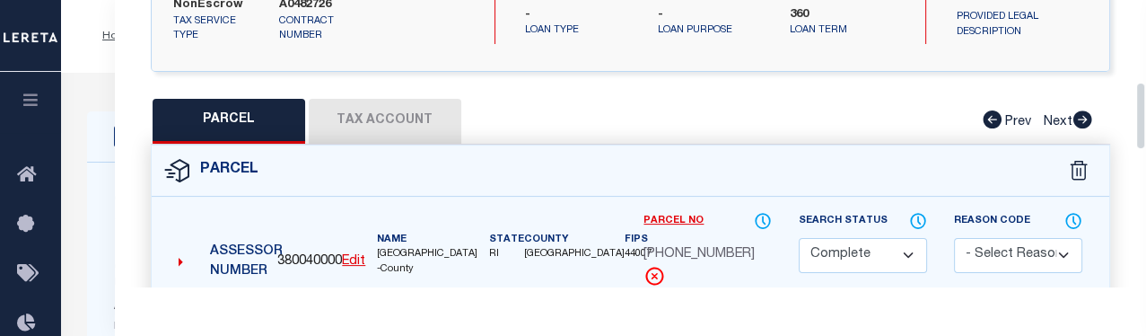
drag, startPoint x: 1138, startPoint y: 27, endPoint x: 1159, endPoint y: 115, distance: 90.5
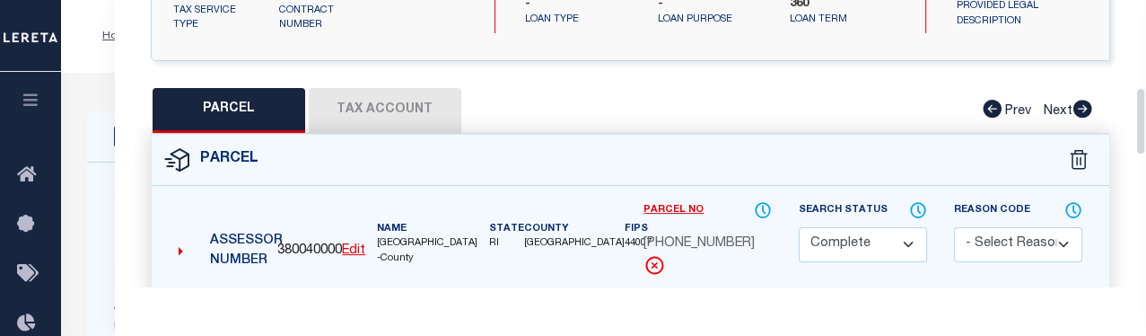
click at [398, 116] on button "Tax Account" at bounding box center [385, 110] width 153 height 45
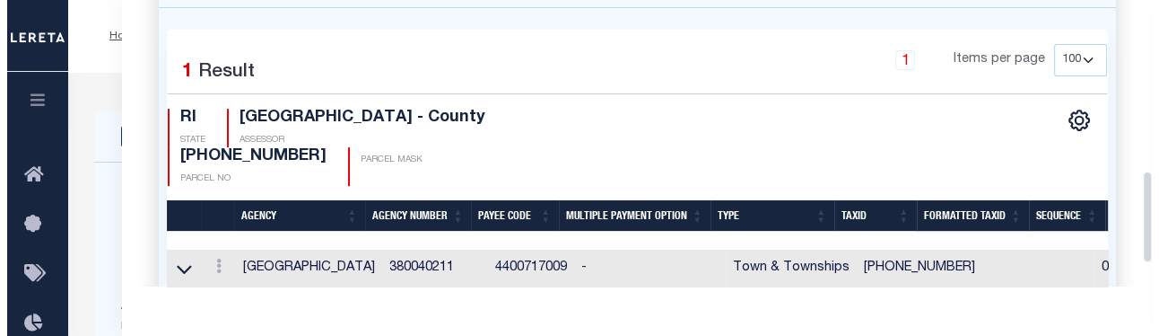
scroll to position [560, 0]
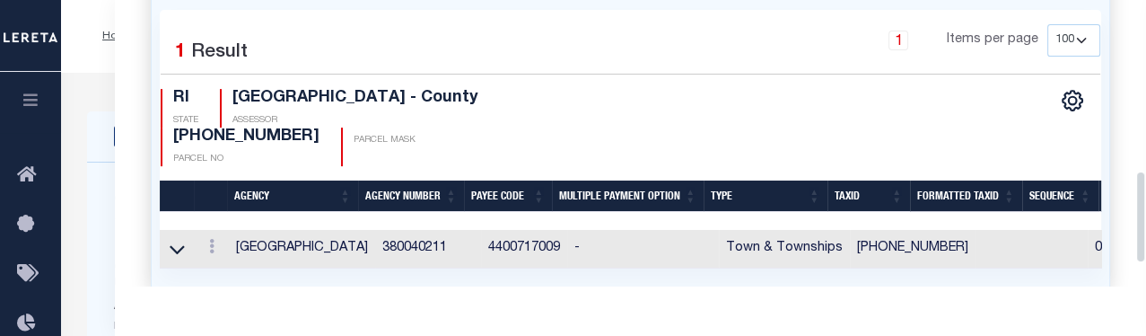
drag, startPoint x: 1141, startPoint y: 136, endPoint x: 1143, endPoint y: 200, distance: 63.7
click at [799, 200] on div "Parcel Data QC" at bounding box center [630, 143] width 1031 height 286
click at [210, 239] on icon at bounding box center [211, 246] width 5 height 14
click at [223, 260] on link at bounding box center [236, 275] width 66 height 30
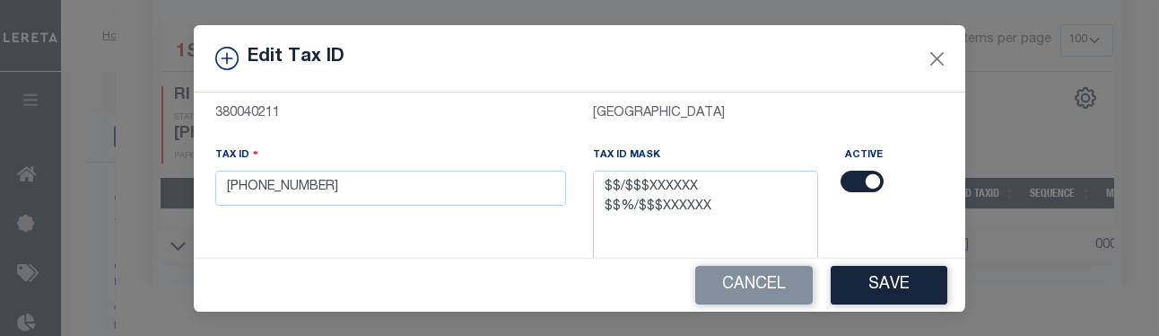
scroll to position [123, 0]
click at [459, 191] on input "[PHONE_NUMBER]" at bounding box center [390, 187] width 351 height 35
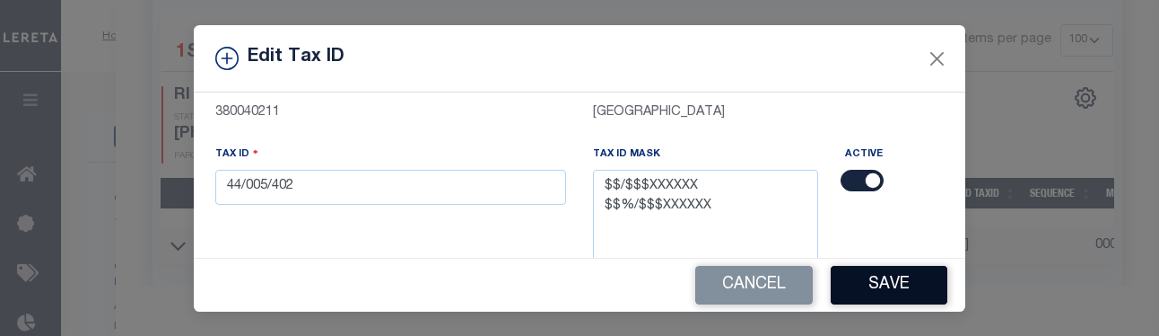
click at [799, 268] on button "Save" at bounding box center [889, 285] width 117 height 39
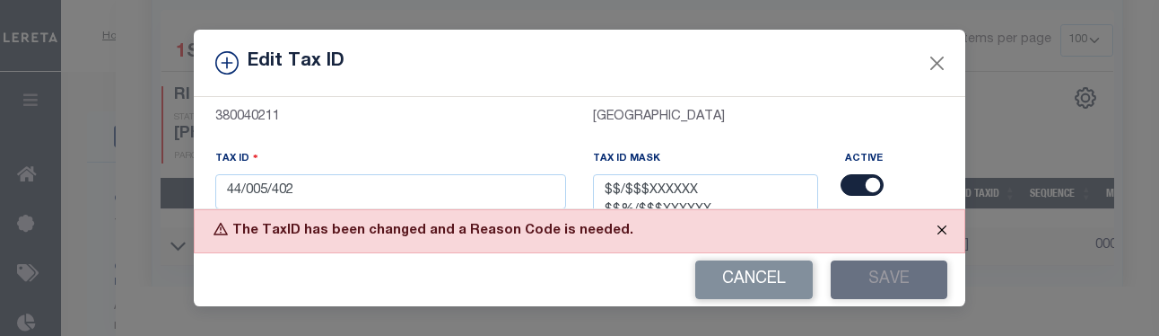
click at [799, 228] on button "Close" at bounding box center [942, 229] width 45 height 39
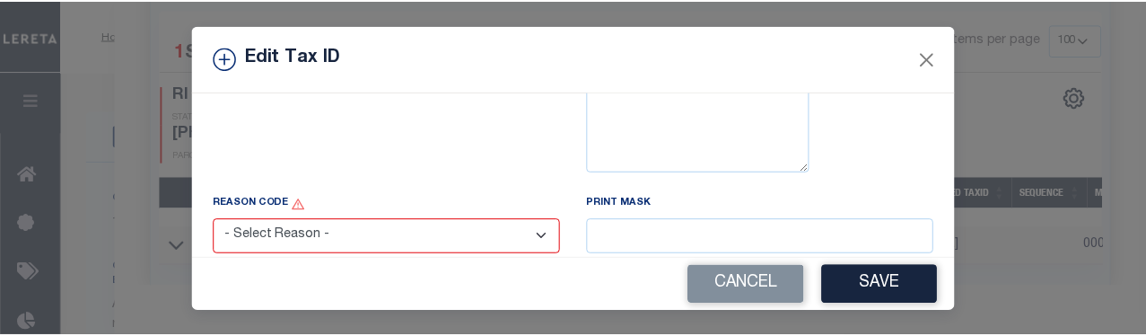
scroll to position [310, 0]
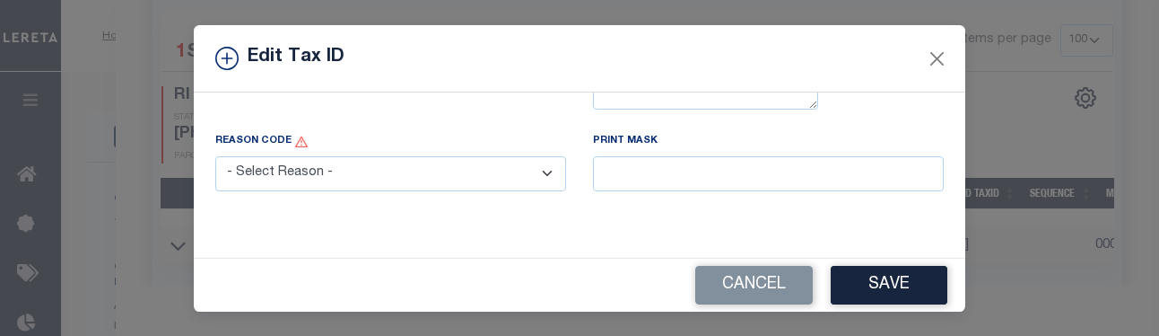
click at [536, 174] on select "- Select Reason - 099 - Other (Provide additional detail) ACT - Agency Changed …" at bounding box center [390, 173] width 351 height 35
click at [215, 157] on select "- Select Reason - 099 - Other (Provide additional detail) ACT - Agency Changed …" at bounding box center [390, 173] width 351 height 35
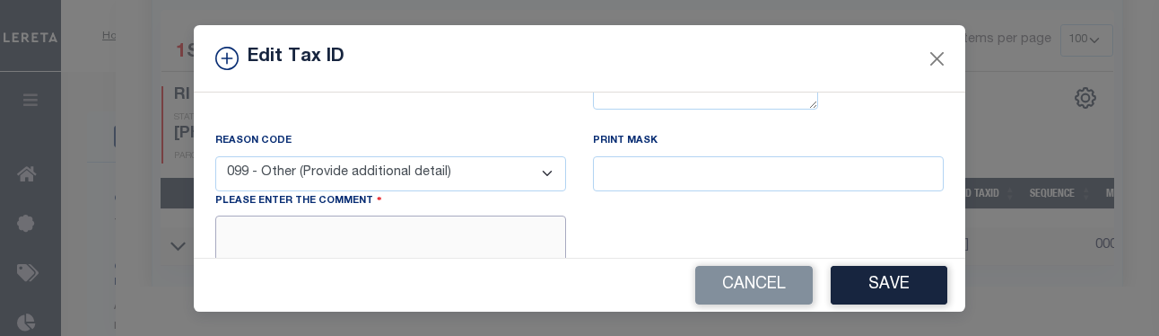
click at [499, 232] on textarea at bounding box center [390, 242] width 351 height 55
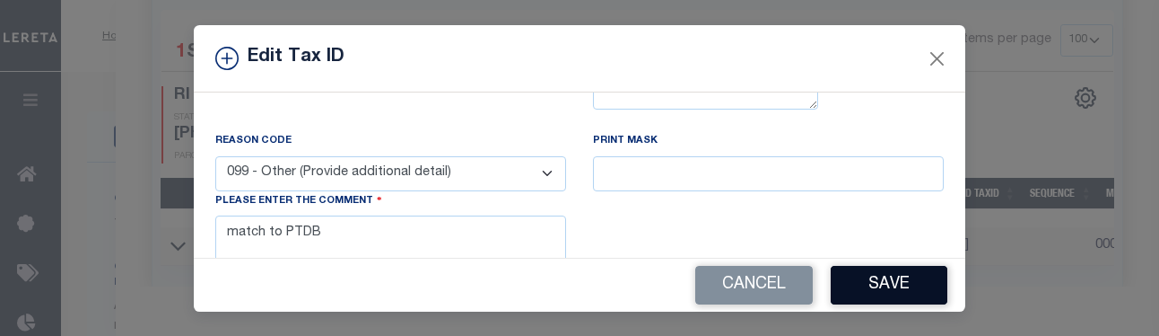
click at [799, 278] on button "Save" at bounding box center [889, 285] width 117 height 39
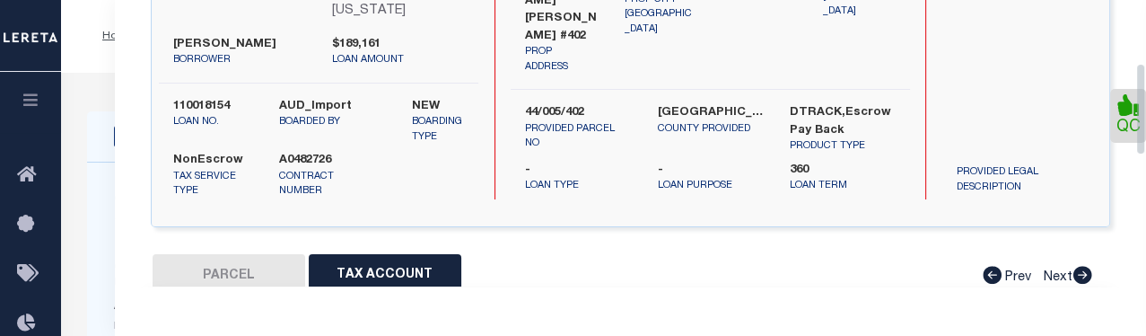
scroll to position [0, 0]
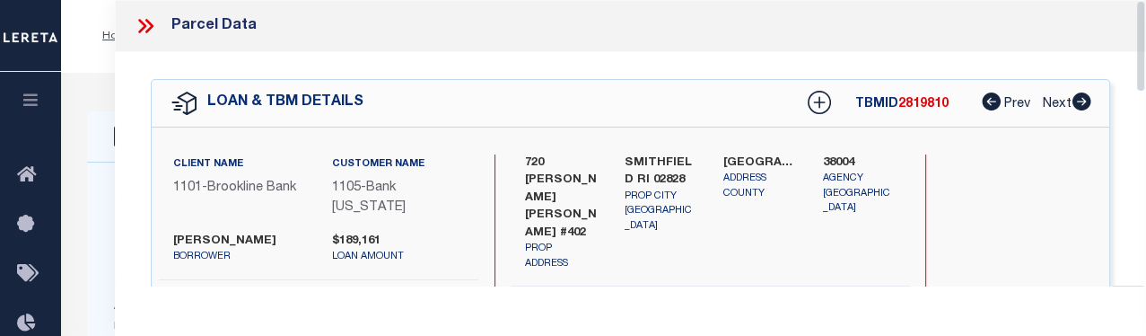
drag, startPoint x: 1142, startPoint y: 258, endPoint x: 1141, endPoint y: 58, distance: 200.1
click at [799, 58] on div "Parcel Data QC" at bounding box center [630, 143] width 1031 height 286
click at [142, 33] on icon at bounding box center [145, 25] width 23 height 23
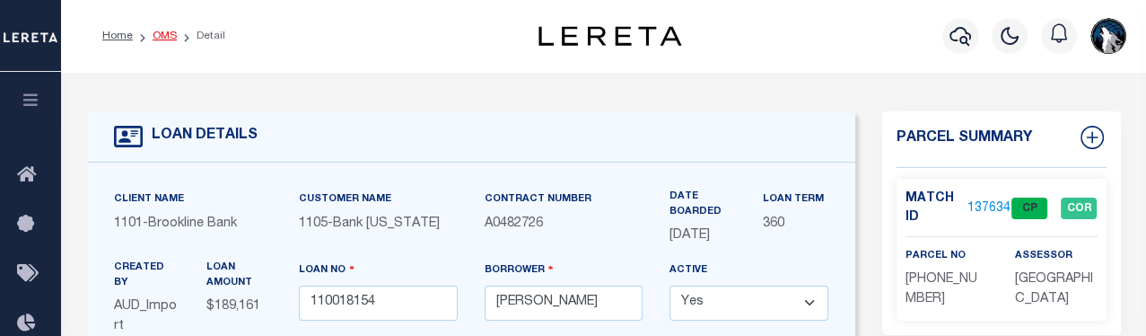
click at [163, 37] on link "OMS" at bounding box center [165, 36] width 24 height 11
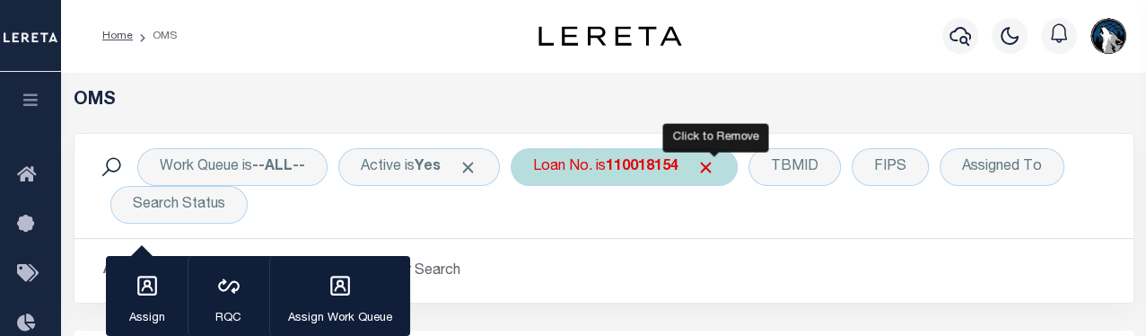
click at [715, 172] on span "Click to Remove" at bounding box center [705, 167] width 19 height 19
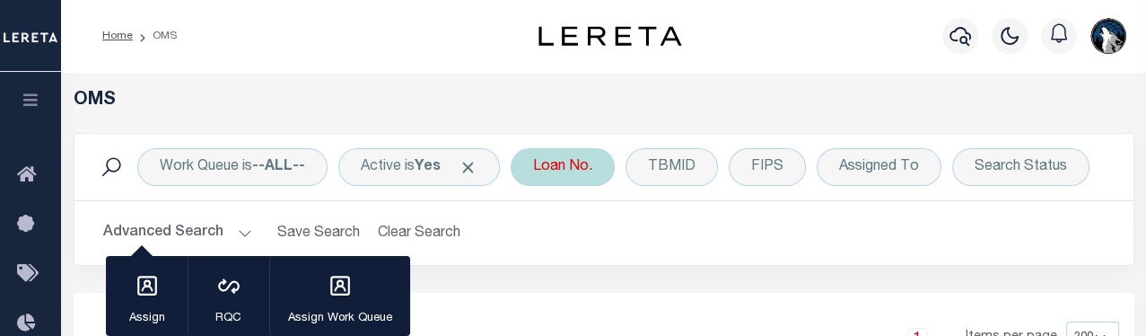
click at [582, 178] on div "Loan No." at bounding box center [563, 167] width 104 height 38
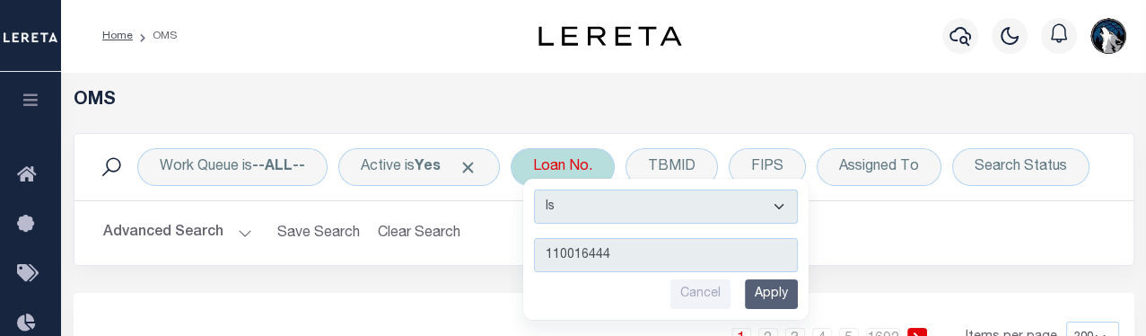
click at [775, 286] on input "Apply" at bounding box center [771, 294] width 53 height 30
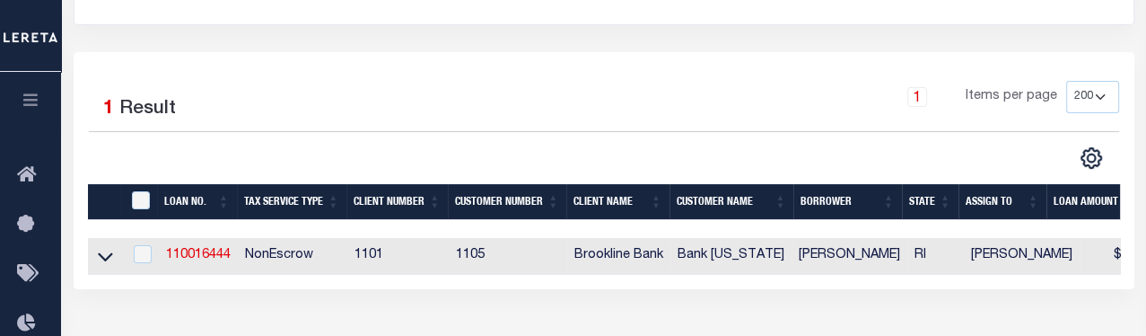
scroll to position [299, 0]
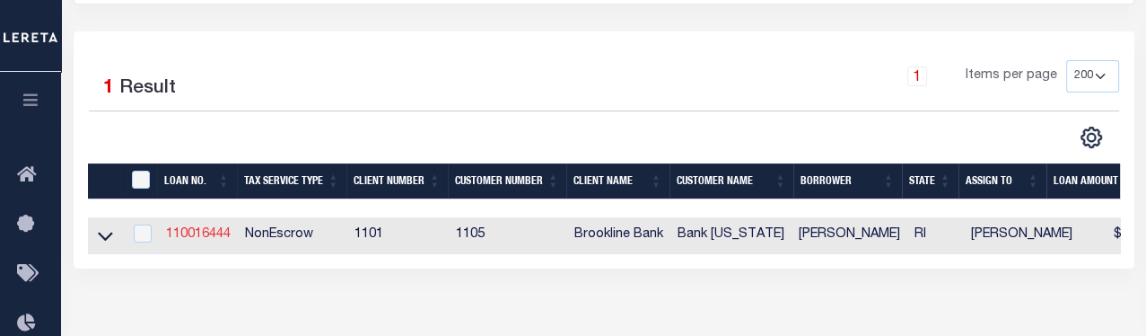
click at [223, 231] on link "110016444" at bounding box center [198, 234] width 65 height 13
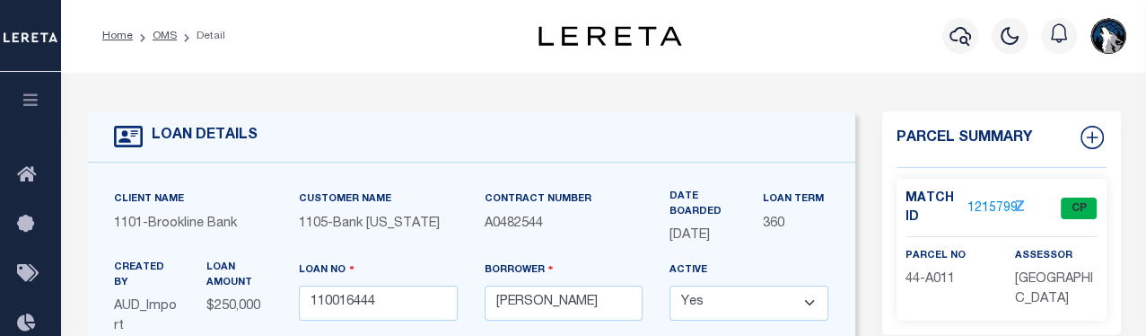
click at [799, 206] on link "1215799" at bounding box center [992, 208] width 50 height 19
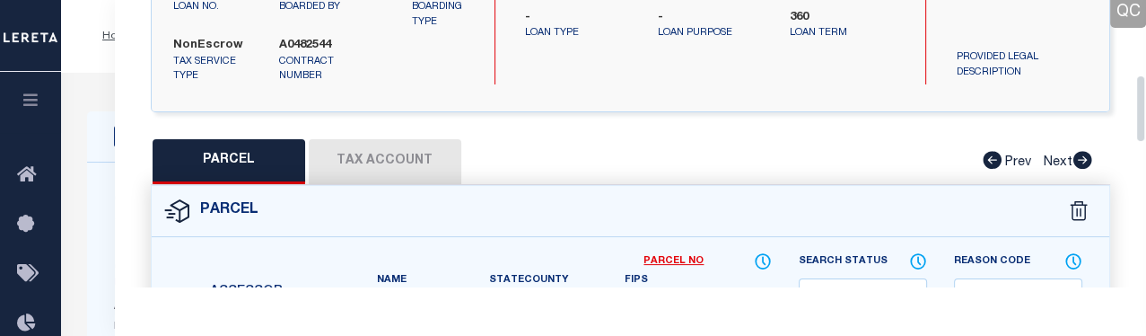
drag, startPoint x: 1138, startPoint y: 48, endPoint x: 1138, endPoint y: 124, distance: 76.3
click at [799, 124] on div "Parcel Data QC QC QC - Select Status - Ready to QC" at bounding box center [630, 143] width 1031 height 286
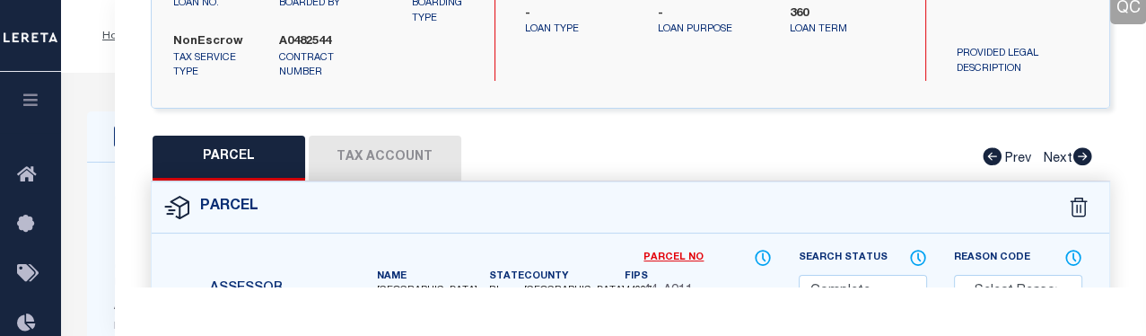
click at [407, 162] on button "Tax Account" at bounding box center [385, 158] width 153 height 45
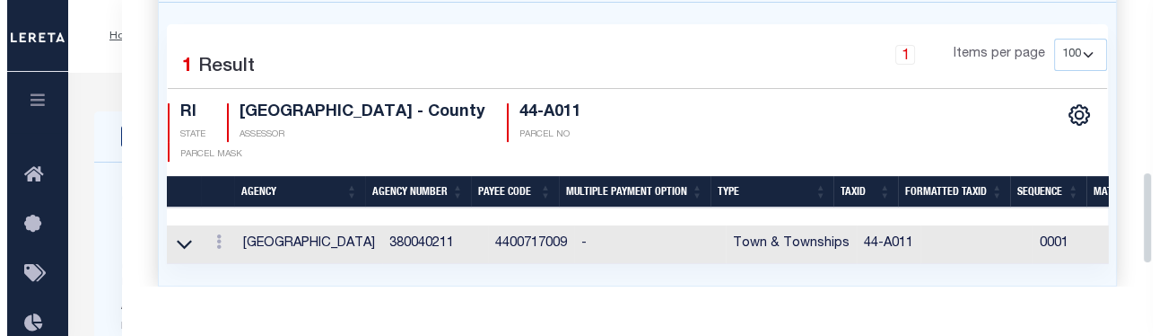
scroll to position [549, 0]
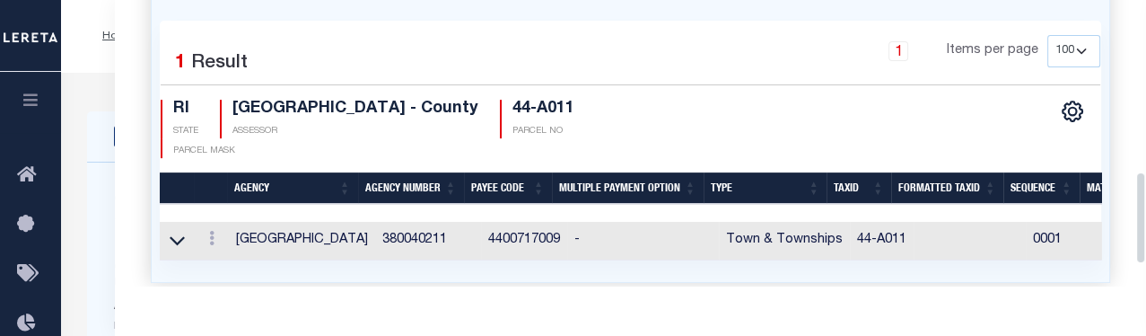
drag, startPoint x: 1138, startPoint y: 139, endPoint x: 1152, endPoint y: 215, distance: 77.6
click at [209, 235] on icon at bounding box center [211, 238] width 5 height 14
click at [228, 253] on link at bounding box center [236, 267] width 66 height 30
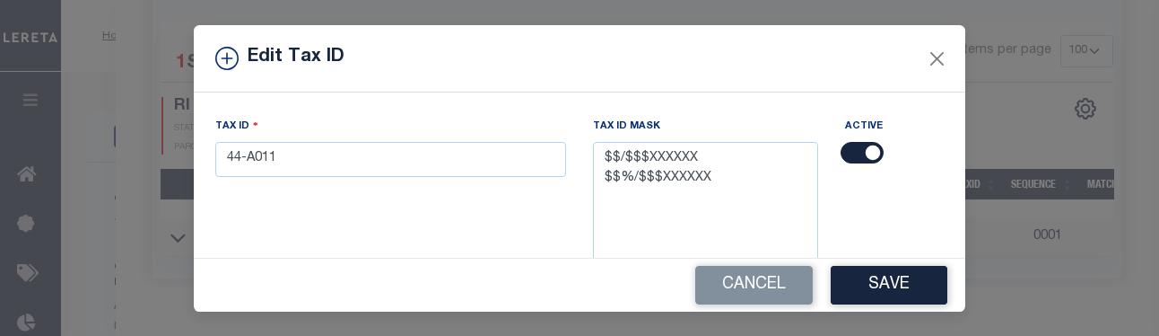
scroll to position [159, 0]
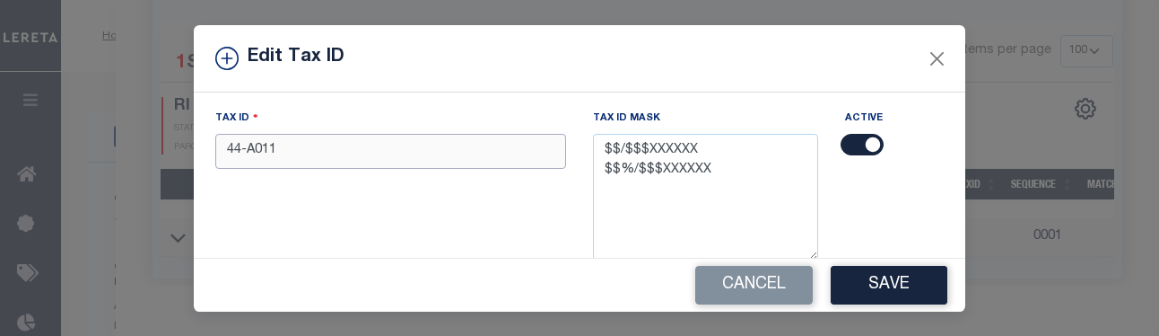
click at [438, 148] on input "44-A011" at bounding box center [390, 151] width 351 height 35
click at [799, 270] on button "Save" at bounding box center [889, 285] width 117 height 39
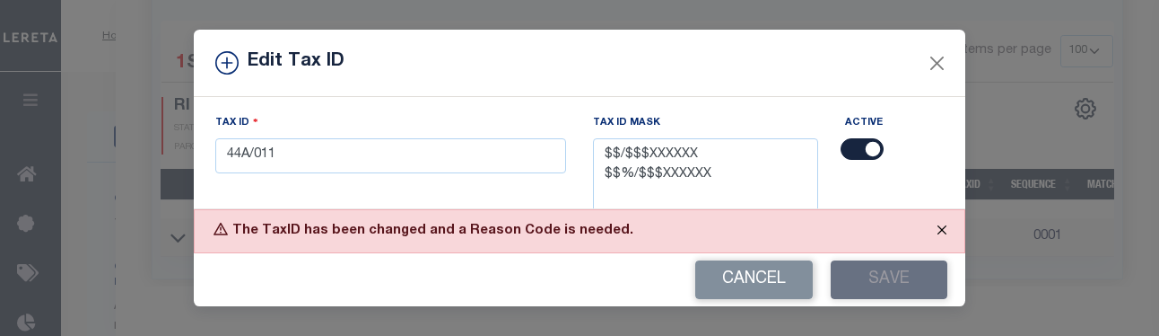
click at [799, 234] on button "Close" at bounding box center [942, 229] width 45 height 39
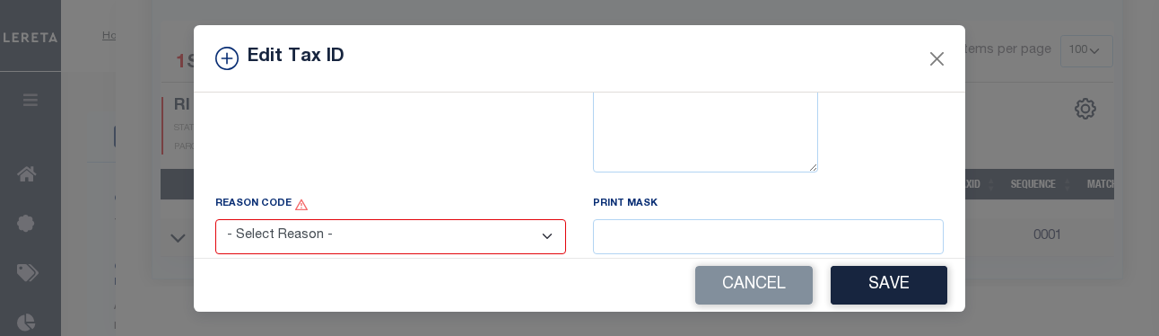
scroll to position [258, 0]
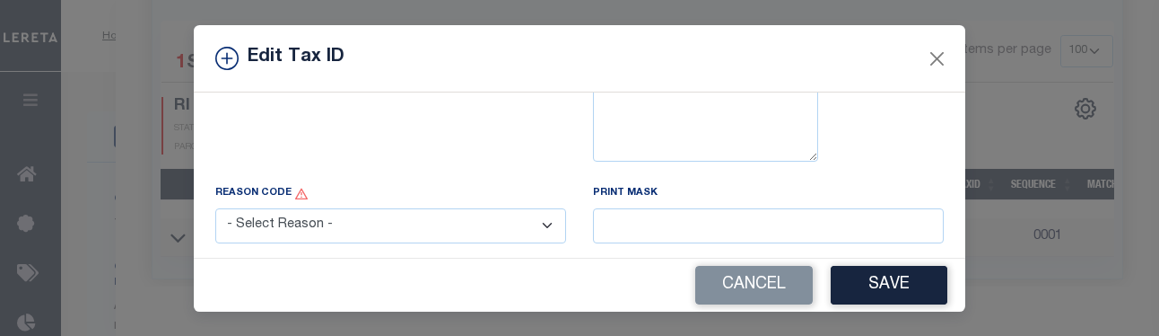
click at [535, 230] on select "- Select Reason - 099 - Other (Provide additional detail) ACT - Agency Changed …" at bounding box center [390, 225] width 351 height 35
click at [215, 209] on select "- Select Reason - 099 - Other (Provide additional detail) ACT - Agency Changed …" at bounding box center [390, 225] width 351 height 35
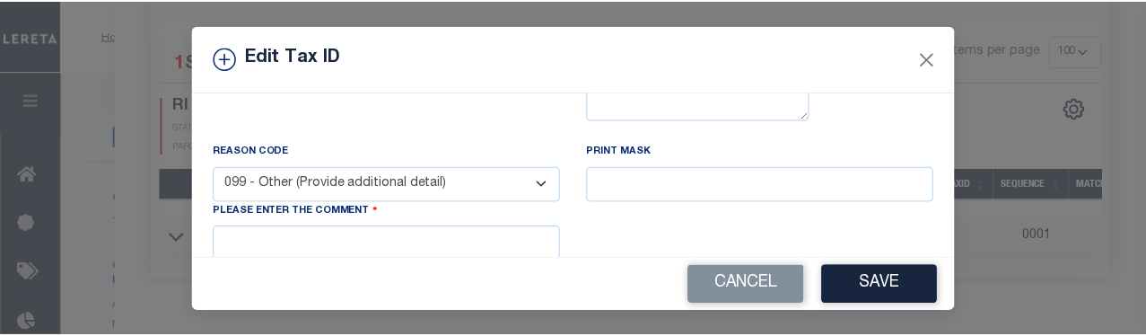
scroll to position [313, 0]
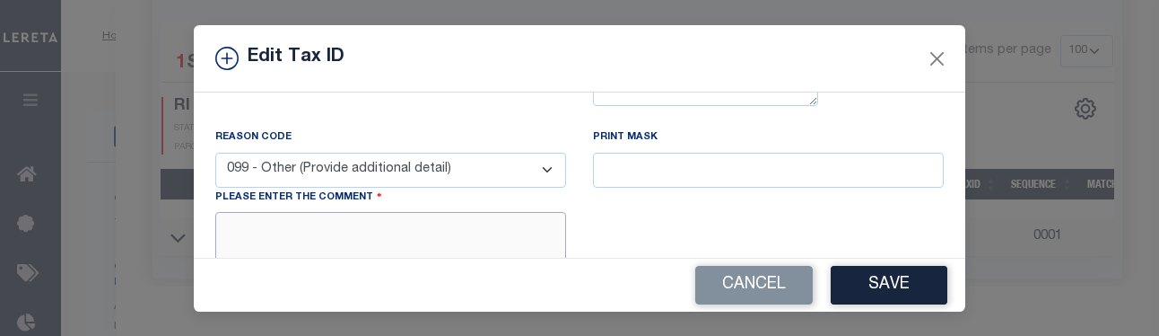
click at [535, 241] on textarea at bounding box center [390, 239] width 351 height 55
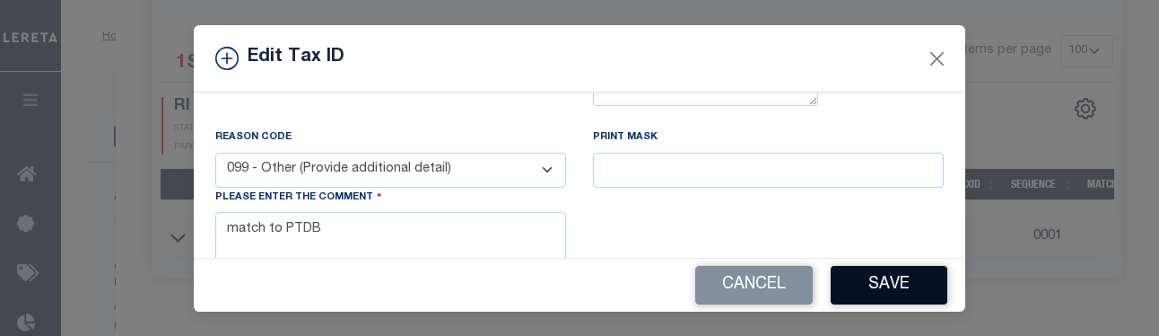
click at [799, 294] on button "Save" at bounding box center [889, 285] width 117 height 39
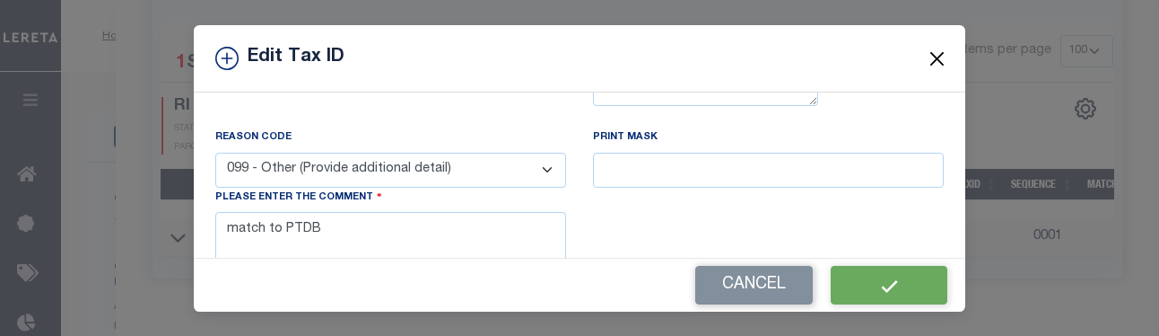
click at [799, 54] on button "Close" at bounding box center [937, 58] width 23 height 23
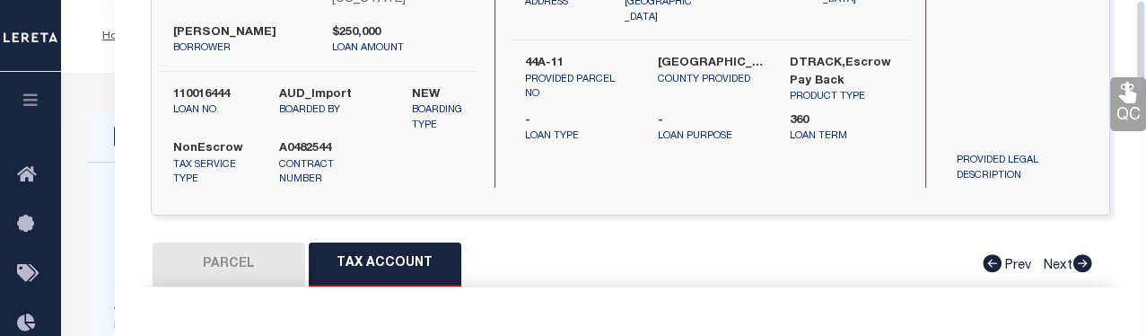
scroll to position [0, 0]
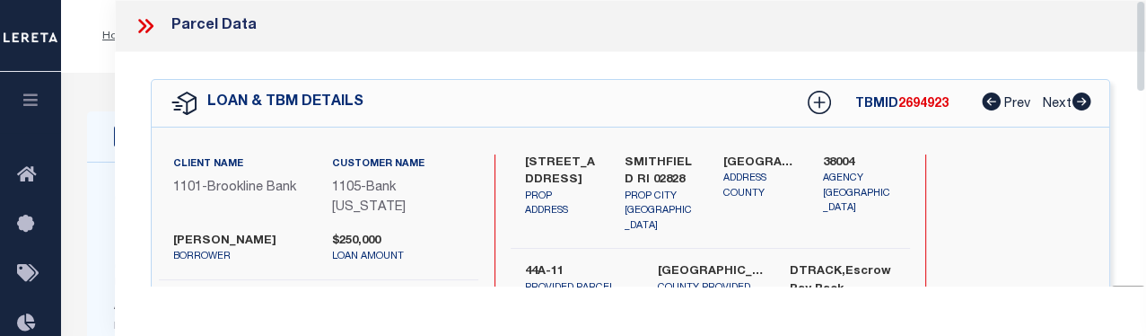
drag, startPoint x: 1140, startPoint y: 252, endPoint x: 1135, endPoint y: 46, distance: 206.4
click at [799, 46] on div "Parcel Data QC QC QC - Select Status - Ready to QC" at bounding box center [630, 143] width 1031 height 286
click at [136, 26] on icon at bounding box center [145, 25] width 23 height 23
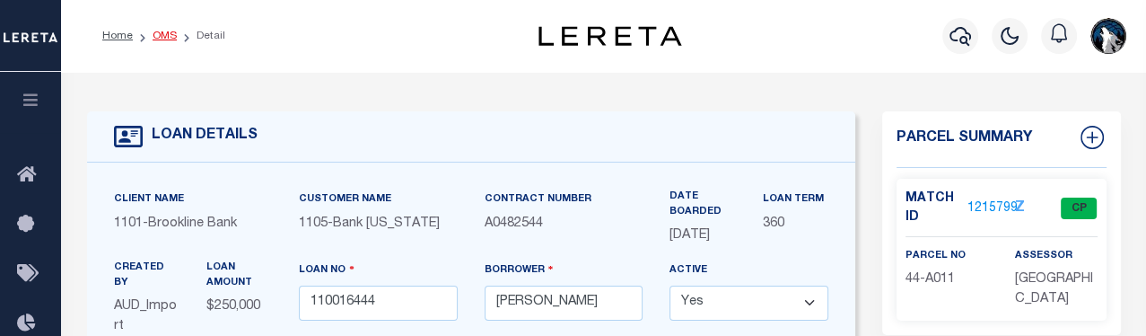
click at [165, 33] on link "OMS" at bounding box center [165, 36] width 24 height 11
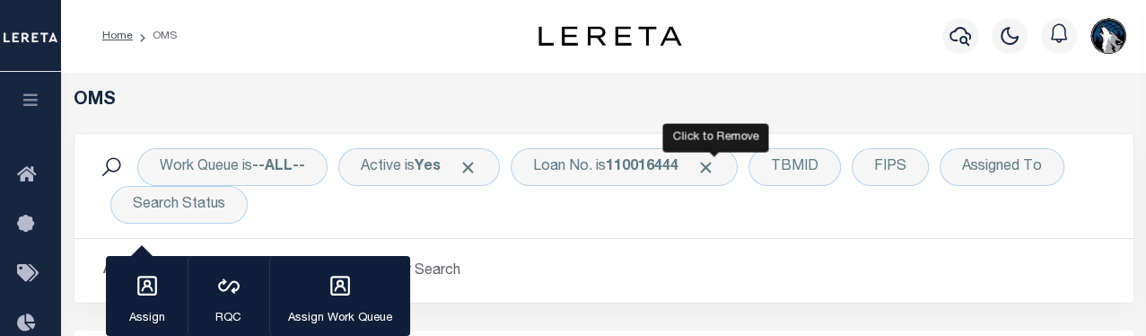
click at [715, 169] on span "Click to Remove" at bounding box center [705, 167] width 19 height 19
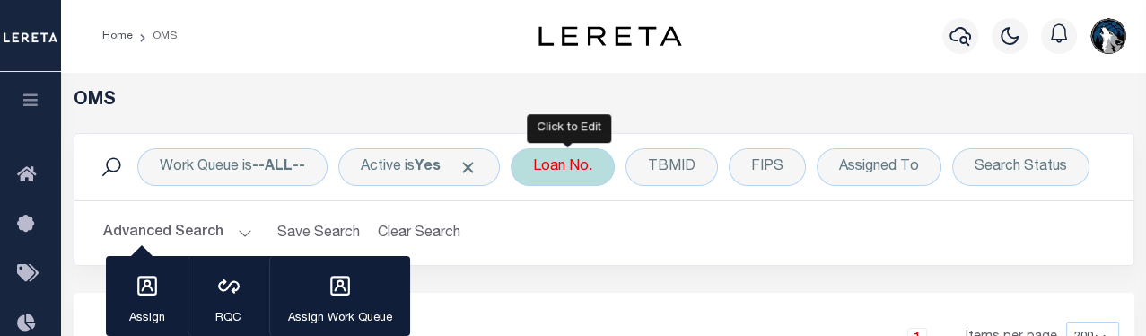
click at [591, 172] on div "Loan No." at bounding box center [563, 167] width 104 height 38
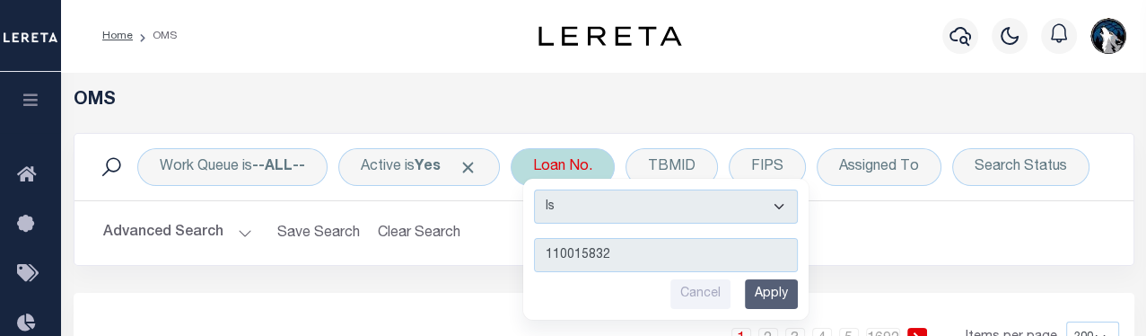
click at [768, 289] on input "Apply" at bounding box center [771, 294] width 53 height 30
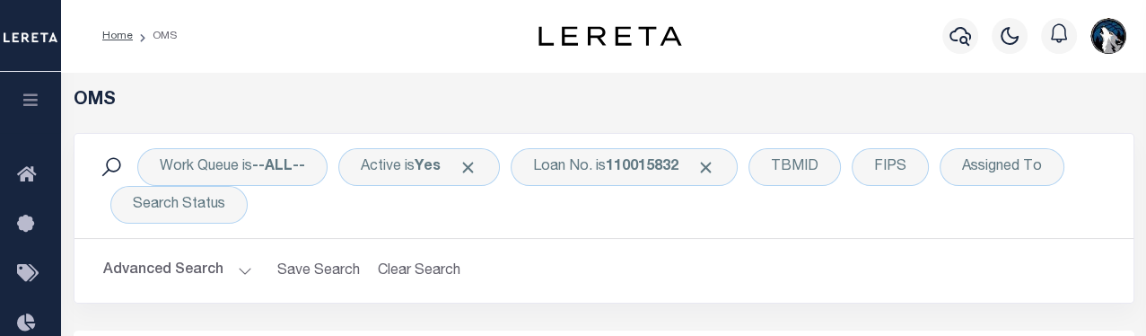
click at [768, 289] on div "Advanced Search Save Search Clear Search tblSearchTopScreen_dynamictable_____De…" at bounding box center [603, 271] width 1059 height 64
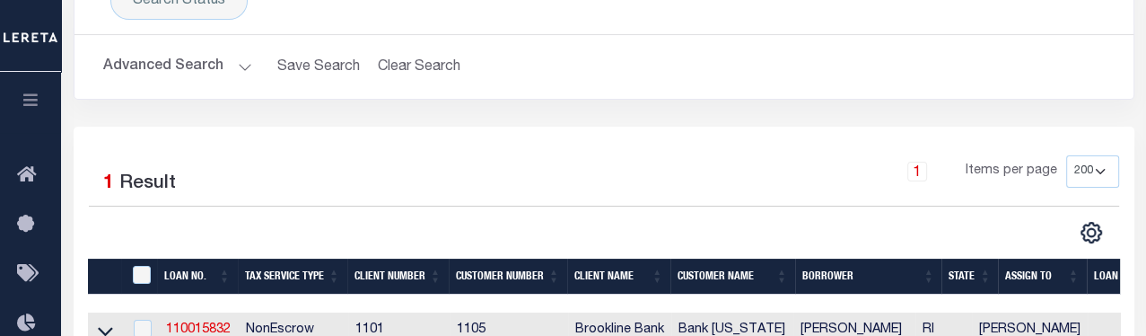
scroll to position [261, 0]
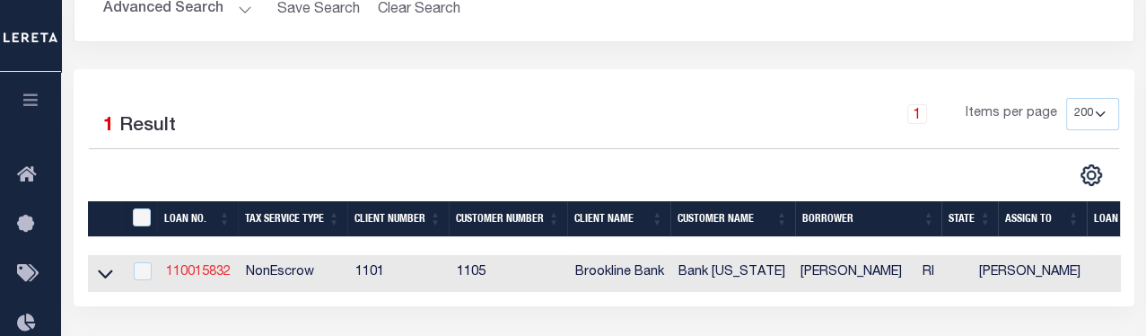
click at [201, 277] on link "110015832" at bounding box center [198, 272] width 65 height 13
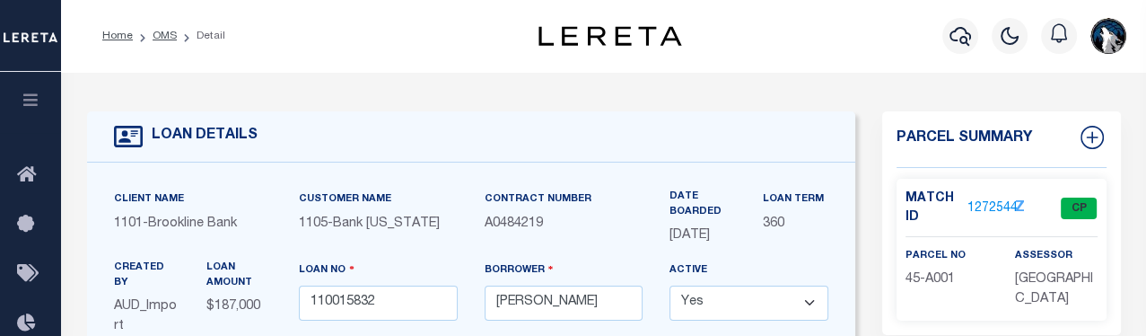
click at [799, 202] on link "1272544" at bounding box center [992, 208] width 50 height 19
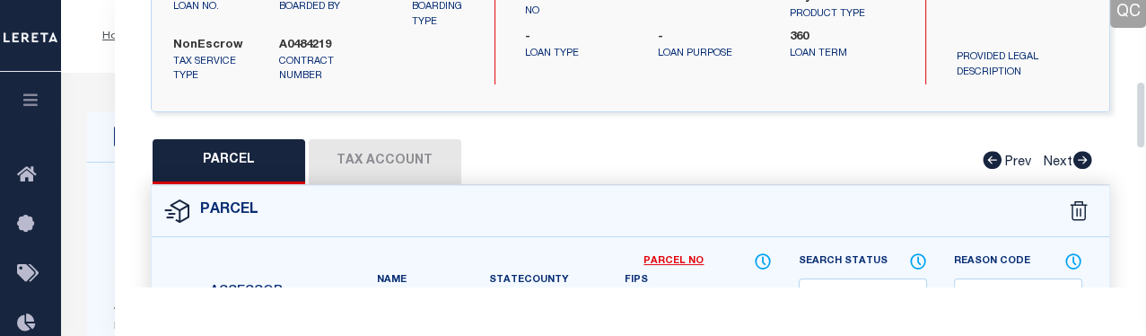
scroll to position [337, 0]
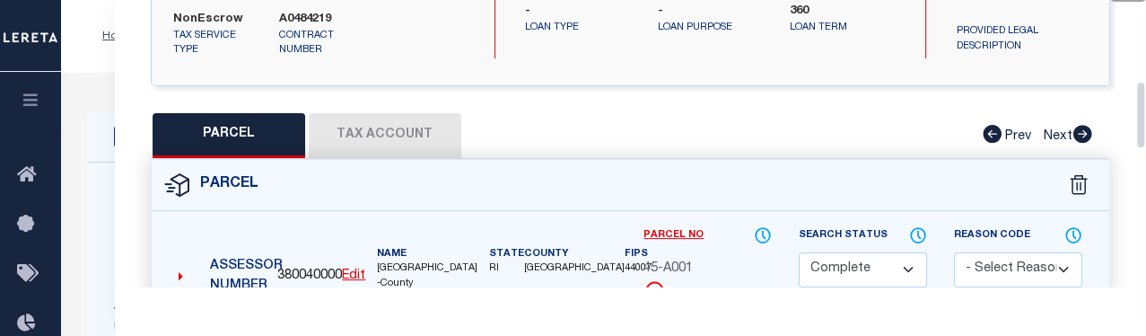
drag, startPoint x: 1142, startPoint y: 48, endPoint x: 1136, endPoint y: 130, distance: 81.9
click at [799, 130] on div "Parcel Data QC QC QC - Select Status - Ready to QC" at bounding box center [630, 143] width 1031 height 286
click at [421, 127] on button "Tax Account" at bounding box center [385, 135] width 153 height 45
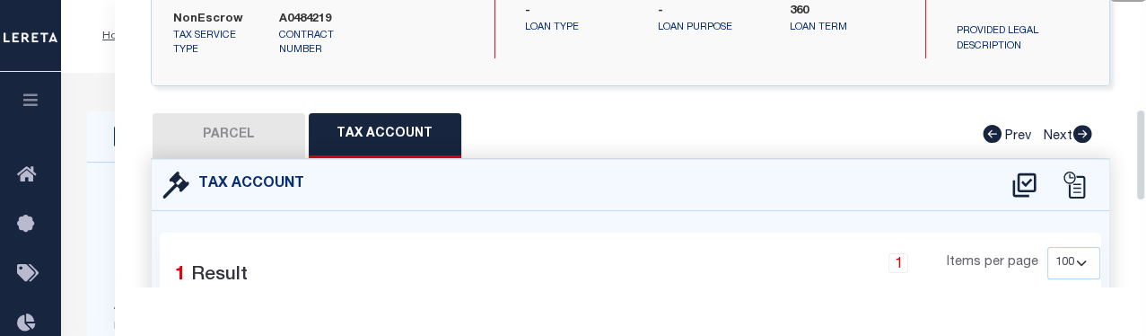
drag, startPoint x: 1141, startPoint y: 144, endPoint x: 1141, endPoint y: 174, distance: 29.6
click at [799, 174] on div "QC QC QC" at bounding box center [630, 126] width 1031 height 823
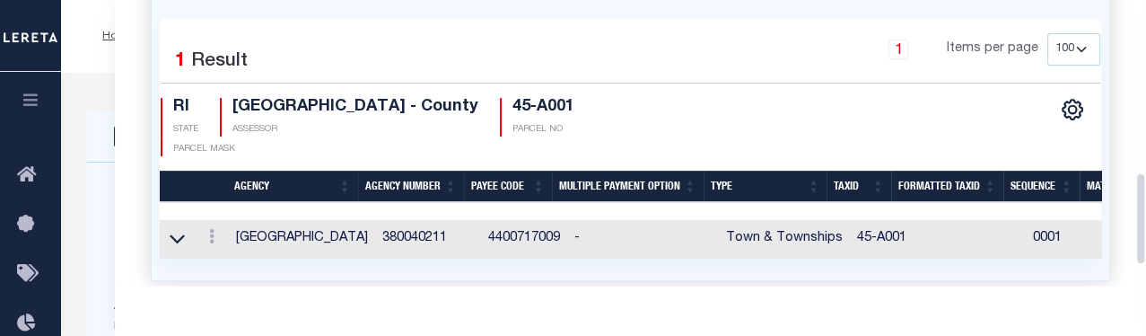
drag, startPoint x: 1141, startPoint y: 163, endPoint x: 1149, endPoint y: 234, distance: 71.4
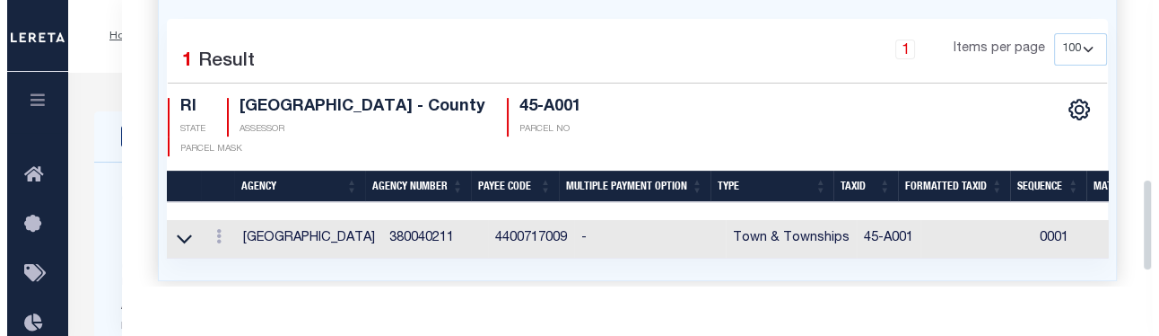
scroll to position [554, 0]
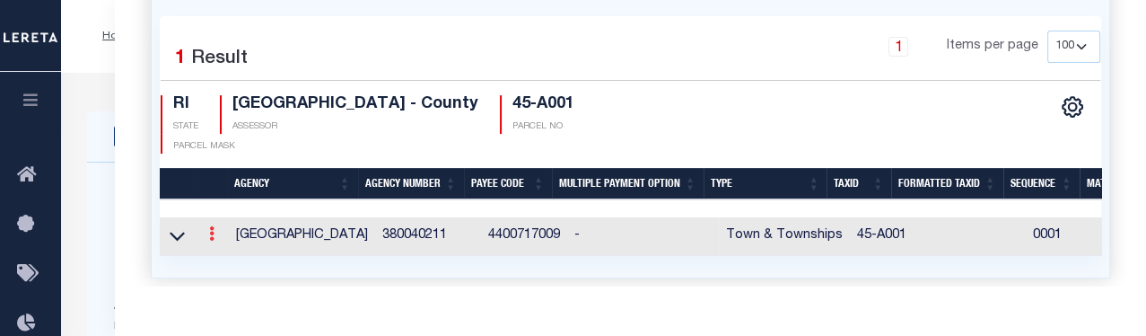
click at [209, 235] on icon at bounding box center [211, 233] width 5 height 14
click at [241, 251] on link at bounding box center [236, 263] width 66 height 30
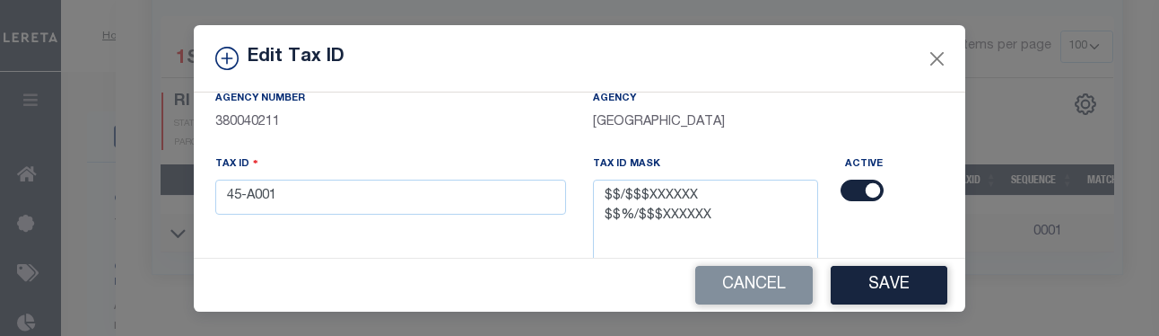
scroll to position [115, 0]
click at [468, 198] on input "45-A001" at bounding box center [390, 195] width 351 height 35
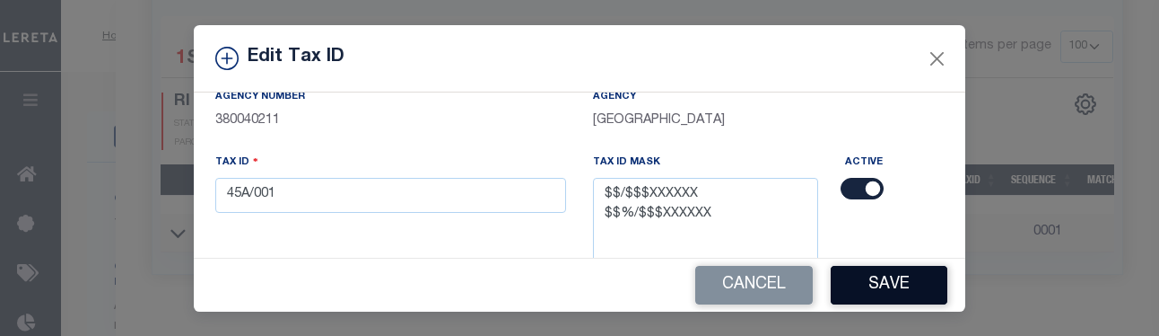
click at [799, 270] on button "Save" at bounding box center [889, 285] width 117 height 39
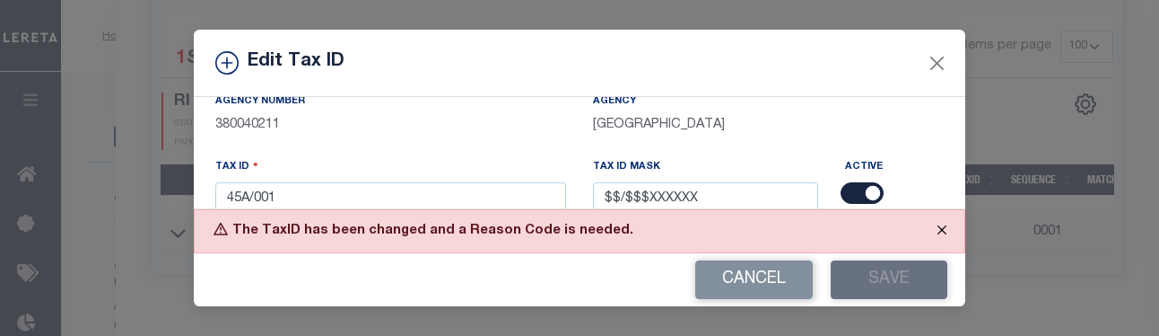
click at [799, 235] on button "Close" at bounding box center [942, 229] width 45 height 39
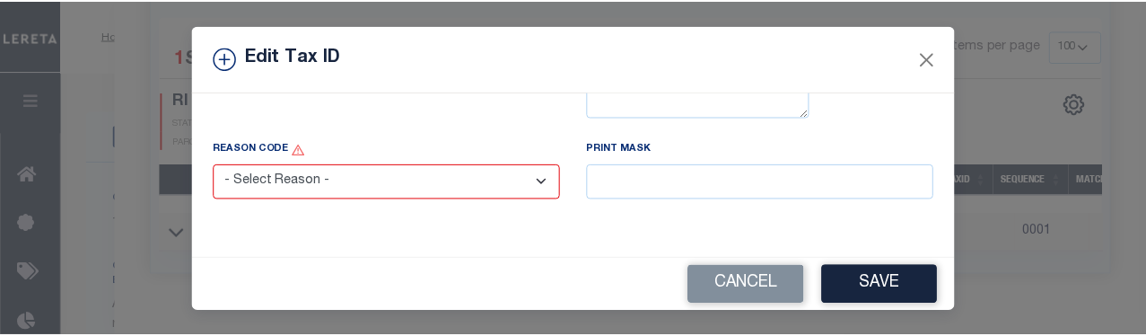
scroll to position [310, 0]
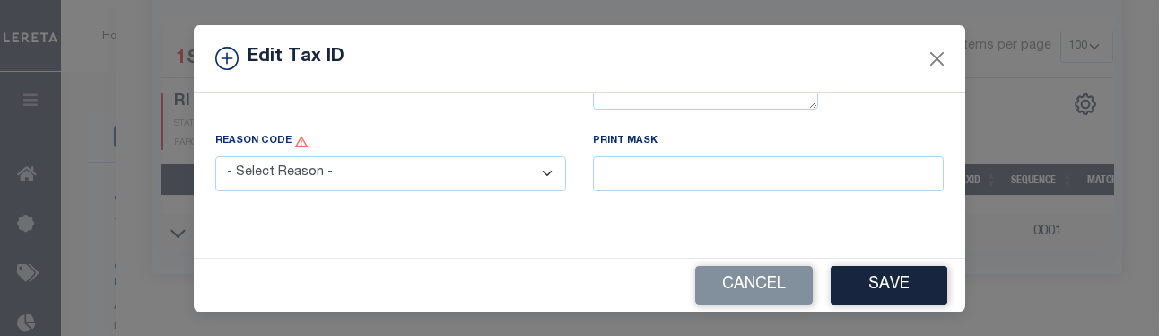
click at [538, 175] on select "- Select Reason - 099 - Other (Provide additional detail) ACT - Agency Changed …" at bounding box center [390, 173] width 351 height 35
click at [215, 157] on select "- Select Reason - 099 - Other (Provide additional detail) ACT - Agency Changed …" at bounding box center [390, 173] width 351 height 35
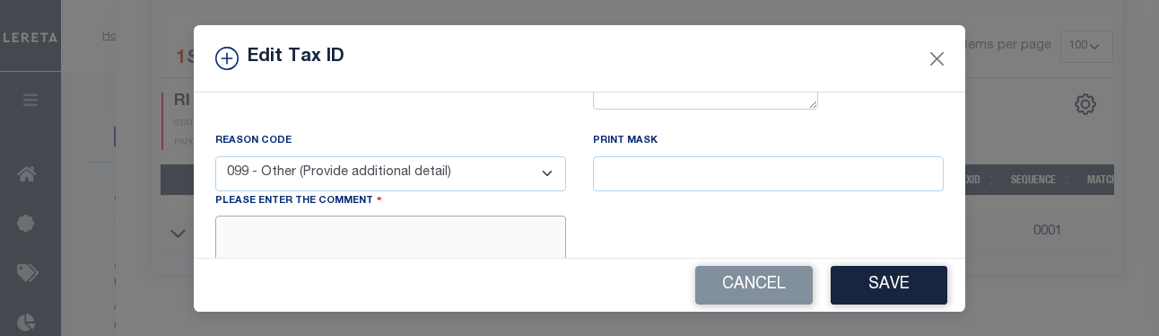
click at [510, 223] on textarea at bounding box center [390, 242] width 351 height 55
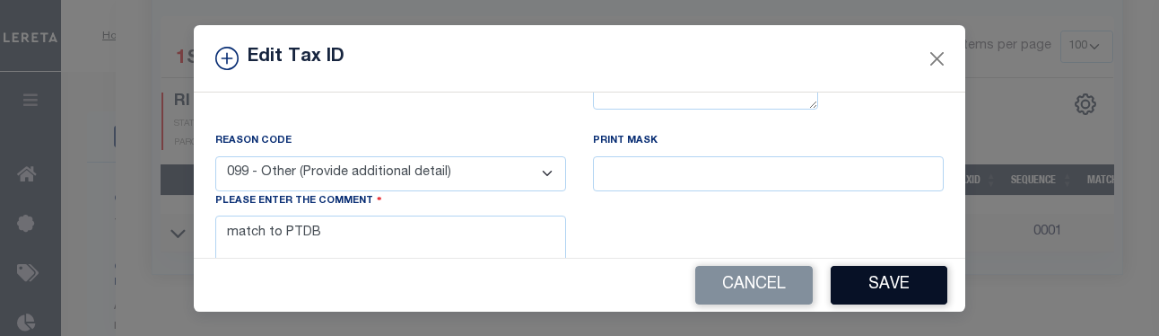
click at [799, 295] on div "Cancel Save" at bounding box center [580, 284] width 772 height 53
click at [799, 295] on button "Save" at bounding box center [889, 285] width 117 height 39
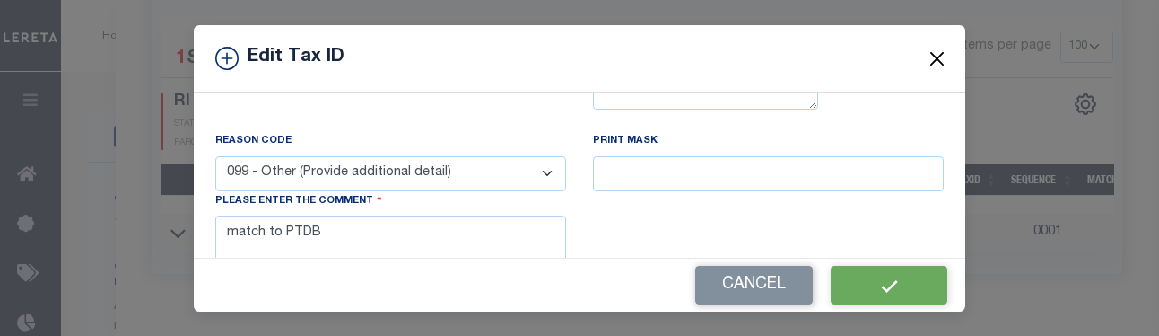
click at [799, 66] on button "Close" at bounding box center [937, 58] width 23 height 23
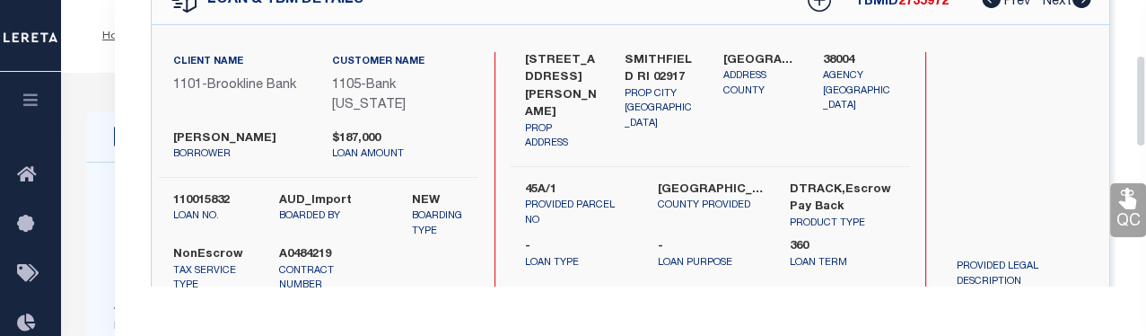
scroll to position [0, 0]
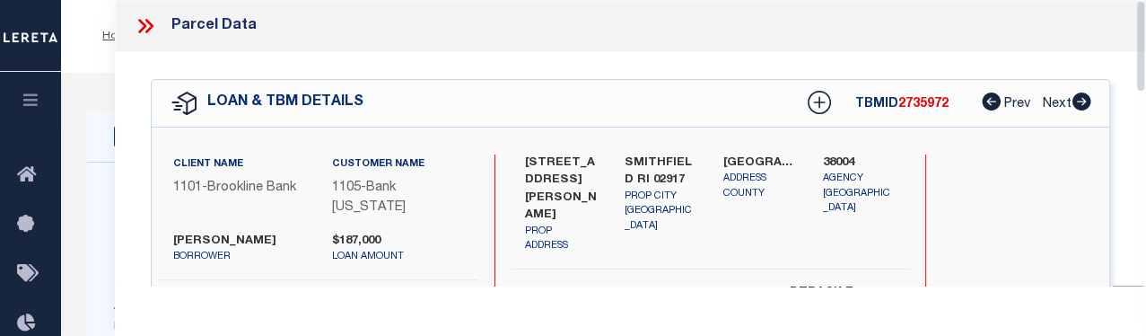
drag, startPoint x: 1137, startPoint y: 220, endPoint x: 1141, endPoint y: 8, distance: 211.8
click at [799, 8] on div "Parcel Data QC QC QC - Select Status - Ready to QC" at bounding box center [630, 143] width 1031 height 286
click at [136, 21] on icon at bounding box center [145, 25] width 23 height 23
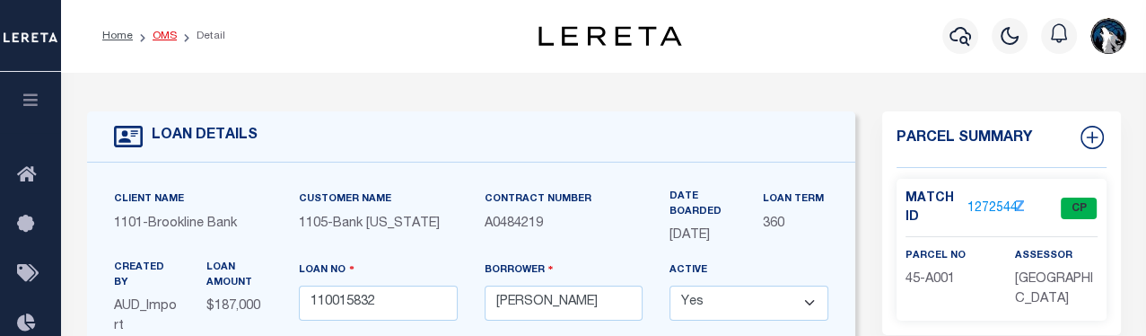
click at [162, 35] on link "OMS" at bounding box center [165, 36] width 24 height 11
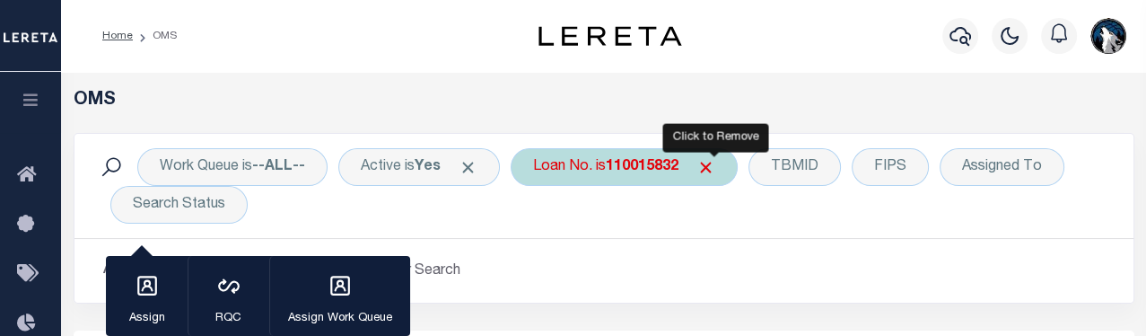
click at [715, 170] on span "Click to Remove" at bounding box center [705, 167] width 19 height 19
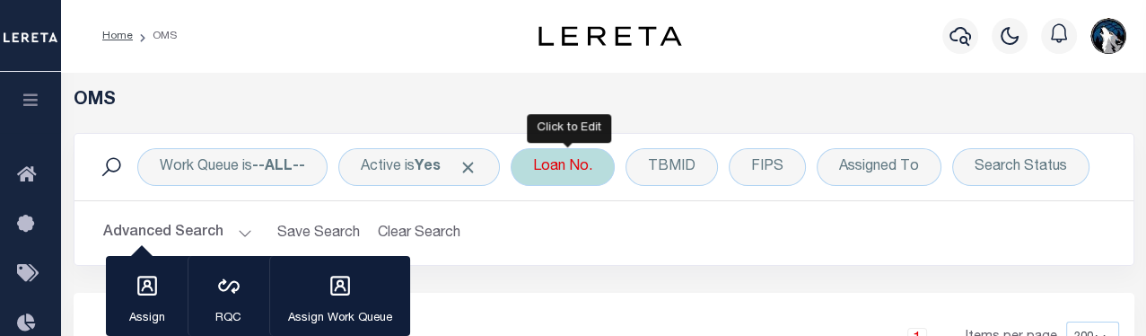
click at [591, 173] on div "Loan No." at bounding box center [563, 167] width 104 height 38
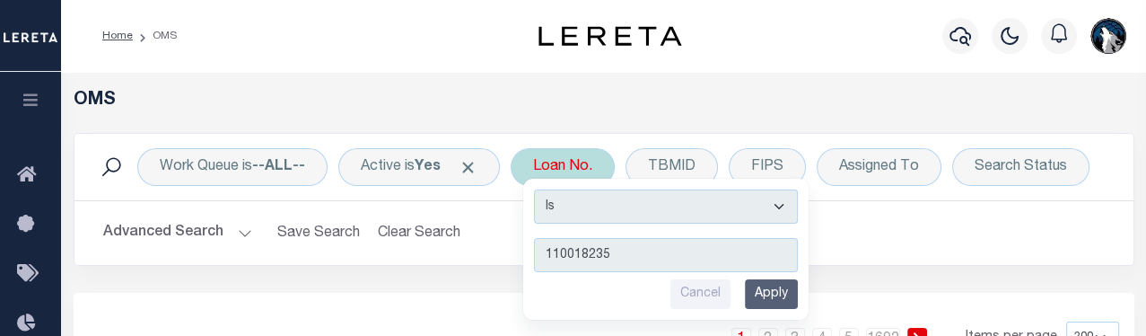
click at [775, 288] on input "Apply" at bounding box center [771, 294] width 53 height 30
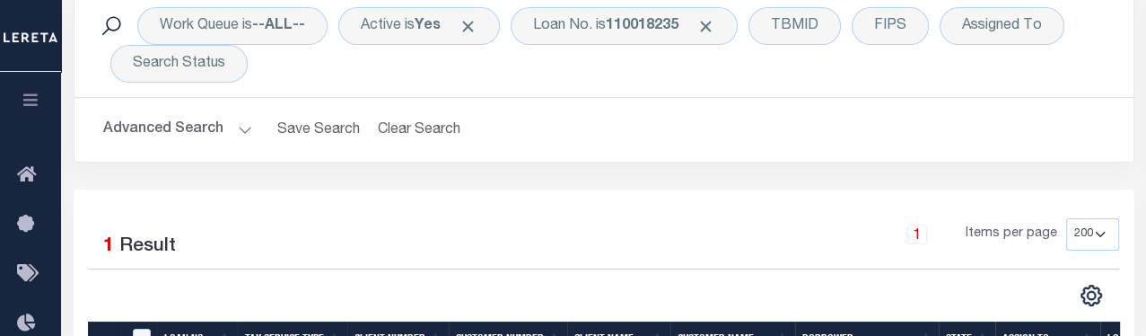
scroll to position [303, 0]
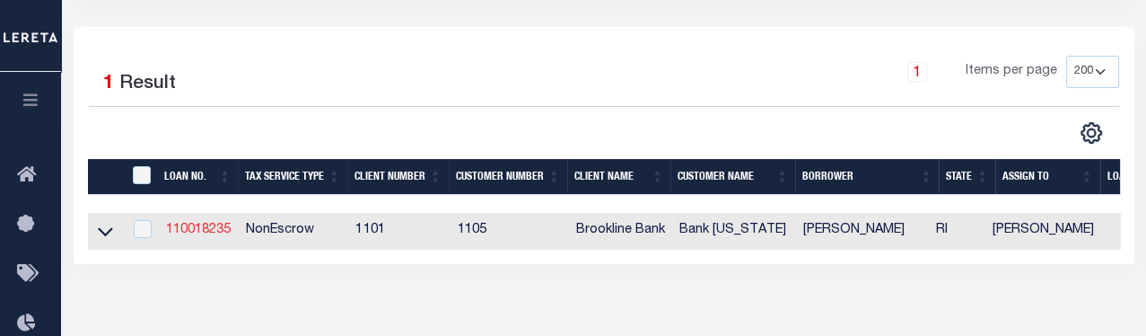
click at [208, 224] on link "110018235" at bounding box center [198, 229] width 65 height 13
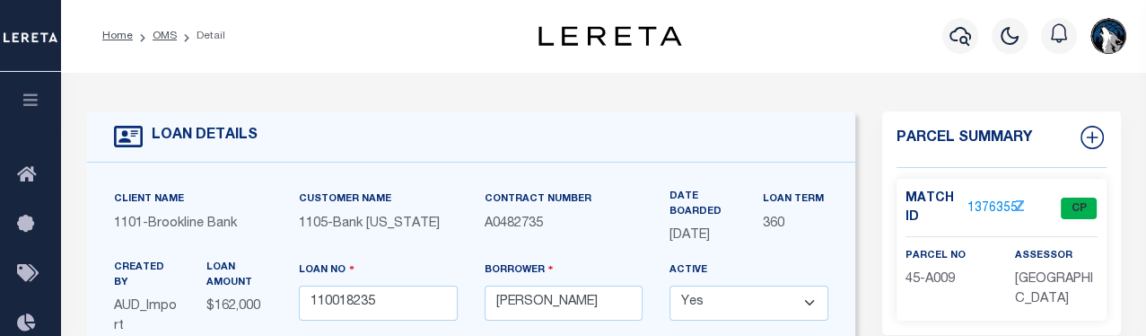
click at [799, 204] on link "1376355" at bounding box center [992, 208] width 50 height 19
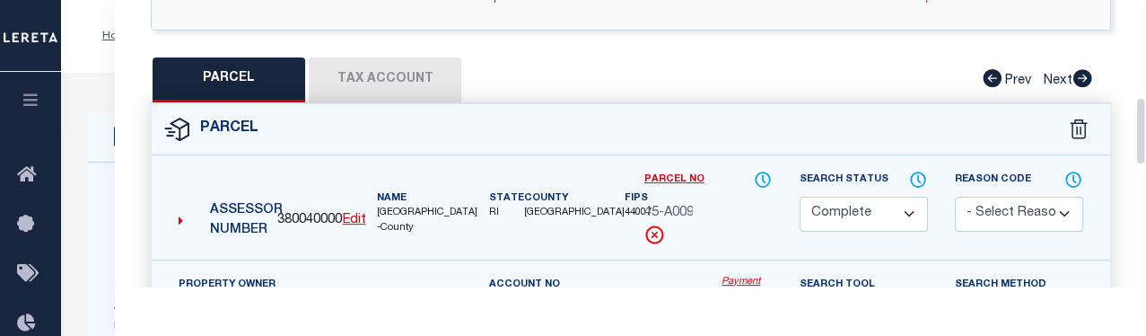
drag, startPoint x: 1141, startPoint y: 53, endPoint x: 1153, endPoint y: 145, distance: 93.3
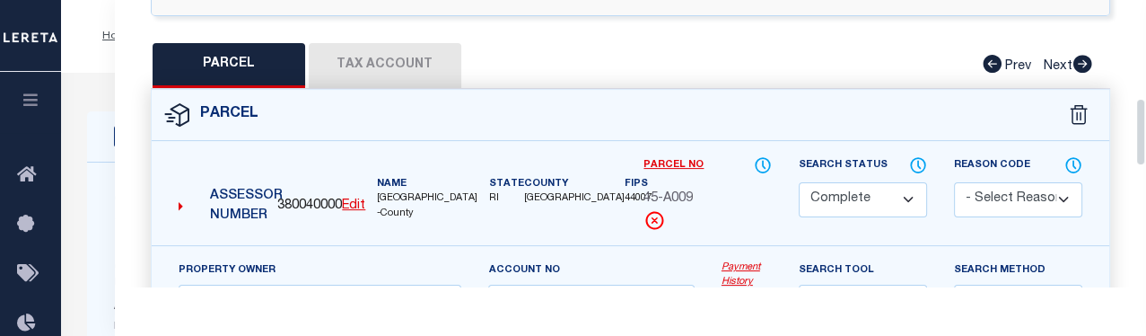
click at [420, 64] on button "Tax Account" at bounding box center [385, 65] width 153 height 45
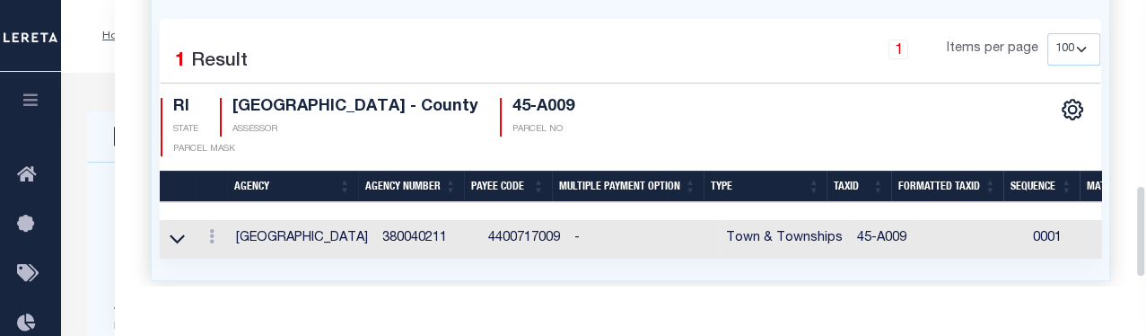
drag, startPoint x: 1141, startPoint y: 152, endPoint x: 1143, endPoint y: 195, distance: 43.1
click at [799, 195] on div "Parcel Data QC QC QC - Select Status - Ready to QC" at bounding box center [630, 143] width 1031 height 286
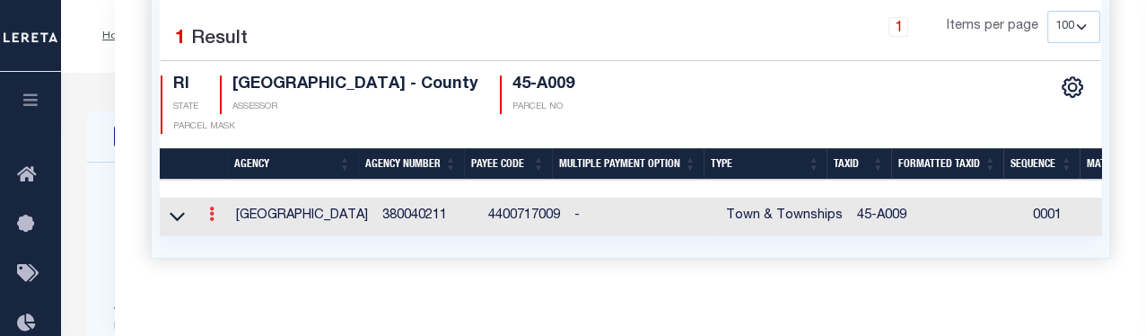
click at [213, 209] on link at bounding box center [212, 216] width 20 height 14
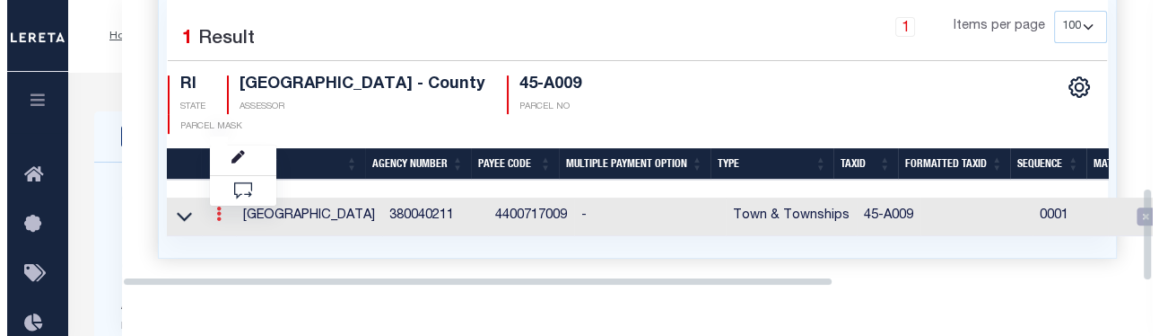
scroll to position [572, 0]
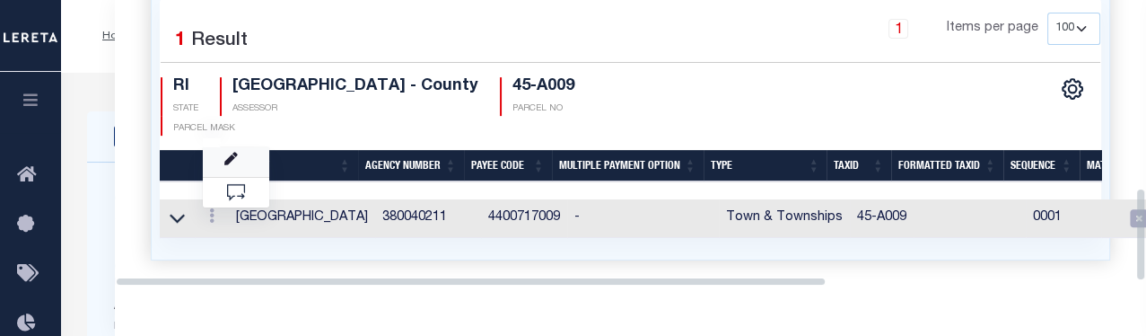
click at [241, 153] on link at bounding box center [236, 161] width 66 height 30
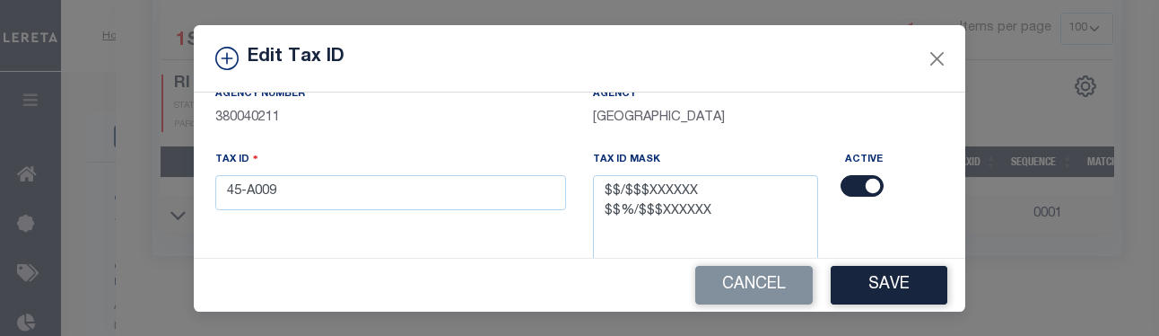
scroll to position [118, 0]
click at [552, 198] on input "45-A009" at bounding box center [390, 191] width 351 height 35
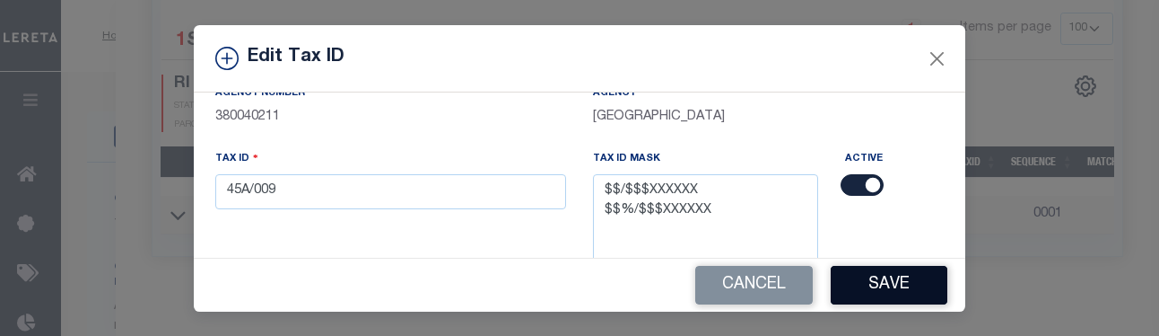
click at [799, 277] on button "Save" at bounding box center [889, 285] width 117 height 39
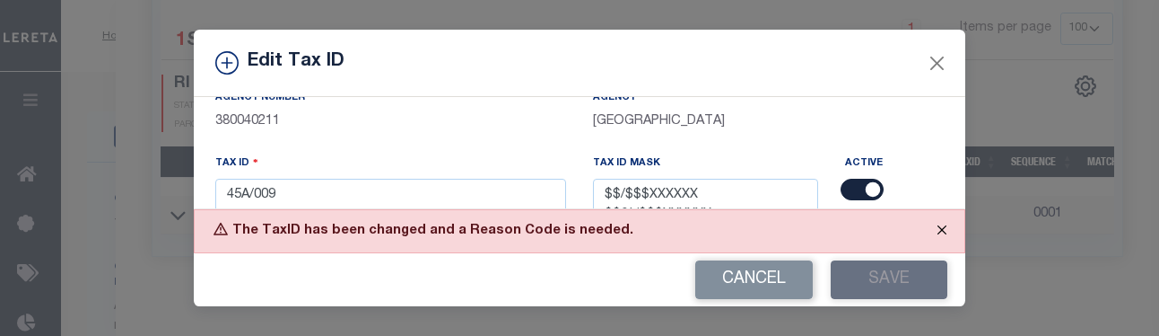
click at [799, 228] on button "Close" at bounding box center [942, 229] width 45 height 39
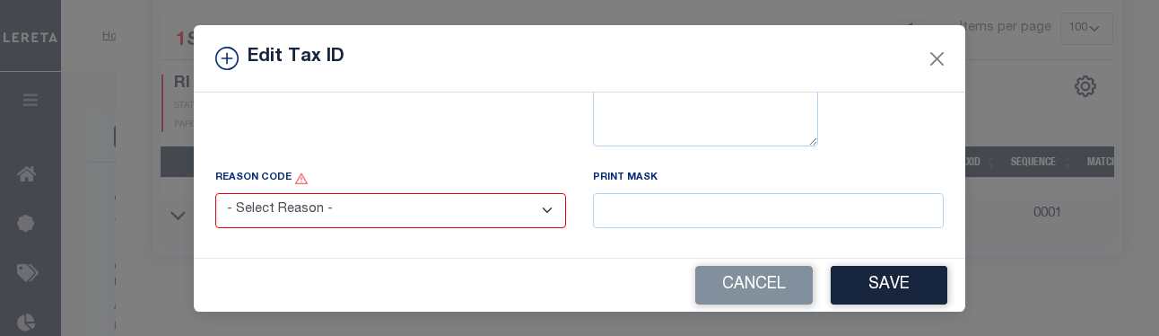
scroll to position [294, 0]
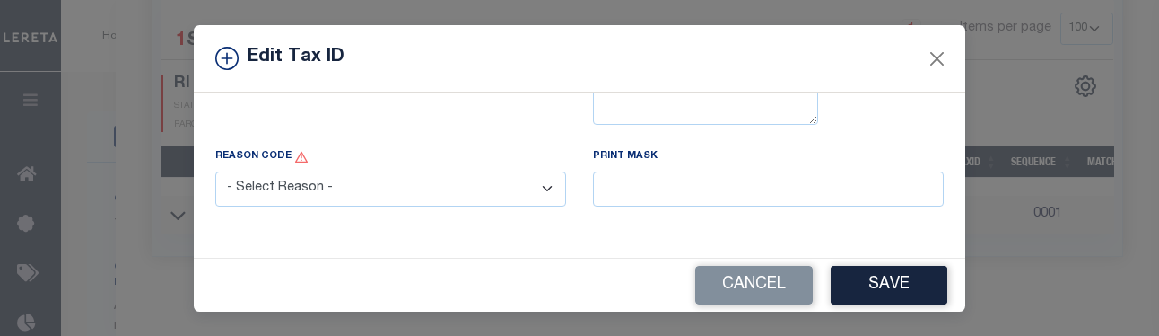
click at [537, 199] on select "- Select Reason - 099 - Other (Provide additional detail) ACT - Agency Changed …" at bounding box center [390, 188] width 351 height 35
click at [215, 172] on select "- Select Reason - 099 - Other (Provide additional detail) ACT - Agency Changed …" at bounding box center [390, 188] width 351 height 35
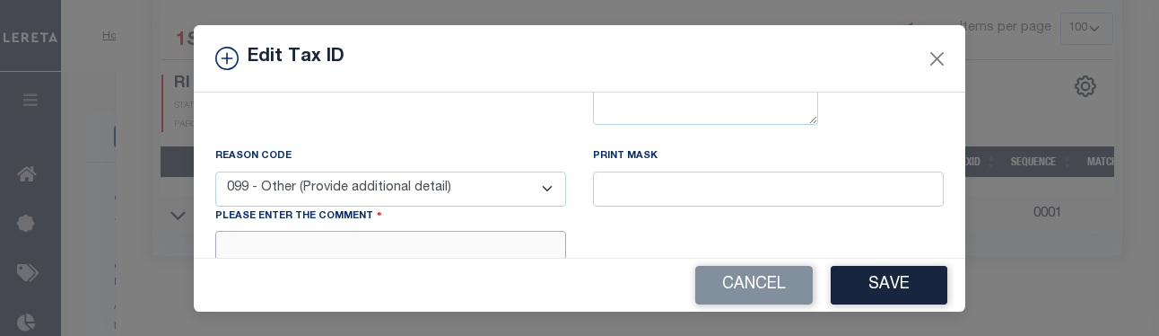
click at [494, 237] on textarea at bounding box center [390, 258] width 351 height 55
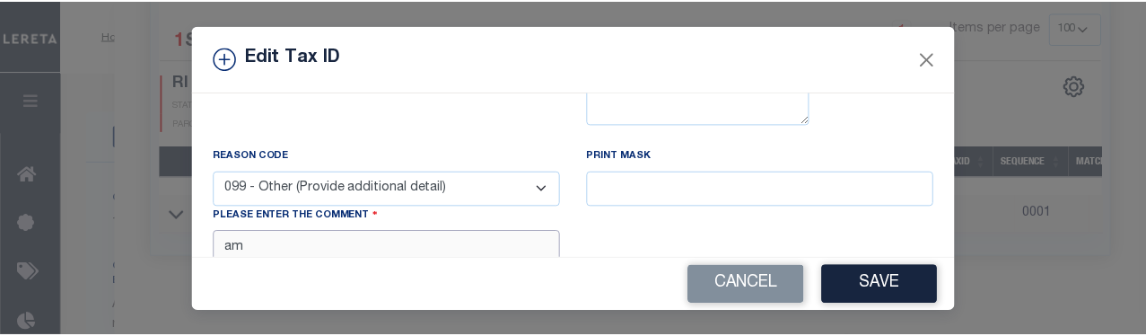
scroll to position [296, 0]
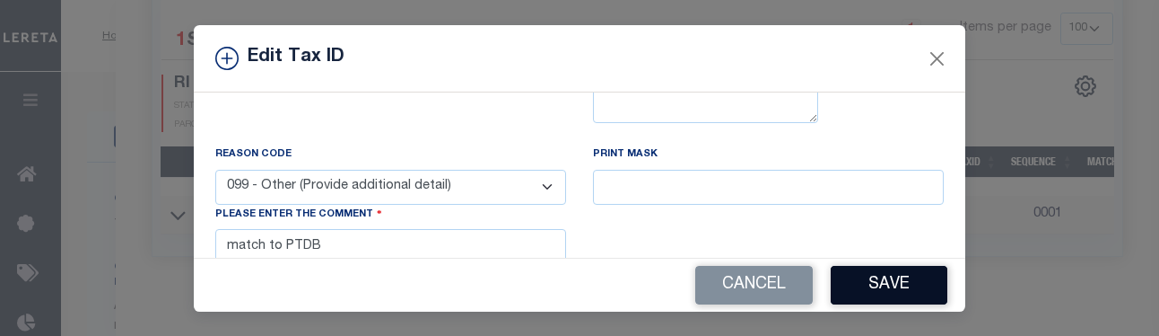
click at [799, 279] on button "Save" at bounding box center [889, 285] width 117 height 39
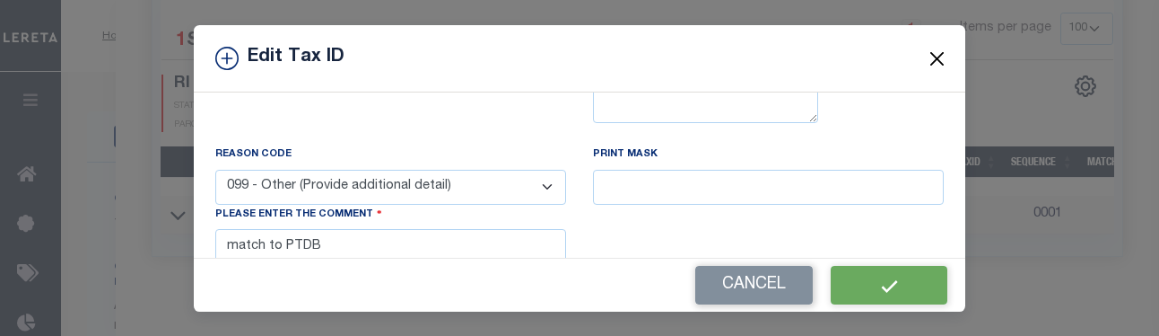
click at [799, 61] on button "Close" at bounding box center [937, 58] width 23 height 23
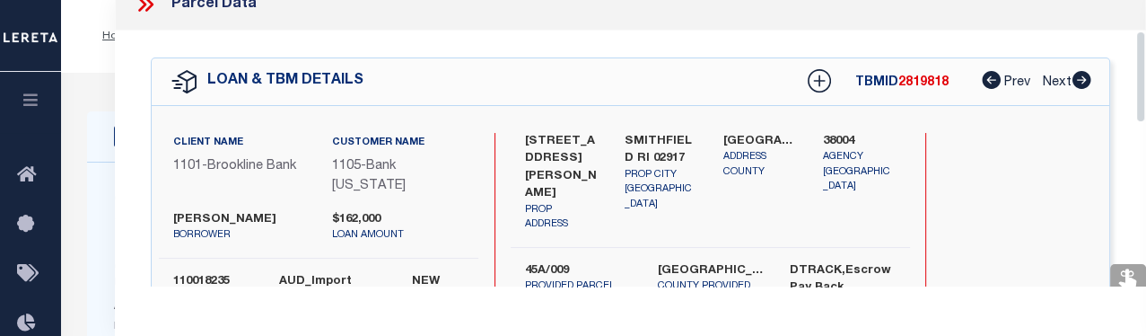
scroll to position [0, 0]
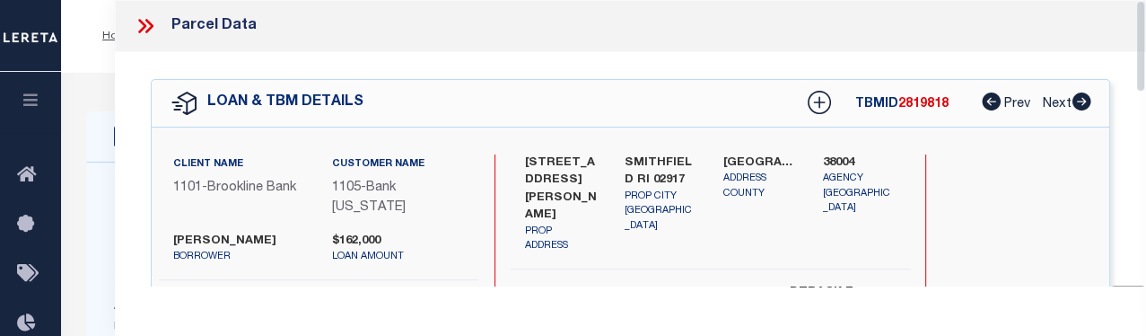
drag, startPoint x: 1141, startPoint y: 255, endPoint x: 1142, endPoint y: -17, distance: 271.9
click at [146, 28] on icon at bounding box center [145, 25] width 23 height 23
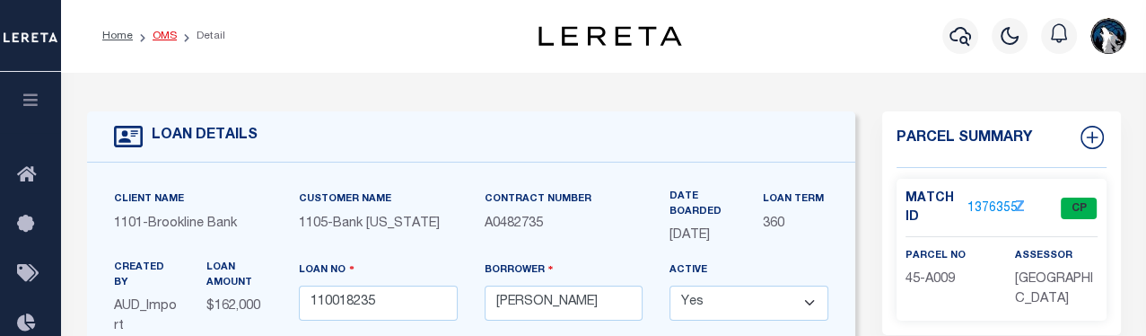
click at [159, 35] on link "OMS" at bounding box center [165, 36] width 24 height 11
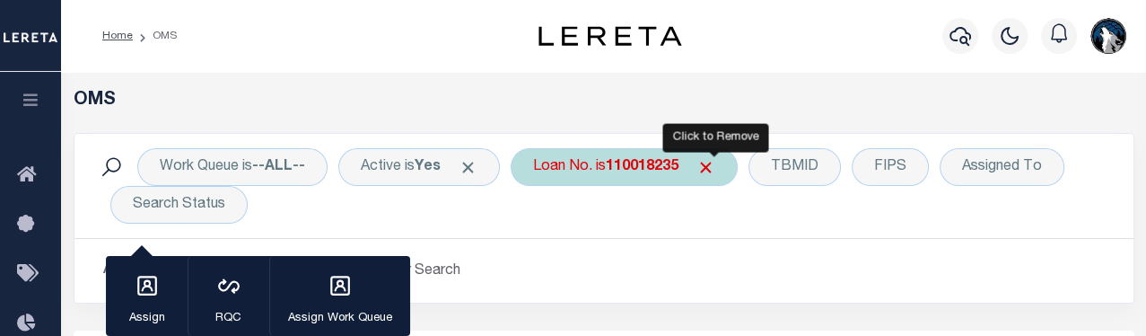
click at [715, 170] on span "Click to Remove" at bounding box center [705, 167] width 19 height 19
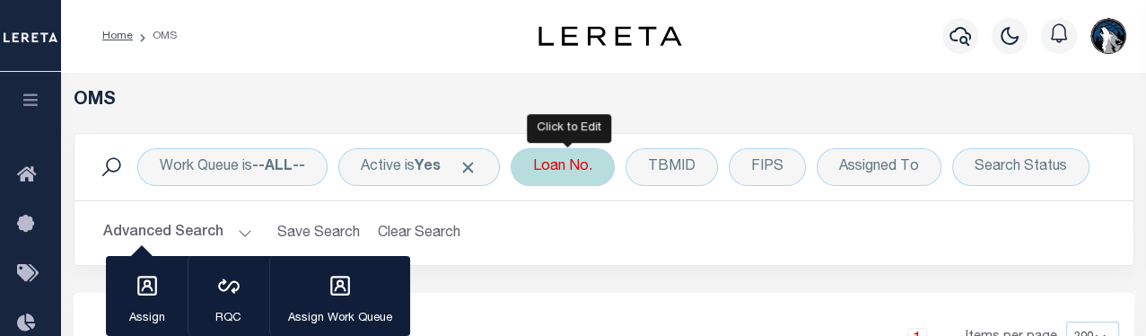
click at [590, 176] on div "Loan No." at bounding box center [563, 167] width 104 height 38
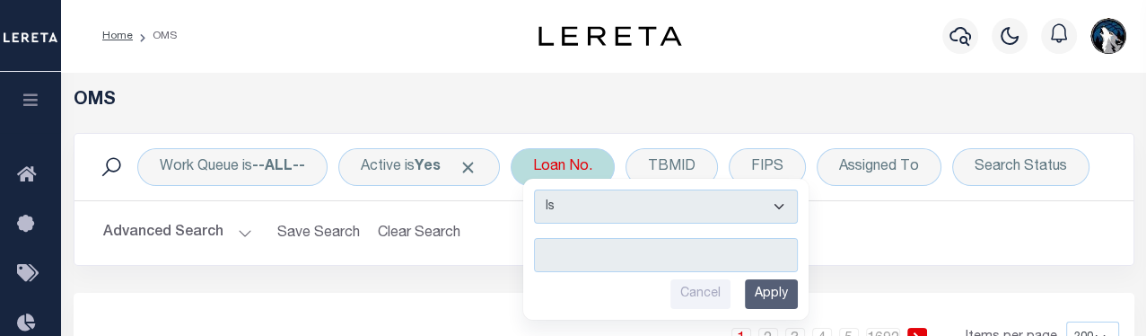
click at [590, 176] on div "Loan No. Is Contains Cancel Apply" at bounding box center [563, 167] width 104 height 38
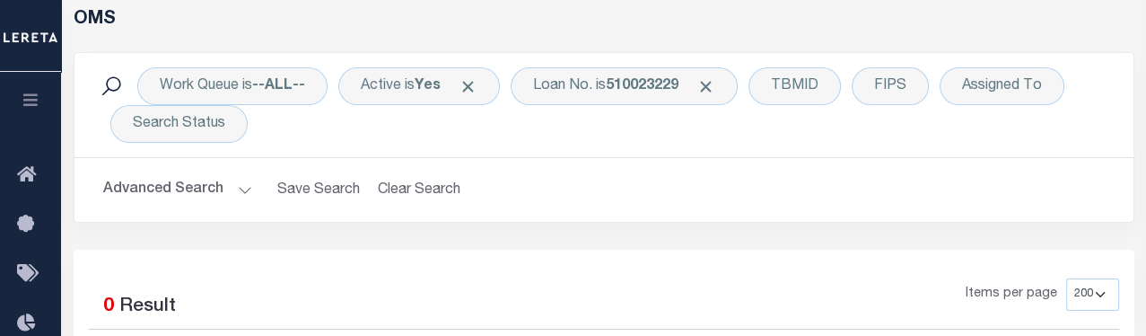
scroll to position [68, 0]
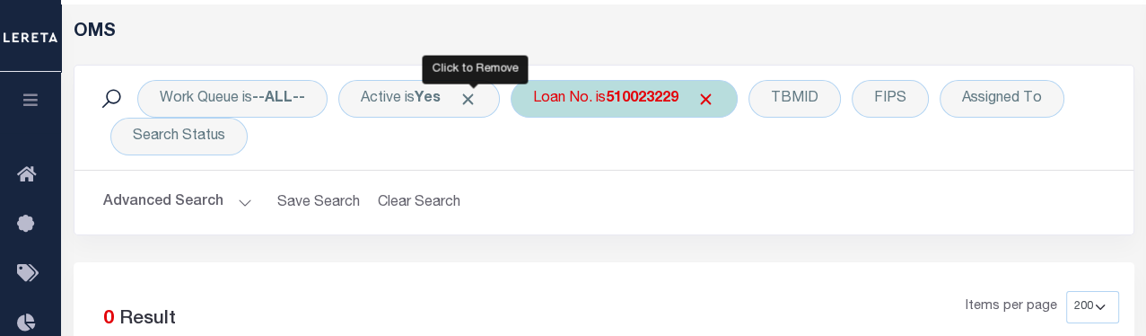
click at [470, 105] on span "Click to Remove" at bounding box center [468, 99] width 19 height 19
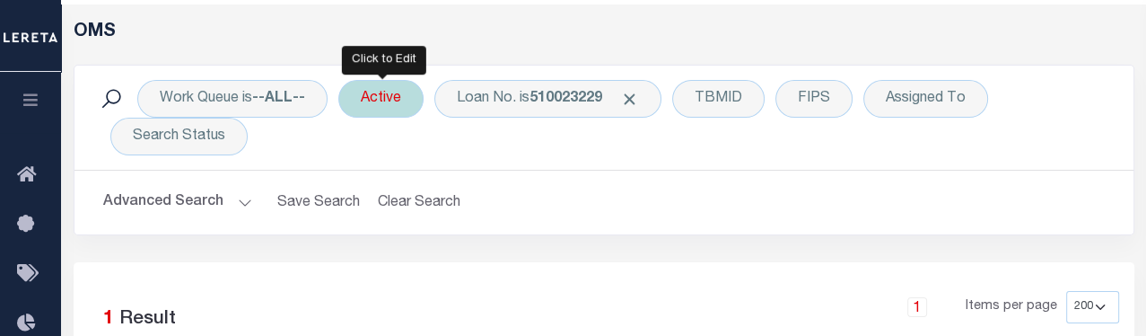
click at [402, 113] on div "Active" at bounding box center [380, 99] width 85 height 38
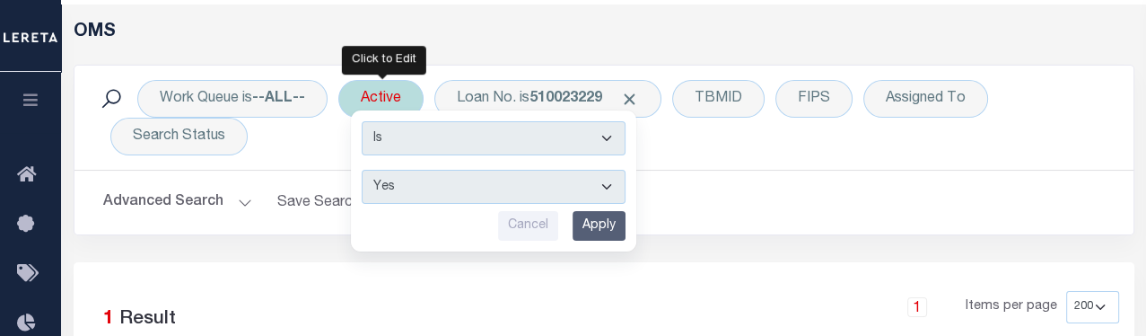
drag, startPoint x: 606, startPoint y: 186, endPoint x: 596, endPoint y: 180, distance: 11.2
click at [603, 185] on select "Yes No" at bounding box center [494, 187] width 264 height 34
click at [363, 170] on select "Yes No" at bounding box center [494, 187] width 264 height 34
click at [605, 228] on input "Apply" at bounding box center [599, 226] width 53 height 30
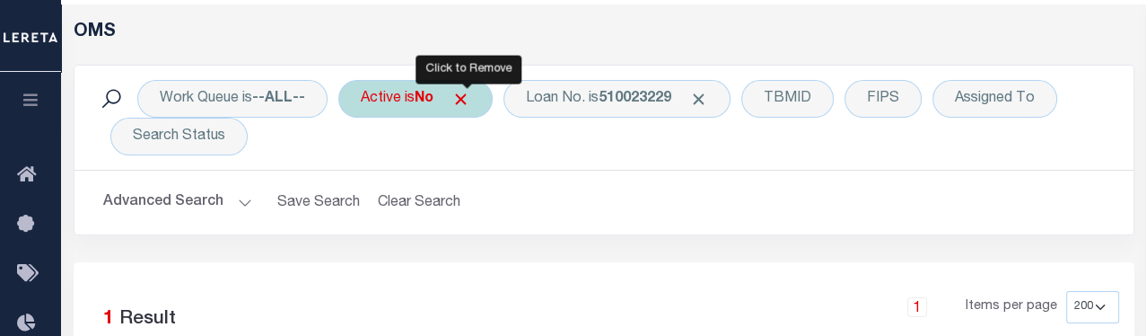
click at [470, 107] on span "Click to Remove" at bounding box center [460, 99] width 19 height 19
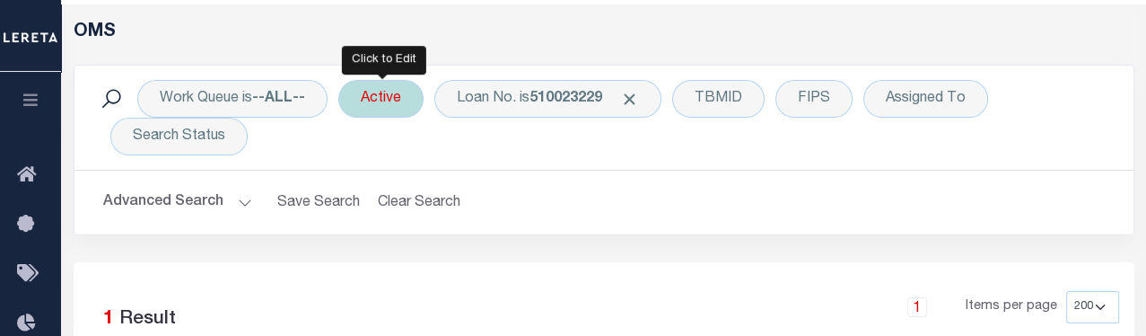
click at [406, 106] on div "Active" at bounding box center [380, 99] width 85 height 38
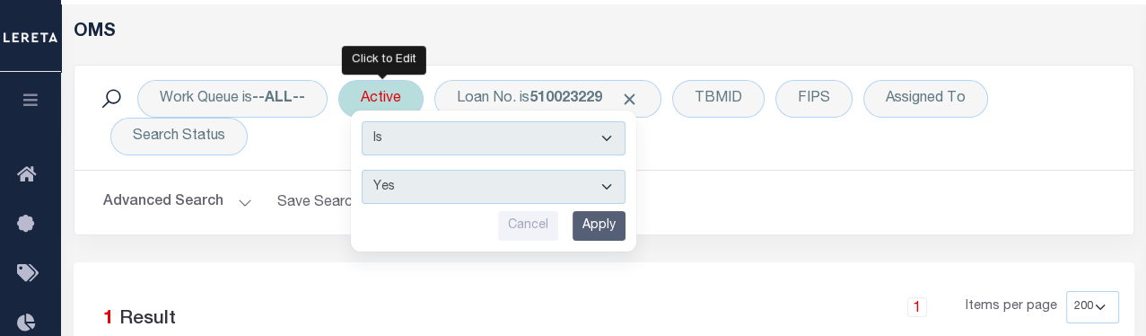
click at [603, 219] on input "Apply" at bounding box center [599, 226] width 53 height 30
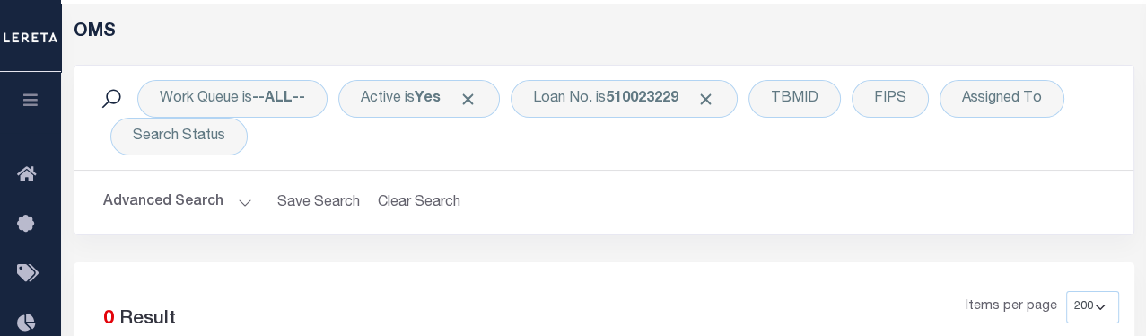
scroll to position [0, 0]
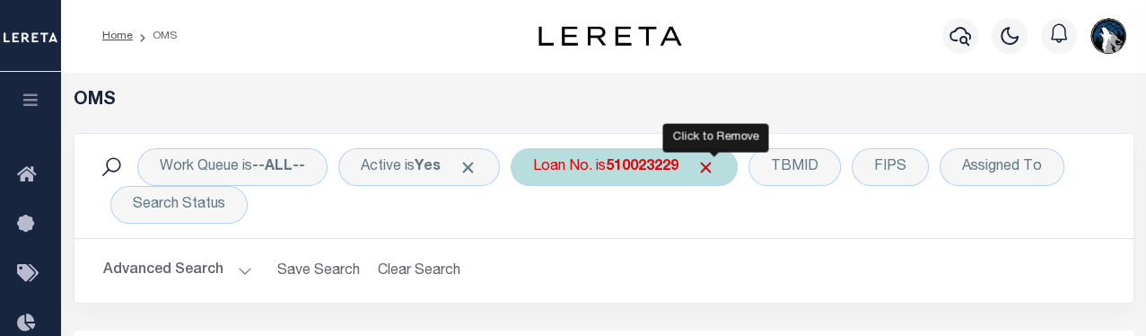
click at [715, 162] on span "Click to Remove" at bounding box center [705, 167] width 19 height 19
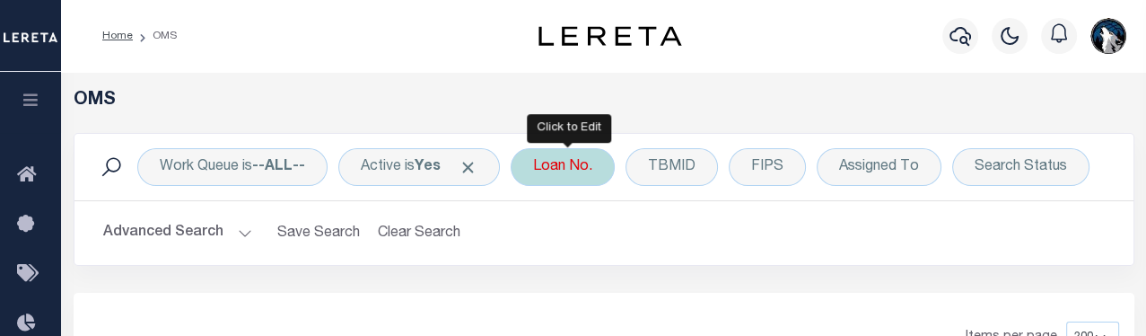
click at [573, 181] on div "Loan No." at bounding box center [563, 167] width 104 height 38
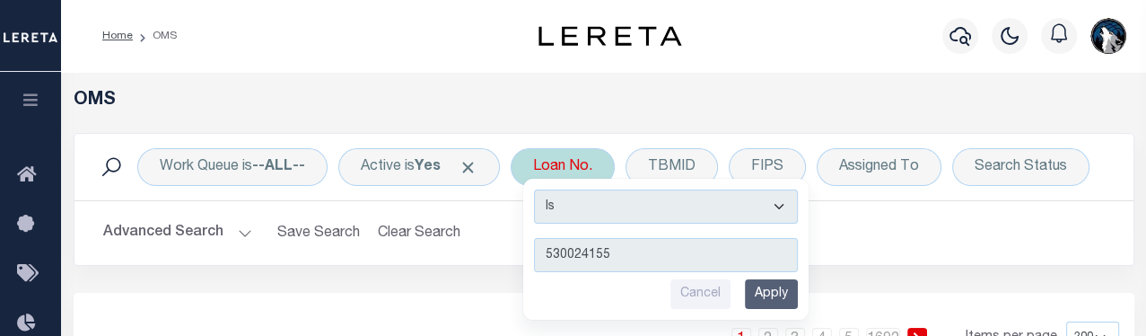
click at [786, 292] on input "Apply" at bounding box center [771, 294] width 53 height 30
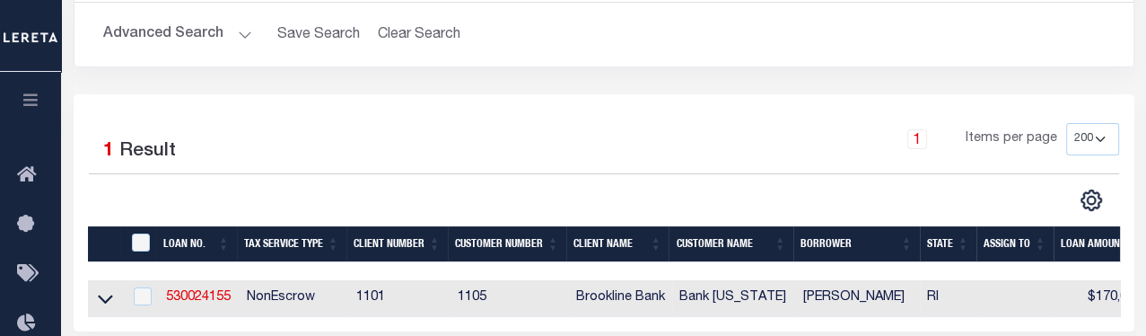
scroll to position [264, 0]
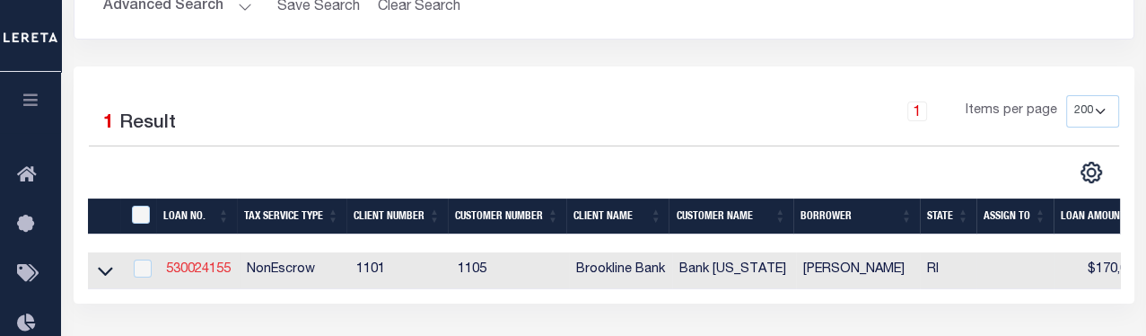
click at [201, 272] on link "530024155" at bounding box center [198, 269] width 65 height 13
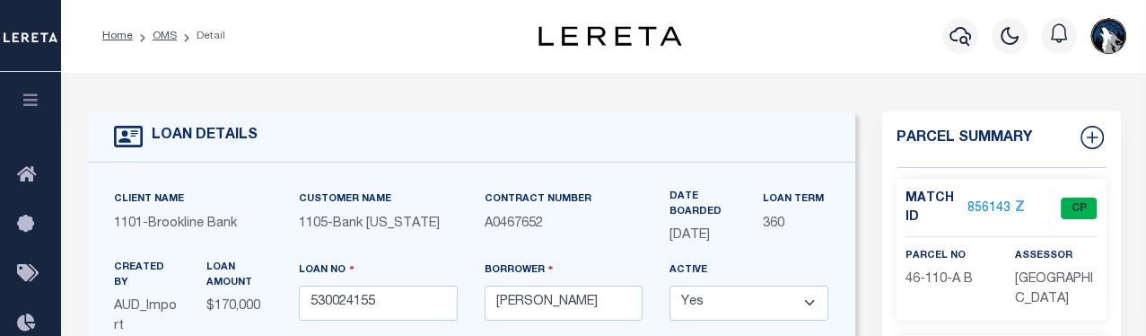
click at [799, 205] on link "856143" at bounding box center [988, 208] width 43 height 19
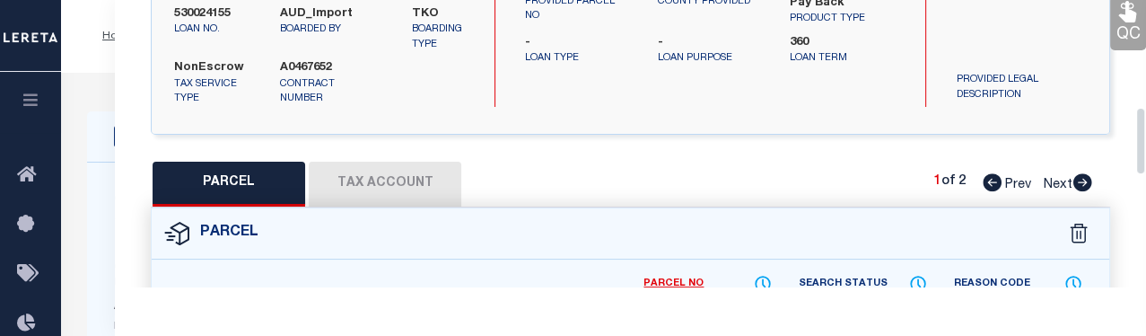
scroll to position [452, 0]
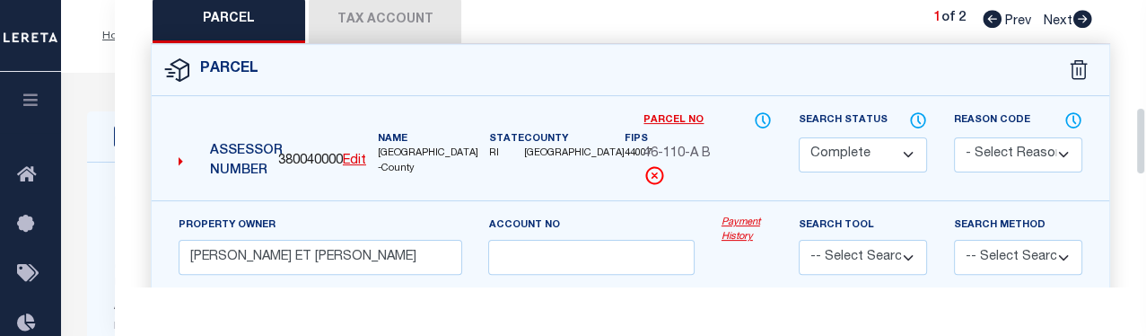
drag, startPoint x: 1138, startPoint y: 40, endPoint x: 1156, endPoint y: 150, distance: 110.9
click at [403, 24] on button "Tax Account" at bounding box center [385, 20] width 153 height 45
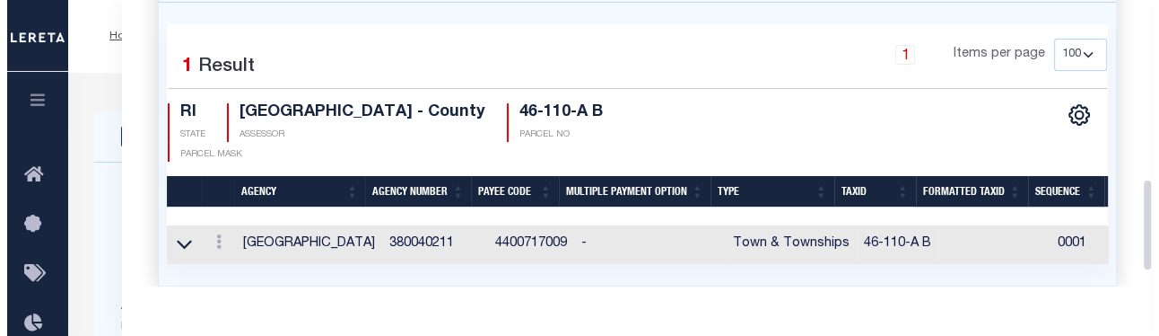
scroll to position [554, 0]
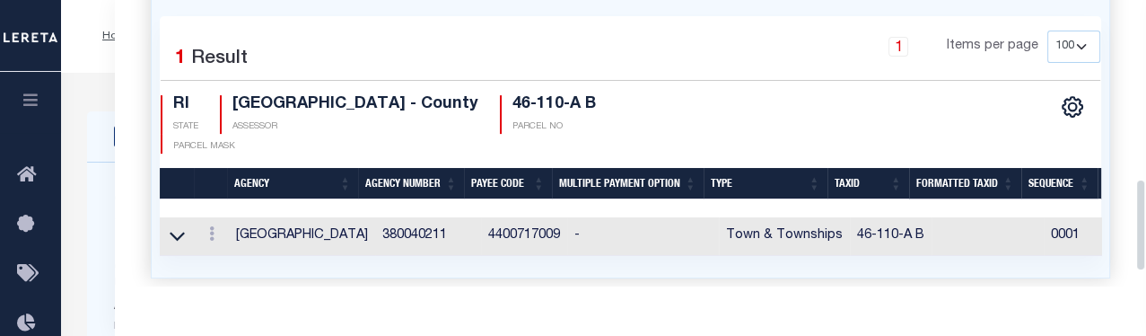
drag, startPoint x: 1142, startPoint y: 218, endPoint x: 1141, endPoint y: 251, distance: 33.3
click at [799, 251] on div "Parcel Data QC QC QC - Select Status - Ready to QC" at bounding box center [630, 143] width 1031 height 286
click at [205, 229] on link at bounding box center [212, 236] width 20 height 14
click at [228, 249] on link at bounding box center [236, 263] width 66 height 30
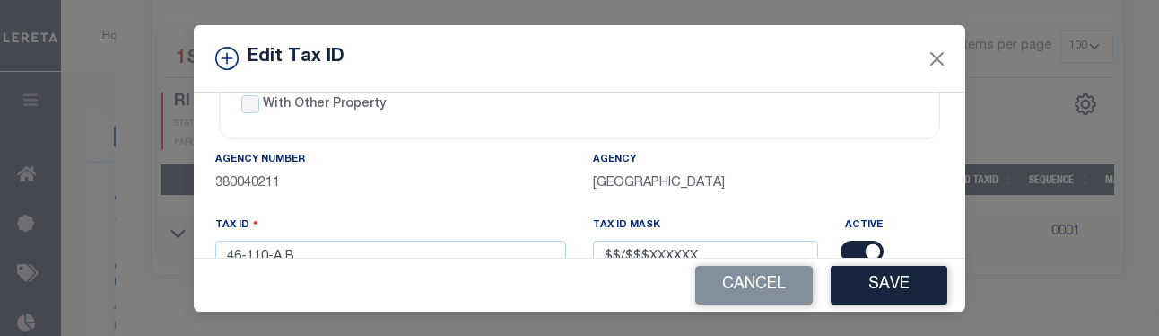
scroll to position [134, 0]
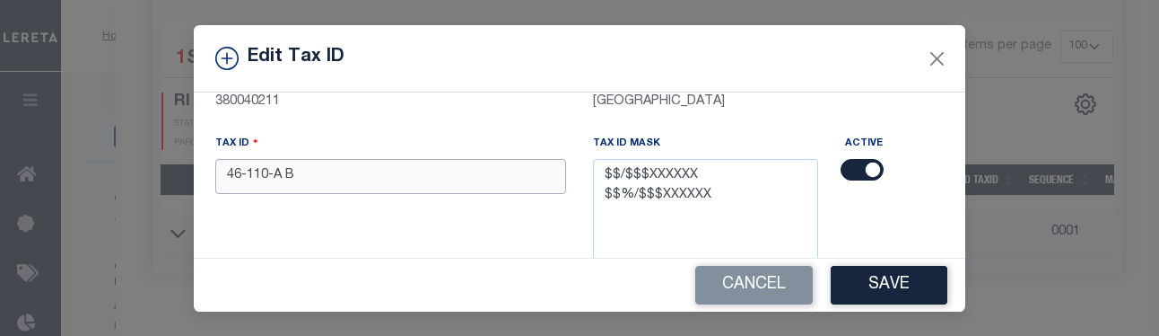
click at [461, 183] on input "46-110-A B" at bounding box center [390, 176] width 351 height 35
click at [799, 269] on button "Save" at bounding box center [889, 285] width 117 height 39
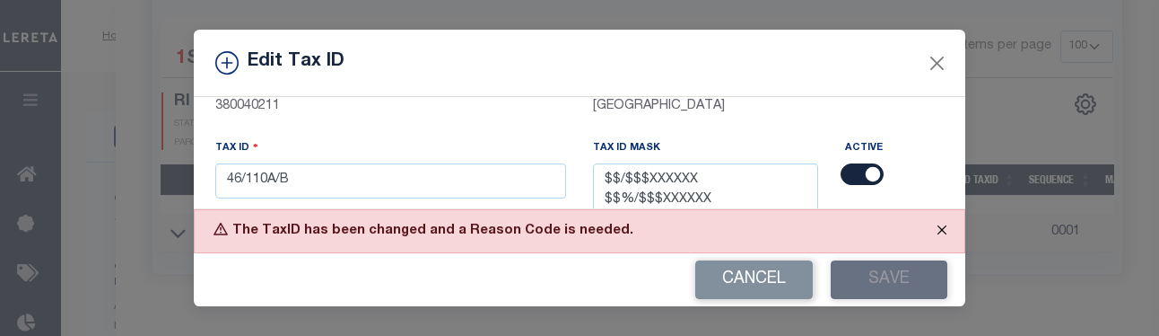
click at [799, 228] on button "Close" at bounding box center [942, 229] width 45 height 39
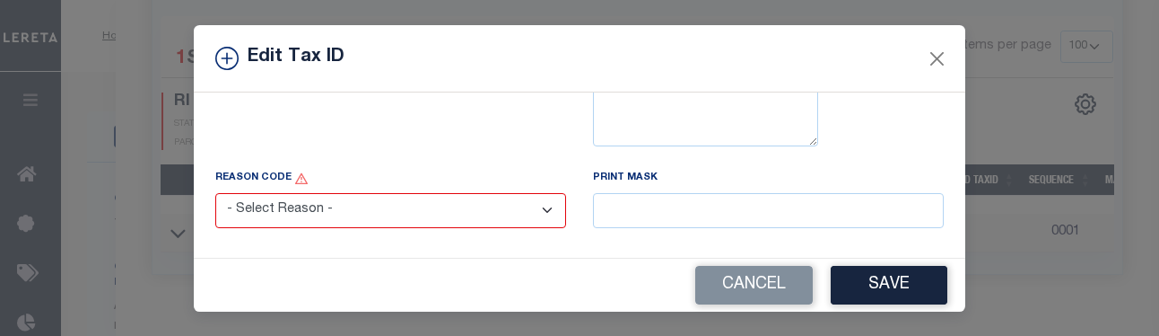
scroll to position [291, 0]
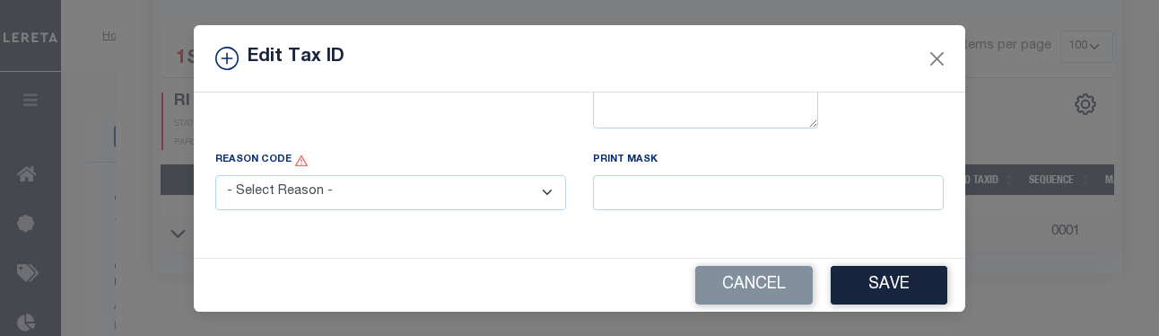
click at [535, 195] on select "- Select Reason - 099 - Other (Provide additional detail) ACT - Agency Changed …" at bounding box center [390, 192] width 351 height 35
click at [215, 176] on select "- Select Reason - 099 - Other (Provide additional detail) ACT - Agency Changed …" at bounding box center [390, 192] width 351 height 35
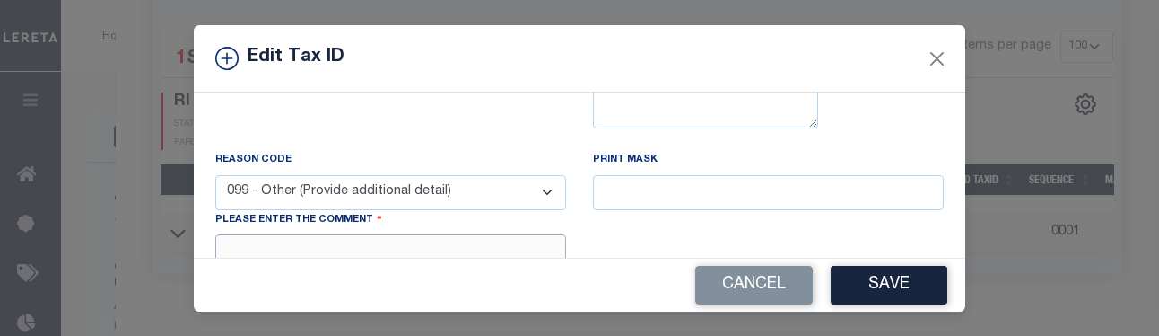
click at [524, 241] on textarea at bounding box center [390, 261] width 351 height 55
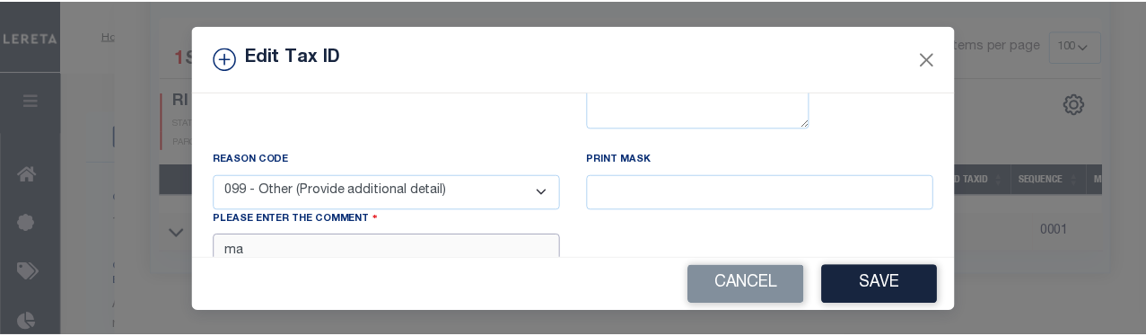
scroll to position [296, 0]
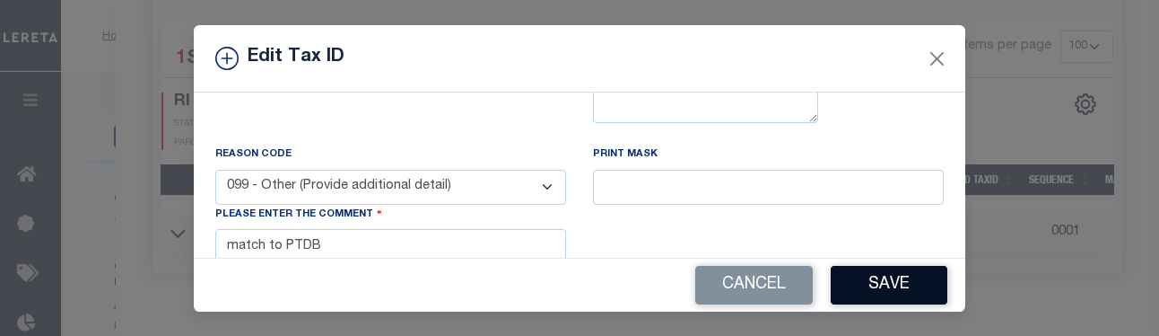
click at [799, 292] on button "Save" at bounding box center [889, 285] width 117 height 39
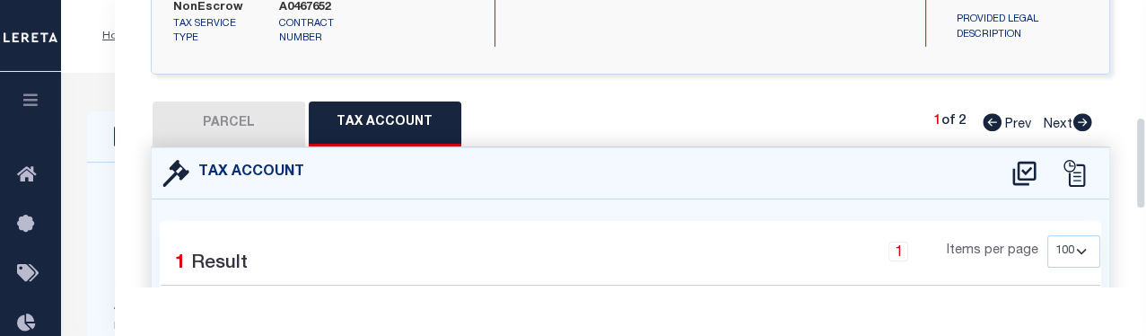
scroll to position [360, 0]
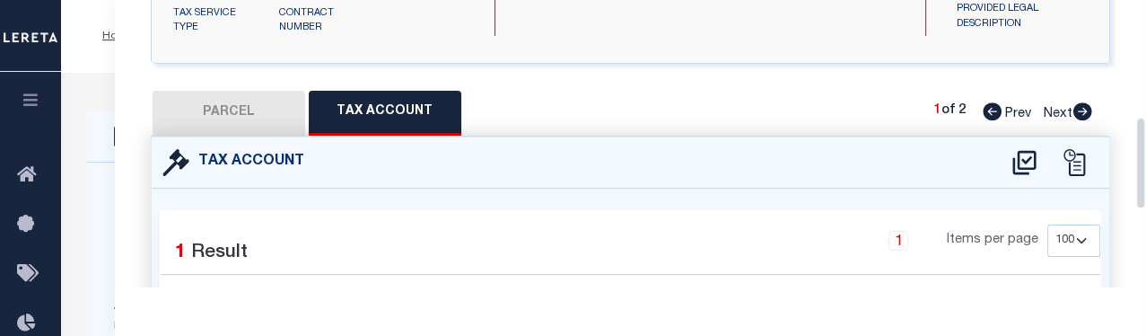
drag, startPoint x: 1139, startPoint y: 221, endPoint x: 1132, endPoint y: 159, distance: 62.3
click at [799, 159] on div "Parcel Data QC QC QC - Select Status - Ready to QC" at bounding box center [630, 143] width 1031 height 286
click at [799, 119] on icon at bounding box center [1082, 111] width 20 height 18
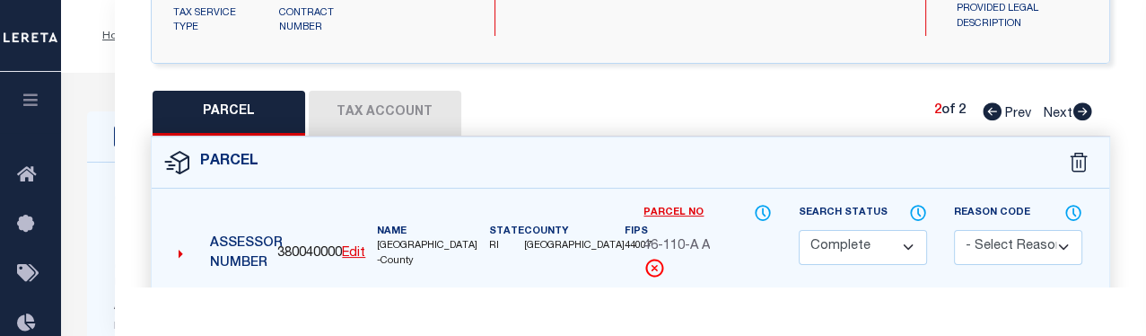
click at [406, 115] on button "Tax Account" at bounding box center [385, 113] width 153 height 45
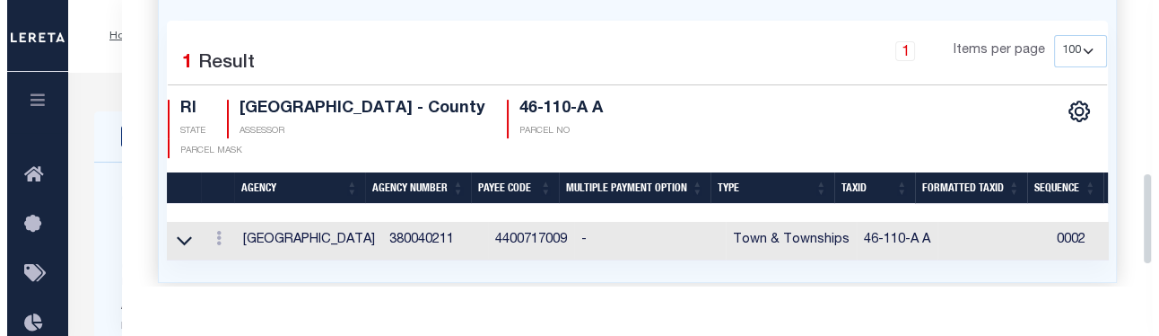
scroll to position [556, 0]
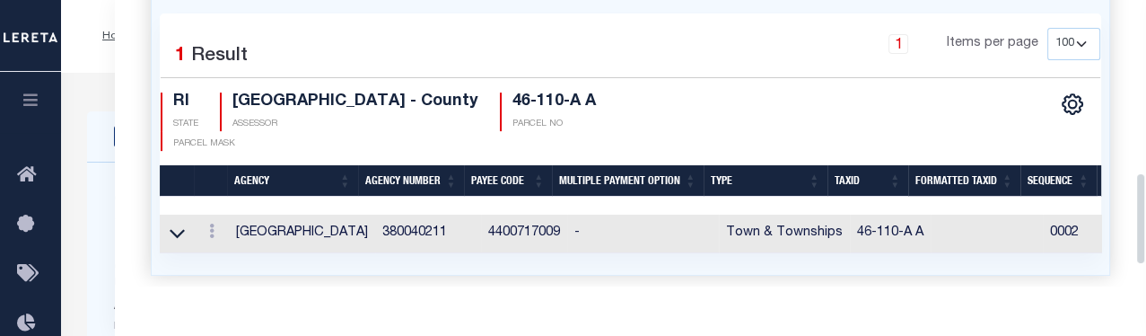
drag, startPoint x: 1137, startPoint y: 167, endPoint x: 1133, endPoint y: 225, distance: 58.5
click at [799, 225] on div "Parcel Data QC QC QC - Select Status - Ready to QC" at bounding box center [630, 143] width 1031 height 286
click at [214, 229] on icon at bounding box center [211, 230] width 5 height 14
click at [237, 254] on link at bounding box center [236, 260] width 66 height 30
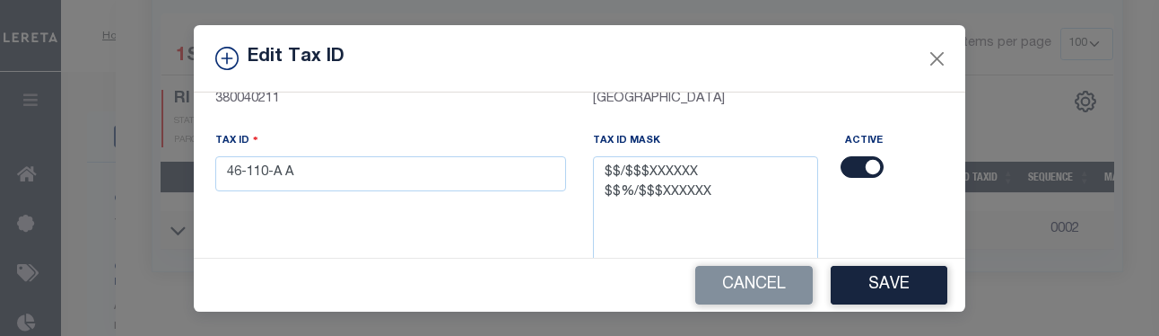
scroll to position [140, 0]
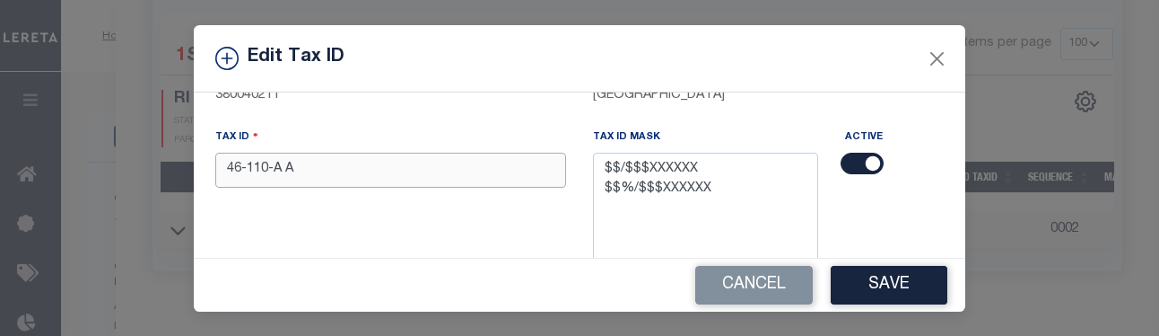
click at [466, 173] on input "46-110-A A" at bounding box center [390, 170] width 351 height 35
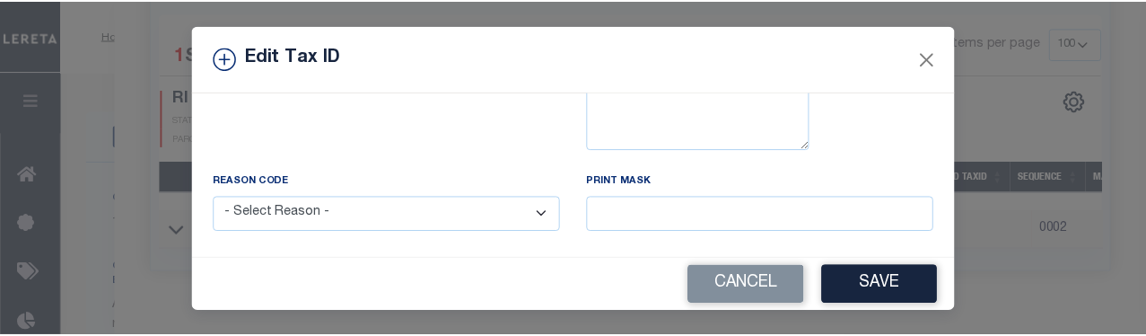
scroll to position [316, 0]
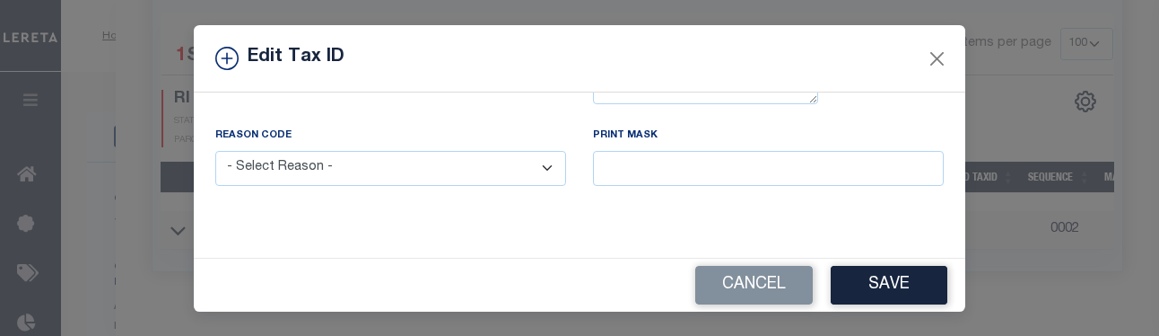
click at [538, 168] on select "- Select Reason - 099 - Other (Provide additional detail) ACT - Agency Changed …" at bounding box center [390, 168] width 351 height 35
click at [215, 151] on select "- Select Reason - 099 - Other (Provide additional detail) ACT - Agency Changed …" at bounding box center [390, 168] width 351 height 35
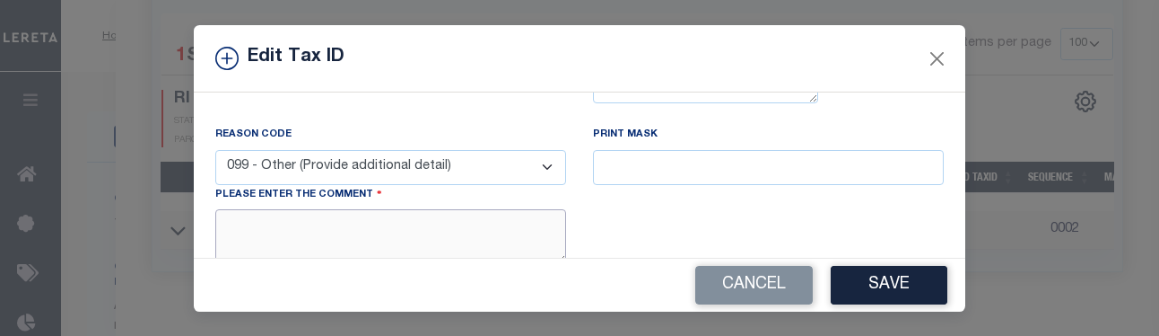
click at [478, 232] on textarea at bounding box center [390, 236] width 351 height 55
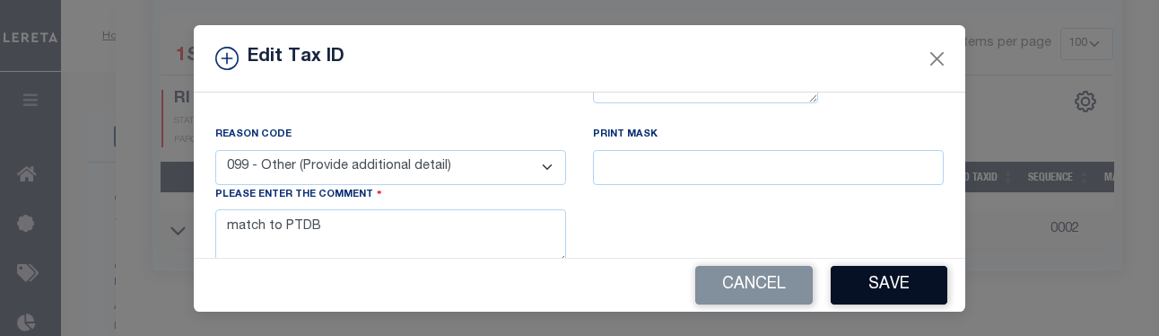
click at [799, 298] on button "Save" at bounding box center [889, 285] width 117 height 39
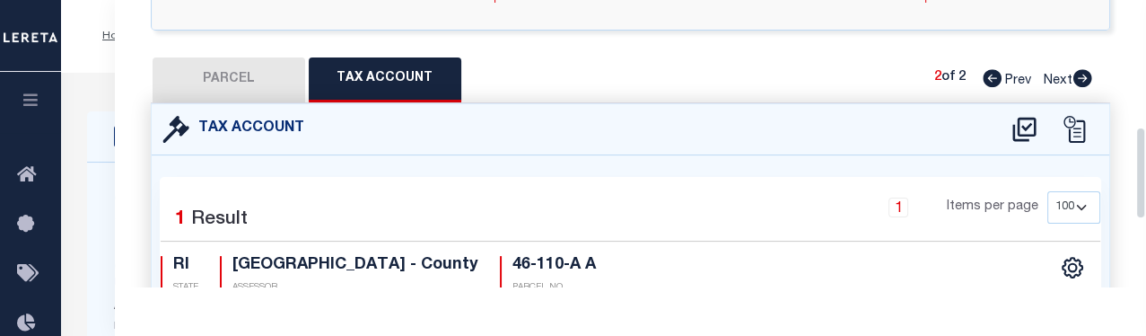
scroll to position [0, 0]
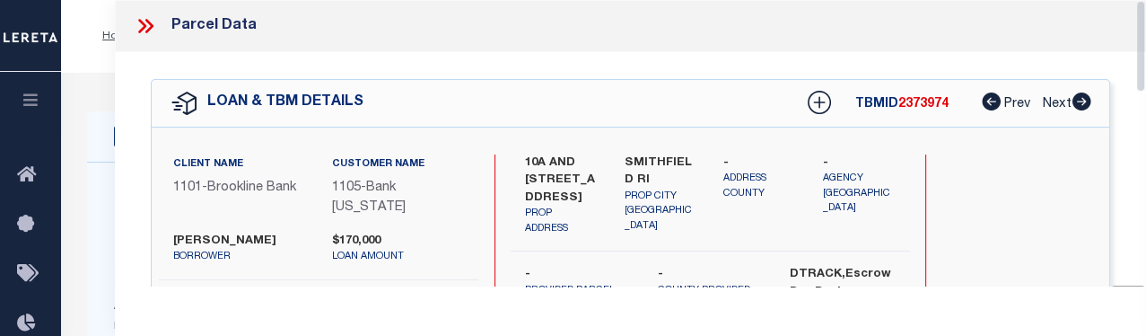
drag, startPoint x: 1141, startPoint y: 202, endPoint x: 1131, endPoint y: -13, distance: 214.7
click at [140, 22] on icon at bounding box center [142, 26] width 8 height 14
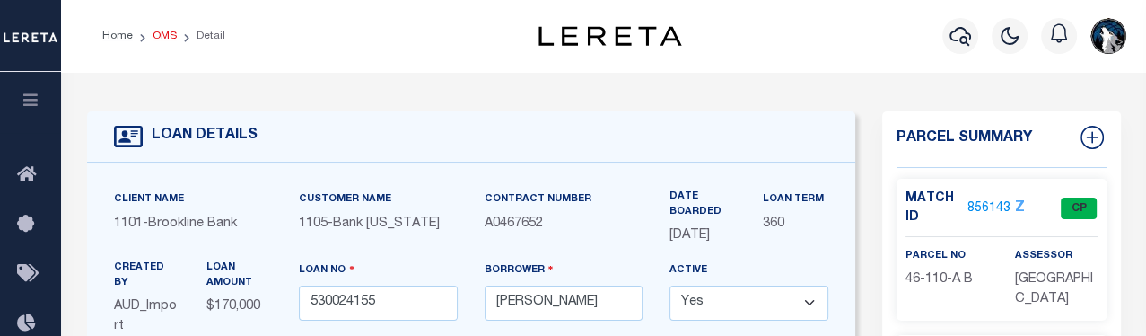
click at [165, 31] on link "OMS" at bounding box center [165, 36] width 24 height 11
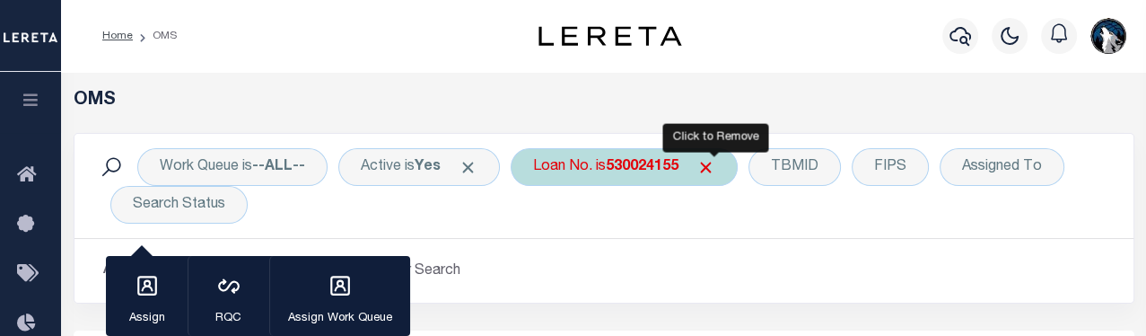
click at [713, 173] on span "Click to Remove" at bounding box center [705, 167] width 19 height 19
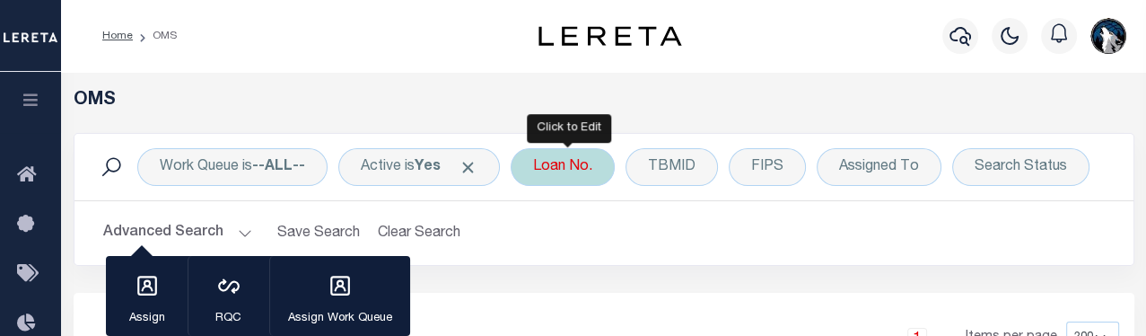
click at [589, 171] on div "Loan No." at bounding box center [563, 167] width 104 height 38
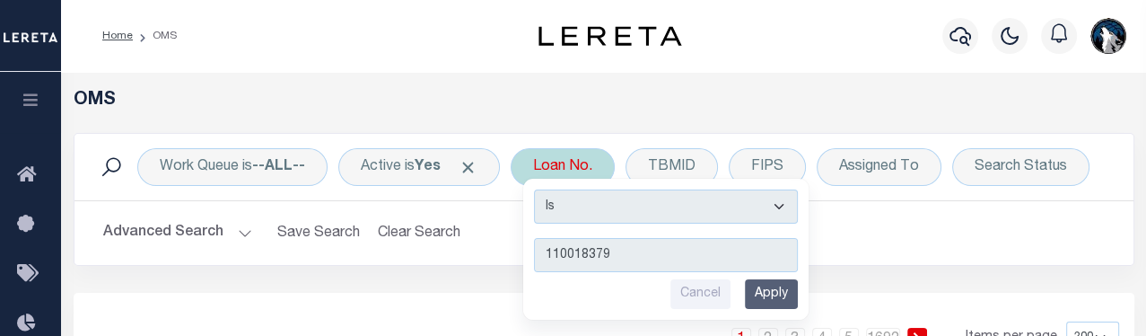
click at [768, 289] on input "Apply" at bounding box center [771, 294] width 53 height 30
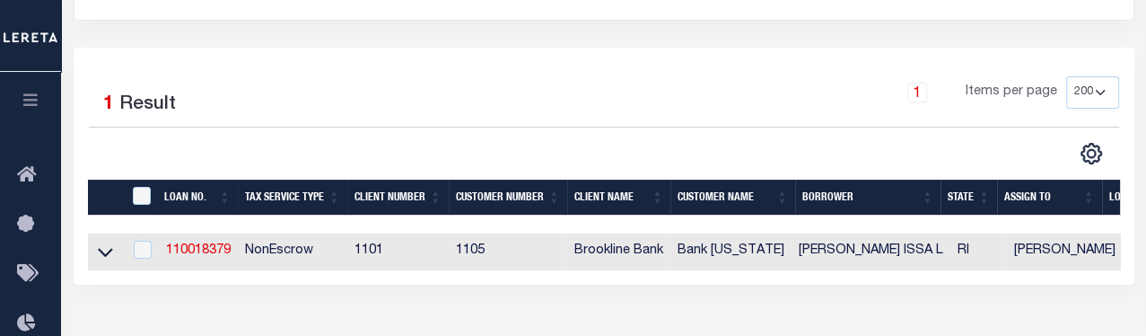
scroll to position [287, 0]
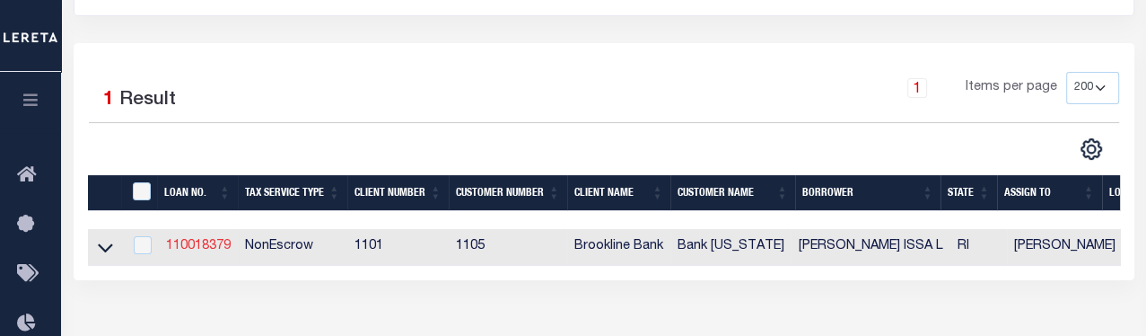
click at [193, 252] on link "110018379" at bounding box center [198, 246] width 65 height 13
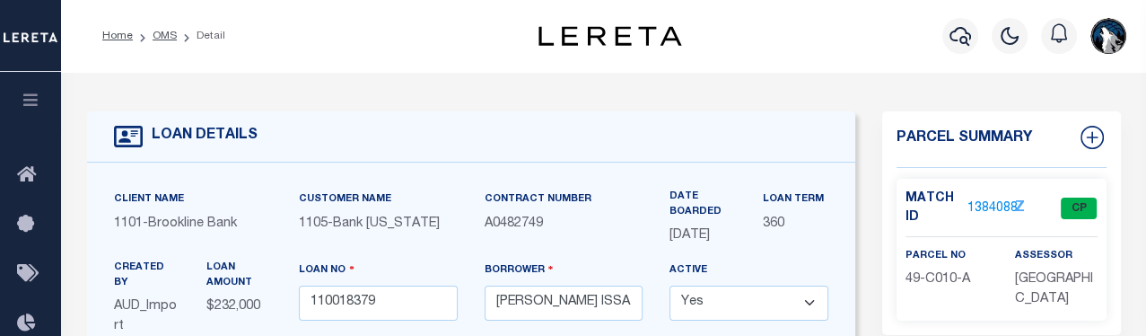
click at [799, 204] on link "1384088" at bounding box center [992, 208] width 50 height 19
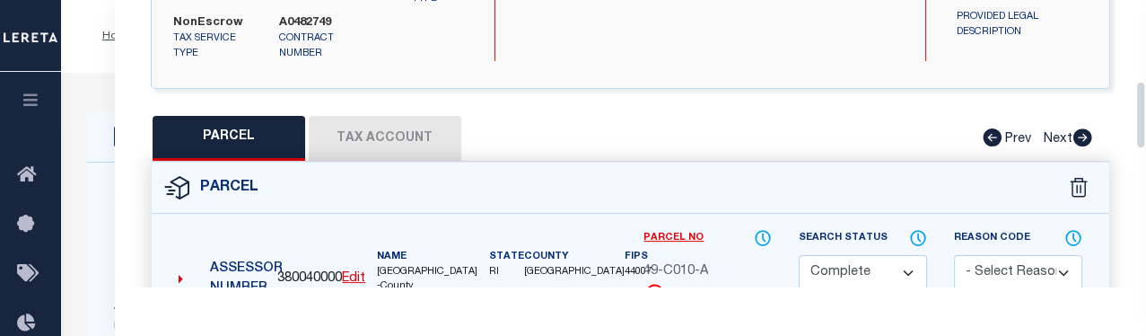
scroll to position [355, 0]
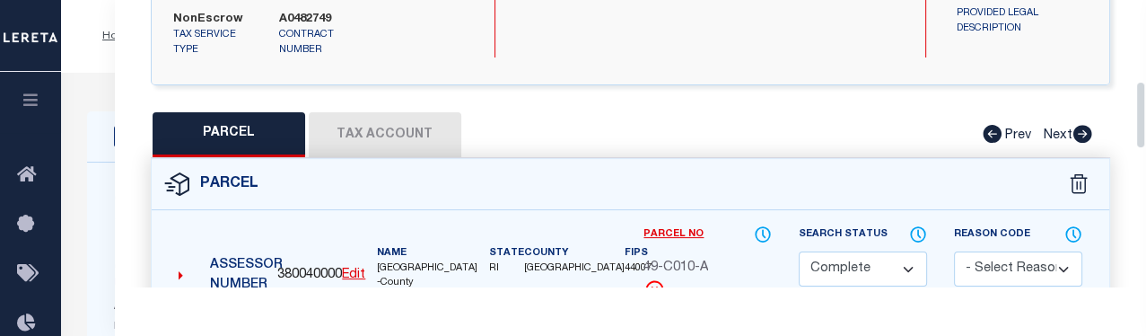
drag, startPoint x: 1142, startPoint y: 33, endPoint x: 1147, endPoint y: 119, distance: 86.3
click at [398, 119] on button "Tax Account" at bounding box center [385, 134] width 153 height 45
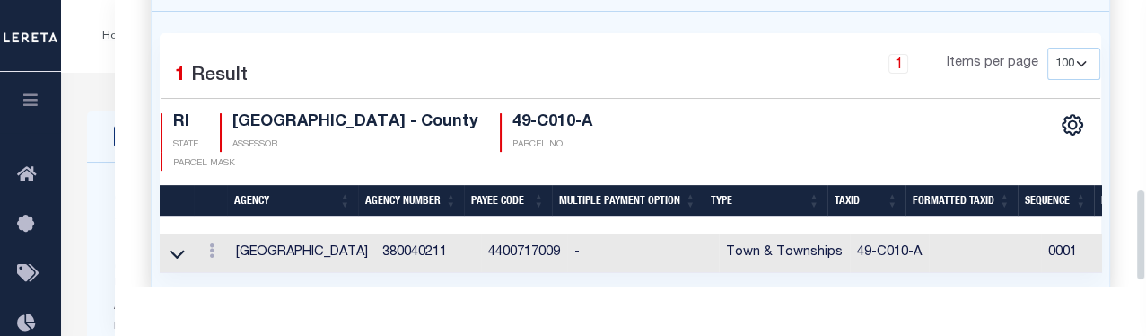
drag, startPoint x: 1142, startPoint y: 162, endPoint x: 1145, endPoint y: 236, distance: 73.6
click at [799, 236] on div "Parcel Data QC QC QC - Select Status - Ready to QC" at bounding box center [630, 143] width 1031 height 286
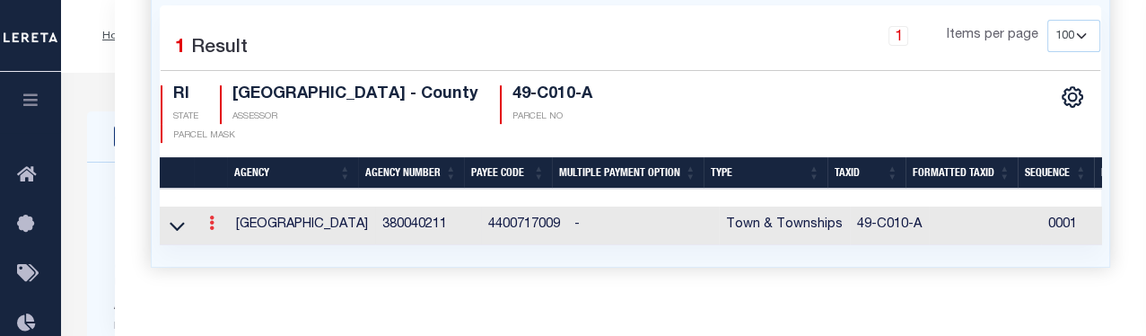
click at [212, 215] on icon at bounding box center [211, 222] width 5 height 14
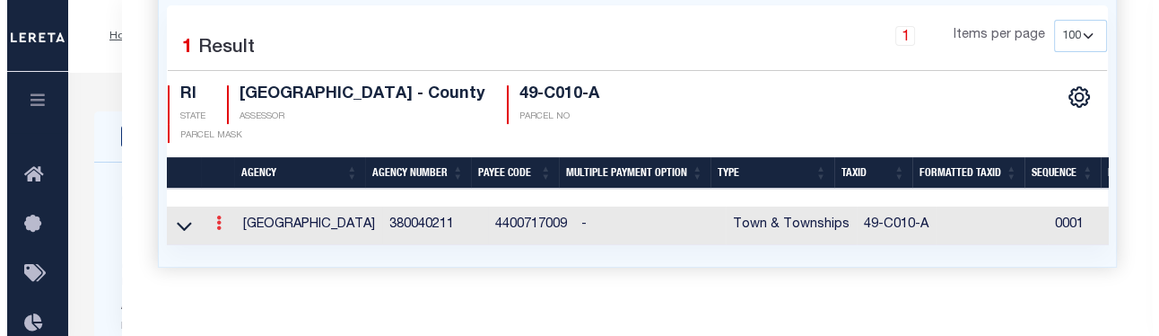
scroll to position [572, 0]
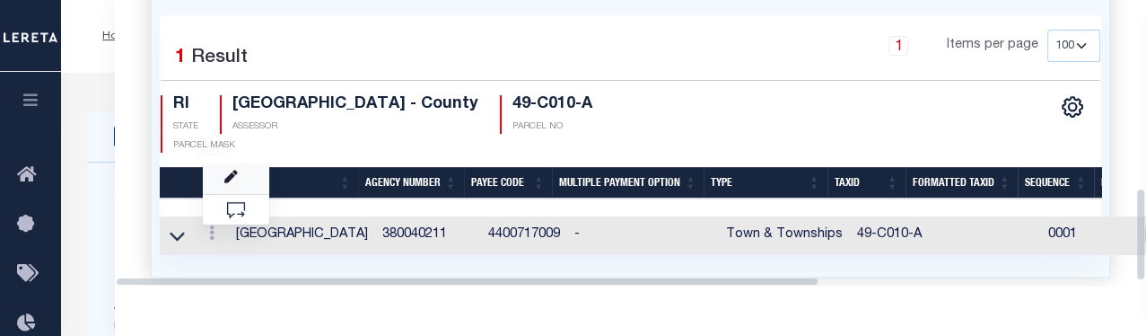
click at [239, 164] on link at bounding box center [236, 179] width 66 height 30
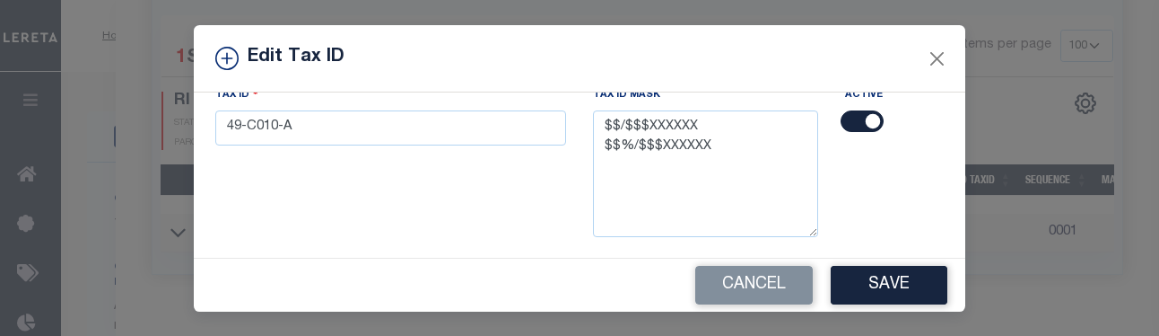
scroll to position [184, 0]
click at [501, 130] on input "49-C010-A" at bounding box center [390, 126] width 351 height 35
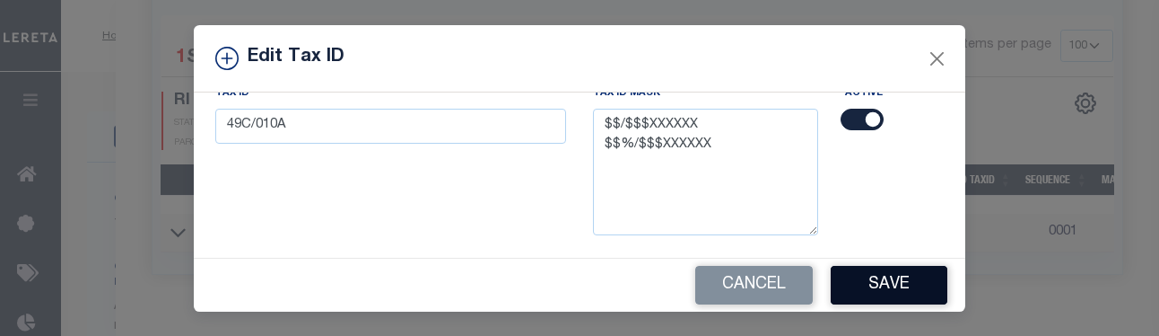
click at [799, 276] on button "Save" at bounding box center [889, 285] width 117 height 39
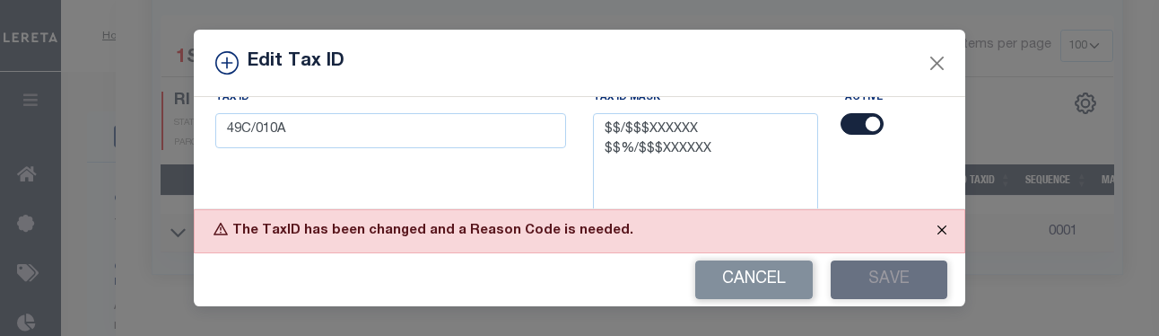
click at [799, 231] on button "Close" at bounding box center [942, 229] width 45 height 39
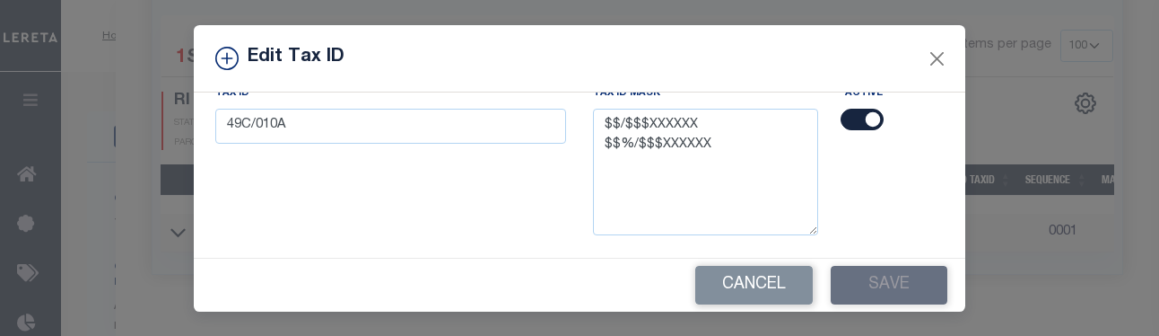
scroll to position [319, 0]
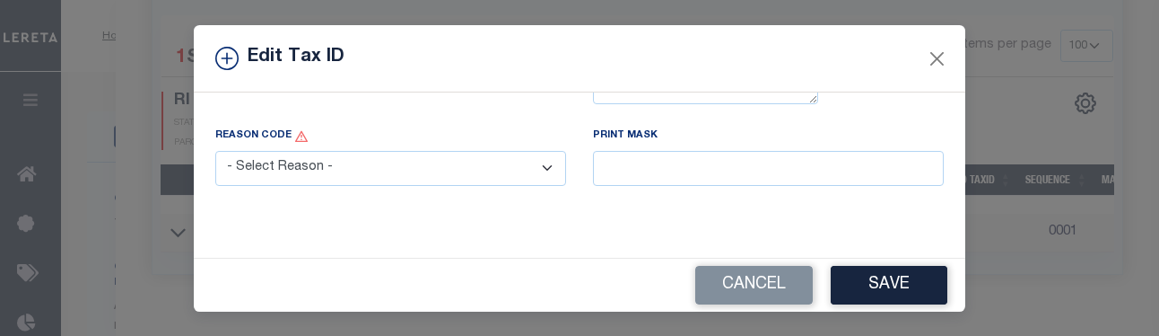
click at [538, 164] on select "- Select Reason - 099 - Other (Provide additional detail) ACT - Agency Changed …" at bounding box center [390, 168] width 351 height 35
click at [215, 151] on select "- Select Reason - 099 - Other (Provide additional detail) ACT - Agency Changed …" at bounding box center [390, 168] width 351 height 35
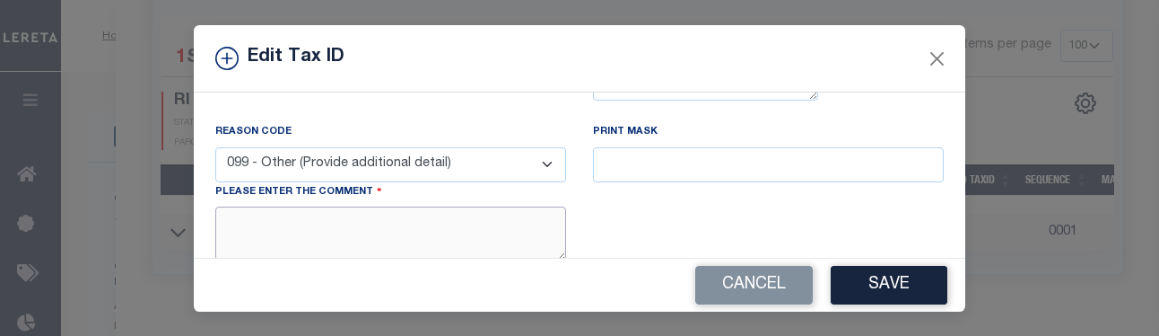
click at [487, 231] on textarea at bounding box center [390, 233] width 351 height 55
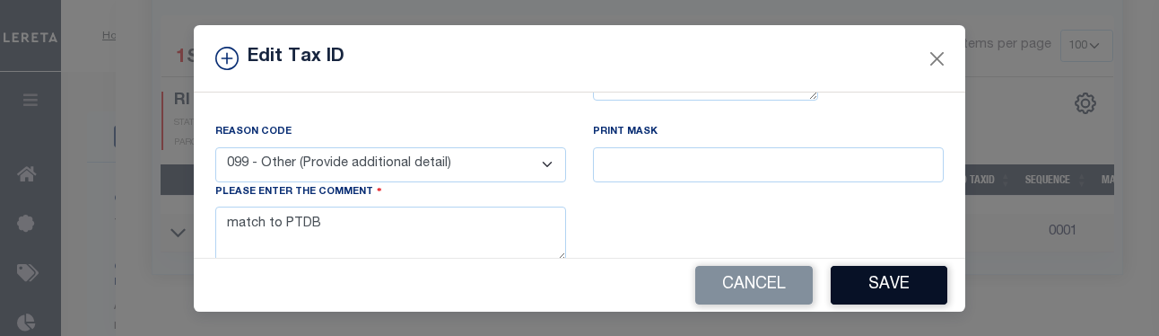
click at [799, 284] on button "Save" at bounding box center [889, 285] width 117 height 39
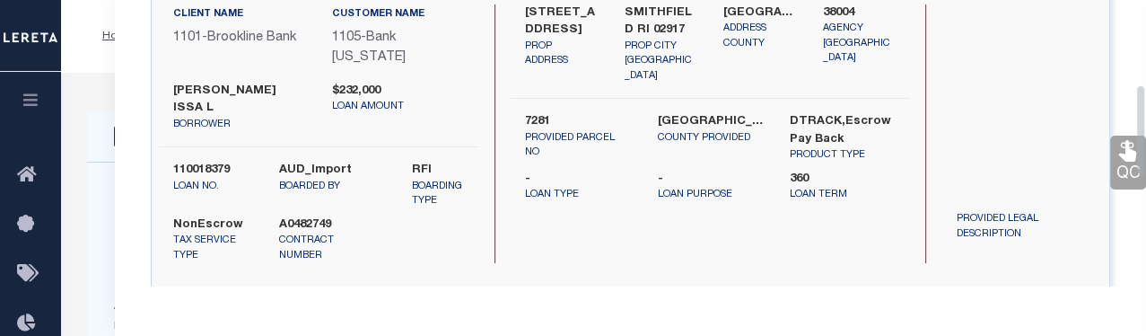
scroll to position [0, 0]
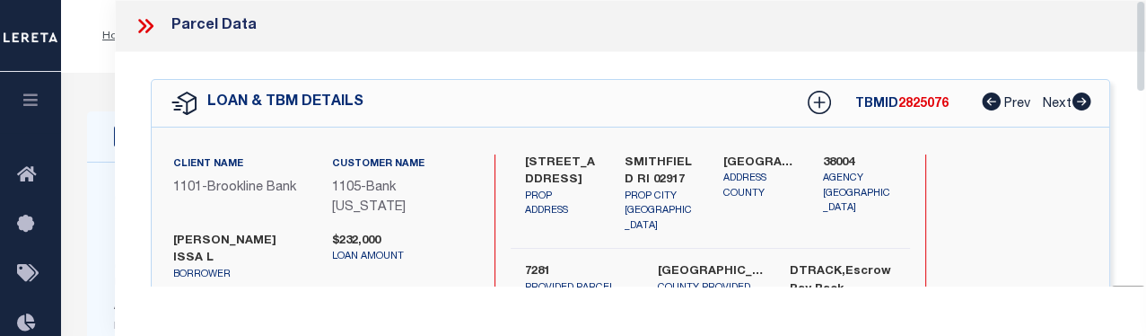
drag, startPoint x: 1138, startPoint y: 227, endPoint x: 1139, endPoint y: -6, distance: 233.3
click at [141, 18] on icon at bounding box center [145, 25] width 23 height 23
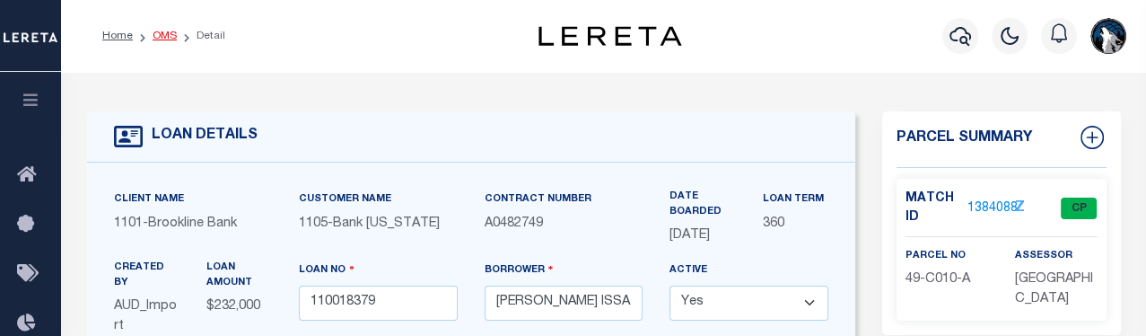
click at [163, 32] on link "OMS" at bounding box center [165, 36] width 24 height 11
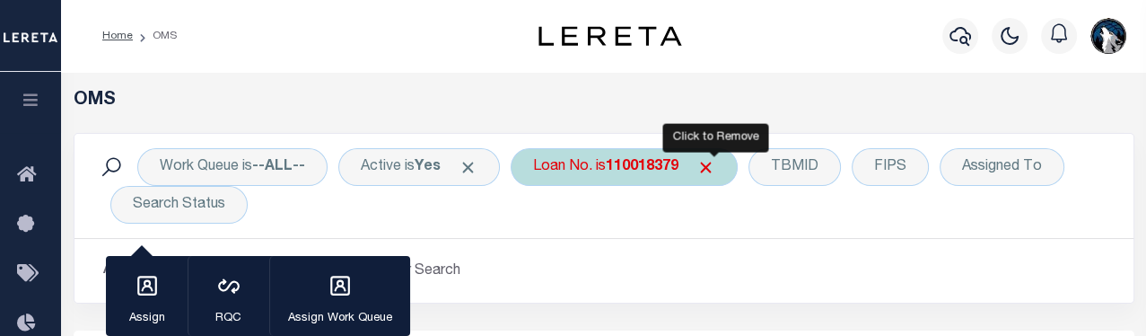
click at [707, 169] on span "Click to Remove" at bounding box center [705, 167] width 19 height 19
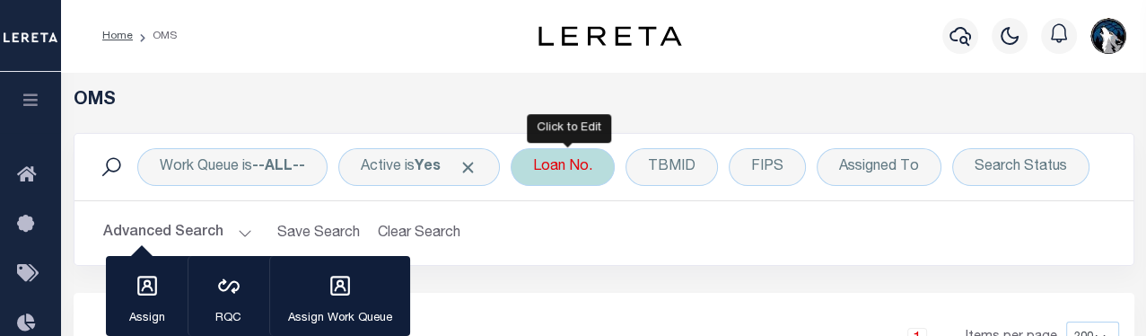
click at [590, 171] on div "Loan No." at bounding box center [563, 167] width 104 height 38
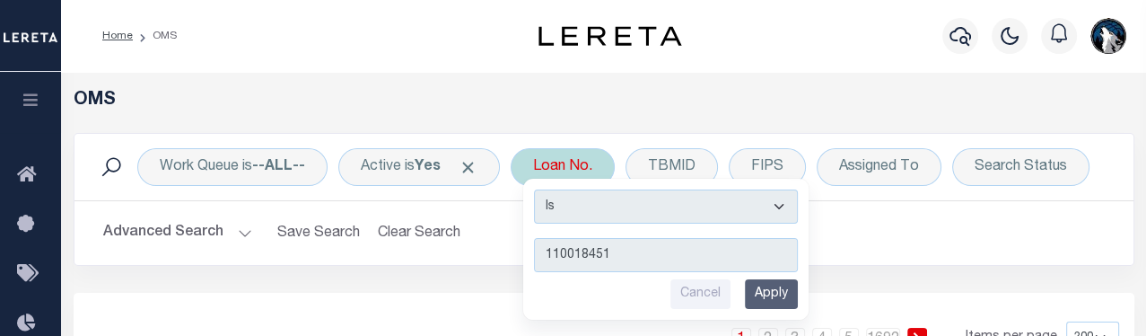
click at [781, 300] on input "Apply" at bounding box center [771, 294] width 53 height 30
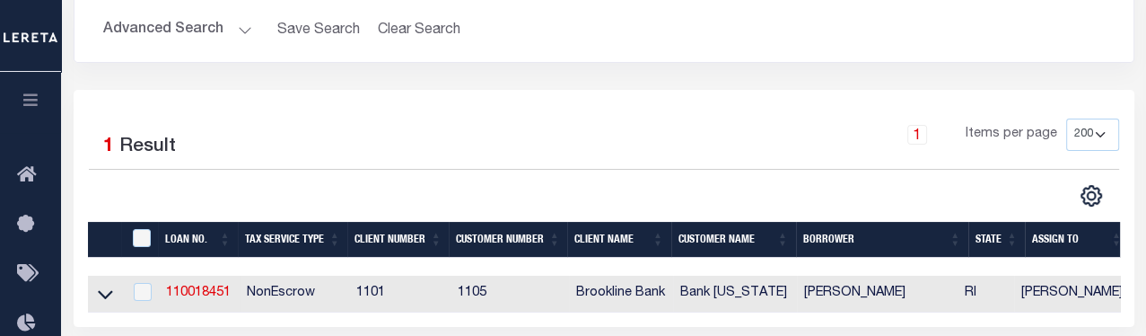
scroll to position [334, 0]
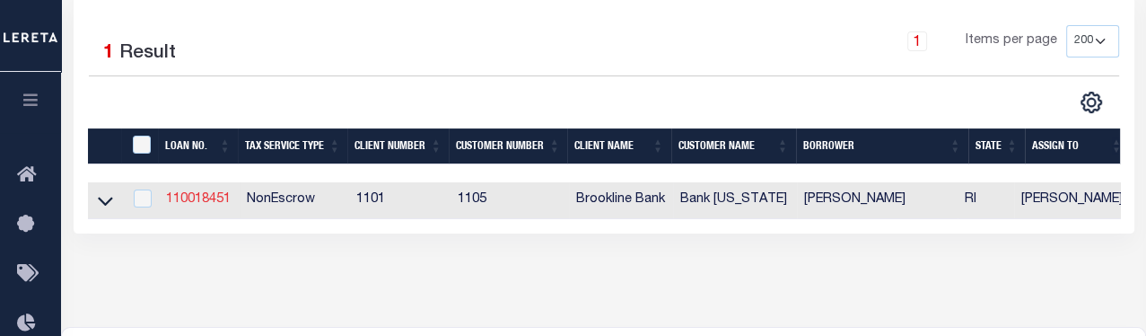
click at [200, 202] on link "110018451" at bounding box center [198, 199] width 65 height 13
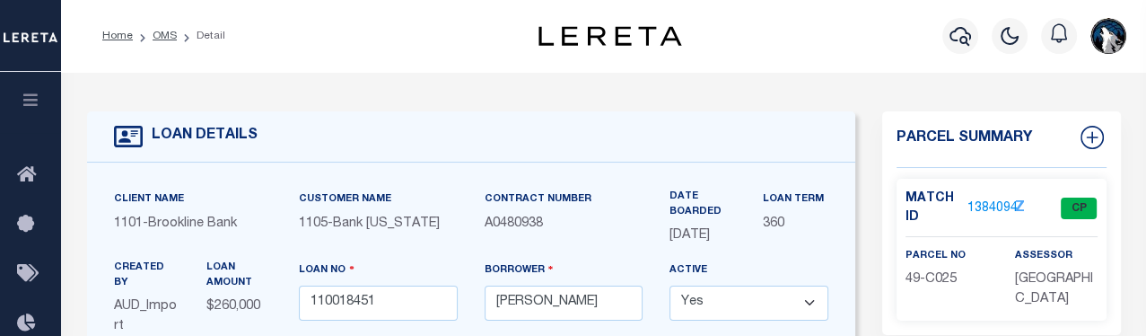
click at [799, 202] on link "1384094" at bounding box center [992, 208] width 50 height 19
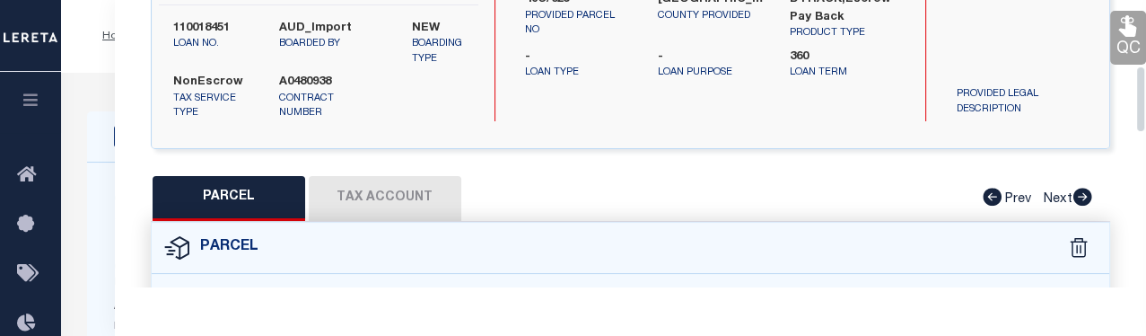
drag, startPoint x: 1133, startPoint y: 73, endPoint x: 1133, endPoint y: 104, distance: 31.4
click at [799, 104] on div "Parcel Data QC QC QC - Select Status - Ready to QC" at bounding box center [630, 143] width 1031 height 286
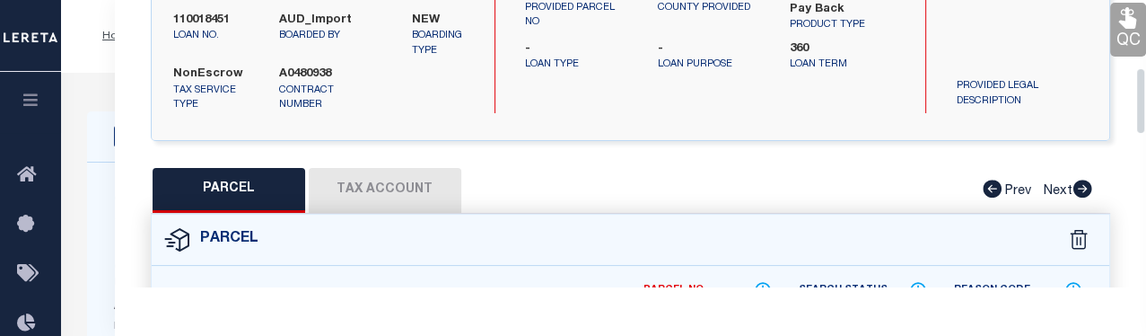
click at [420, 206] on button "Tax Account" at bounding box center [385, 190] width 153 height 45
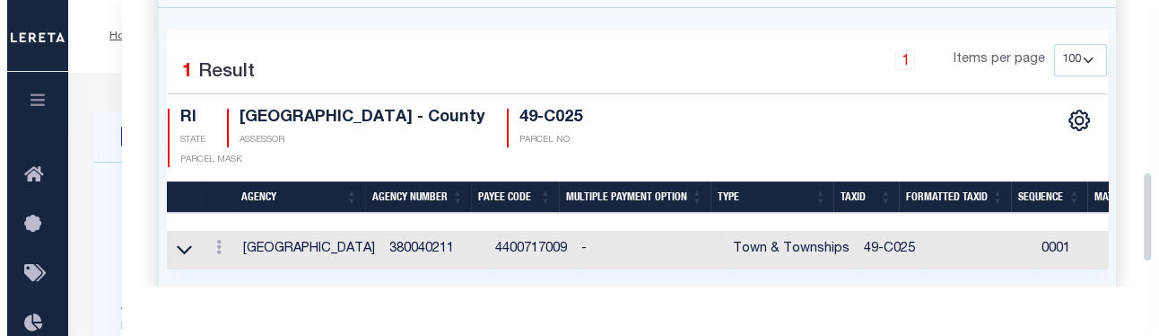
scroll to position [574, 0]
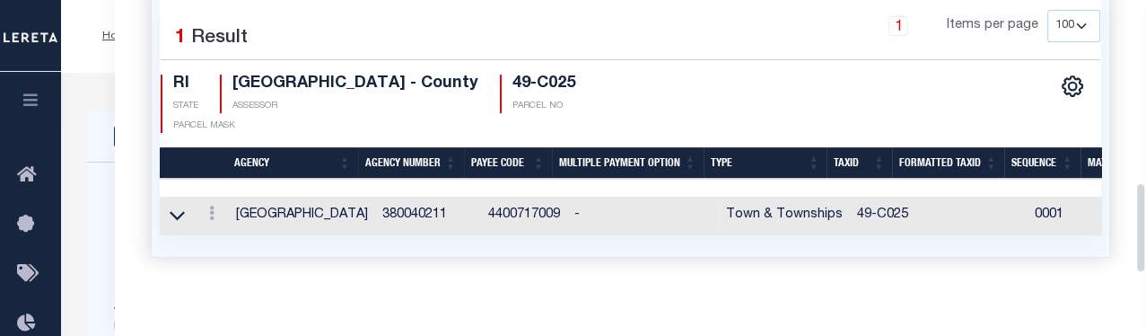
drag, startPoint x: 1141, startPoint y: 116, endPoint x: 1153, endPoint y: 209, distance: 94.1
click at [203, 223] on link at bounding box center [212, 215] width 20 height 14
click at [229, 244] on link at bounding box center [236, 242] width 66 height 30
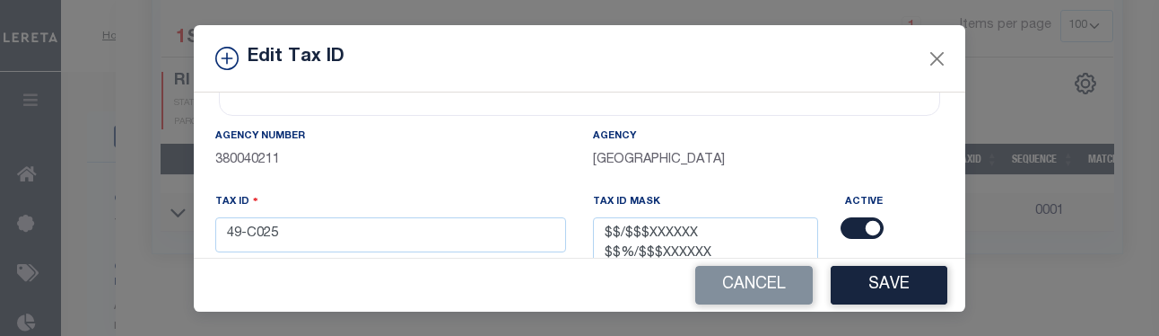
scroll to position [109, 0]
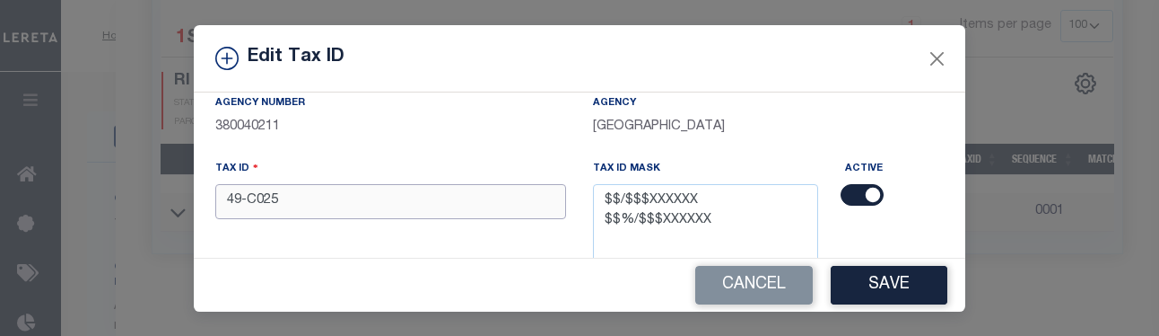
click at [476, 202] on input "49-C025" at bounding box center [390, 201] width 351 height 35
click at [799, 270] on button "Save" at bounding box center [889, 285] width 117 height 39
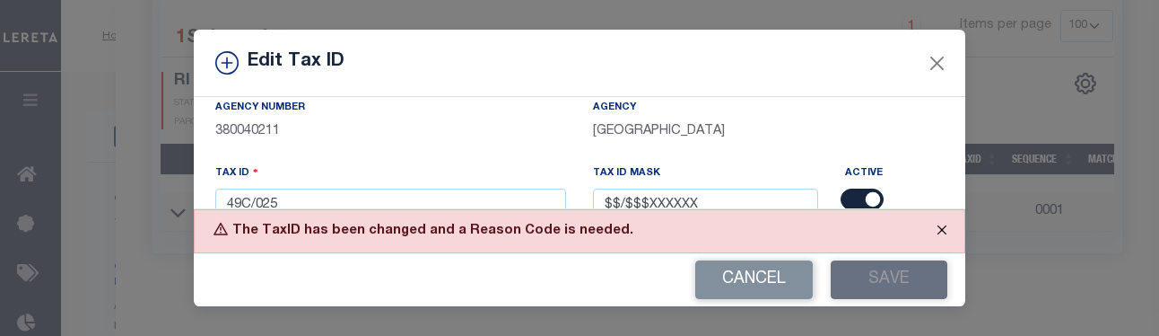
click at [799, 230] on button "Close" at bounding box center [942, 229] width 45 height 39
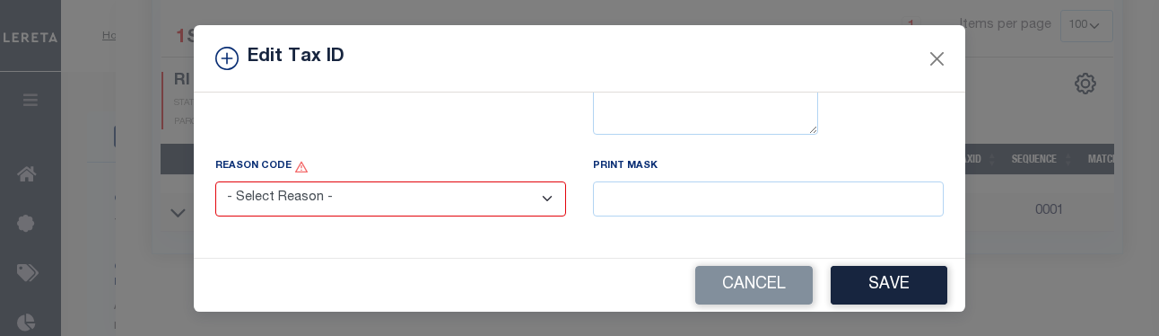
scroll to position [287, 0]
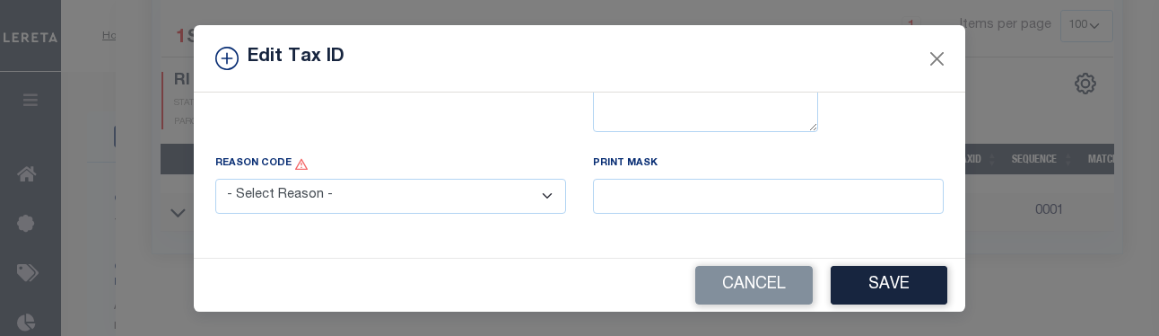
click at [531, 198] on select "- Select Reason - 099 - Other (Provide additional detail) ACT - Agency Changed …" at bounding box center [390, 196] width 351 height 35
click at [215, 180] on select "- Select Reason - 099 - Other (Provide additional detail) ACT - Agency Changed …" at bounding box center [390, 196] width 351 height 35
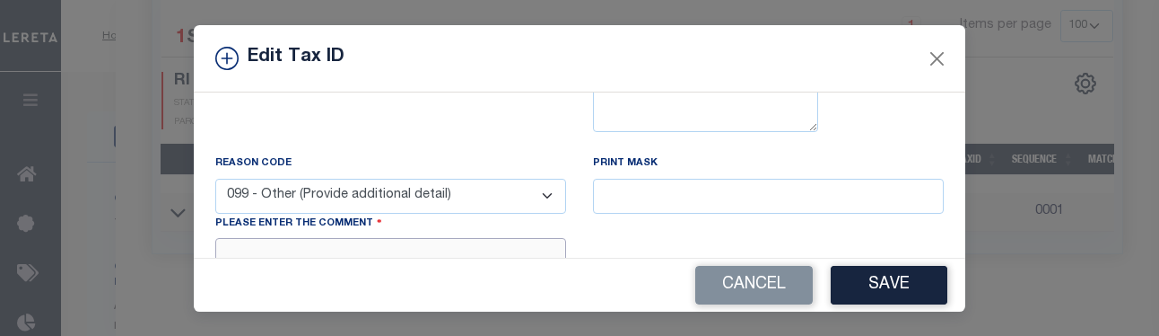
click at [496, 246] on textarea at bounding box center [390, 265] width 351 height 55
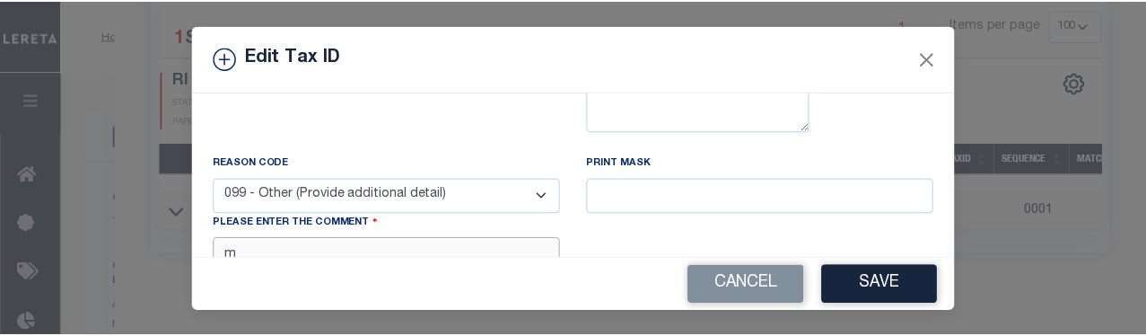
scroll to position [296, 0]
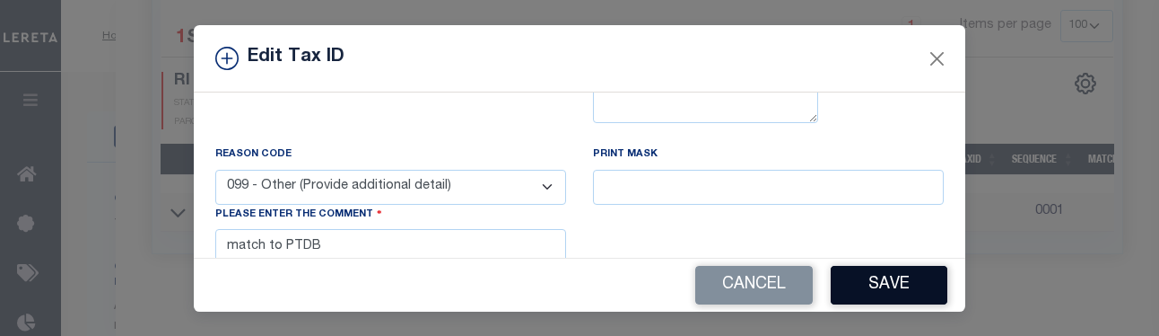
click at [799, 287] on button "Save" at bounding box center [889, 285] width 117 height 39
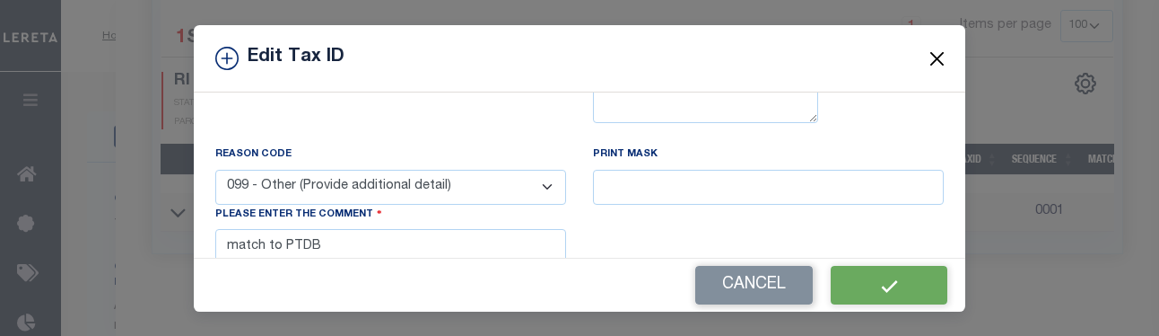
click at [799, 68] on button "Close" at bounding box center [937, 58] width 23 height 23
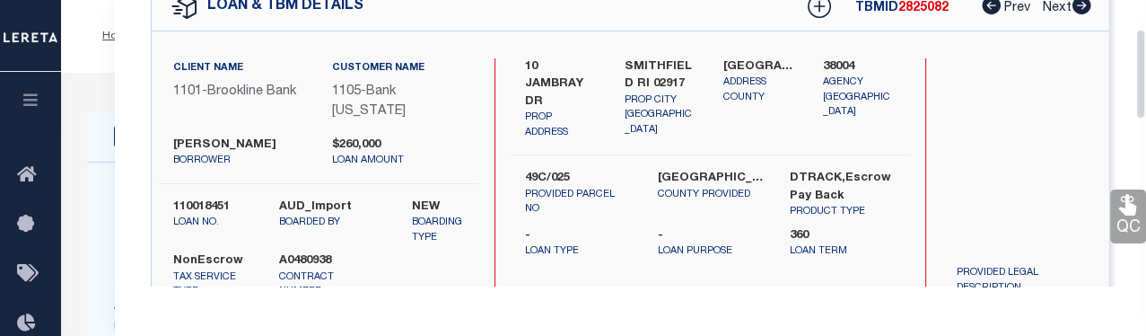
scroll to position [0, 0]
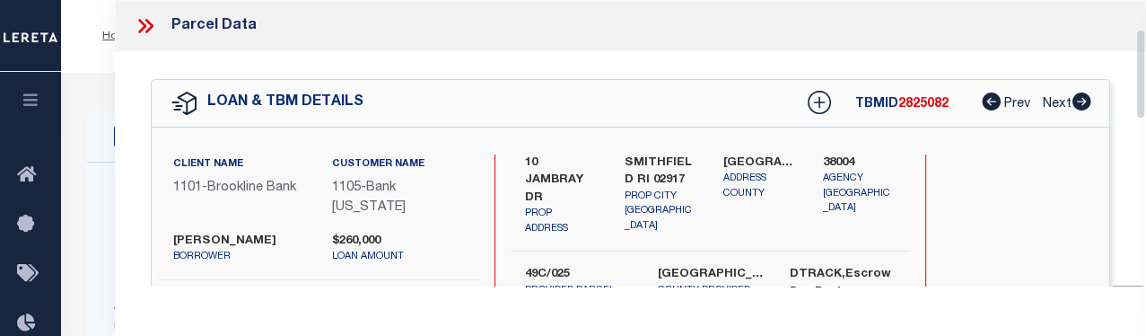
drag, startPoint x: 1138, startPoint y: 201, endPoint x: 1133, endPoint y: -28, distance: 228.9
click at [155, 29] on icon at bounding box center [145, 25] width 23 height 23
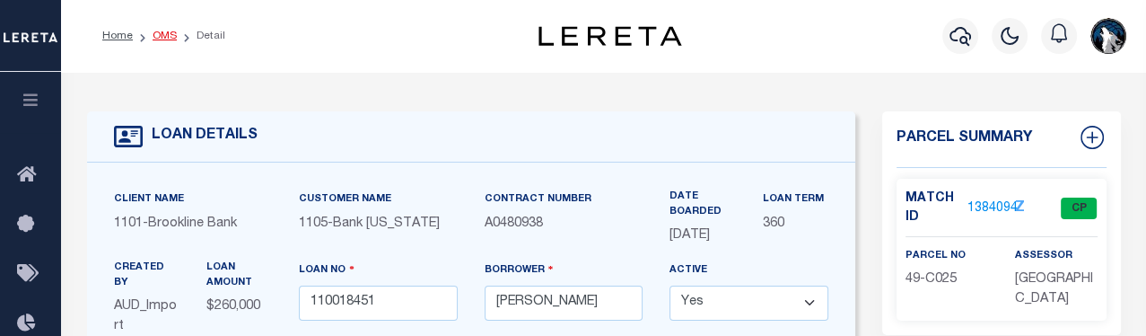
click at [171, 34] on link "OMS" at bounding box center [165, 36] width 24 height 11
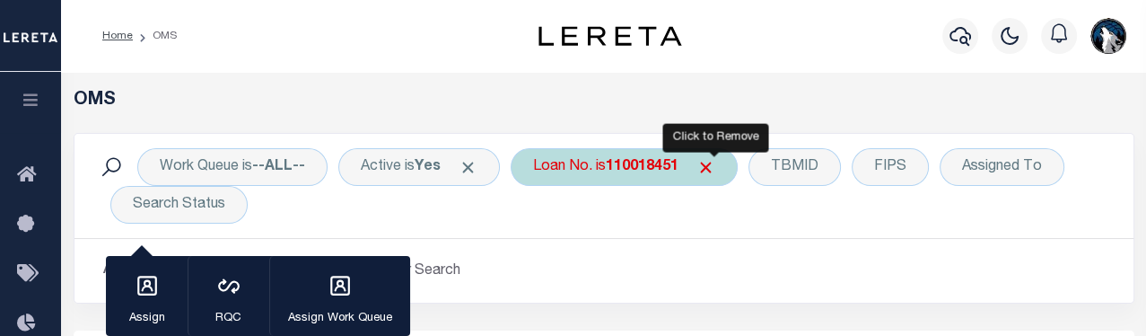
click at [707, 168] on span "Click to Remove" at bounding box center [705, 167] width 19 height 19
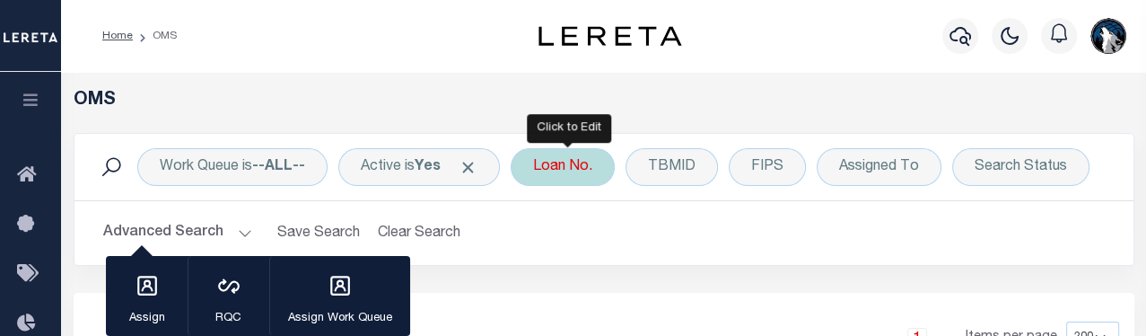
click at [573, 176] on div "Loan No." at bounding box center [563, 167] width 104 height 38
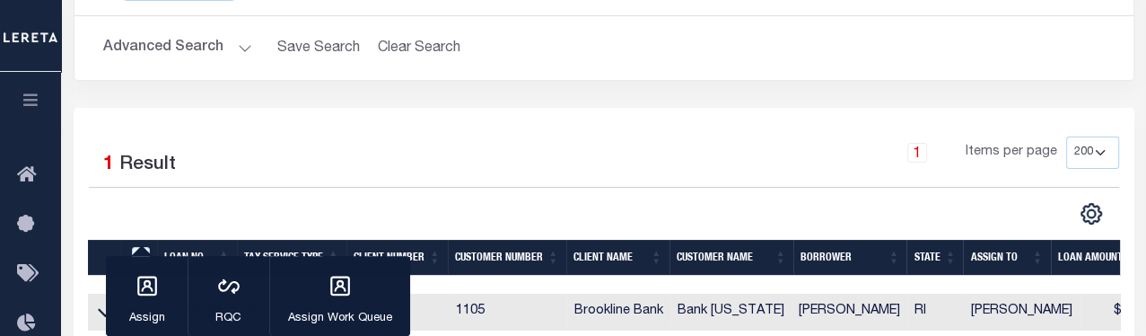
scroll to position [280, 0]
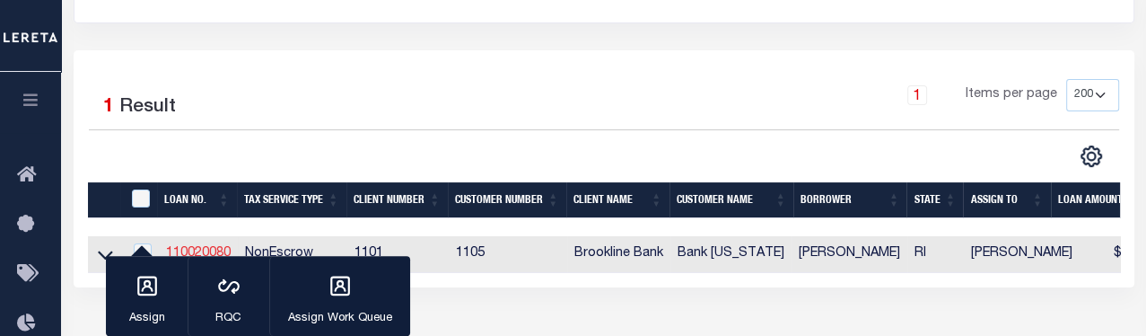
click at [218, 256] on link "110020080" at bounding box center [198, 253] width 65 height 13
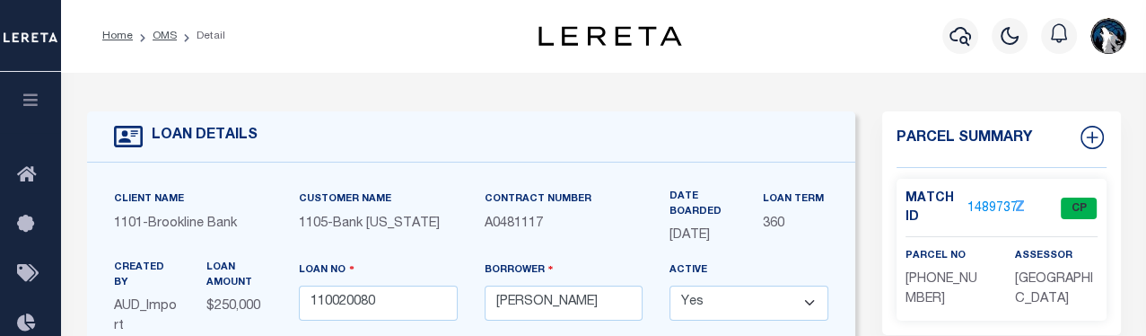
click at [799, 206] on link "1489737" at bounding box center [992, 208] width 50 height 19
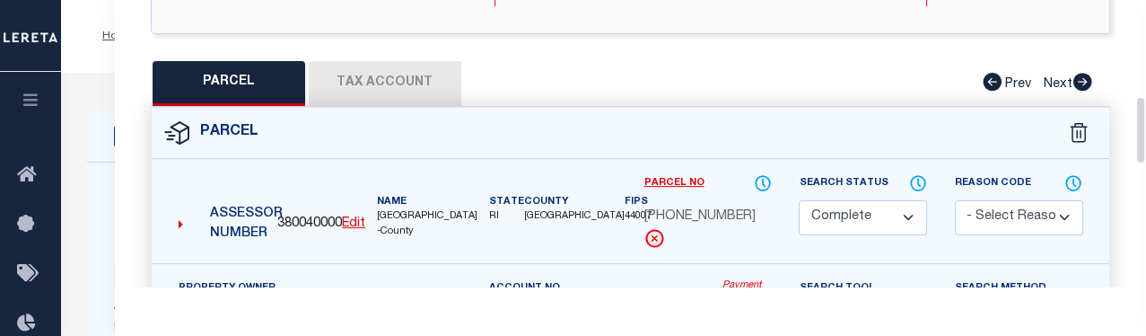
scroll to position [404, 0]
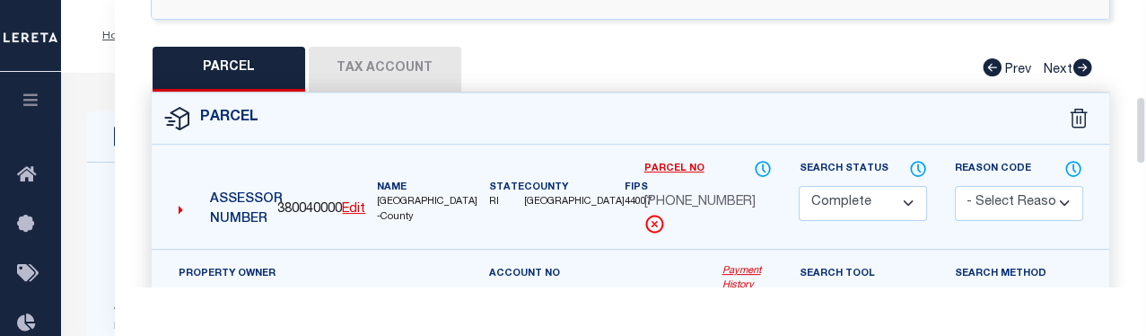
drag, startPoint x: 1138, startPoint y: 45, endPoint x: 1142, endPoint y: 143, distance: 97.9
click at [799, 143] on div "Parcel Data QC QC QC - Select Status - Ready to QC" at bounding box center [630, 143] width 1031 height 286
click at [360, 66] on button "Tax Account" at bounding box center [385, 69] width 153 height 45
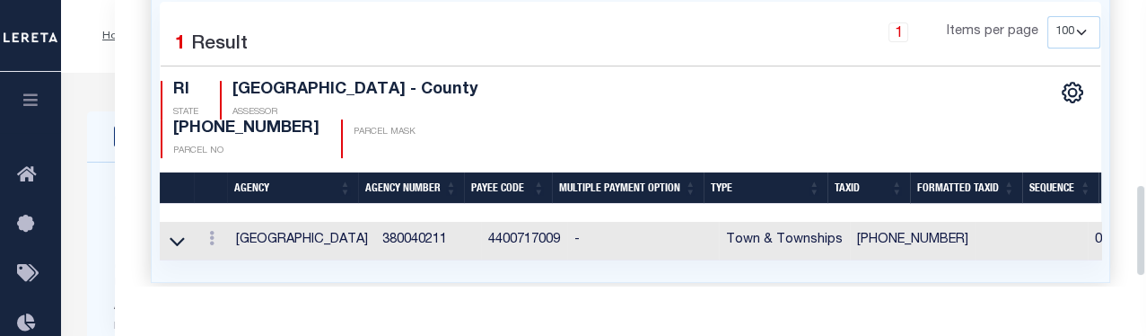
drag, startPoint x: 1138, startPoint y: 152, endPoint x: 1143, endPoint y: 206, distance: 55.0
click at [799, 206] on div "Parcel Data QC QC QC - Select Status - Ready to QC" at bounding box center [630, 143] width 1031 height 286
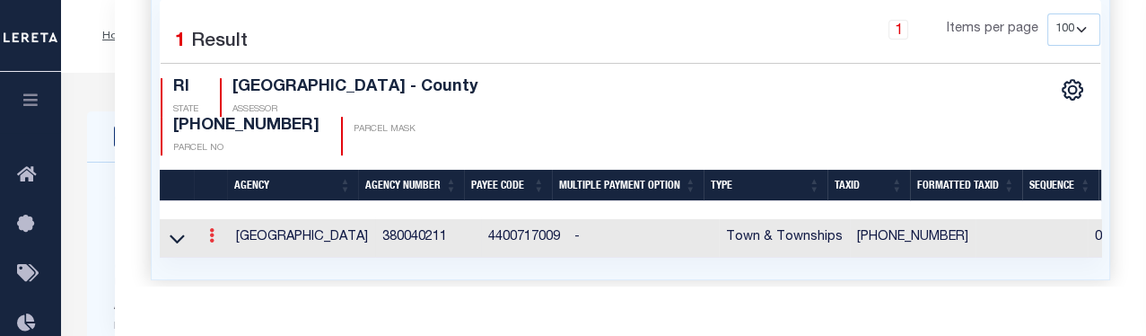
click at [209, 228] on icon at bounding box center [211, 235] width 5 height 14
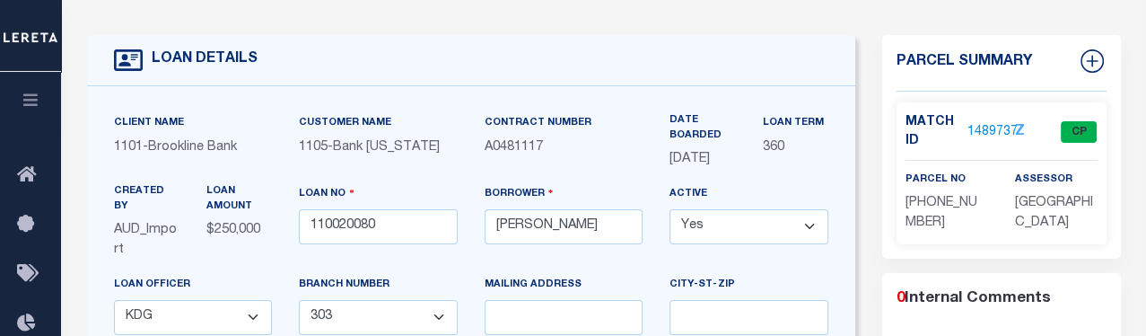
scroll to position [69, 0]
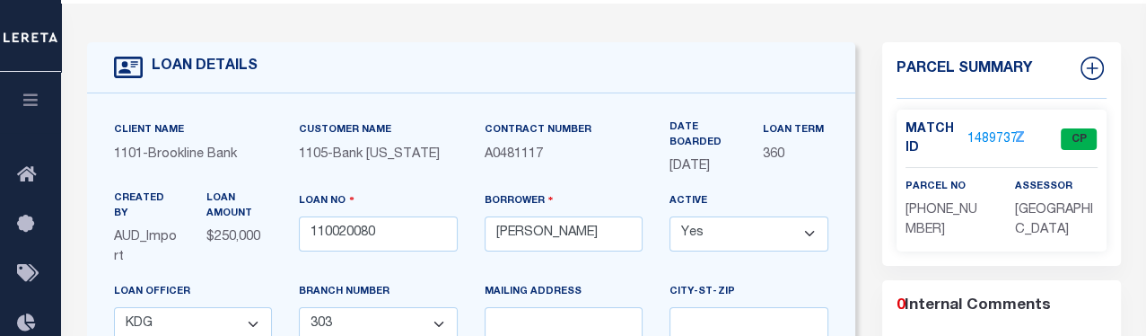
click at [799, 134] on link "1489737" at bounding box center [992, 139] width 50 height 19
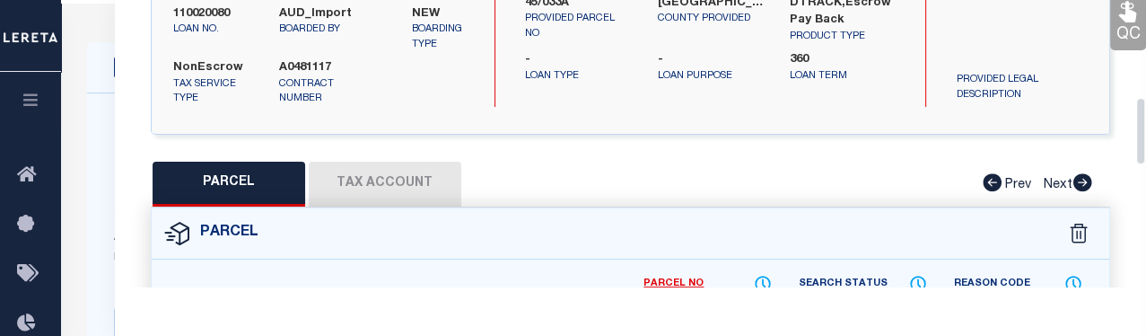
scroll to position [241, 0]
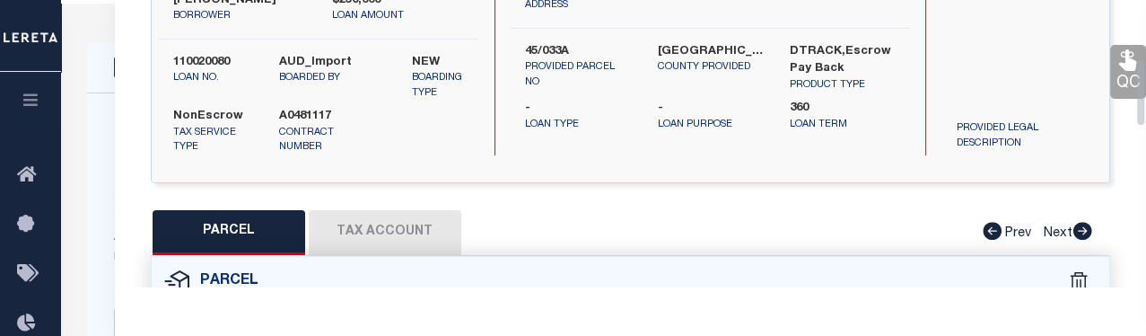
drag, startPoint x: 1138, startPoint y: 191, endPoint x: 1134, endPoint y: 83, distance: 107.7
click at [799, 83] on div "Parcel Data QC QC QC - Select Status - Ready to QC" at bounding box center [630, 143] width 1031 height 286
click at [420, 224] on button "Tax Account" at bounding box center [385, 232] width 153 height 45
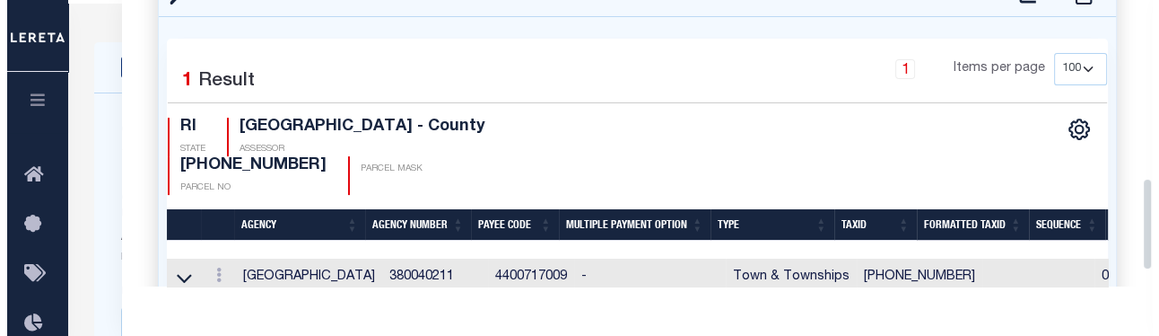
scroll to position [554, 0]
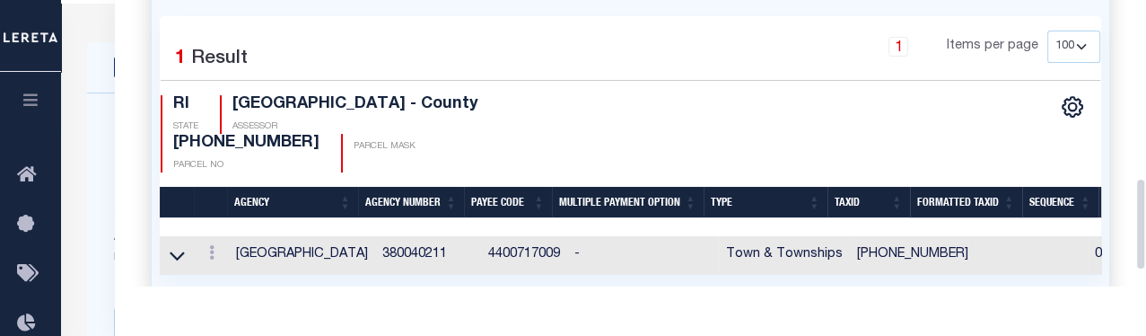
drag, startPoint x: 1141, startPoint y: 148, endPoint x: 1137, endPoint y: 249, distance: 100.6
click at [799, 249] on div "Parcel Data QC QC QC - Select Status - Ready to QC" at bounding box center [630, 143] width 1031 height 286
click at [214, 245] on icon at bounding box center [211, 252] width 5 height 14
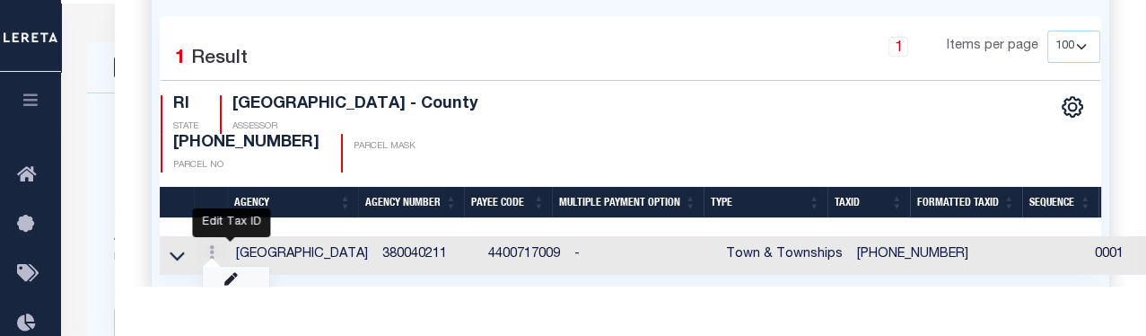
click at [235, 273] on icon "" at bounding box center [230, 279] width 13 height 13
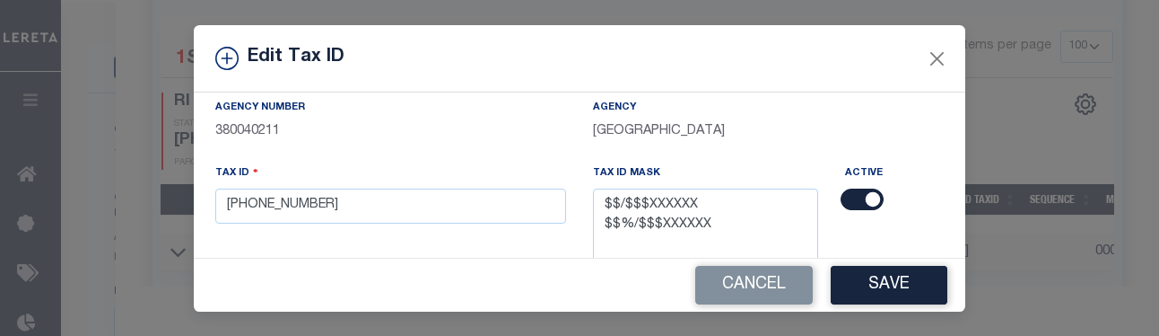
scroll to position [111, 0]
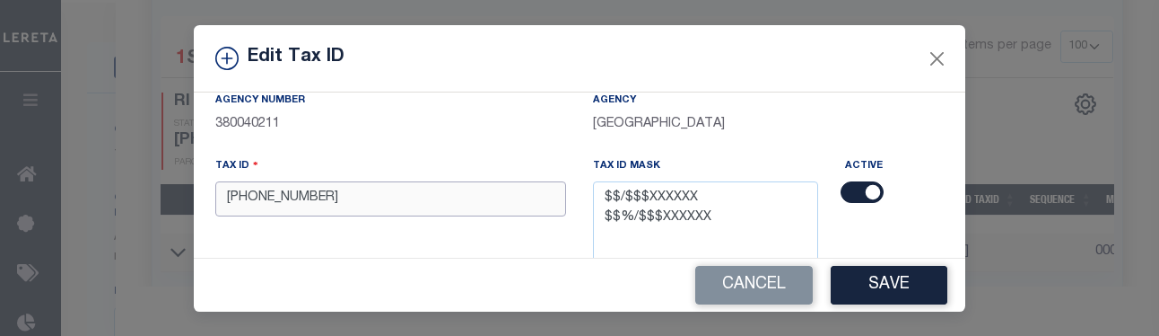
click at [491, 206] on input "[PHONE_NUMBER]" at bounding box center [390, 198] width 351 height 35
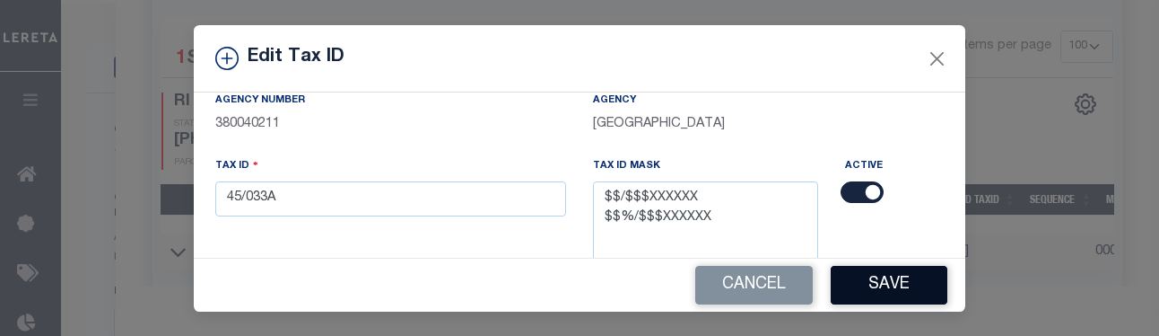
click at [799, 292] on button "Save" at bounding box center [889, 285] width 117 height 39
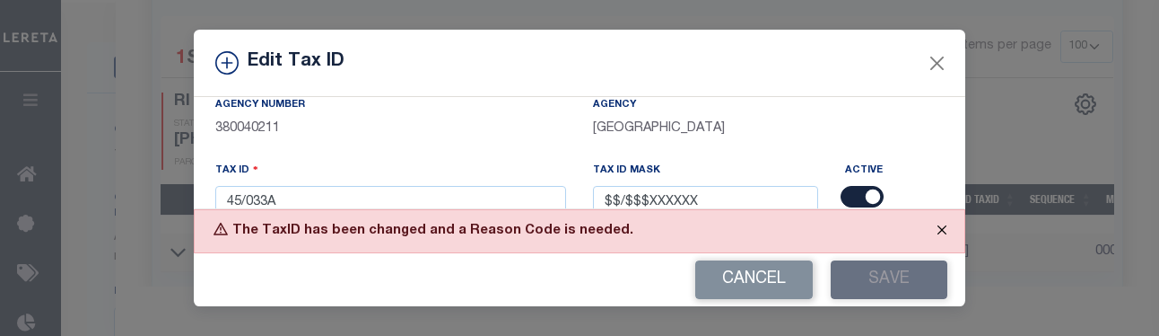
click at [799, 235] on button "Close" at bounding box center [942, 229] width 45 height 39
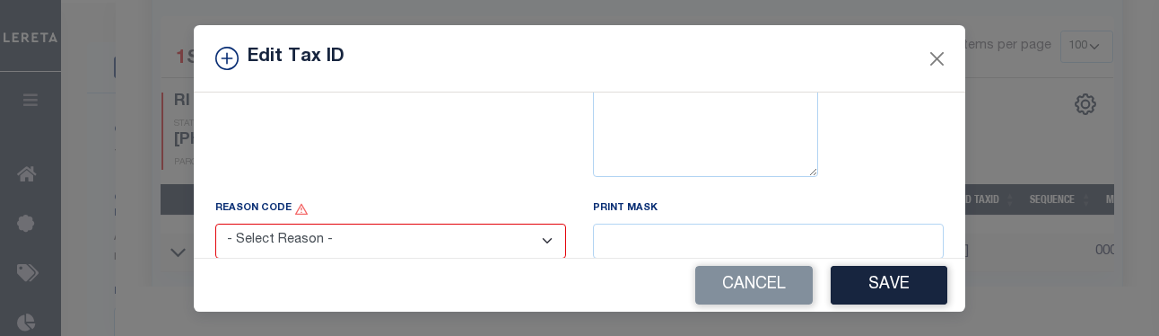
scroll to position [291, 0]
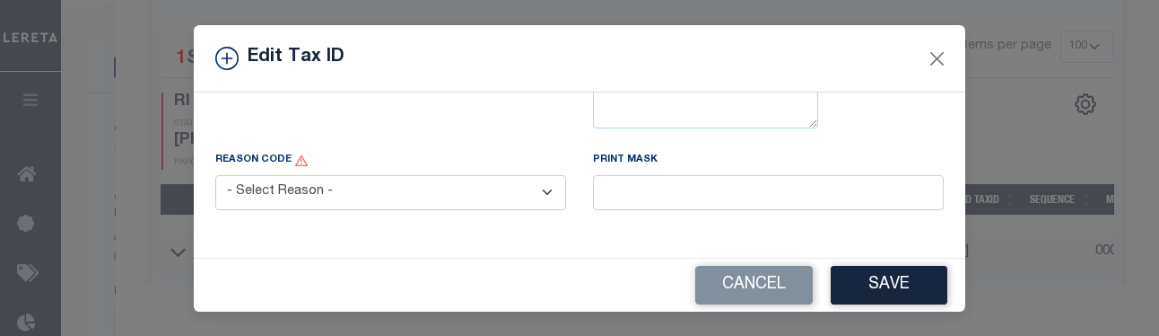
click at [528, 192] on select "- Select Reason - 099 - Other (Provide additional detail) ACT - Agency Changed …" at bounding box center [390, 192] width 351 height 35
click at [215, 176] on select "- Select Reason - 099 - Other (Provide additional detail) ACT - Agency Changed …" at bounding box center [390, 192] width 351 height 35
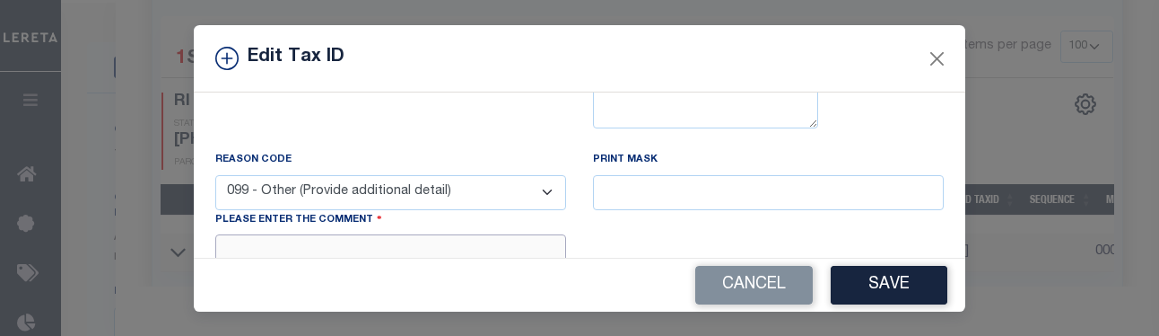
click at [490, 249] on textarea at bounding box center [390, 261] width 351 height 55
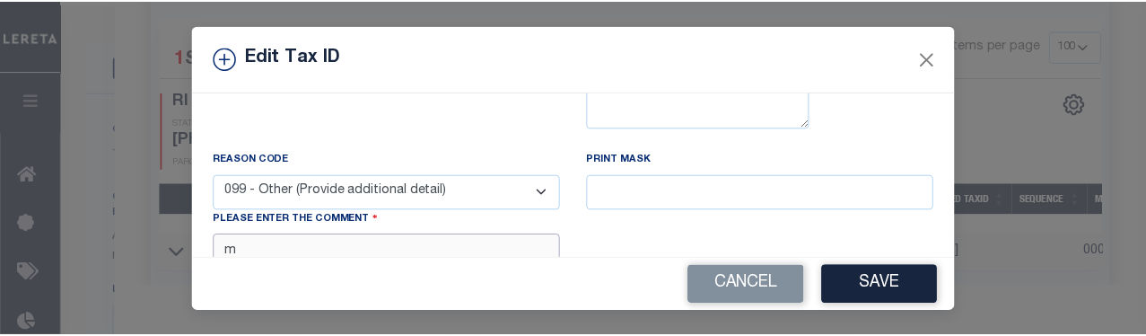
scroll to position [296, 0]
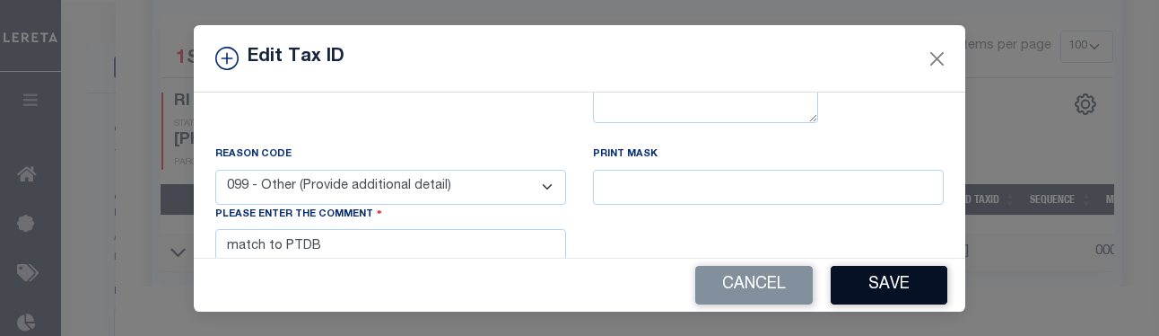
click at [799, 287] on button "Save" at bounding box center [889, 285] width 117 height 39
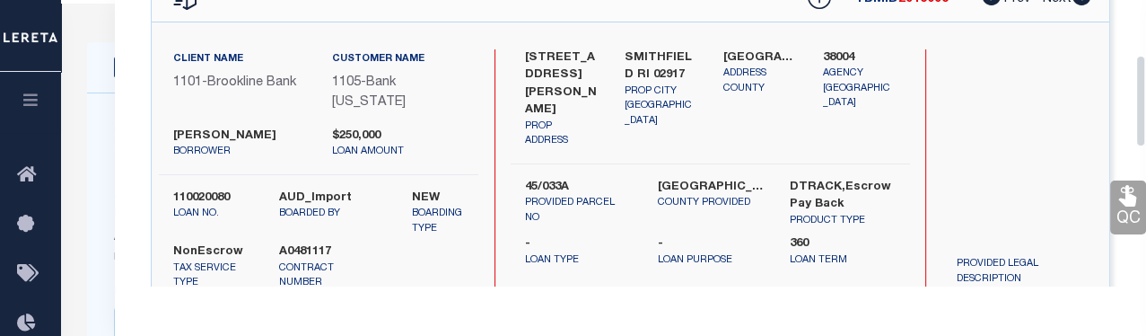
scroll to position [0, 0]
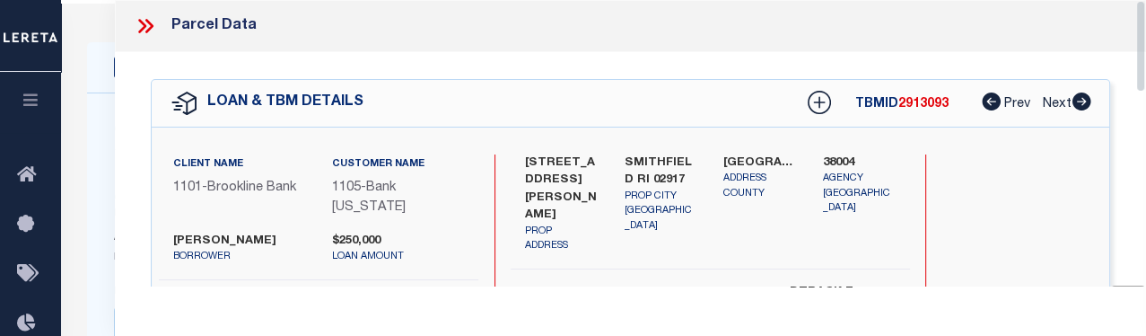
drag, startPoint x: 1139, startPoint y: 202, endPoint x: 1133, endPoint y: 21, distance: 181.4
click at [799, 21] on div "Parcel Data QC QC QC - Select Status - Ready to QC" at bounding box center [630, 143] width 1031 height 286
click at [147, 27] on icon at bounding box center [145, 25] width 23 height 23
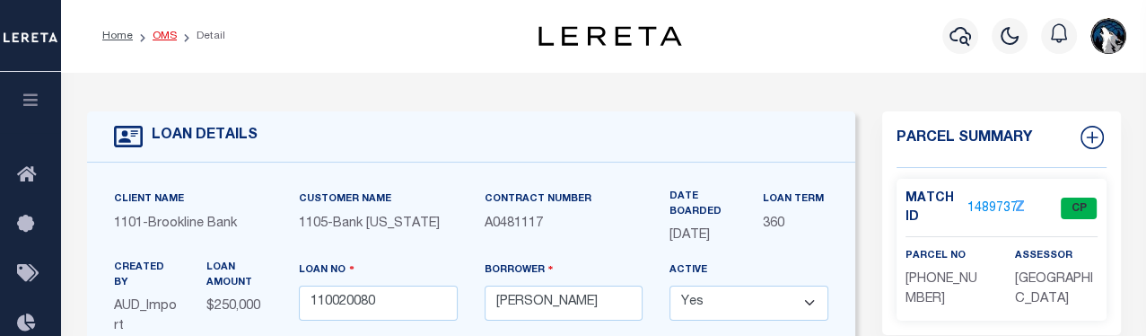
click at [163, 38] on link "OMS" at bounding box center [165, 36] width 24 height 11
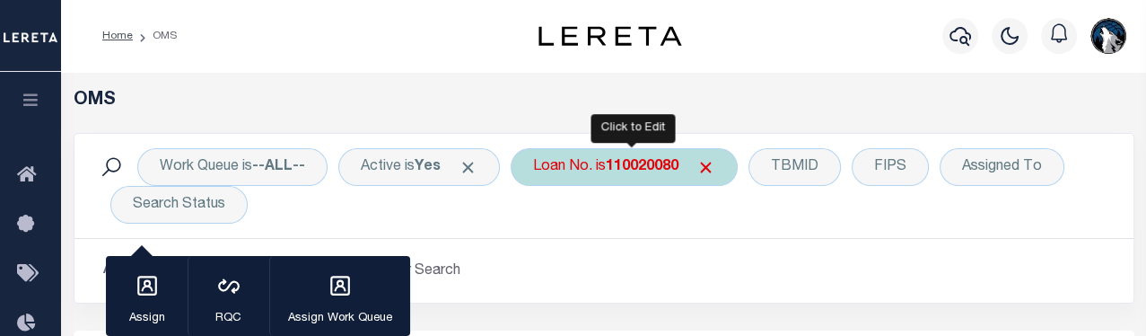
click at [704, 161] on div "Loan No. is 110020080" at bounding box center [624, 167] width 227 height 38
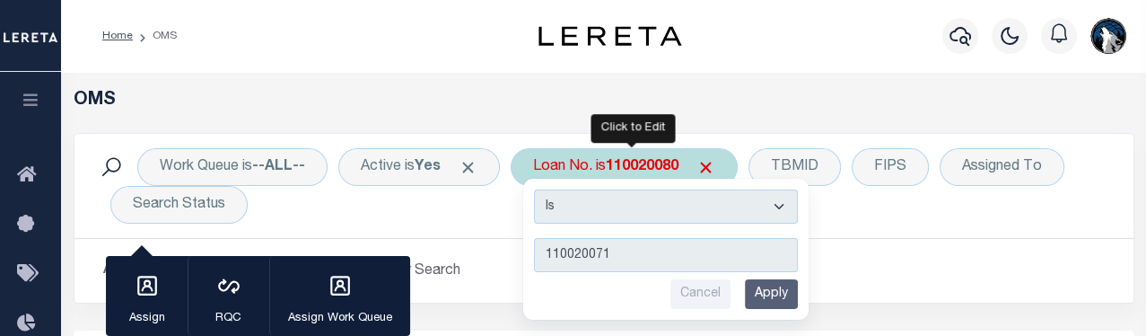
click at [770, 294] on input "Apply" at bounding box center [771, 294] width 53 height 30
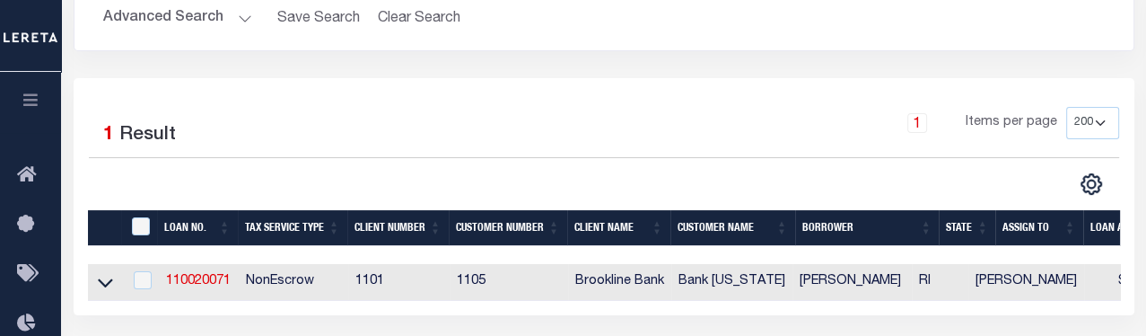
scroll to position [302, 0]
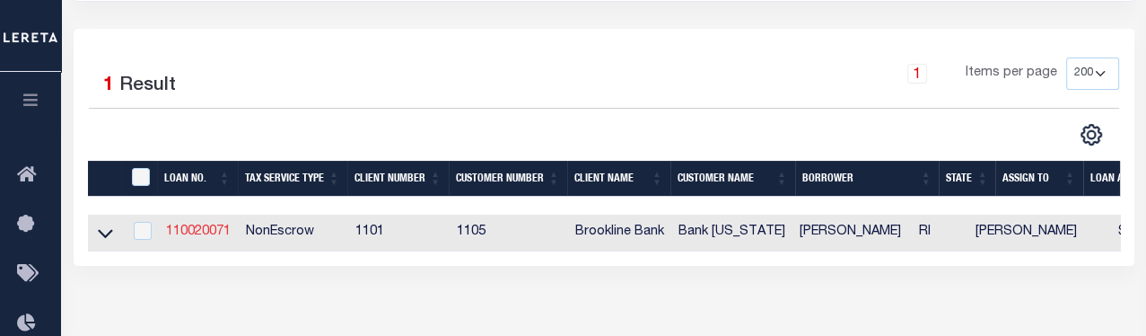
click at [194, 234] on link "110020071" at bounding box center [198, 231] width 65 height 13
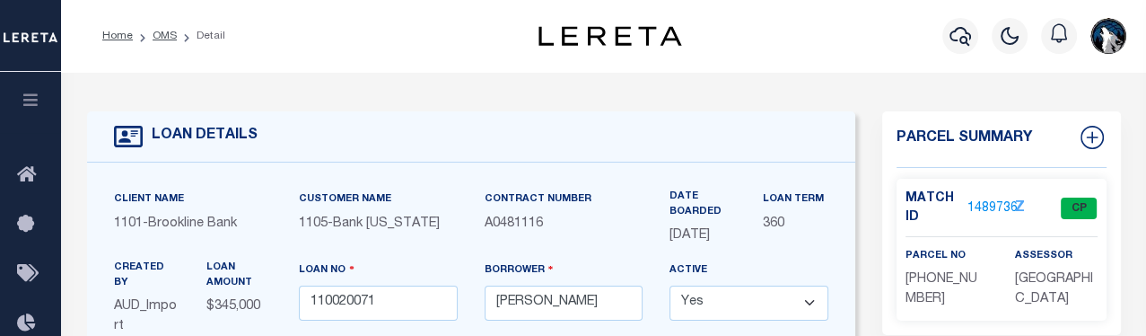
click at [799, 200] on link "1489736" at bounding box center [992, 208] width 50 height 19
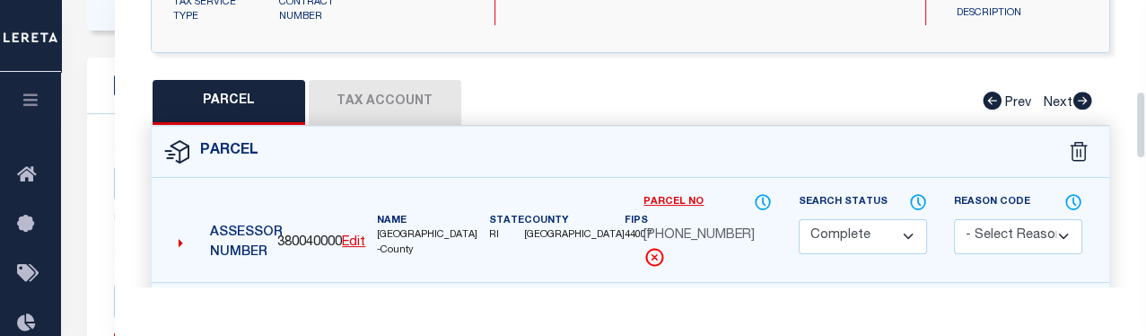
scroll to position [374, 0]
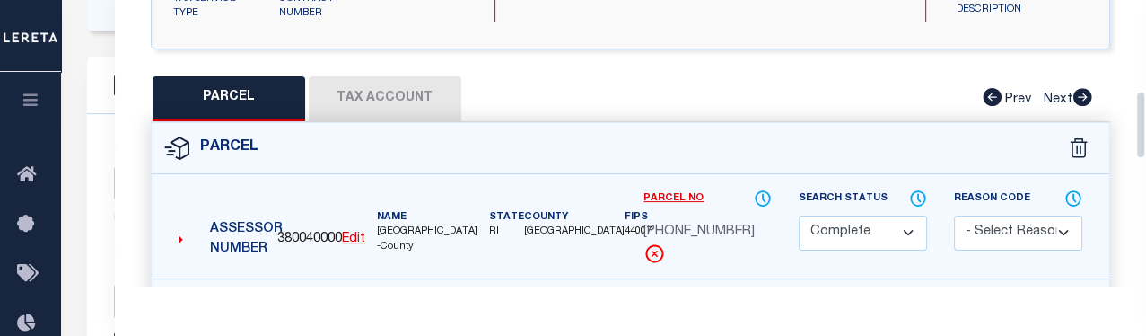
drag, startPoint x: 1140, startPoint y: 39, endPoint x: 1141, endPoint y: 129, distance: 90.7
click at [799, 129] on div "Parcel Data QC QC QC - Select Status - Ready to QC" at bounding box center [630, 143] width 1031 height 286
click at [406, 101] on button "Tax Account" at bounding box center [385, 98] width 153 height 45
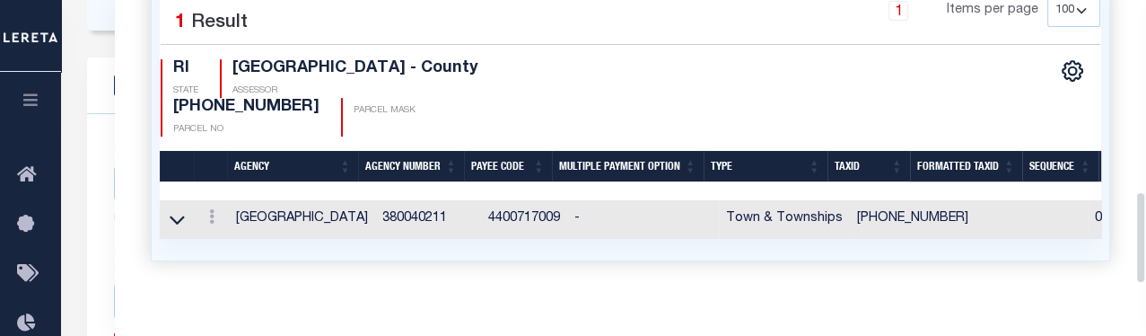
drag, startPoint x: 1142, startPoint y: 174, endPoint x: 1138, endPoint y: 245, distance: 71.0
click at [799, 245] on div "Parcel Data QC QC QC - Select Status - Ready to QC" at bounding box center [630, 143] width 1031 height 286
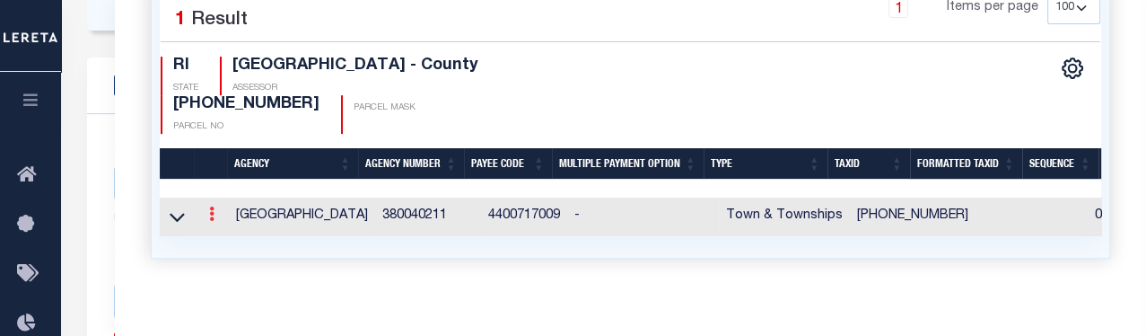
click at [212, 206] on icon at bounding box center [211, 213] width 5 height 14
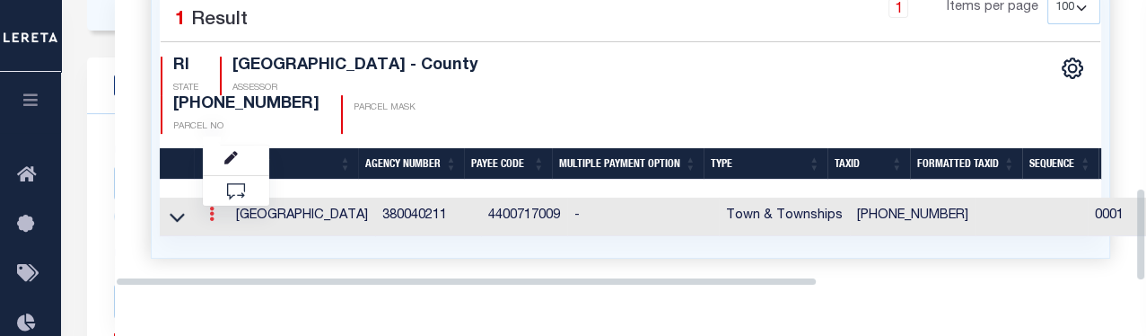
scroll to position [572, 0]
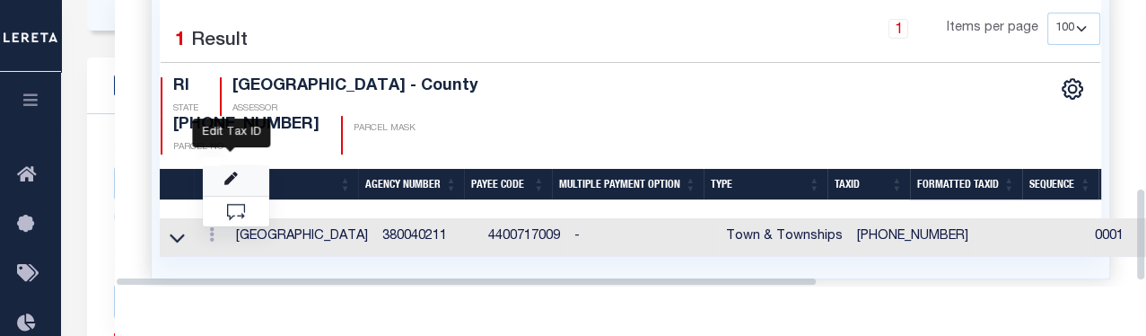
click at [229, 172] on icon "" at bounding box center [230, 178] width 13 height 13
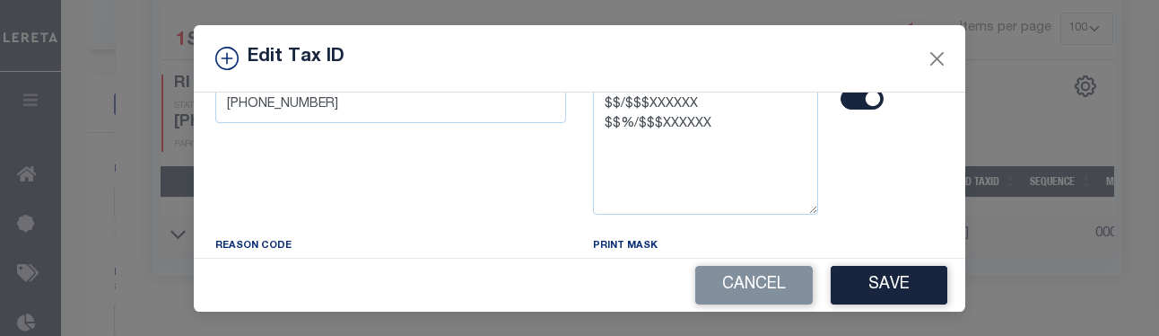
scroll to position [207, 0]
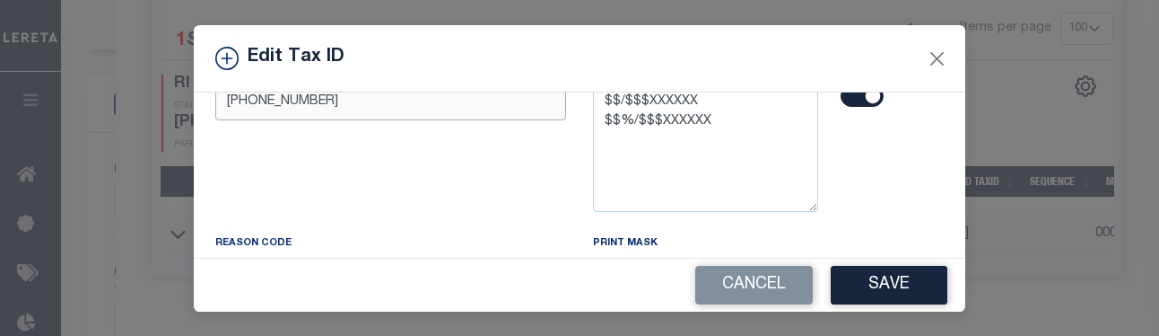
click at [463, 114] on input "[PHONE_NUMBER]" at bounding box center [390, 102] width 351 height 35
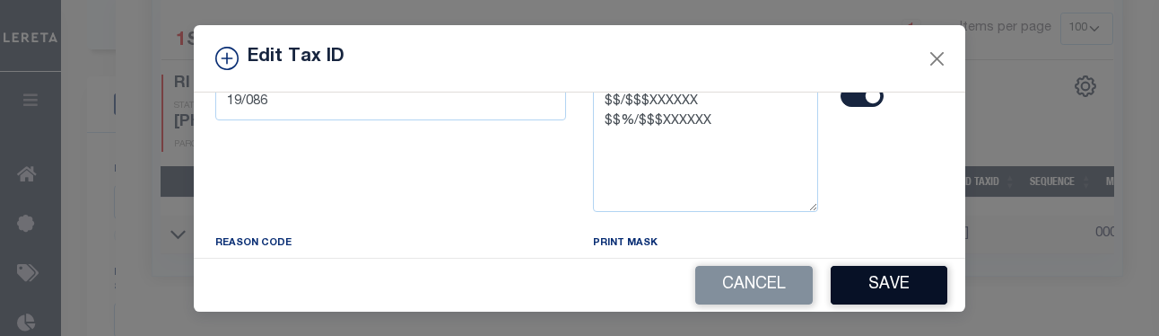
click at [799, 283] on button "Save" at bounding box center [889, 285] width 117 height 39
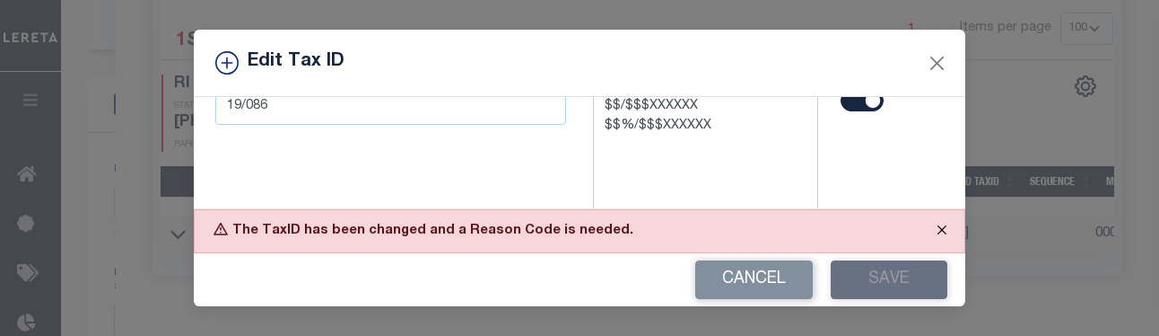
click at [799, 223] on button "Close" at bounding box center [942, 229] width 45 height 39
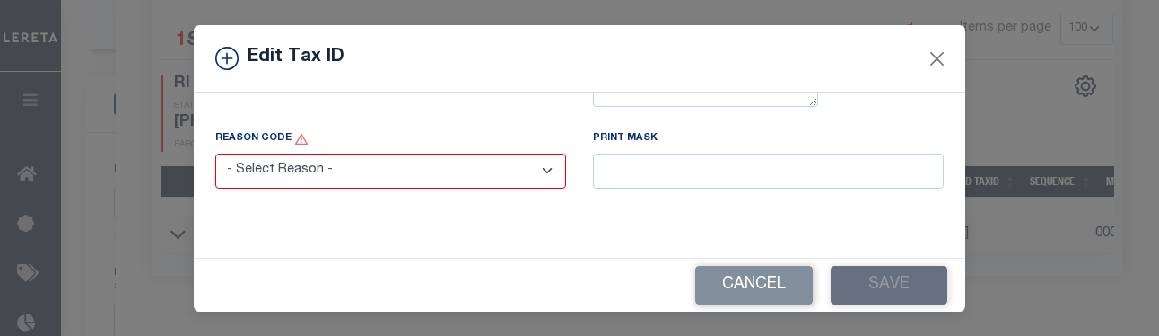
scroll to position [319, 0]
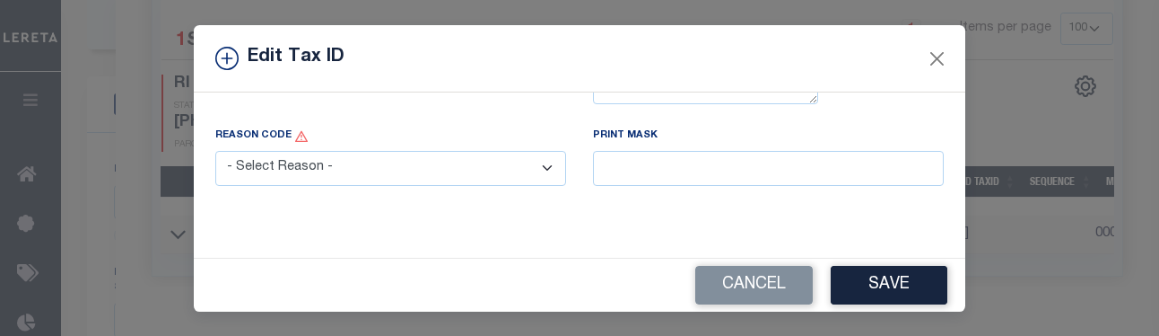
click at [541, 166] on select "- Select Reason - 099 - Other (Provide additional detail) ACT - Agency Changed …" at bounding box center [390, 168] width 351 height 35
click at [215, 151] on select "- Select Reason - 099 - Other (Provide additional detail) ACT - Agency Changed …" at bounding box center [390, 168] width 351 height 35
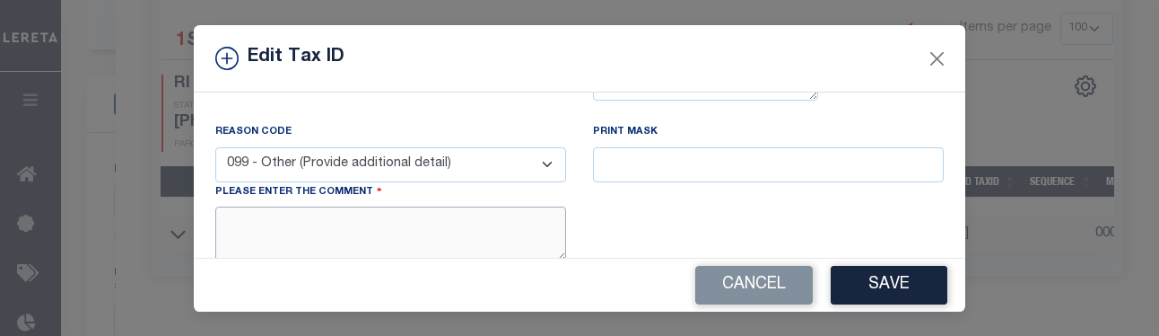
click at [502, 227] on textarea at bounding box center [390, 233] width 351 height 55
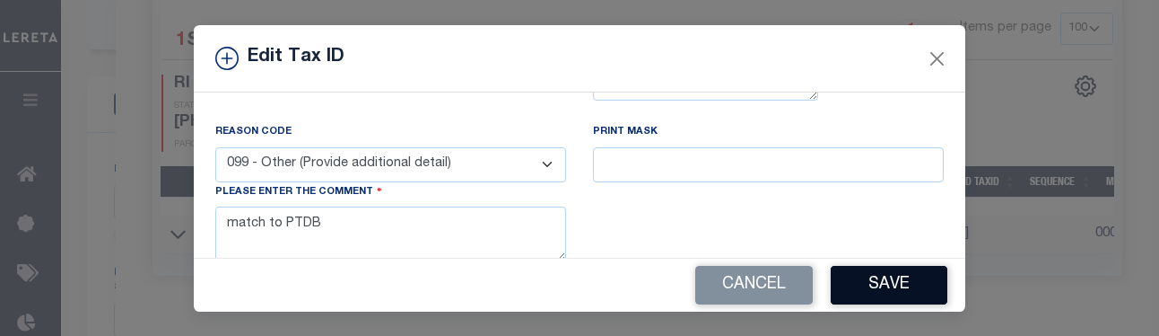
click at [799, 287] on button "Save" at bounding box center [889, 285] width 117 height 39
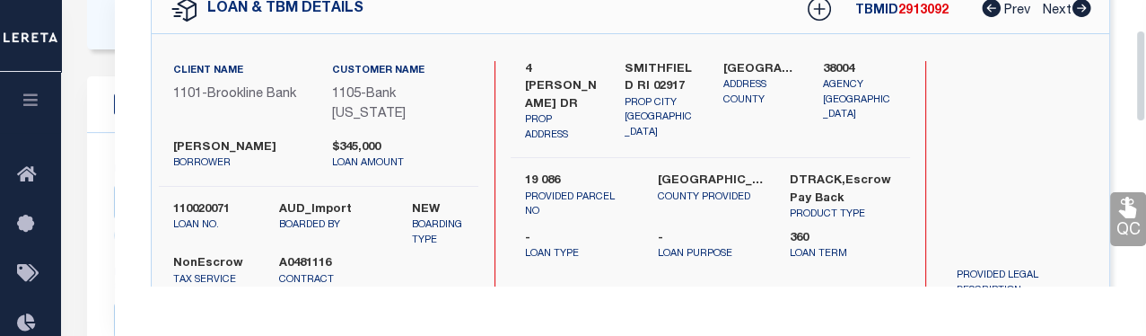
scroll to position [0, 0]
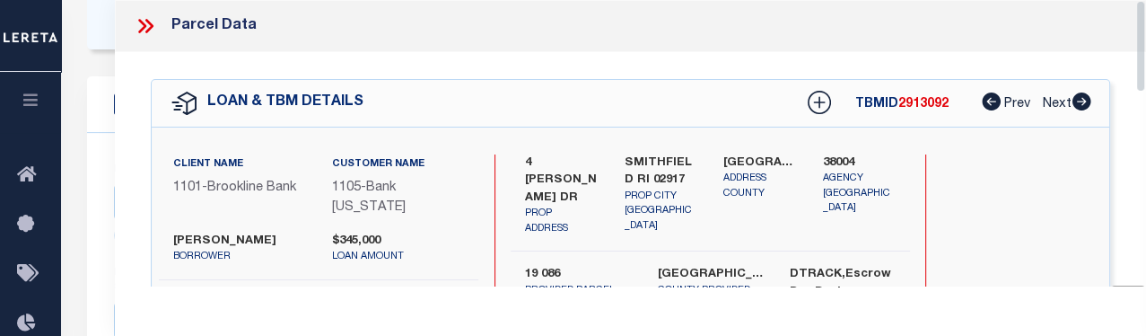
drag, startPoint x: 1138, startPoint y: 249, endPoint x: 1131, endPoint y: 1, distance: 248.7
click at [799, 1] on div "Parcel Data QC QC QC - Select Status - Ready to QC" at bounding box center [630, 143] width 1031 height 286
click at [140, 30] on icon at bounding box center [142, 26] width 8 height 14
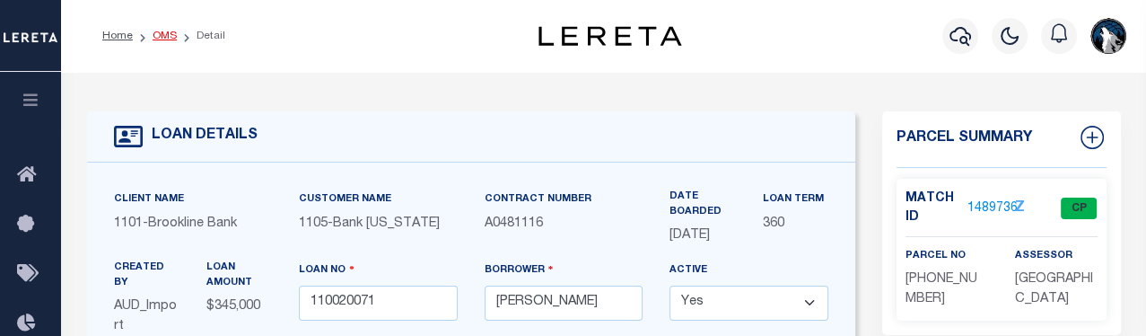
click at [160, 38] on link "OMS" at bounding box center [165, 36] width 24 height 11
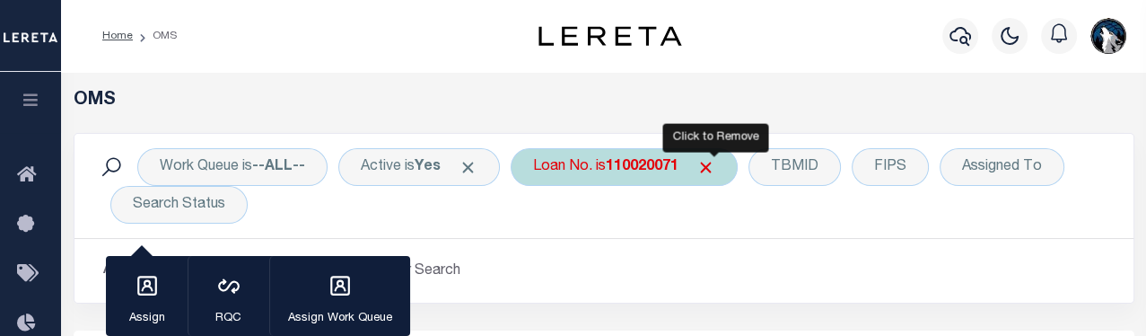
click at [715, 168] on span "Click to Remove" at bounding box center [705, 167] width 19 height 19
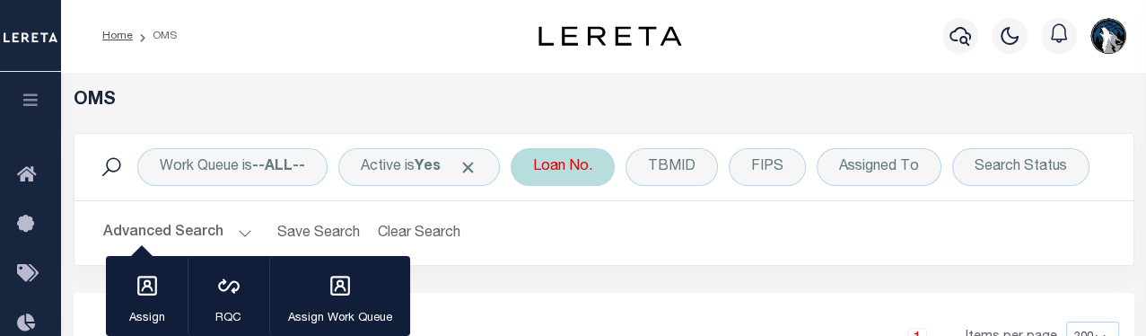
click at [582, 170] on div "Loan No." at bounding box center [563, 167] width 104 height 38
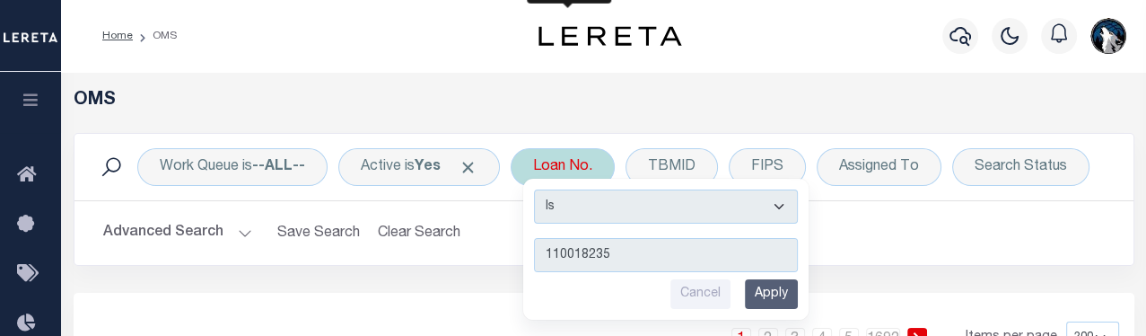
click at [771, 289] on input "Apply" at bounding box center [771, 294] width 53 height 30
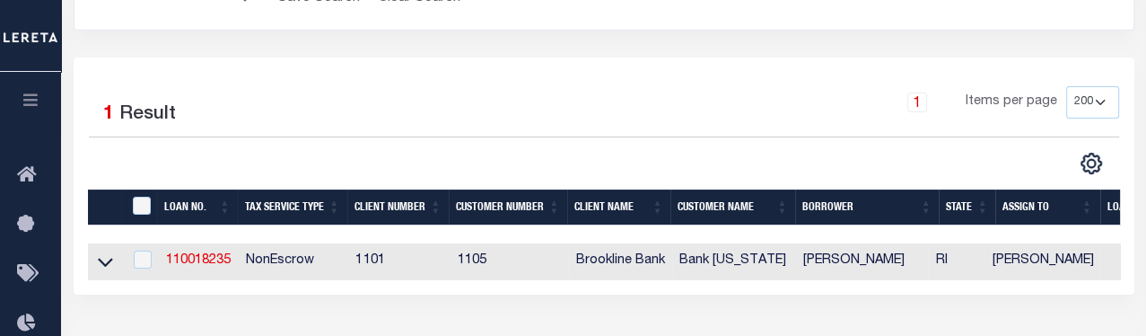
scroll to position [276, 0]
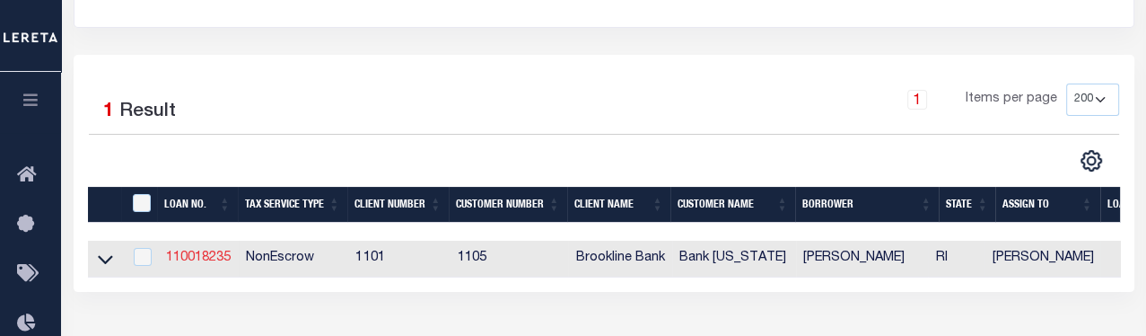
click at [218, 259] on link "110018235" at bounding box center [198, 257] width 65 height 13
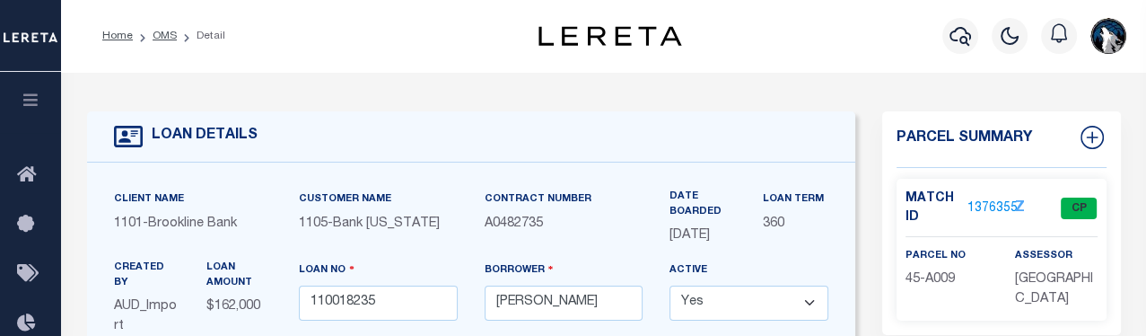
click at [799, 204] on link "1376355" at bounding box center [992, 208] width 50 height 19
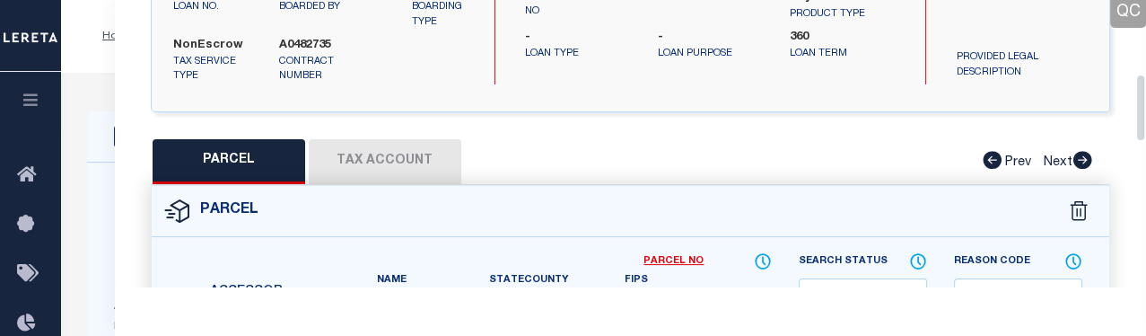
scroll to position [389, 0]
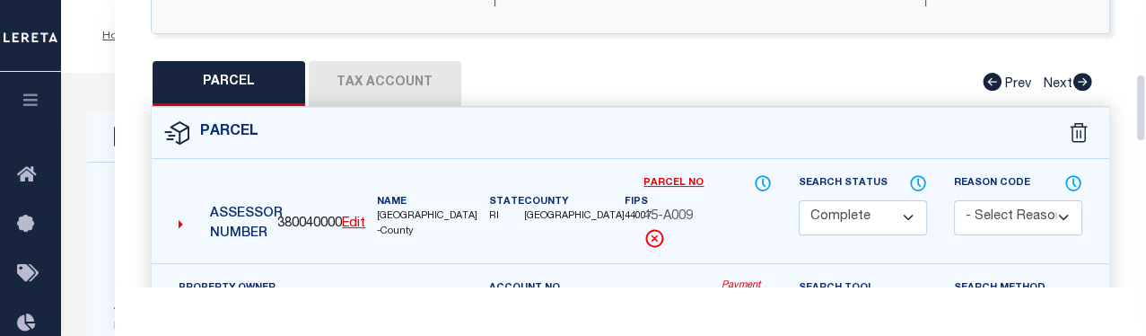
drag, startPoint x: 1142, startPoint y: 48, endPoint x: 1143, endPoint y: 142, distance: 94.2
click at [799, 142] on div "Parcel Data QC QC QC - Select Status - Ready to QC" at bounding box center [630, 143] width 1031 height 286
click at [409, 80] on button "Tax Account" at bounding box center [385, 83] width 153 height 45
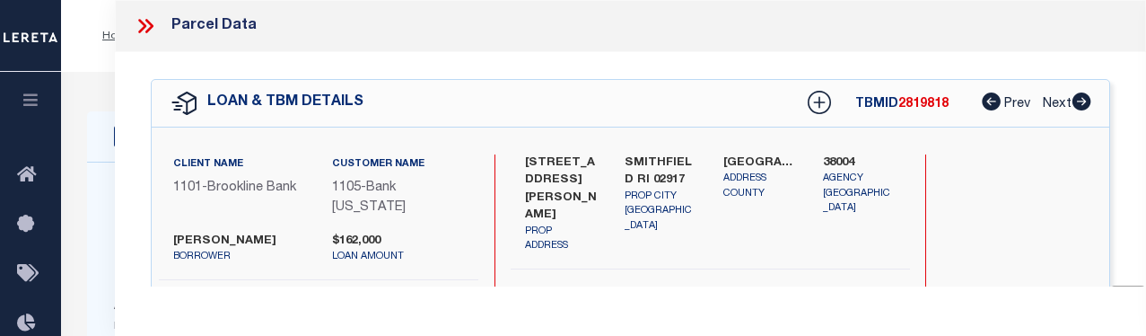
select select "100"
select select "9088"
select select "1755"
select select "NonEscrow"
select select
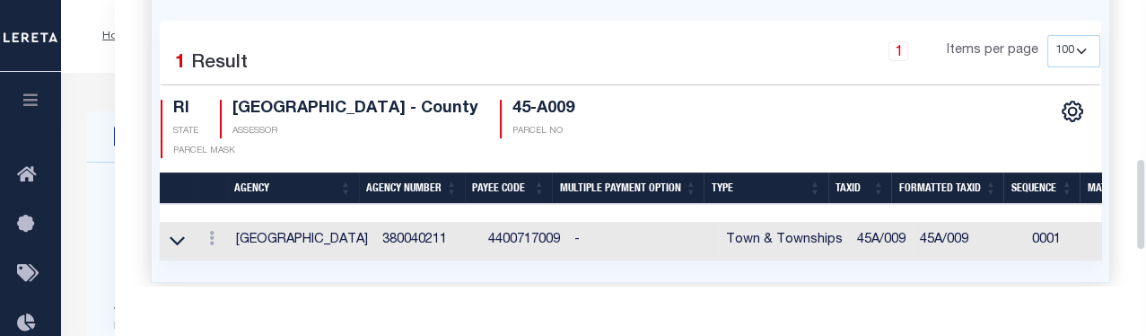
scroll to position [563, 0]
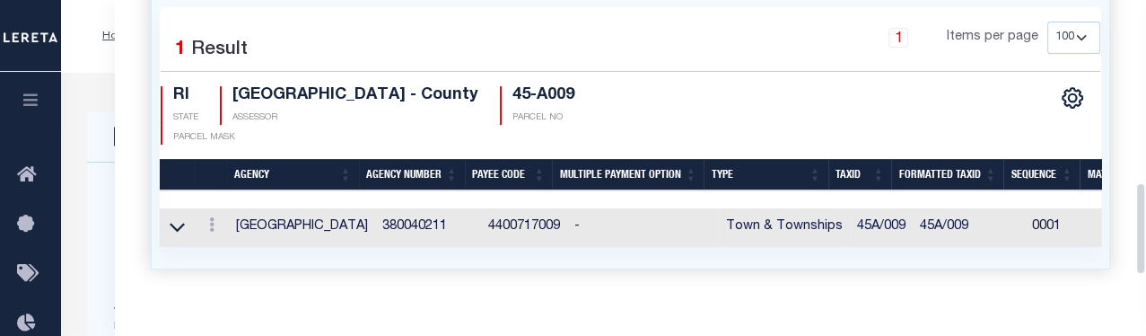
drag, startPoint x: 1138, startPoint y: 155, endPoint x: 1145, endPoint y: 212, distance: 57.0
click at [1145, 212] on div "Parcel Data QC QC QC - Select Status - Ready to QC" at bounding box center [630, 143] width 1031 height 286
